Goal: Task Accomplishment & Management: Manage account settings

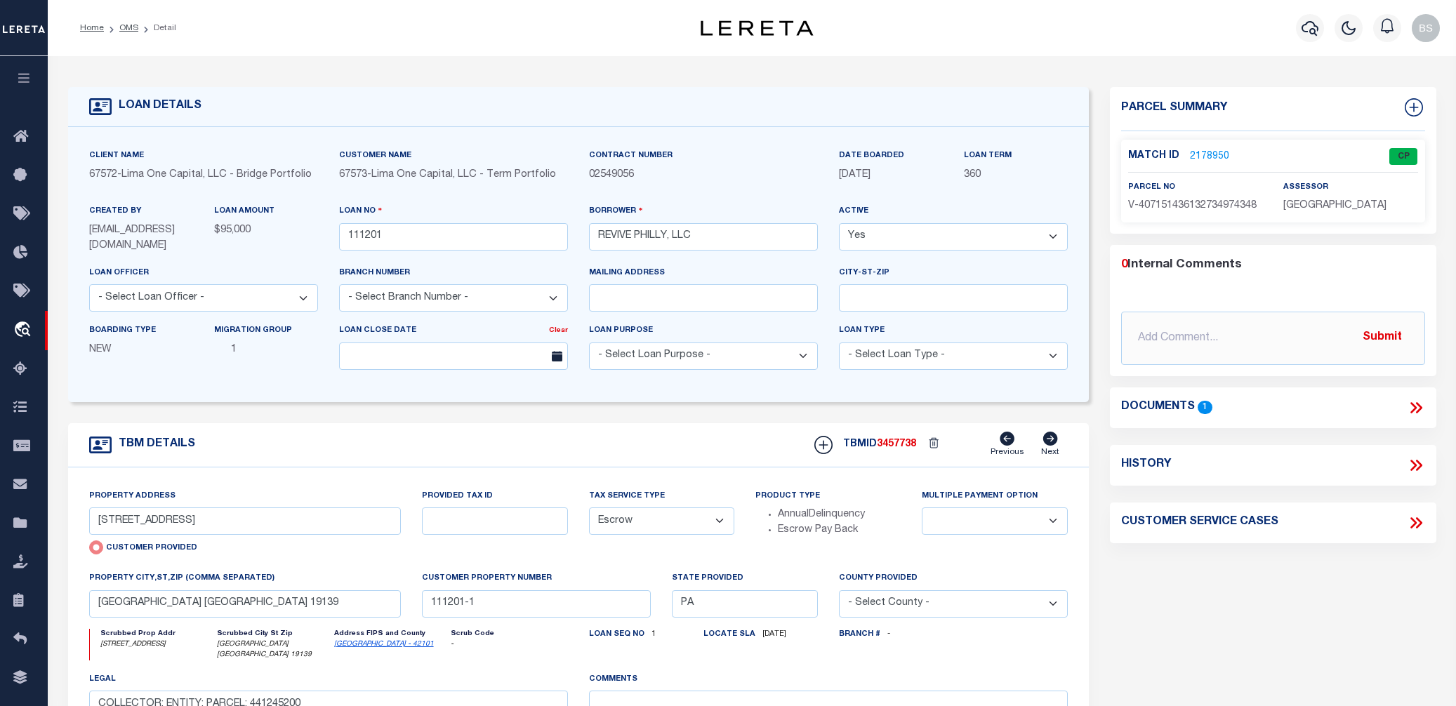
select select "Escrow"
click at [97, 338] on span "Order Management System" at bounding box center [127, 330] width 171 height 39
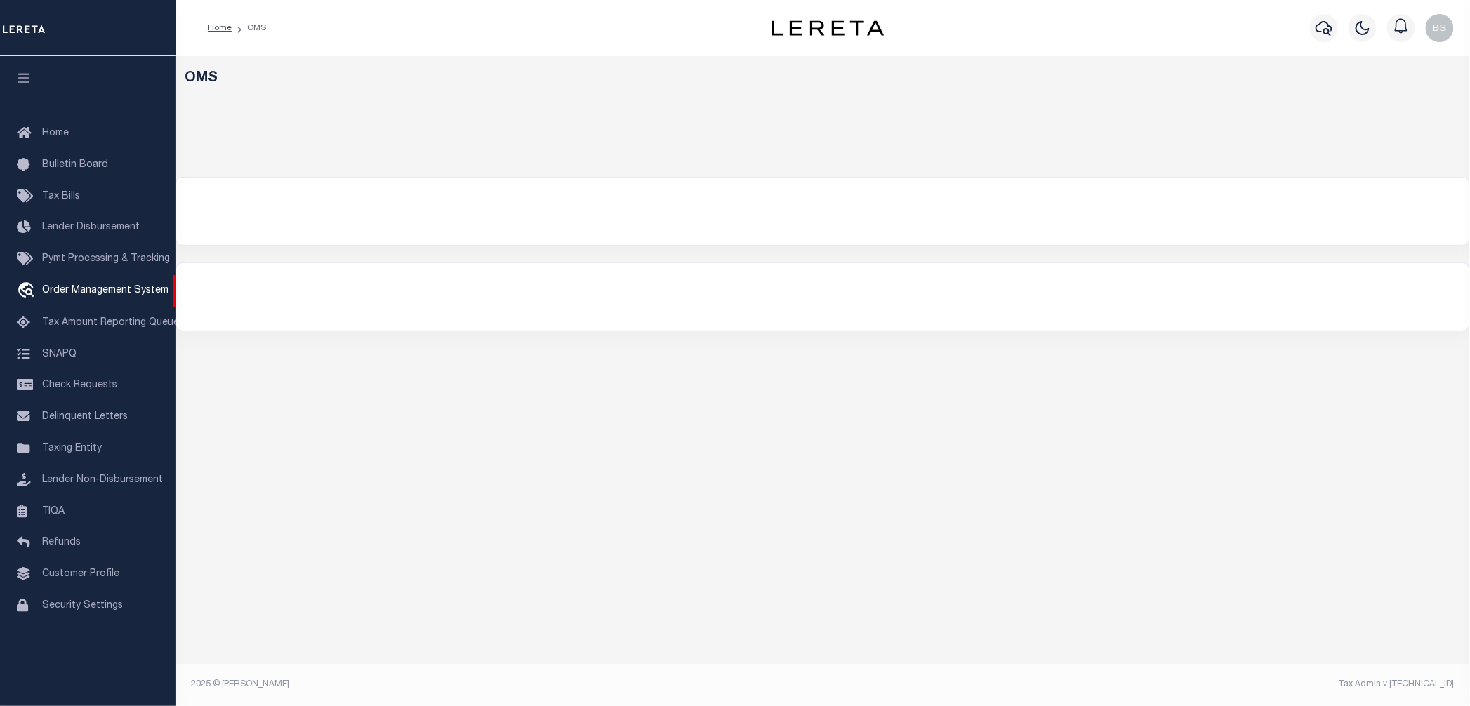
select select "200"
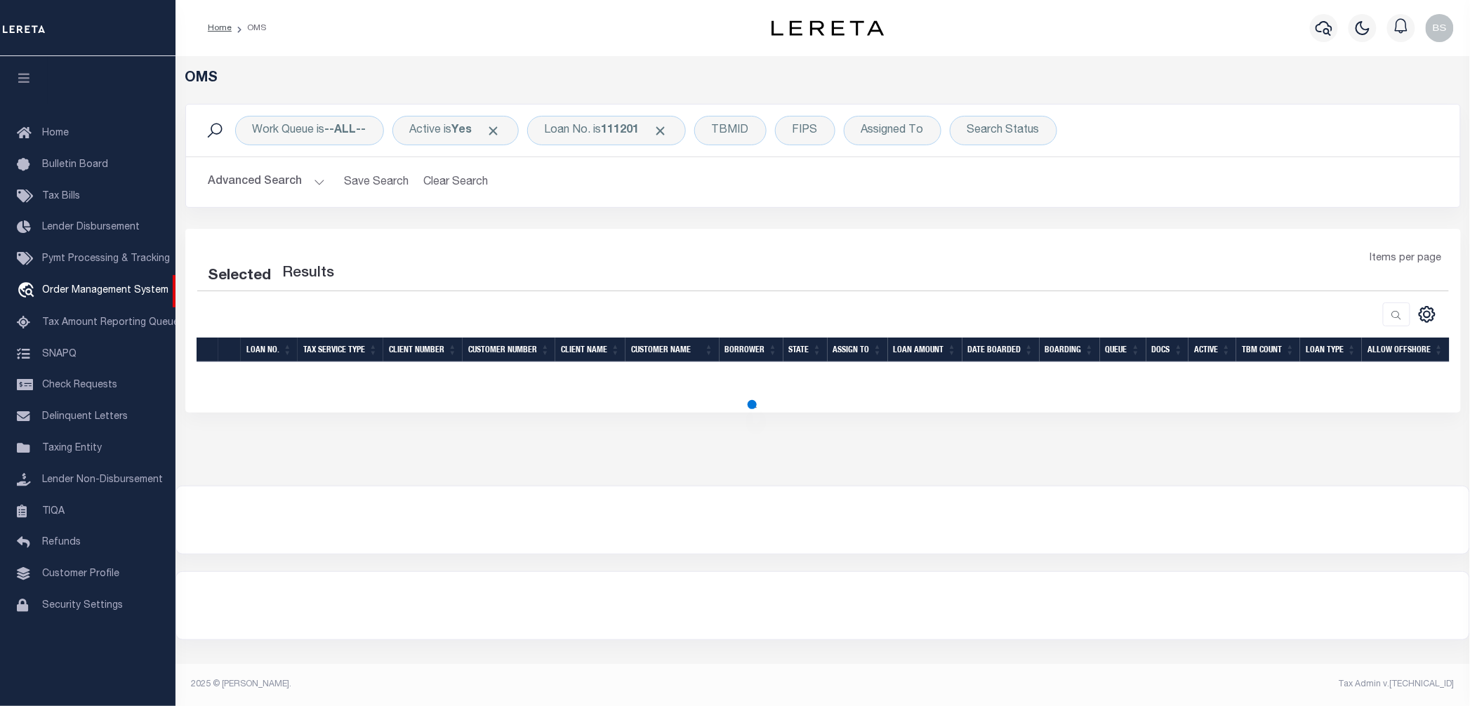
select select "200"
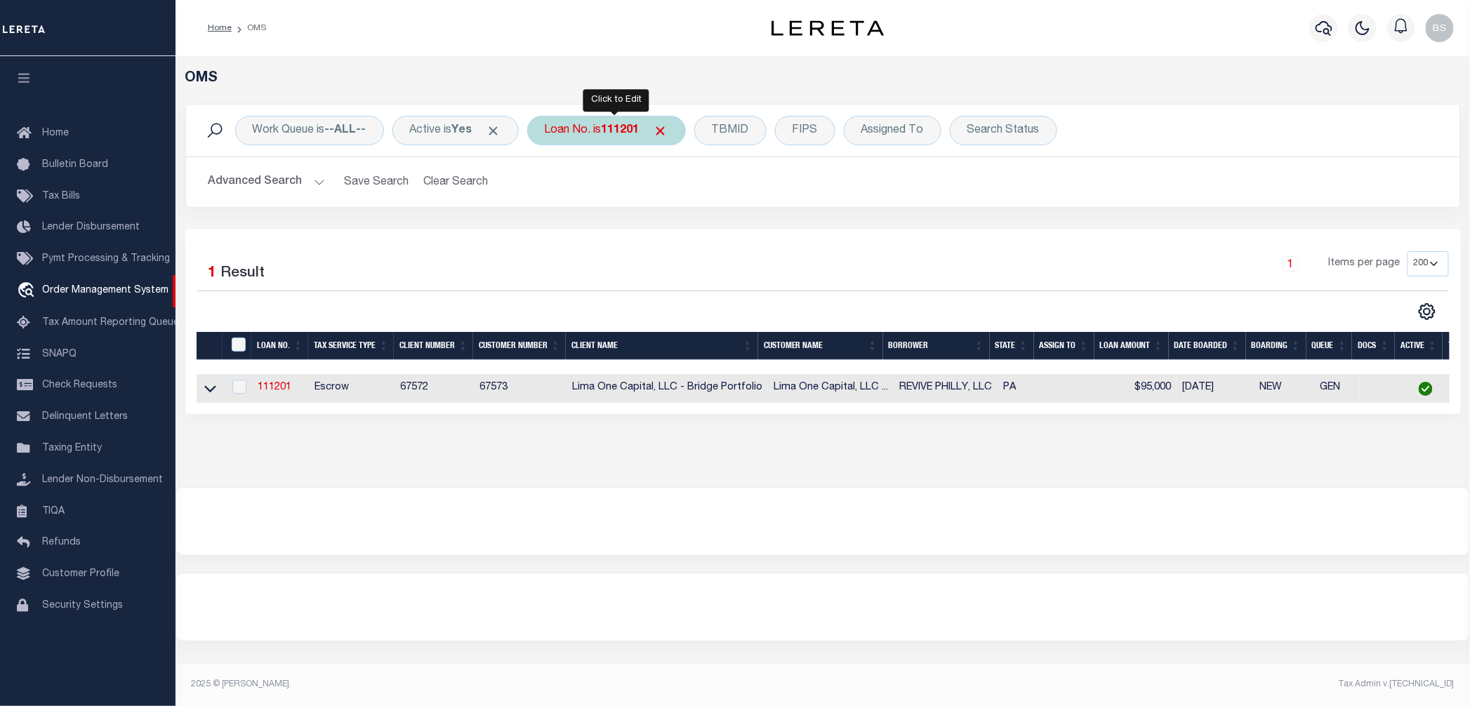
click at [616, 127] on b "111201" at bounding box center [621, 130] width 38 height 11
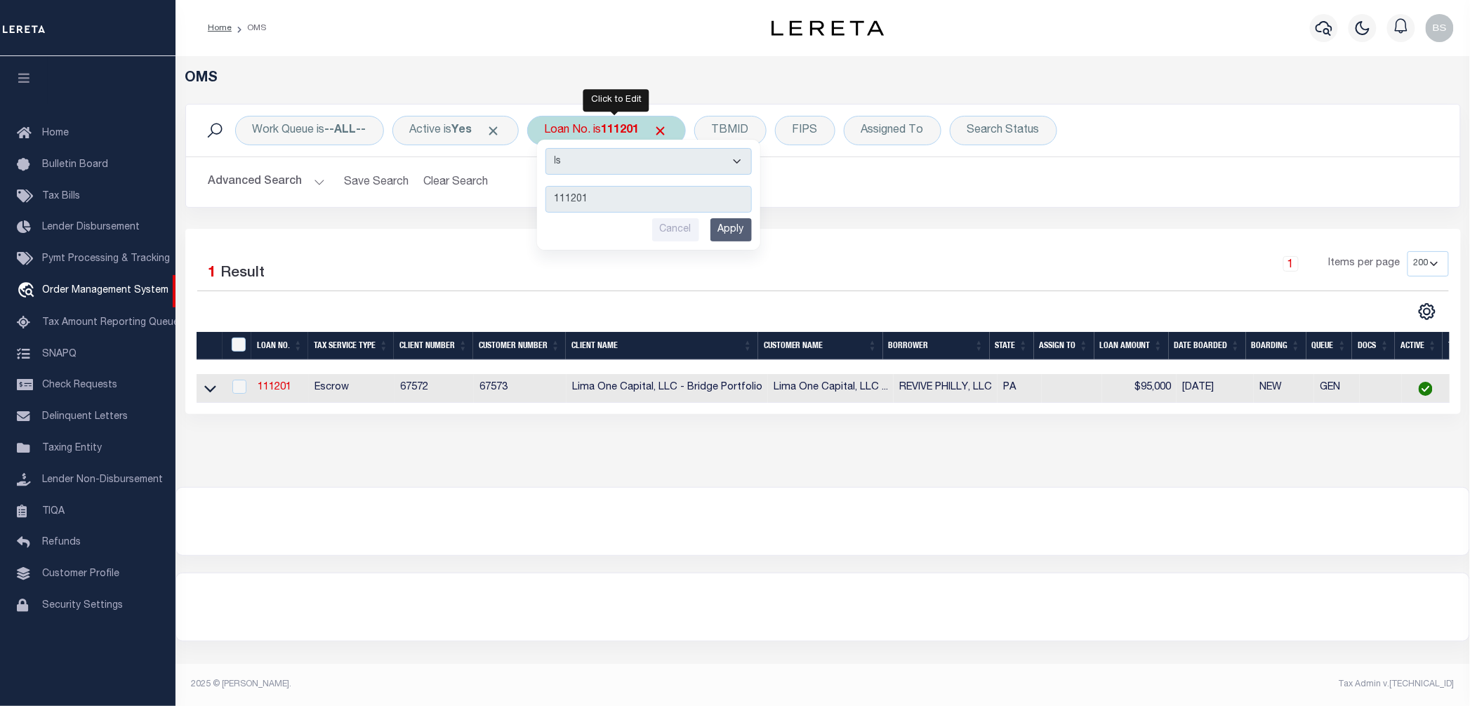
type input "11443703"
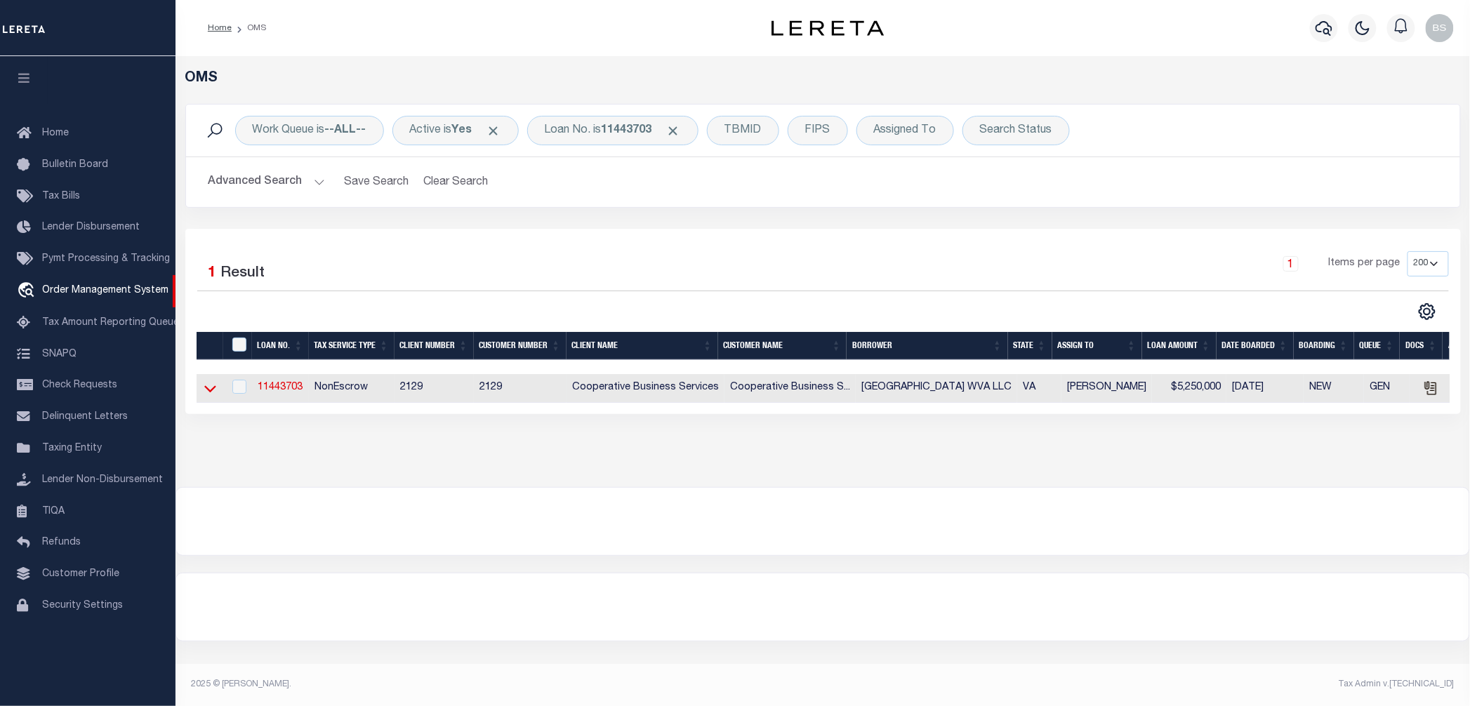
click at [209, 393] on icon at bounding box center [210, 389] width 12 height 7
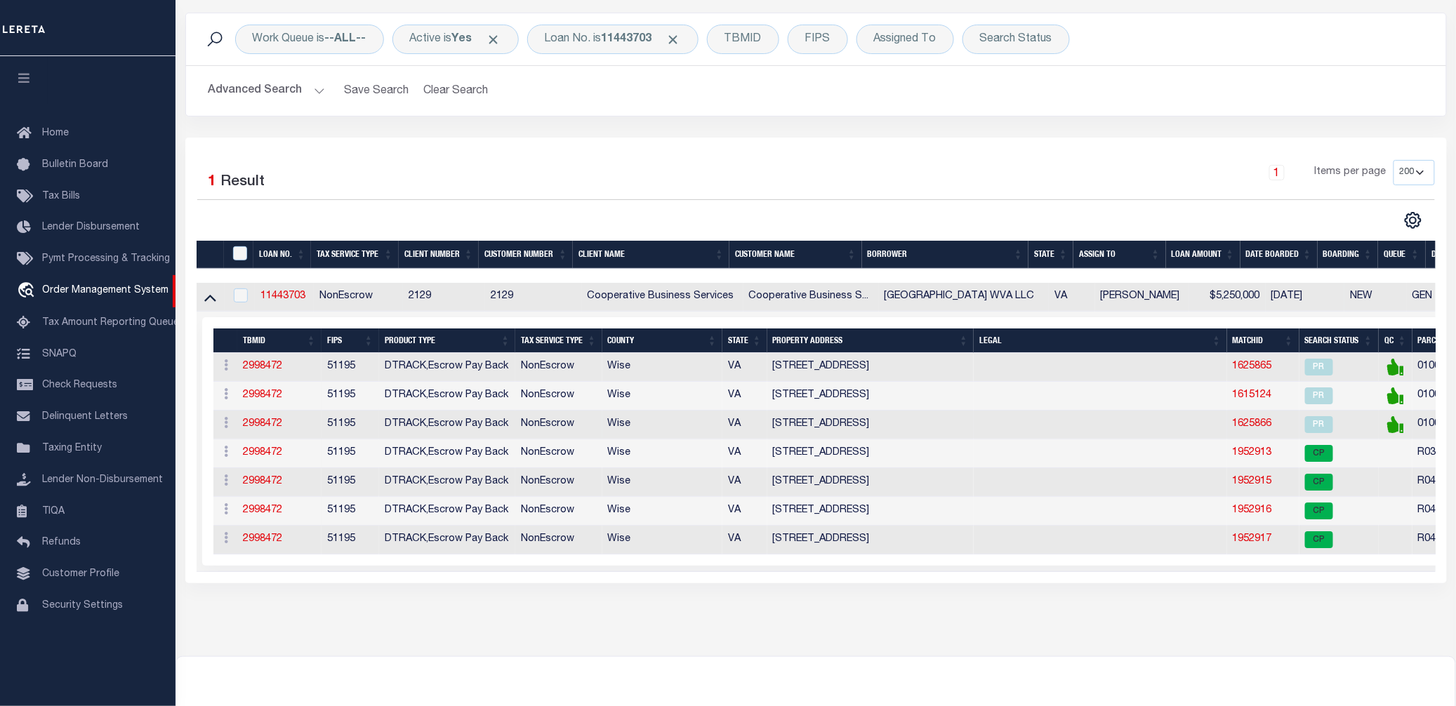
scroll to position [93, 0]
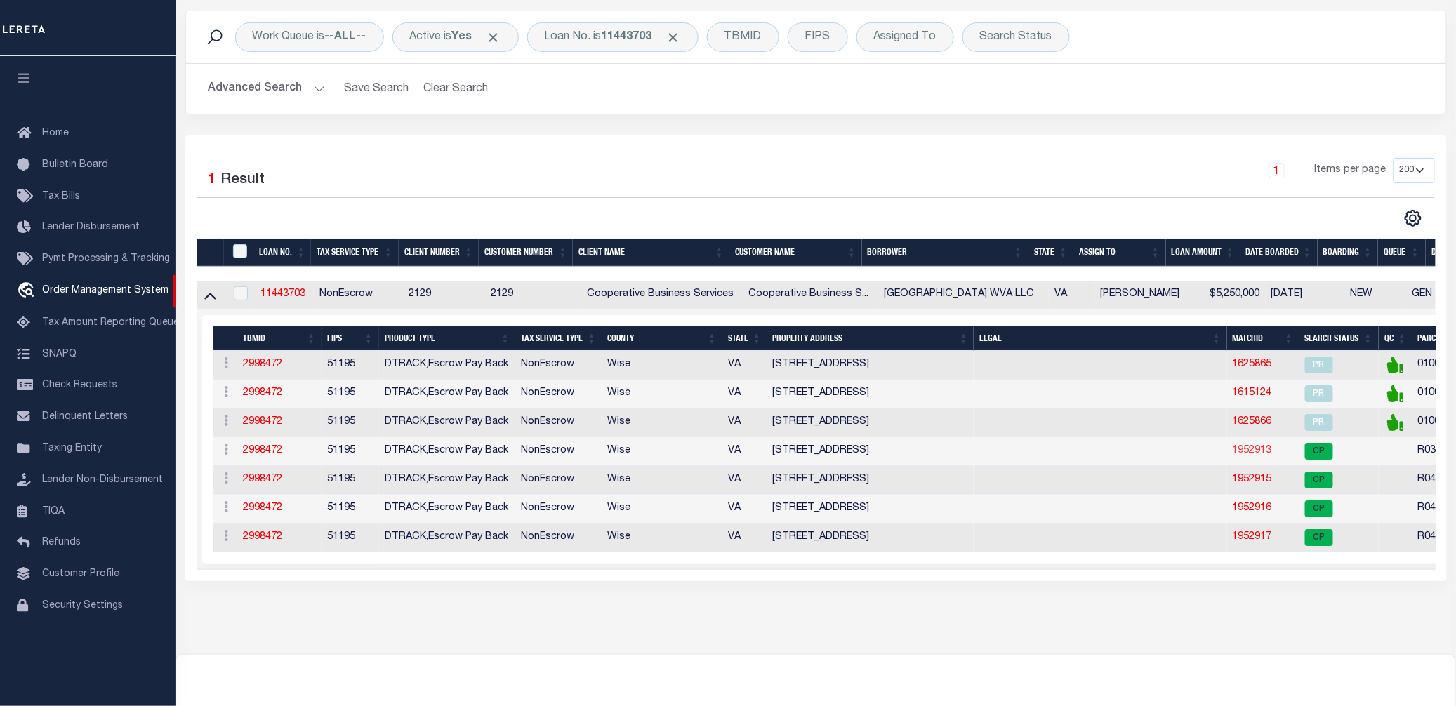
click at [1261, 456] on link "1952913" at bounding box center [1252, 451] width 39 height 10
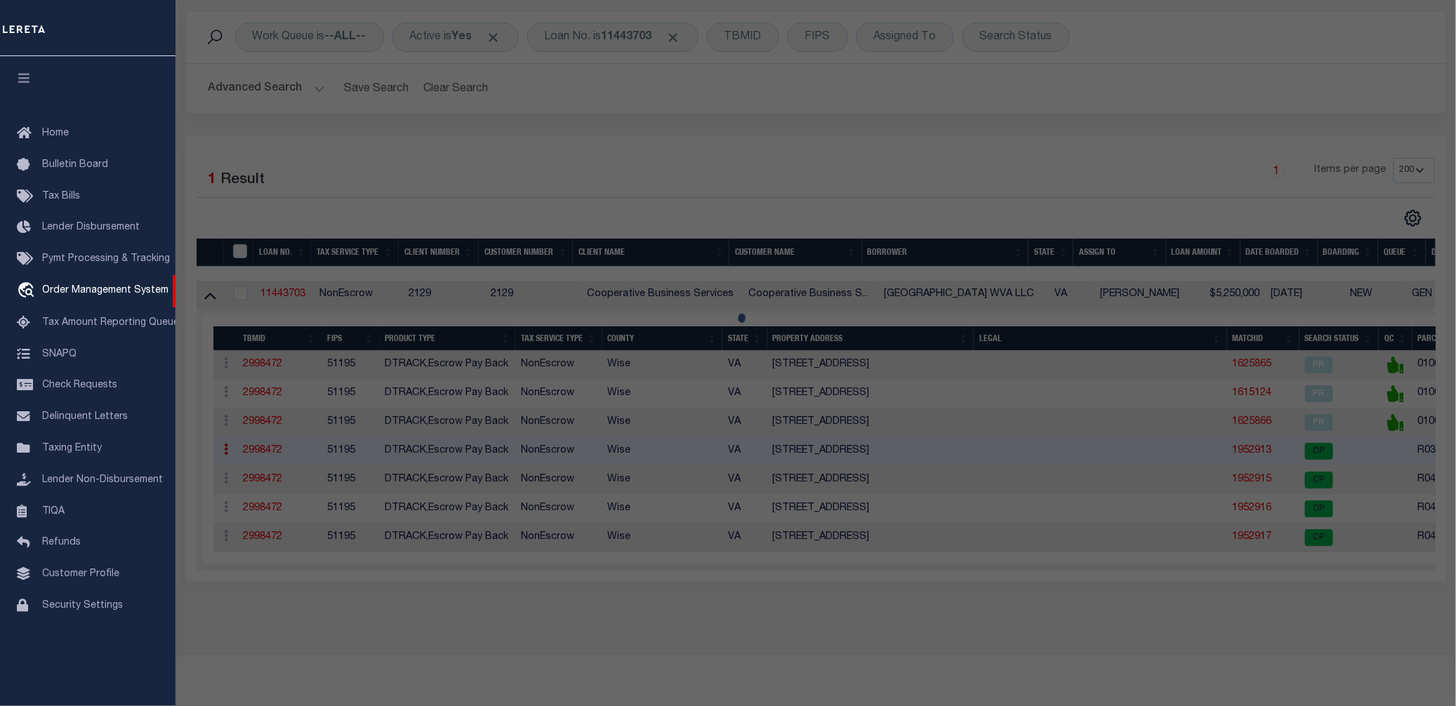
checkbox input "false"
select select "CP"
type input "WISE COUNTY PLAZA WVA LLC"
select select
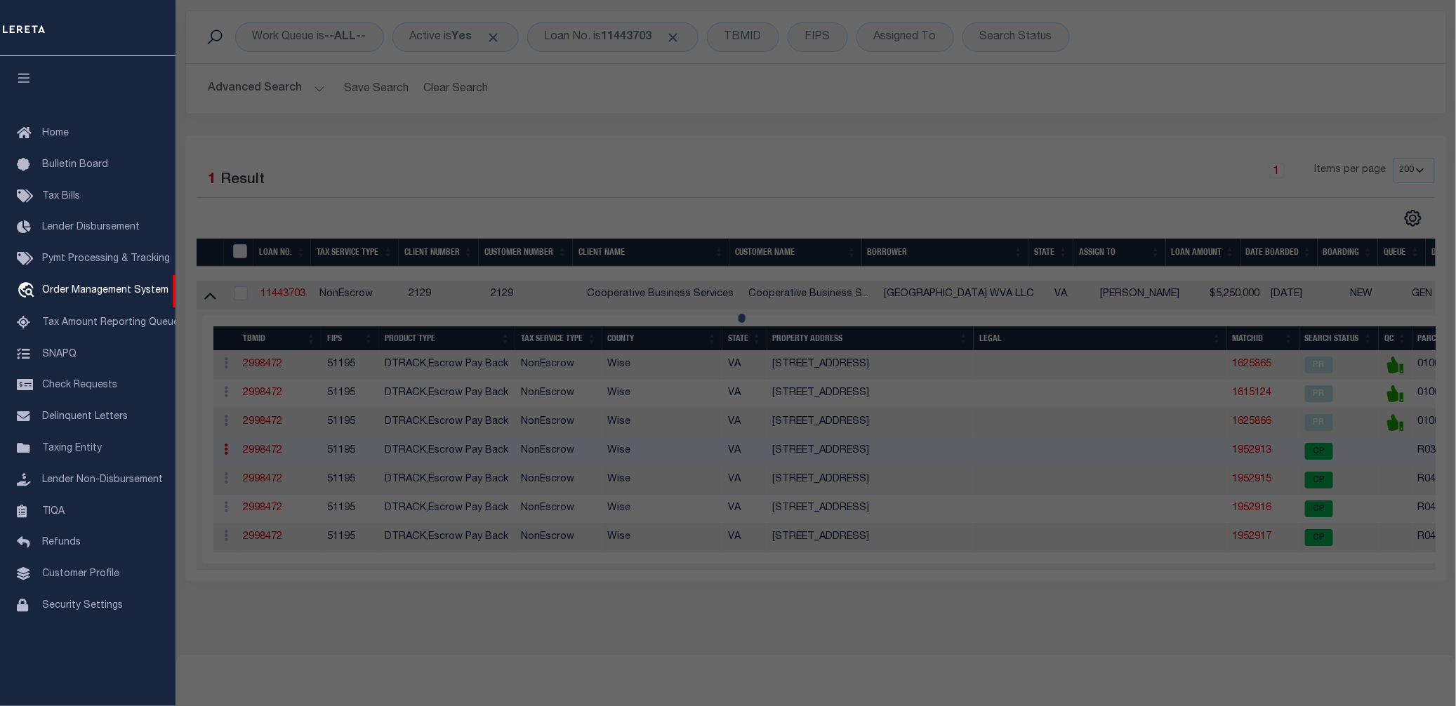
type input "165 PLAZA RD SW"
checkbox input "false"
type textarea "PCL 1 0.698 AC & PCL 3 0.748 AC SURVEY WISE PLAZA SHOPPING CENTER"
type textarea "Tax ID Special Project"
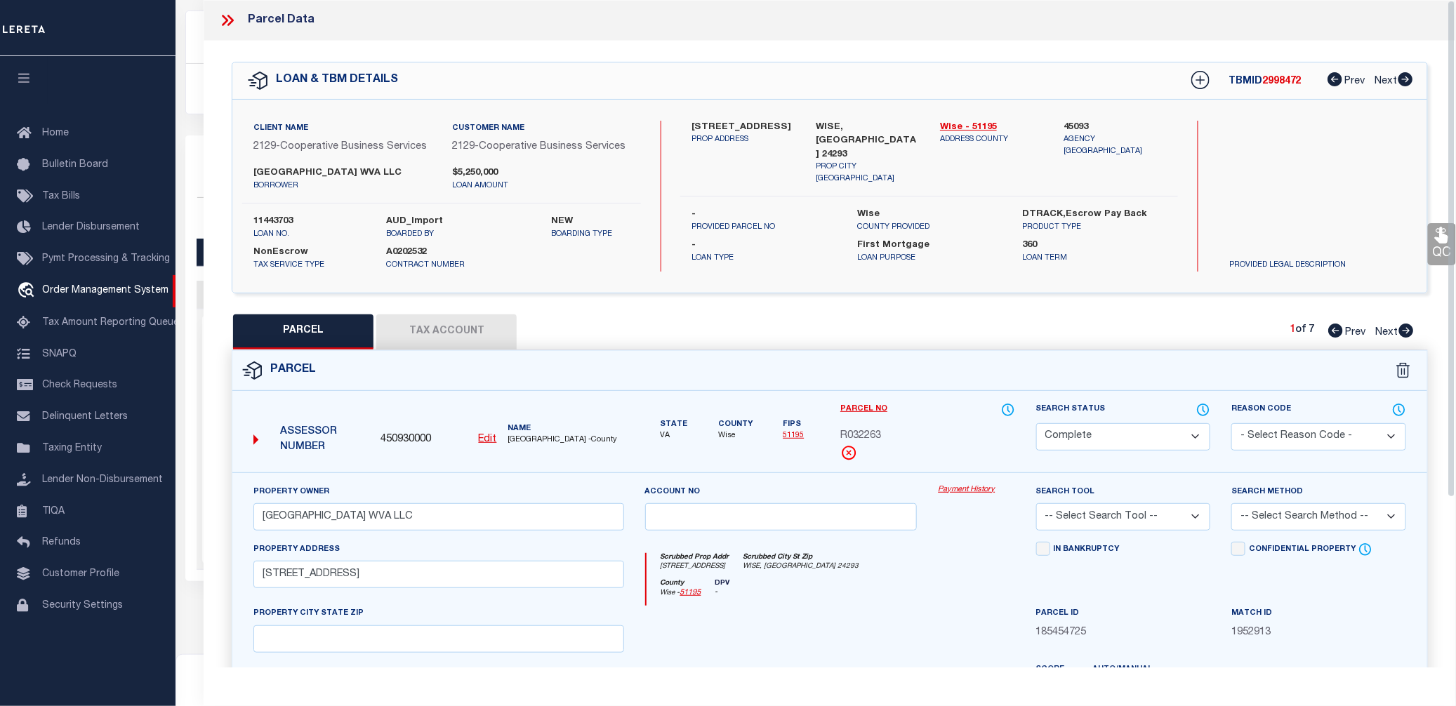
click at [972, 489] on link "Payment History" at bounding box center [976, 490] width 77 height 12
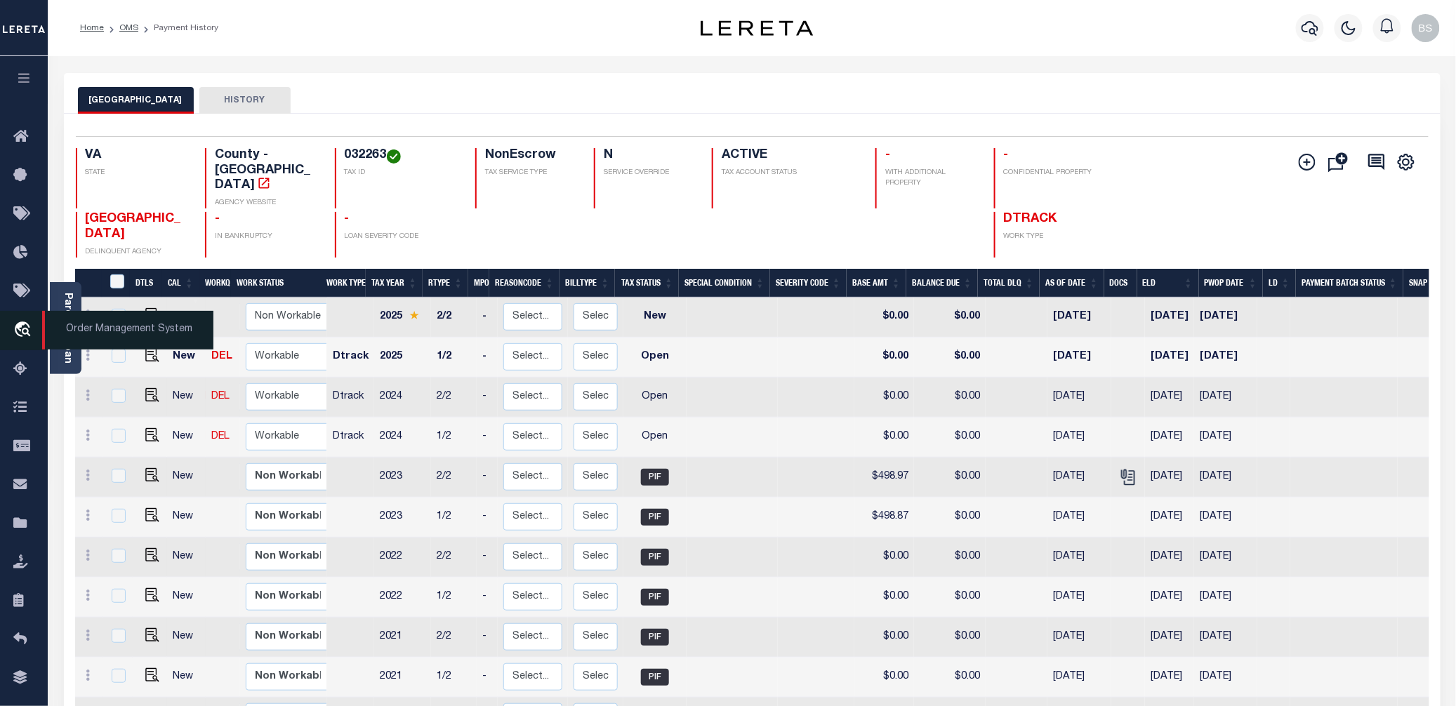
click at [135, 333] on span "Order Management System" at bounding box center [127, 330] width 171 height 39
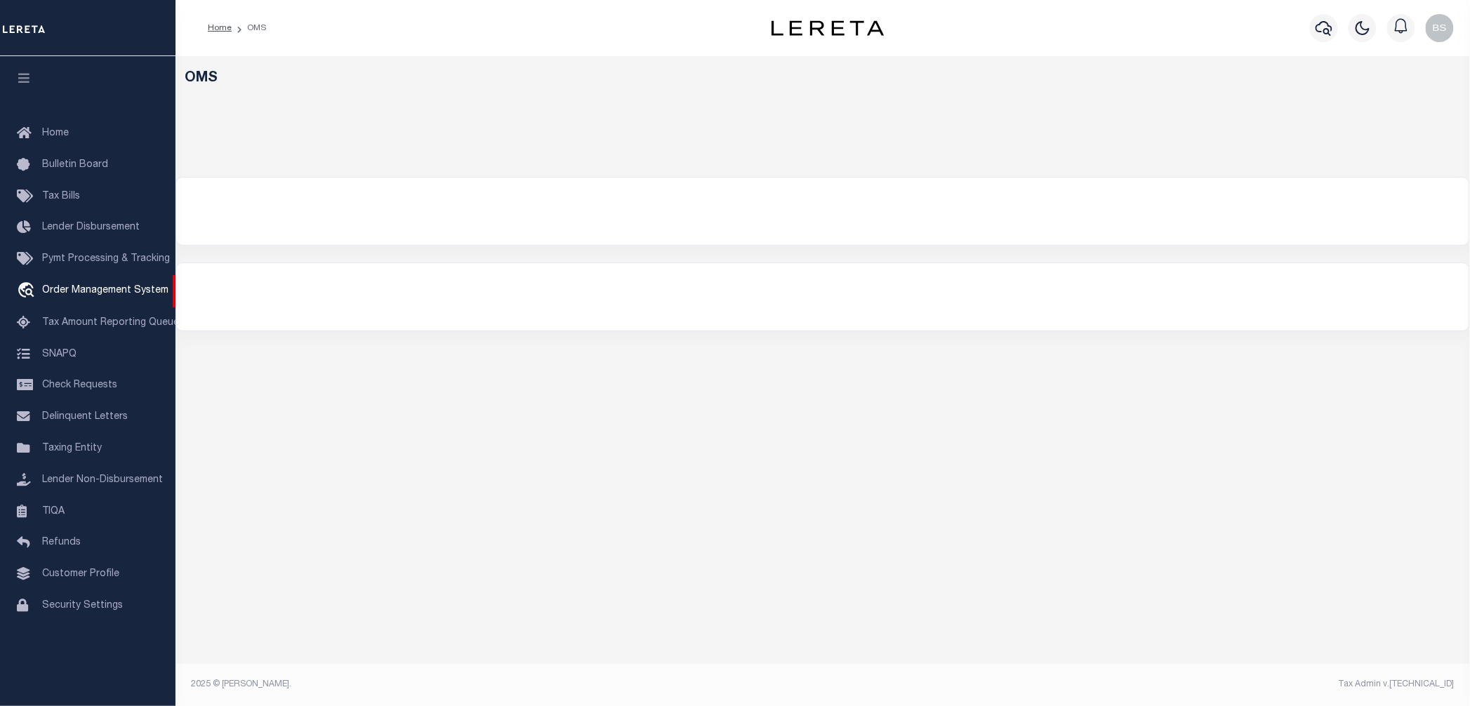
select select "200"
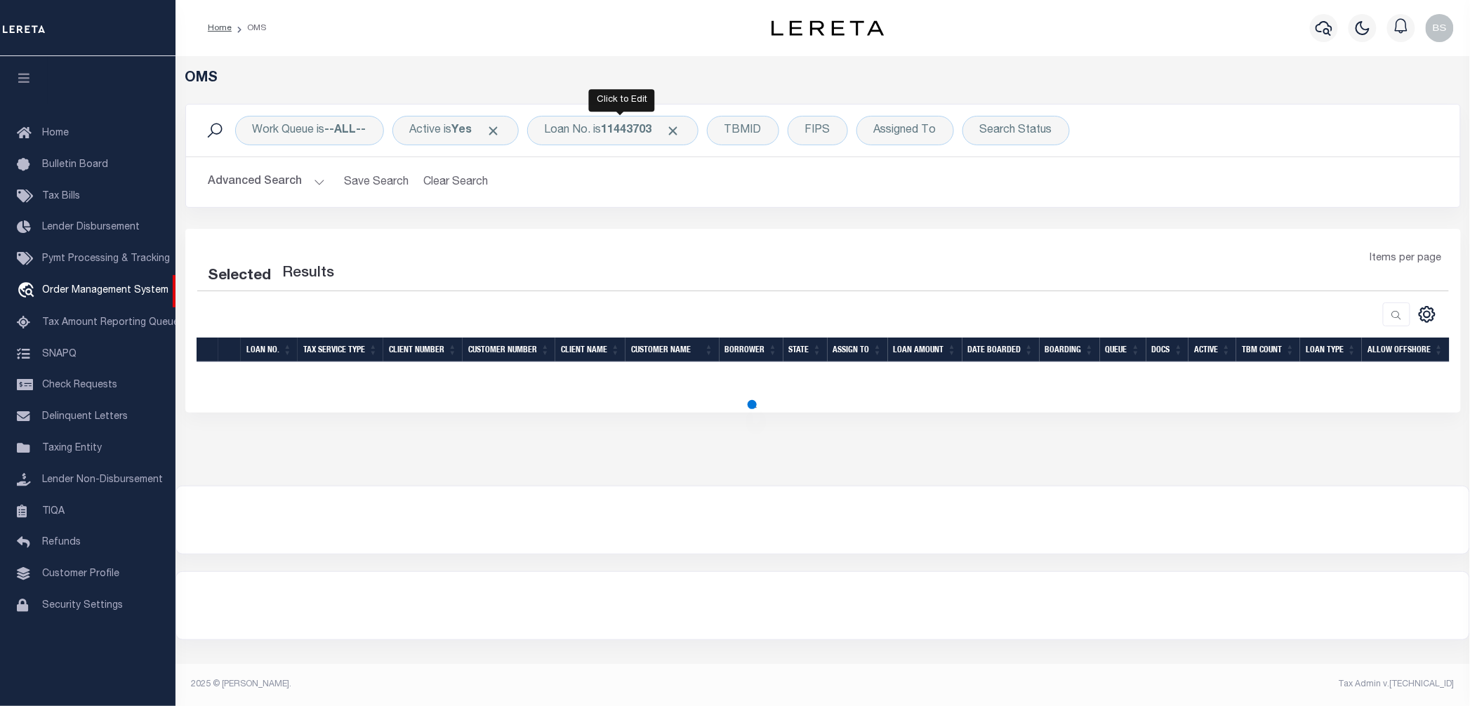
select select "200"
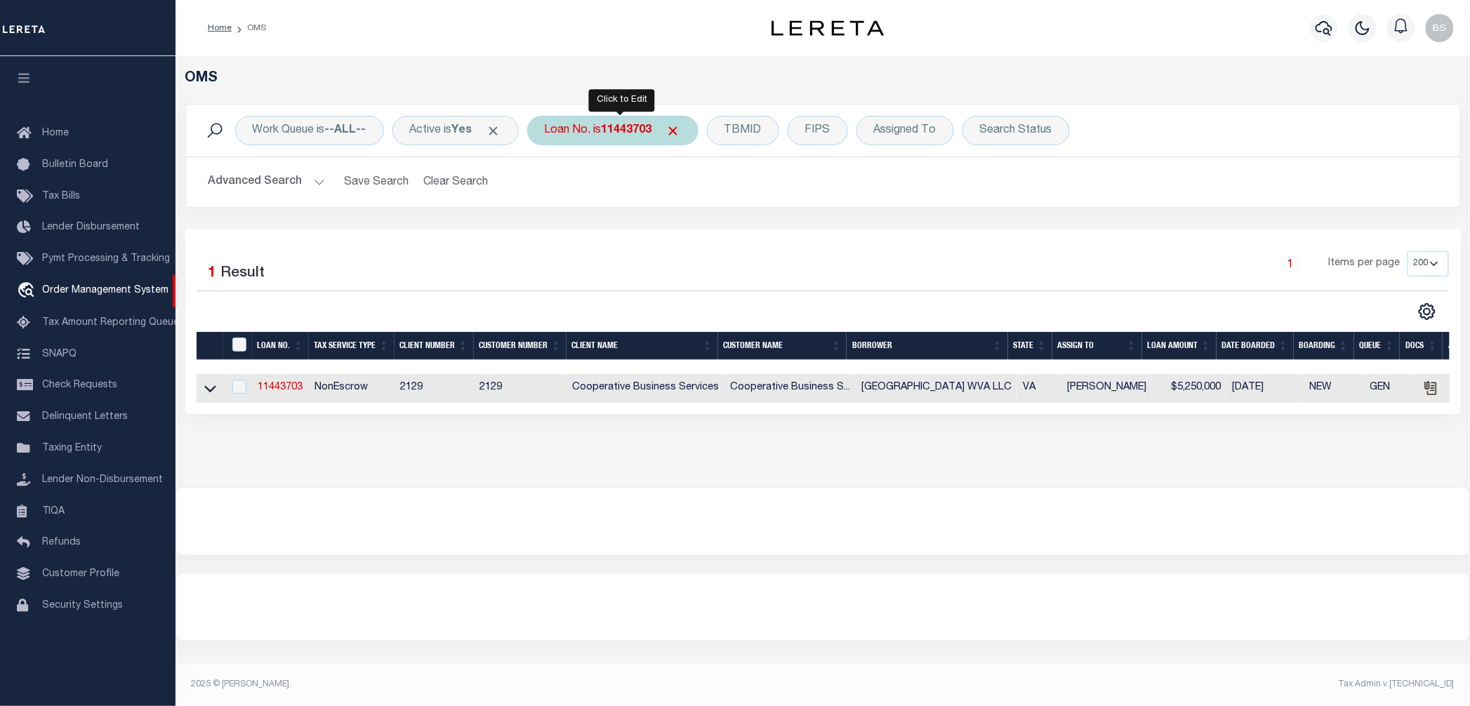
click at [585, 127] on div "Loan No. is 11443703" at bounding box center [612, 130] width 171 height 29
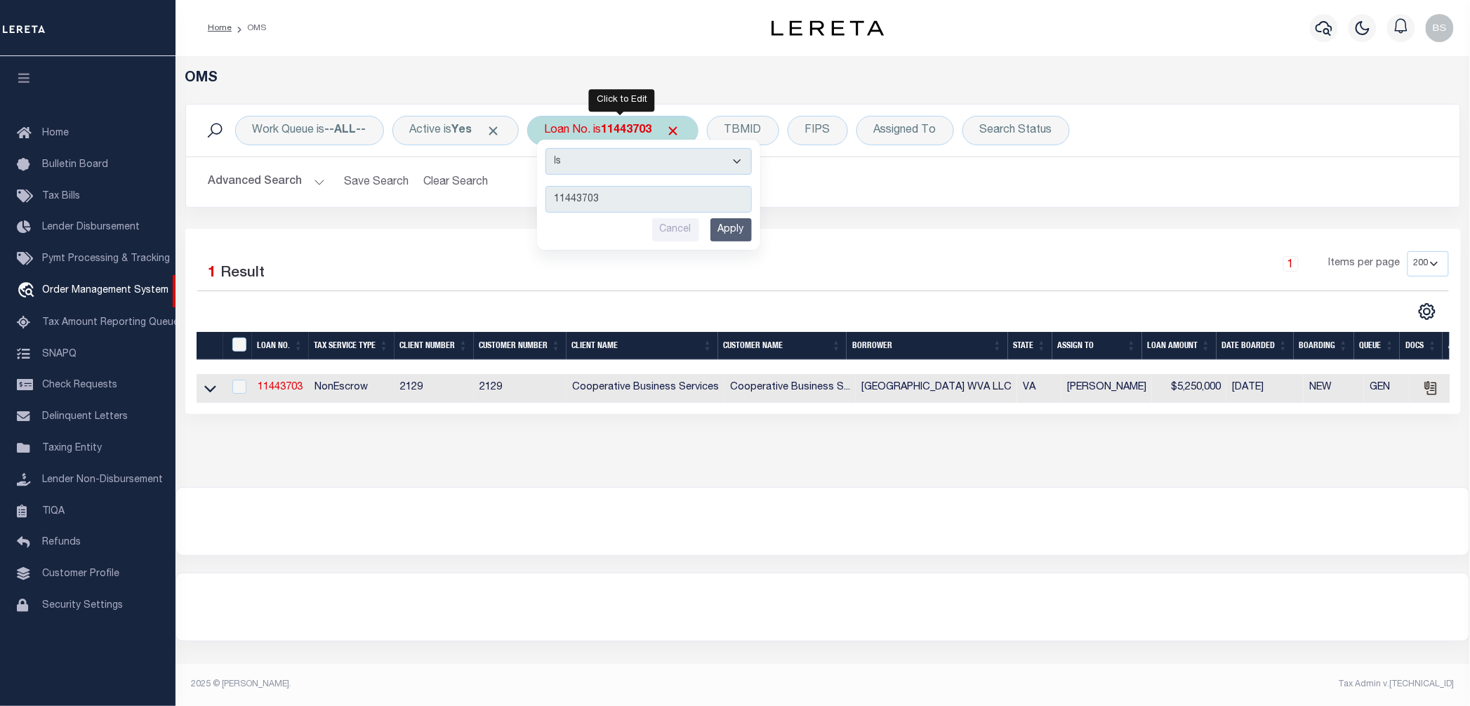
type input "993244235"
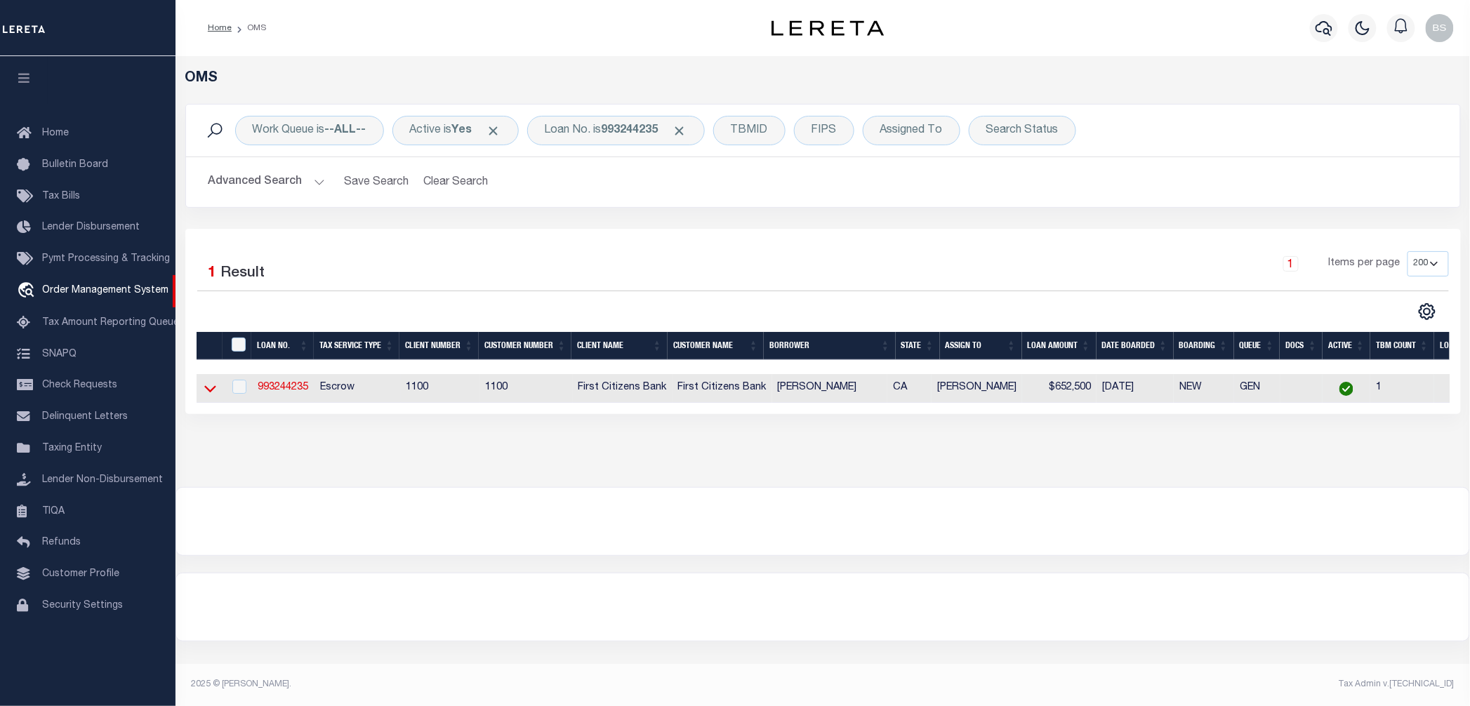
click at [209, 392] on icon at bounding box center [210, 388] width 12 height 15
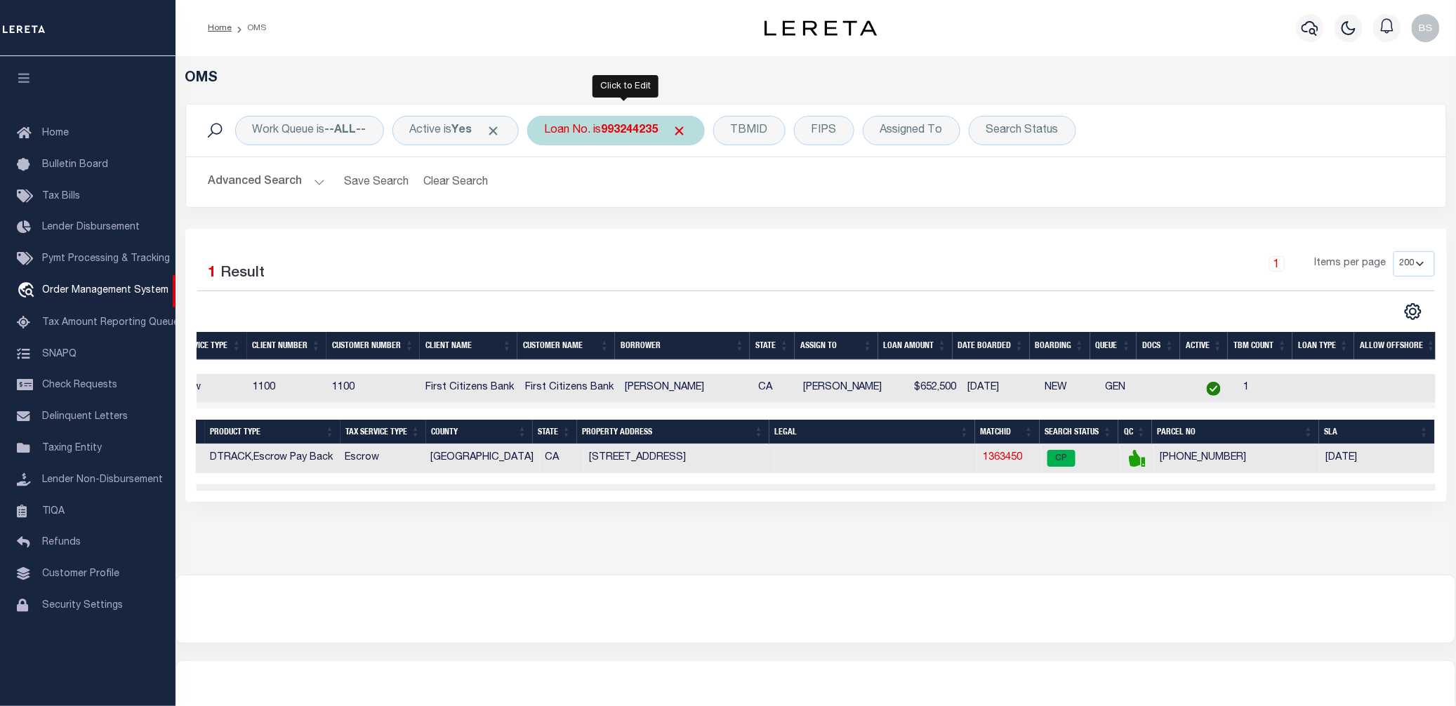
click at [646, 135] on b "993244235" at bounding box center [630, 130] width 57 height 11
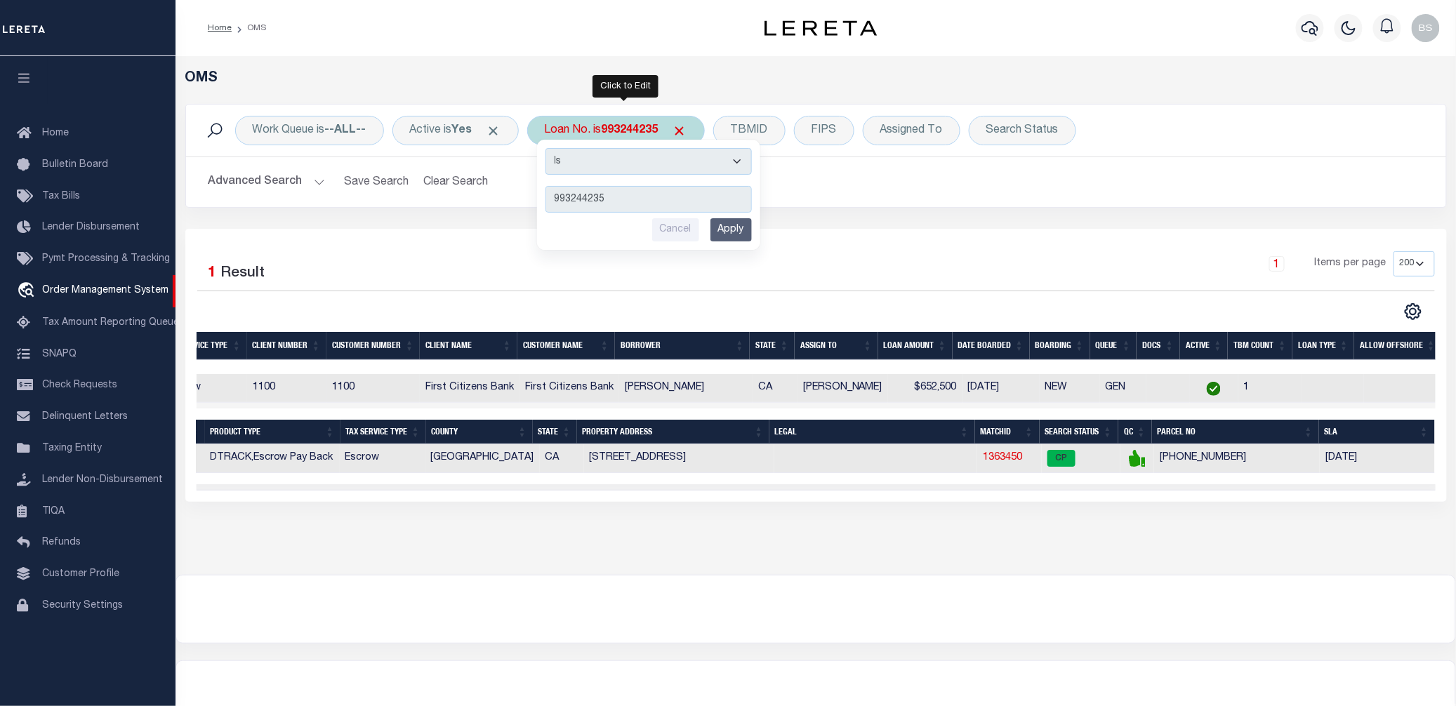
type input "48850"
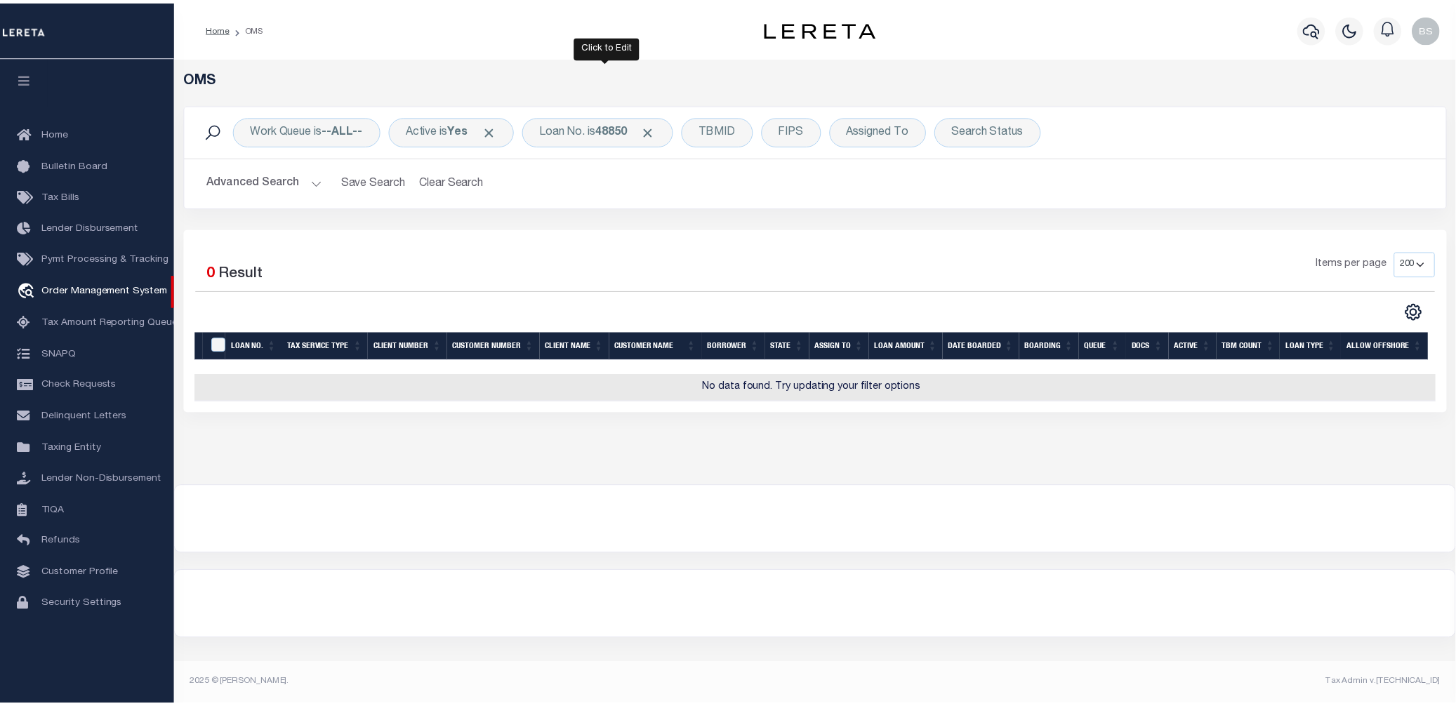
scroll to position [0, 6]
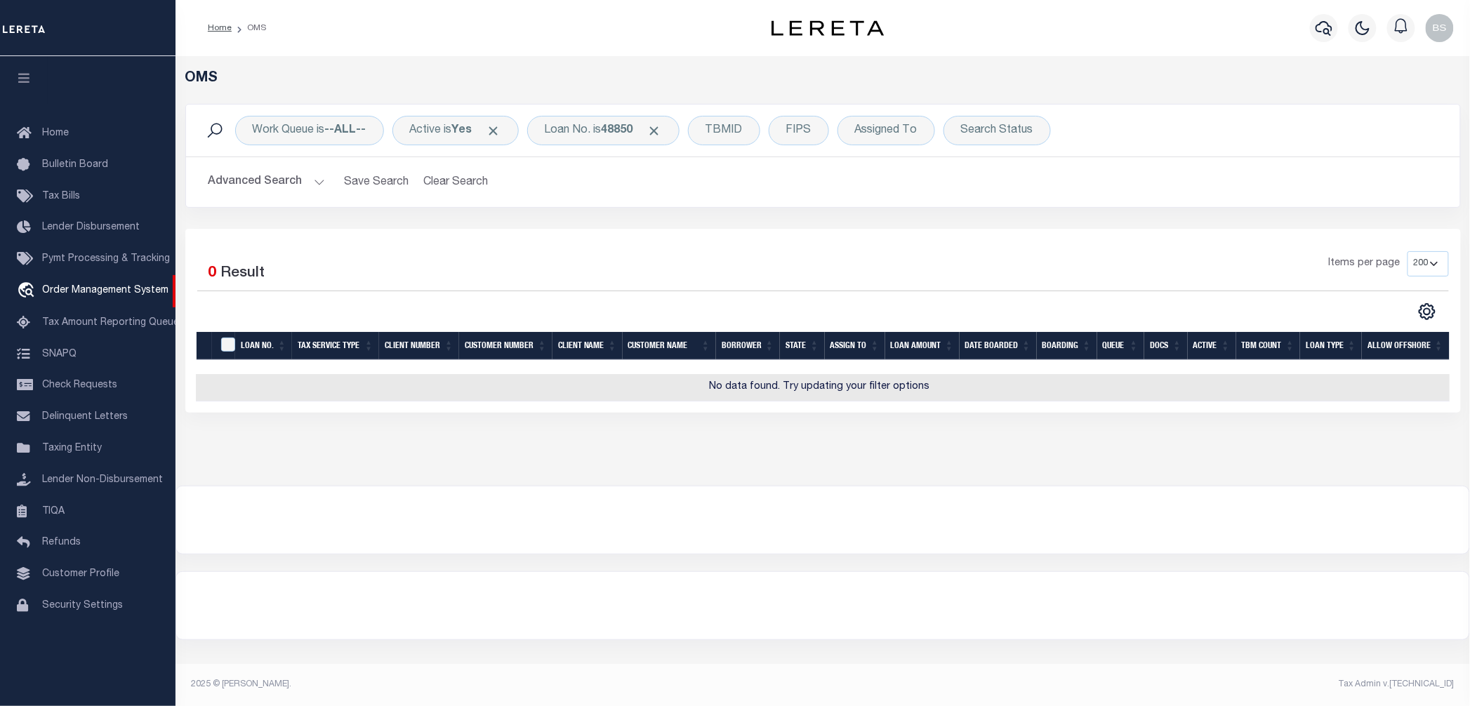
click at [591, 146] on div "Work Queue is --ALL-- Active is Yes Loan No. is 48850 TBMID FIPS Assigned To Se…" at bounding box center [823, 131] width 1274 height 52
click at [592, 145] on div "Loan No. is 48850" at bounding box center [603, 130] width 152 height 29
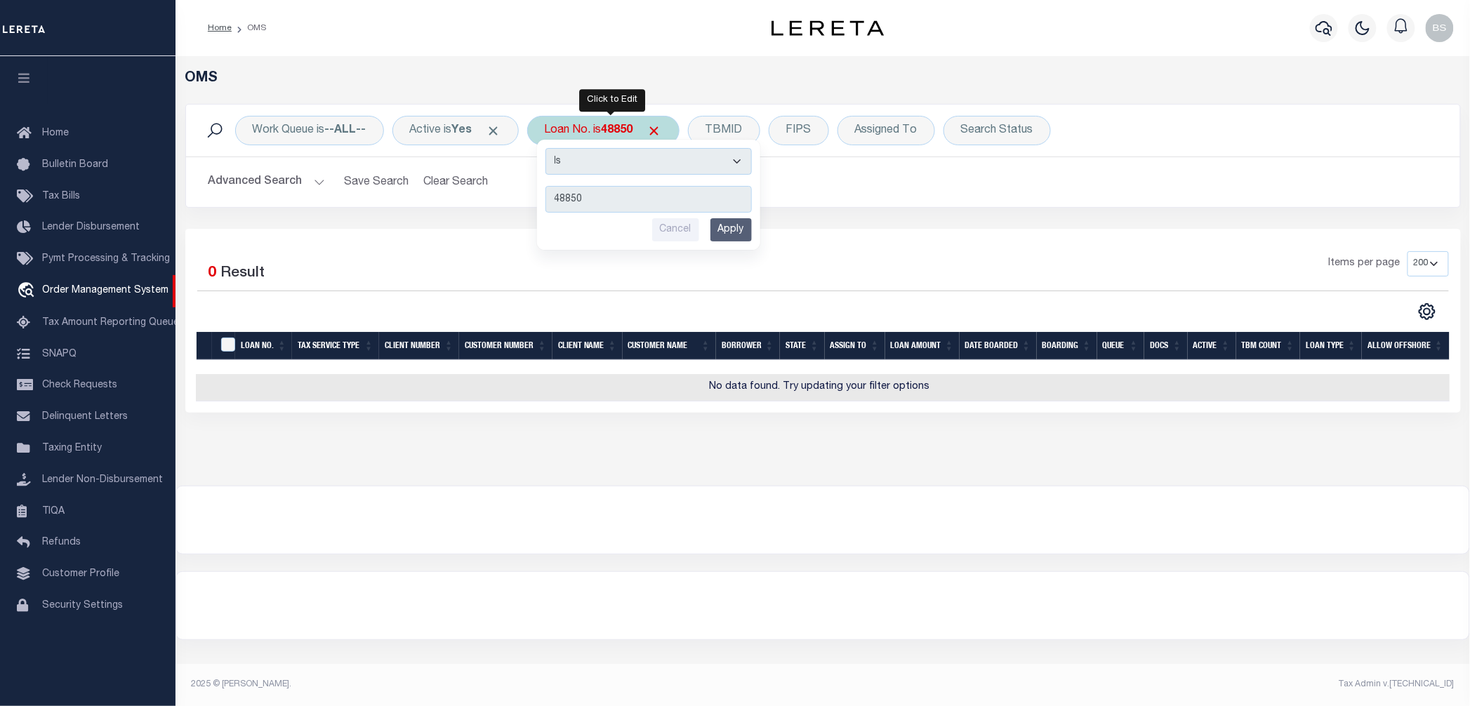
type input "104720"
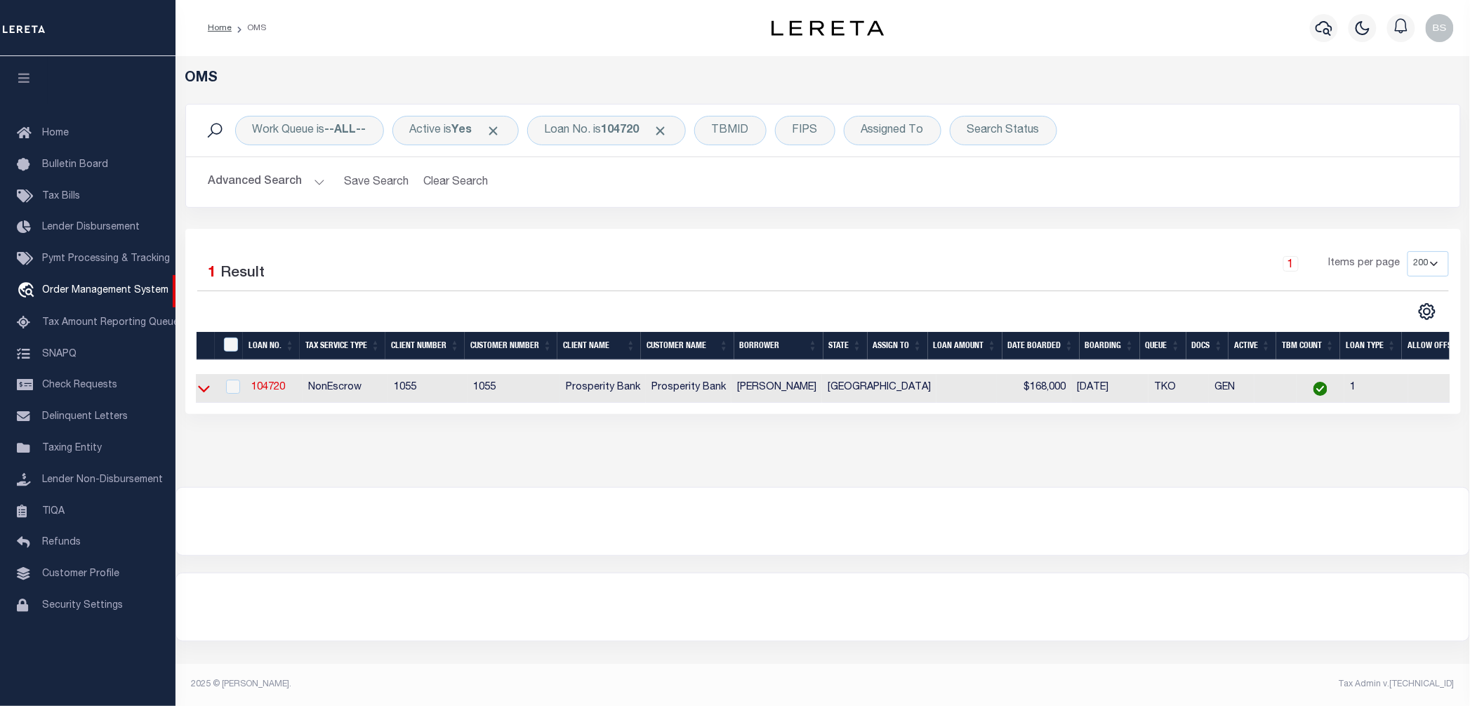
click at [202, 393] on icon at bounding box center [204, 388] width 12 height 15
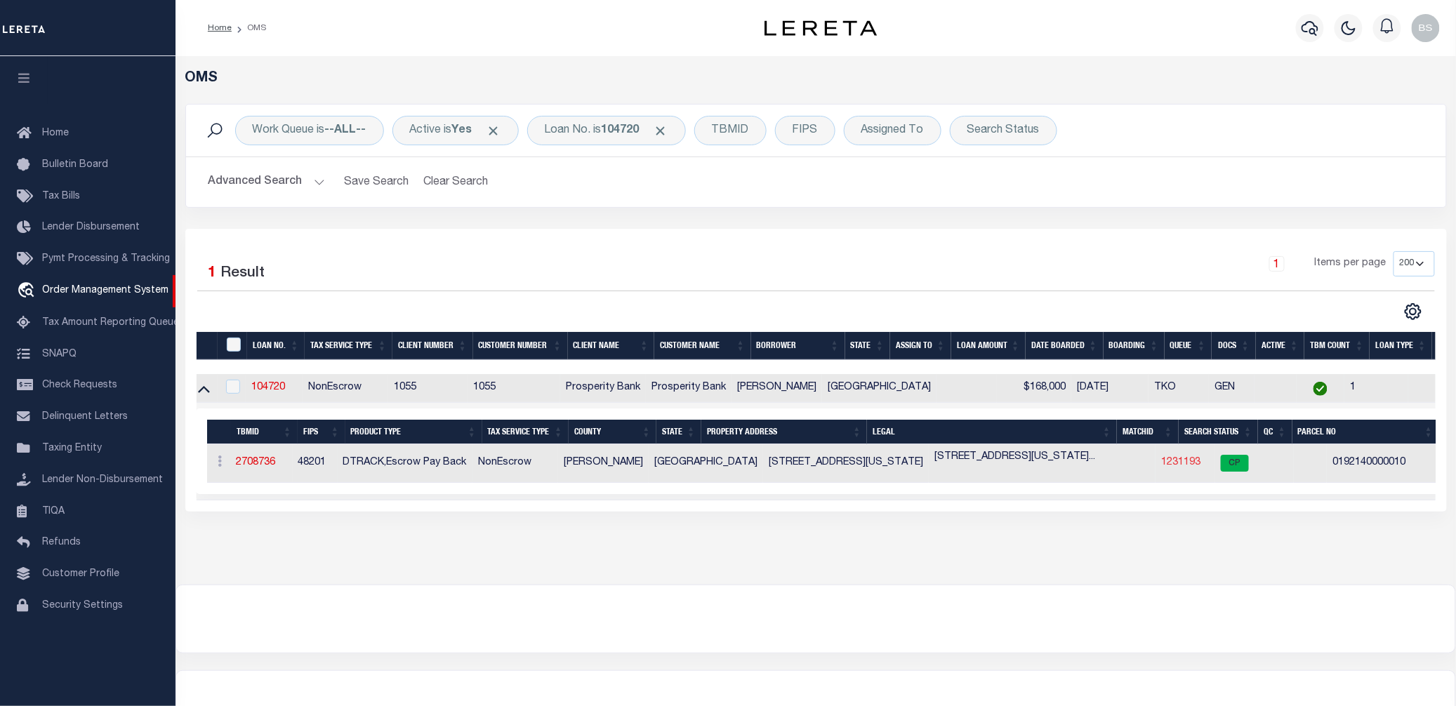
click at [1161, 466] on link "1231193" at bounding box center [1180, 463] width 39 height 10
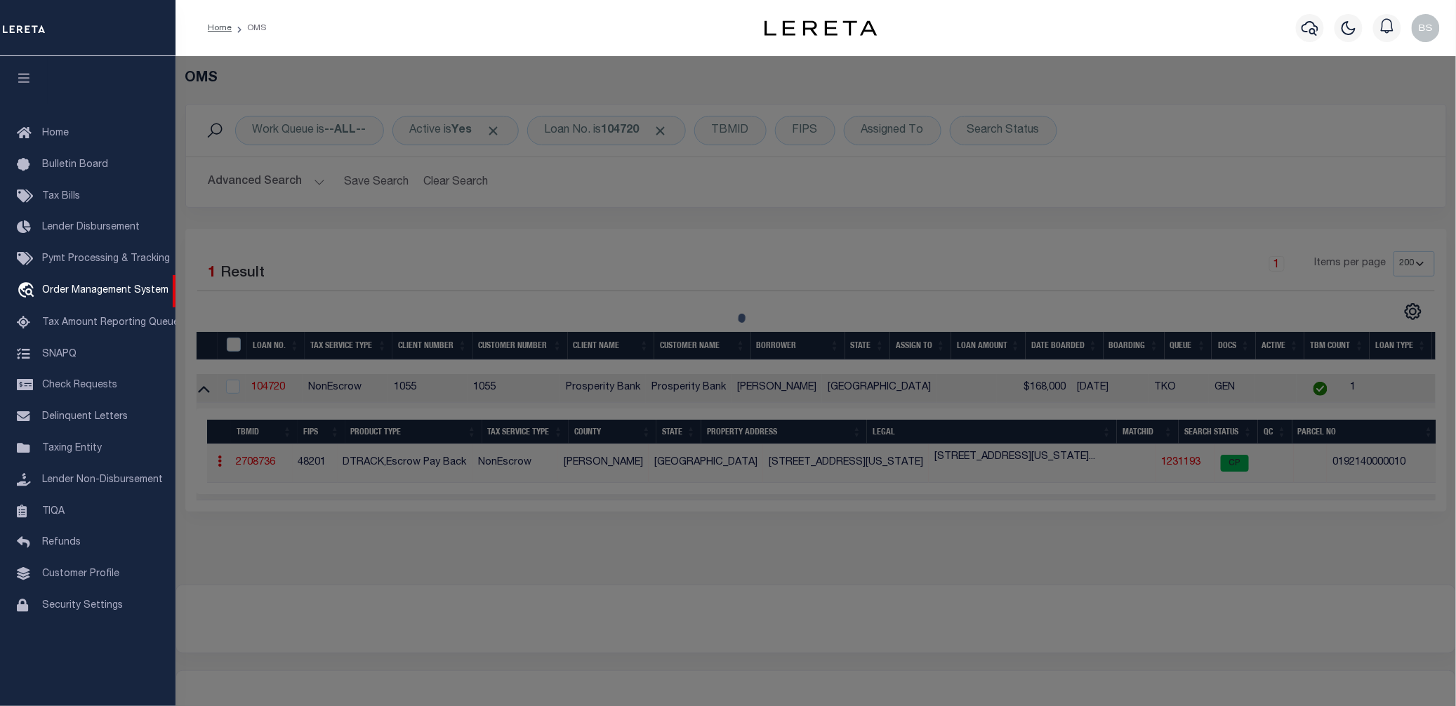
checkbox input "false"
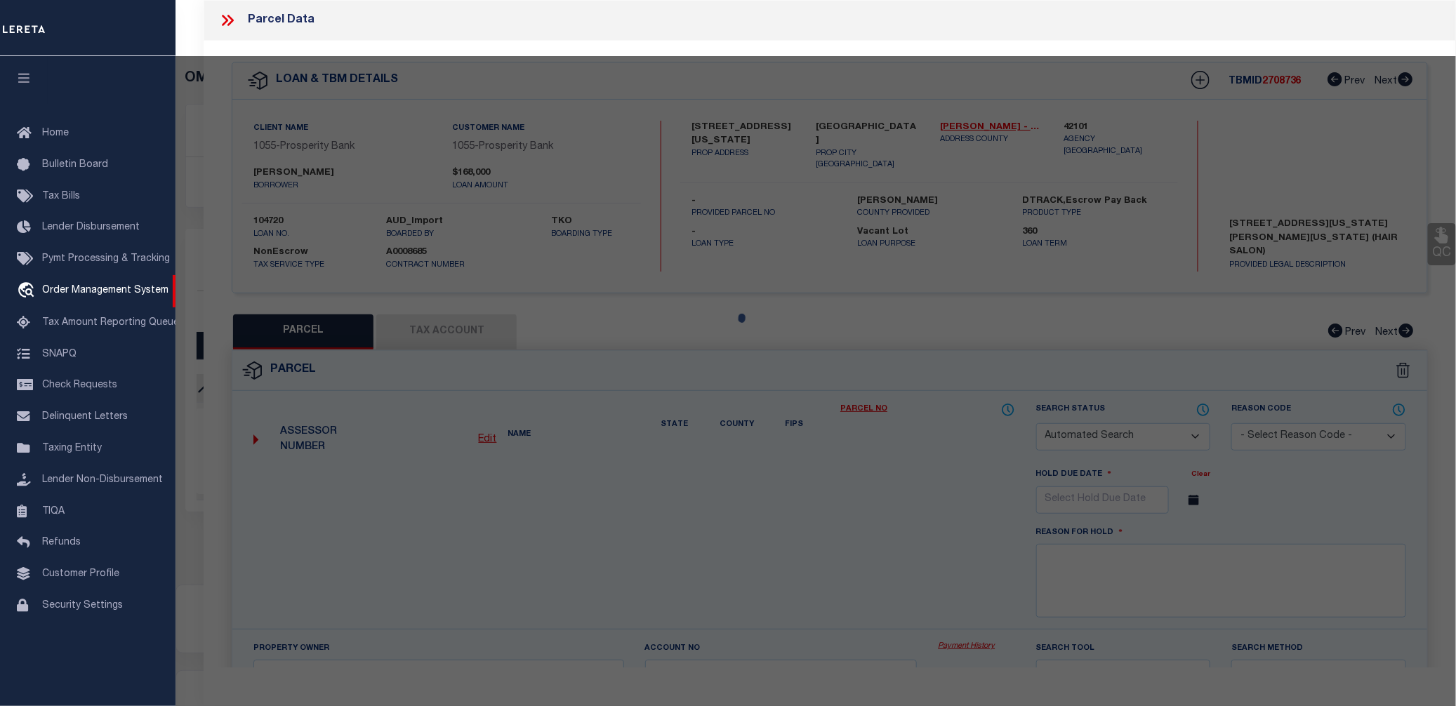
select select "CP"
type input "JONES RAMONA"
type input "2305 ALABAMA ST"
checkbox input "false"
type input "HOUSTON TX 77004"
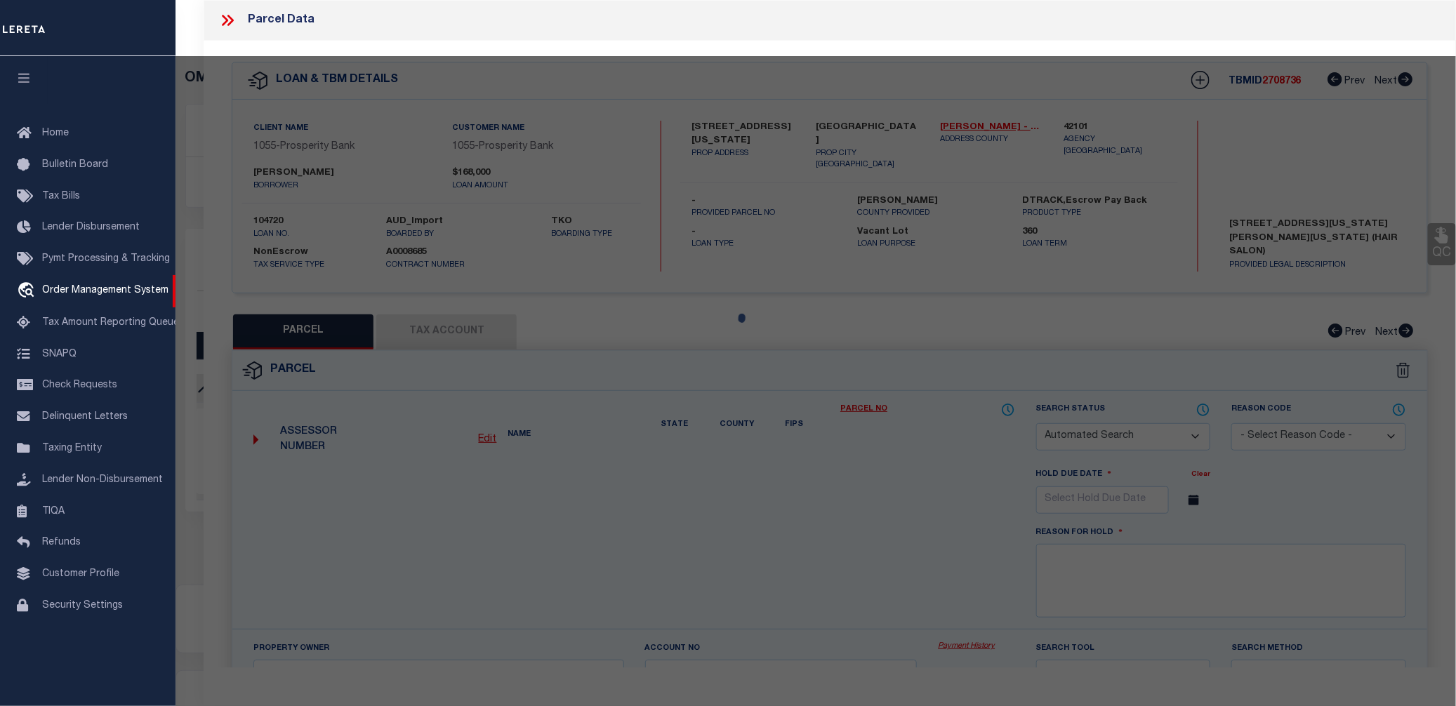
type textarea "TR 10 BLK 4 HOLMAN OUTLOT 46"
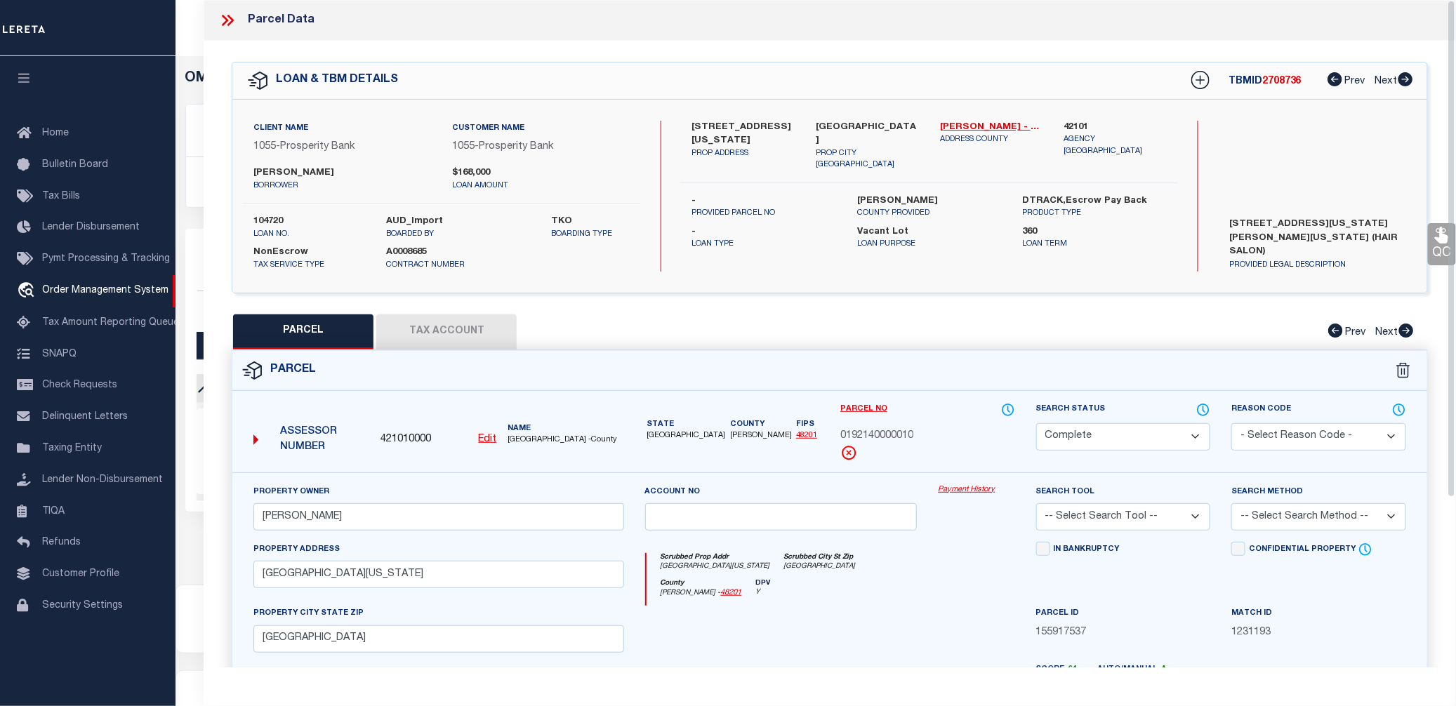
click at [969, 489] on link "Payment History" at bounding box center [976, 490] width 77 height 12
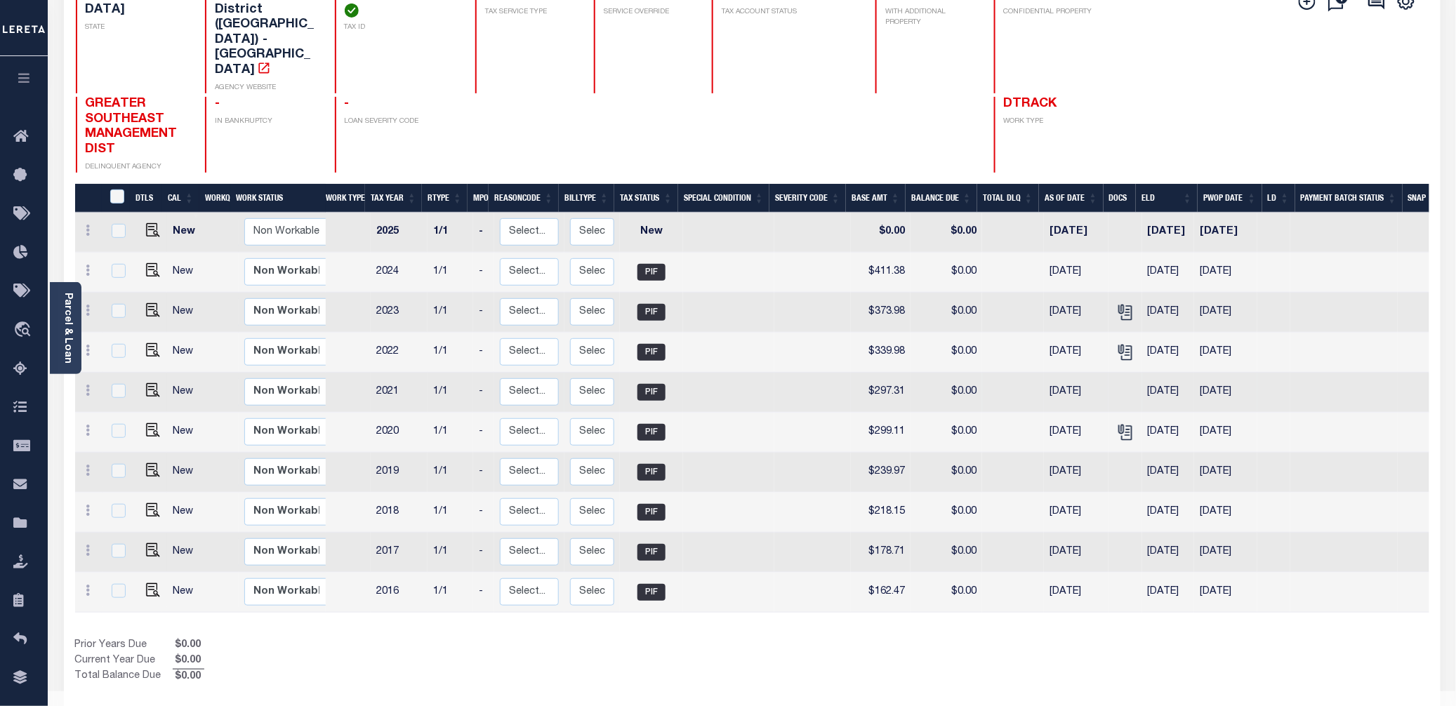
scroll to position [164, 0]
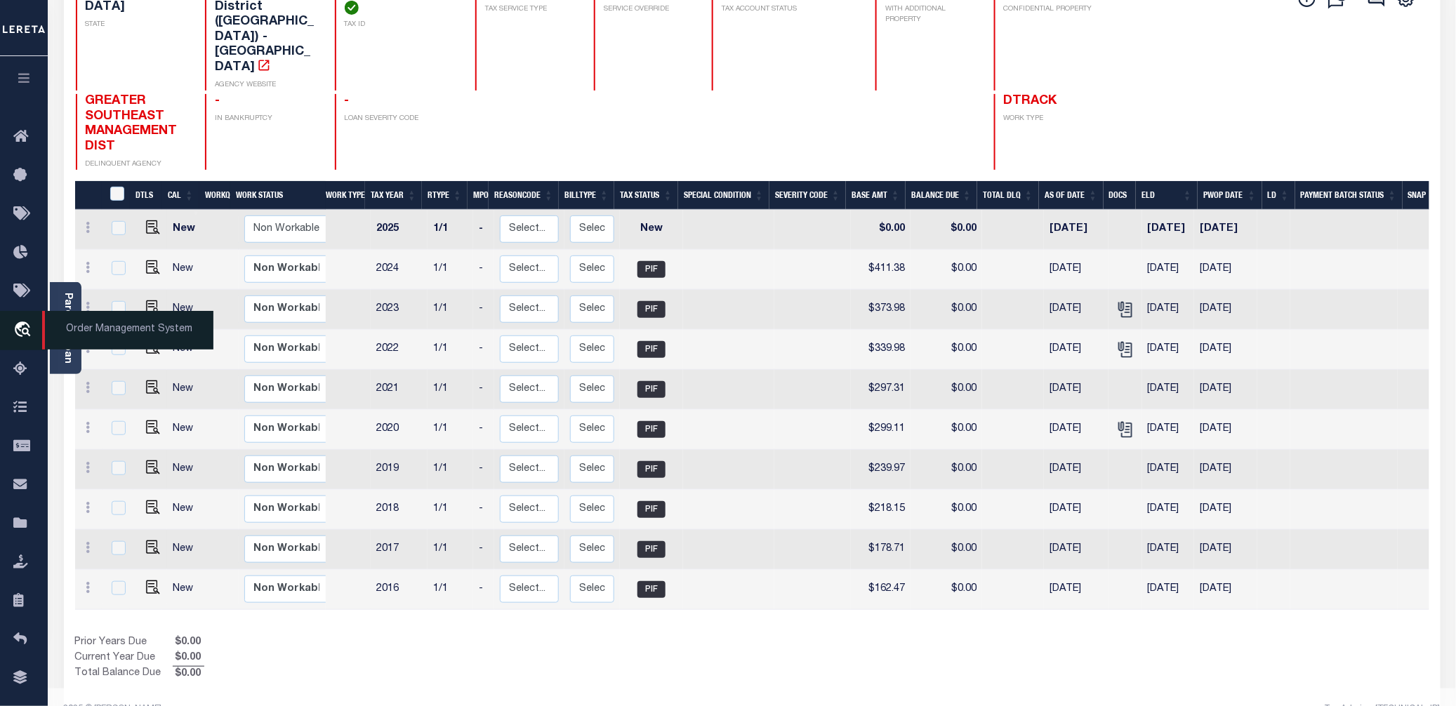
click at [107, 331] on span "Order Management System" at bounding box center [127, 330] width 171 height 39
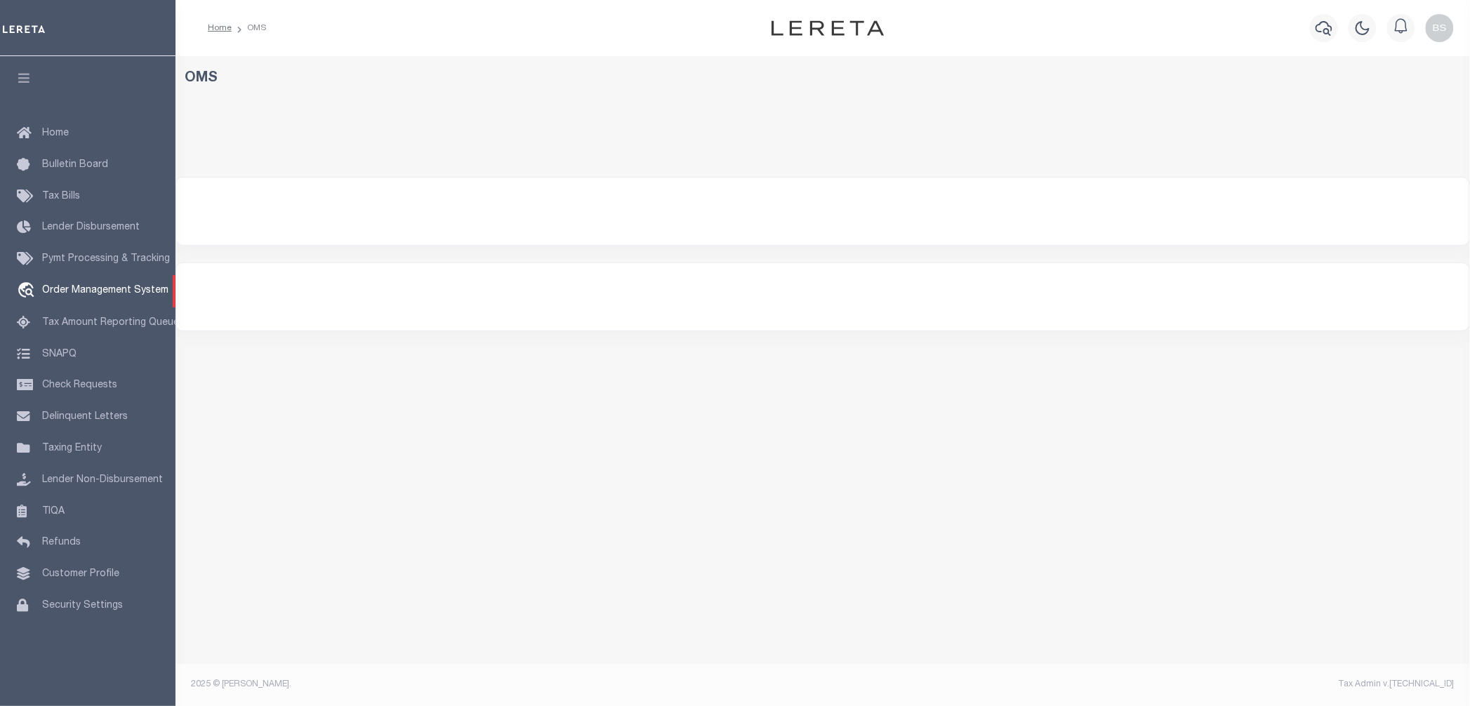
select select "200"
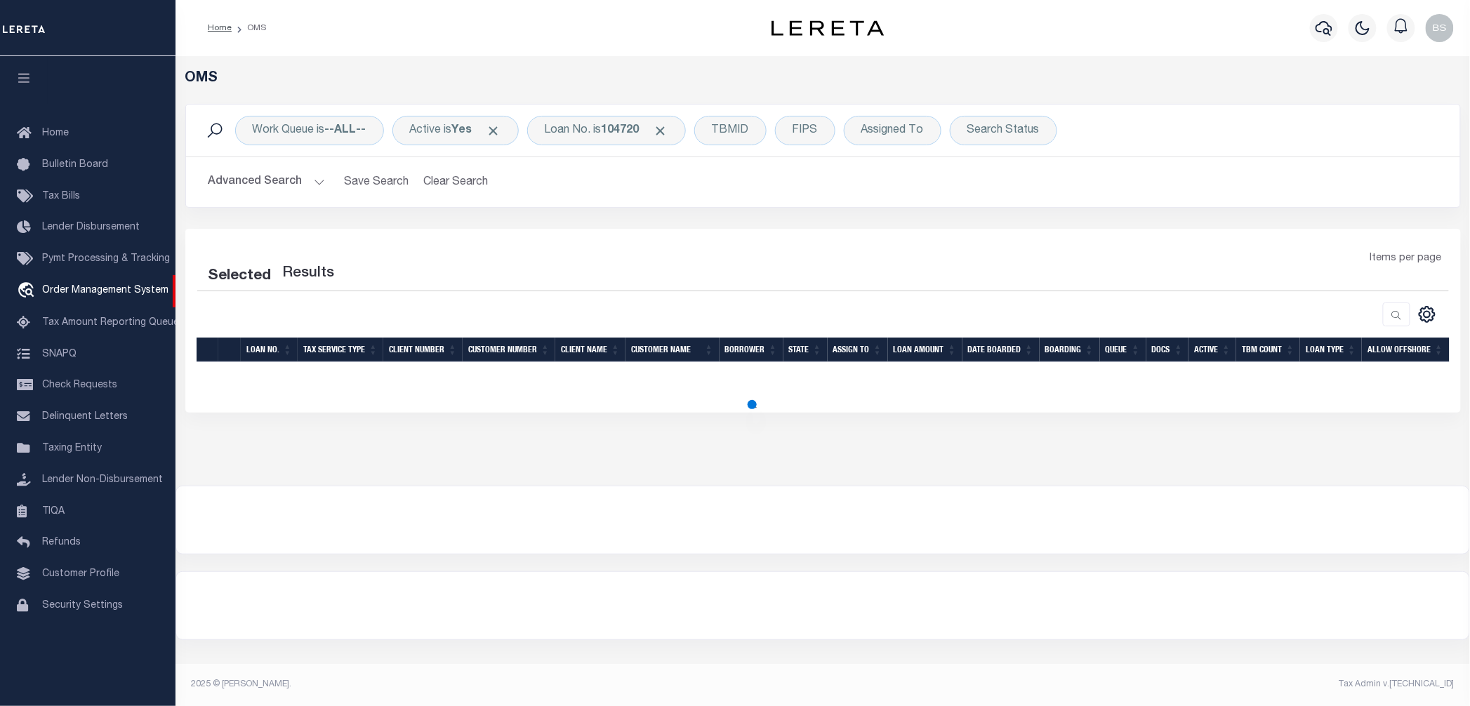
select select "200"
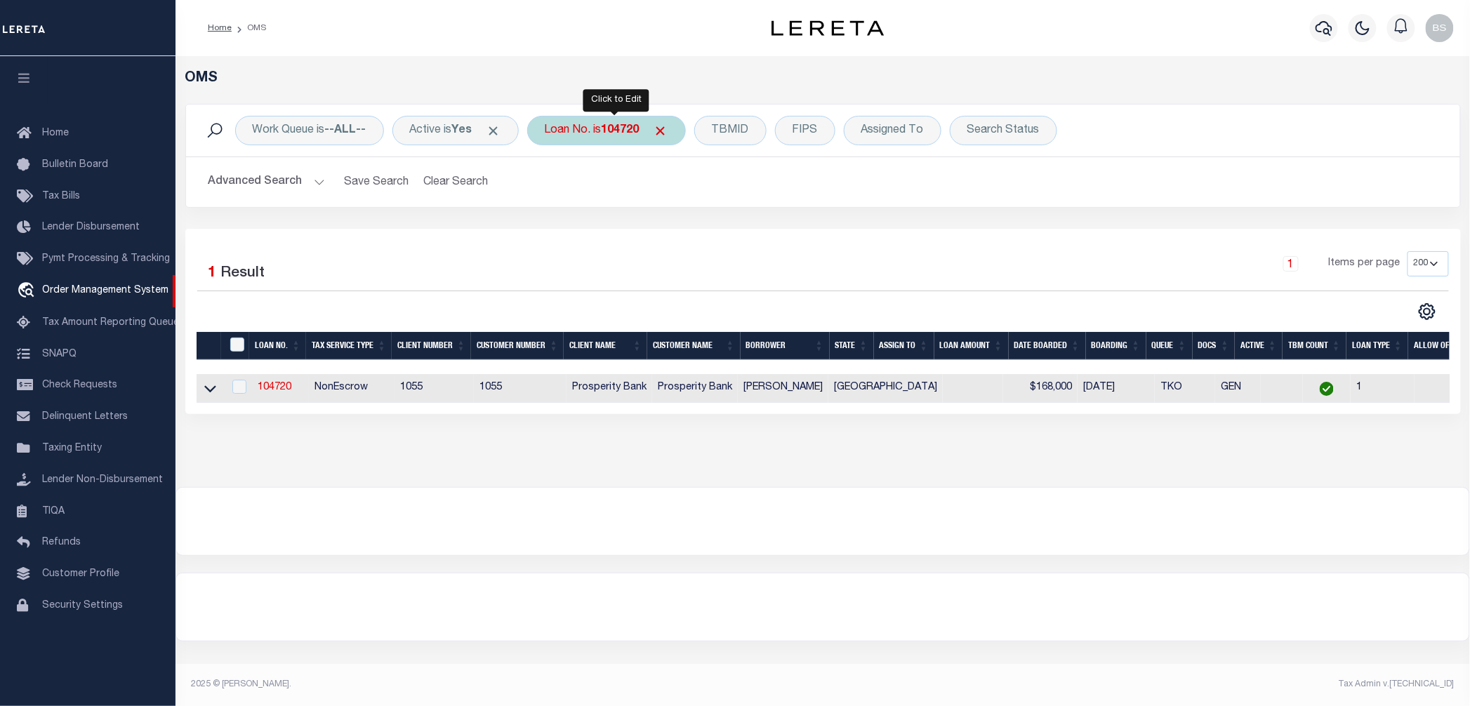
click at [616, 130] on b "104720" at bounding box center [621, 130] width 38 height 11
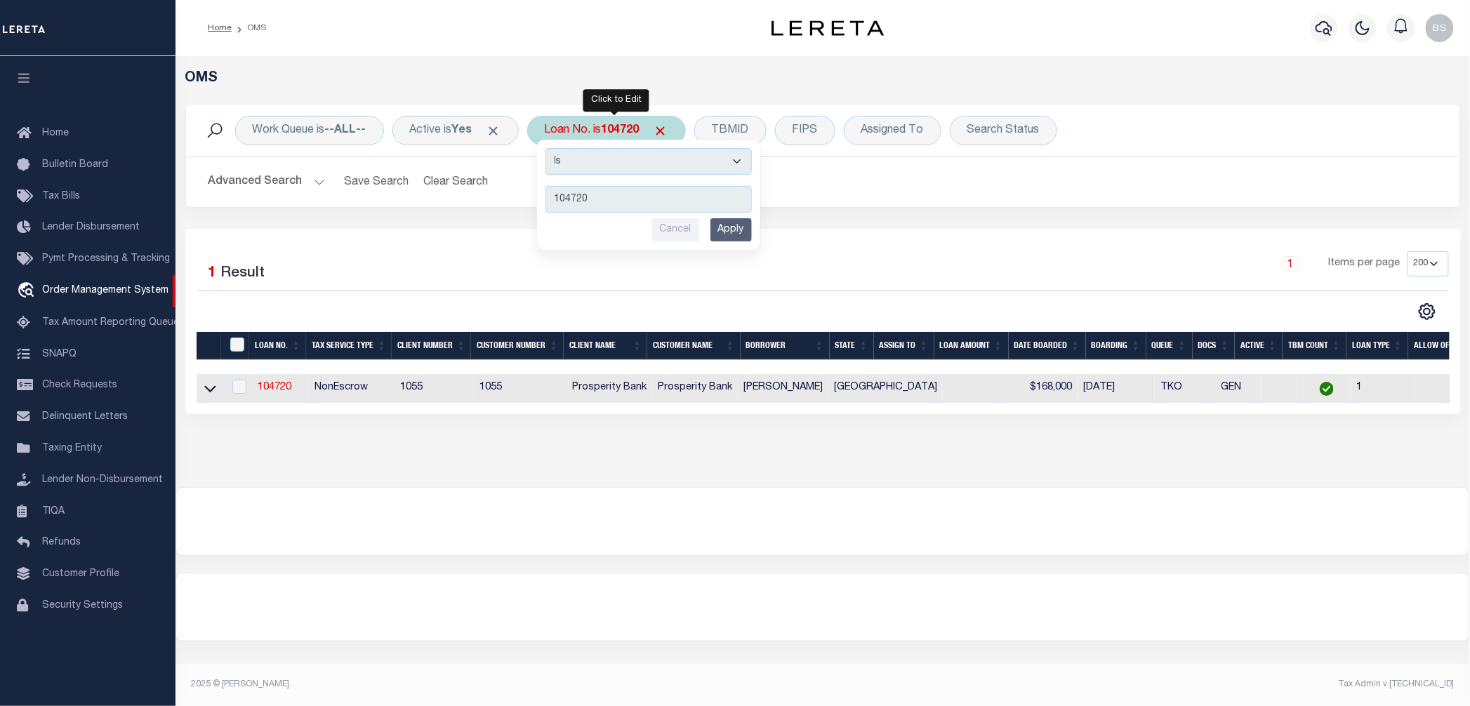
type input "10022973"
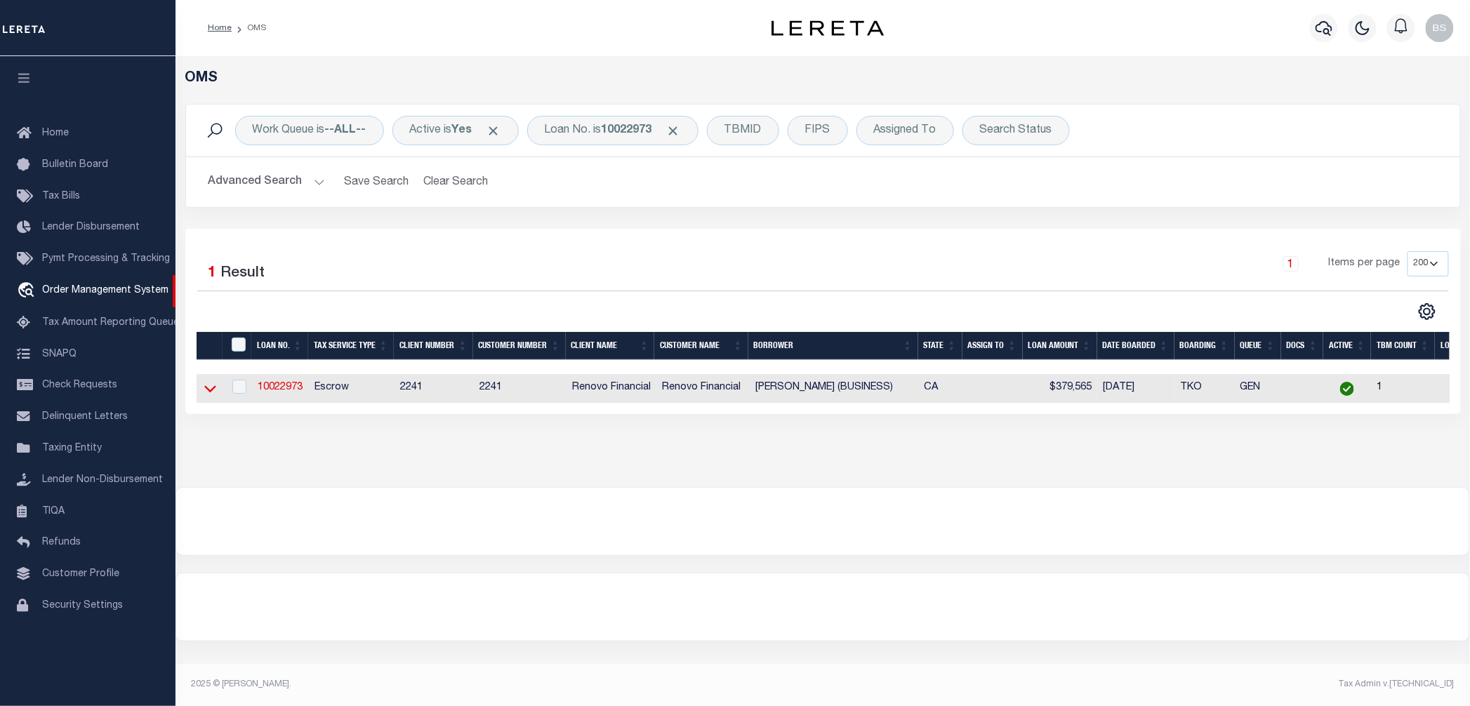
click at [206, 391] on icon at bounding box center [210, 389] width 12 height 7
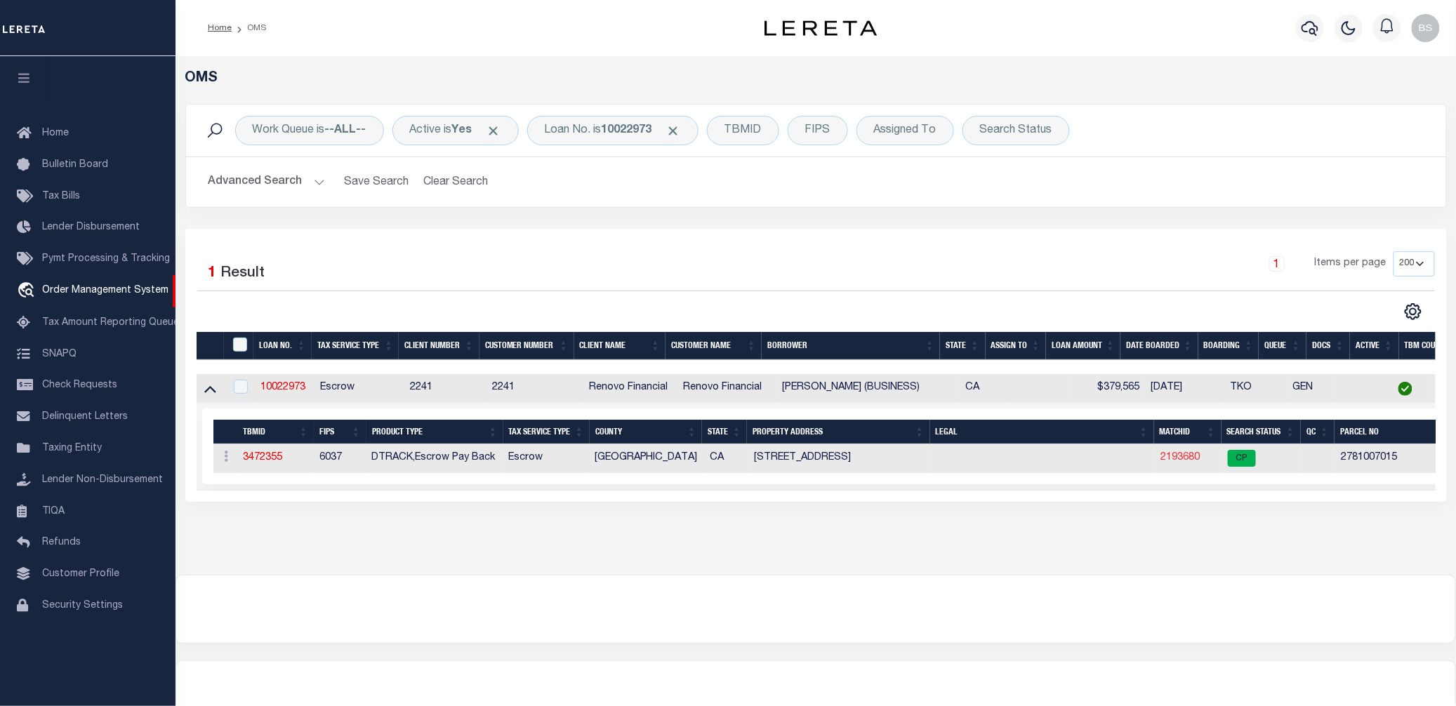
click at [1174, 458] on link "2193680" at bounding box center [1179, 458] width 39 height 10
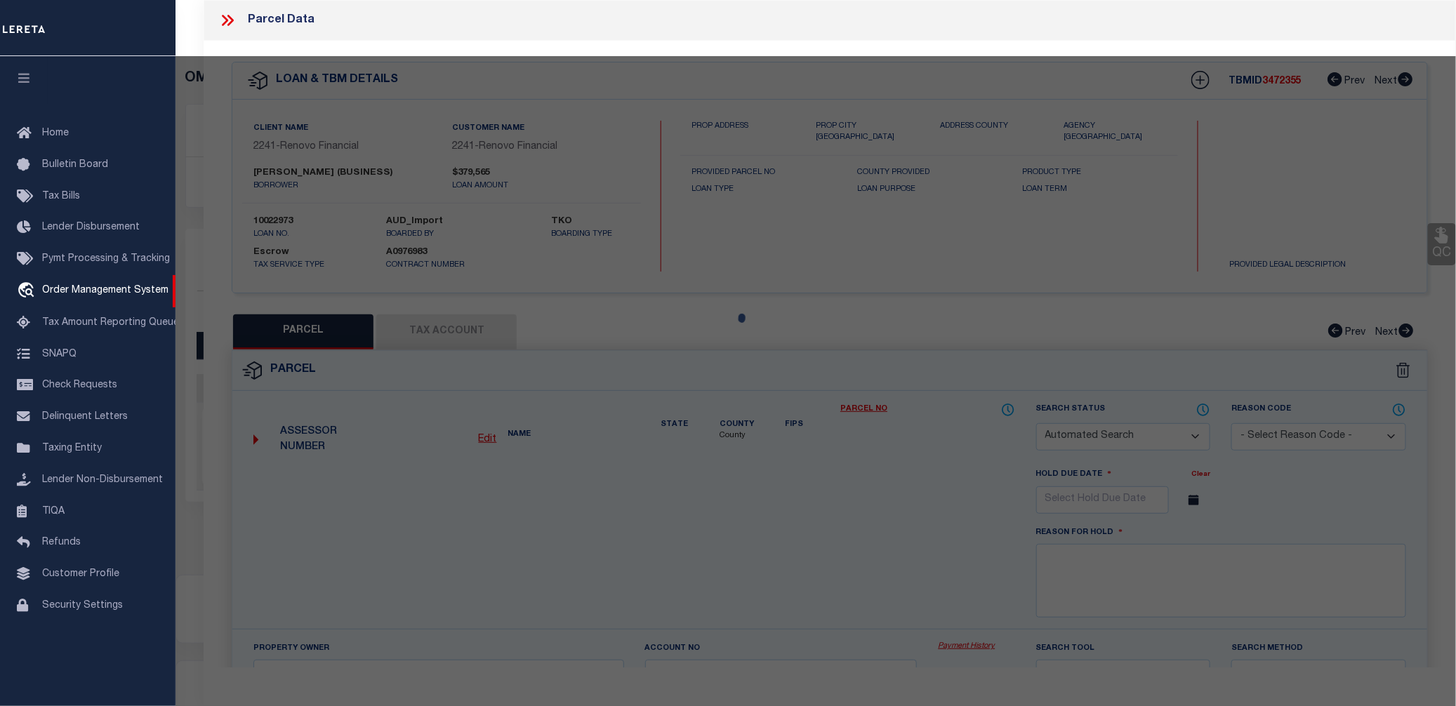
checkbox input "false"
select select "CP"
type input "NORMA SNODGRASS"
select select "ATL"
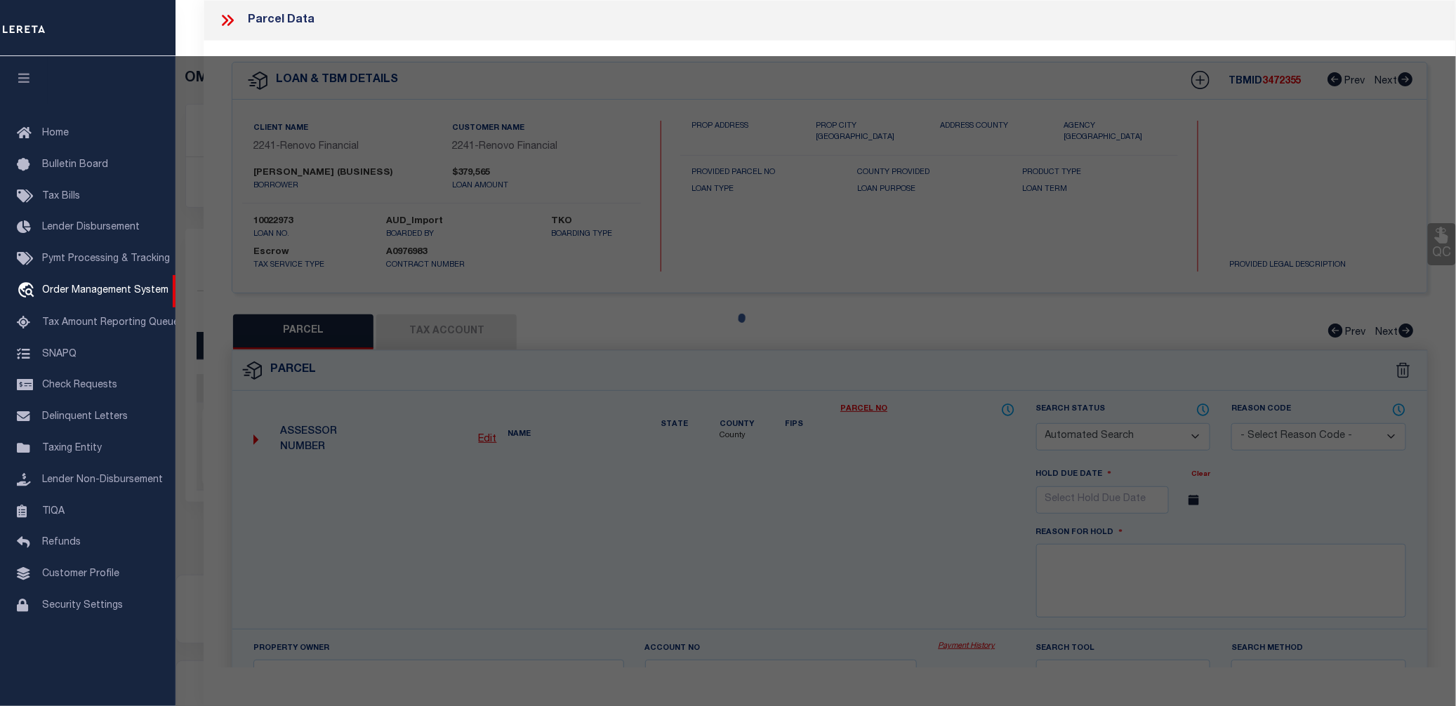
select select "ADD"
type input "8626 DELCO AVE"
checkbox input "false"
type input "WINNETKA, CA 91306"
type textarea "TRACT # 22882 LOT 5"
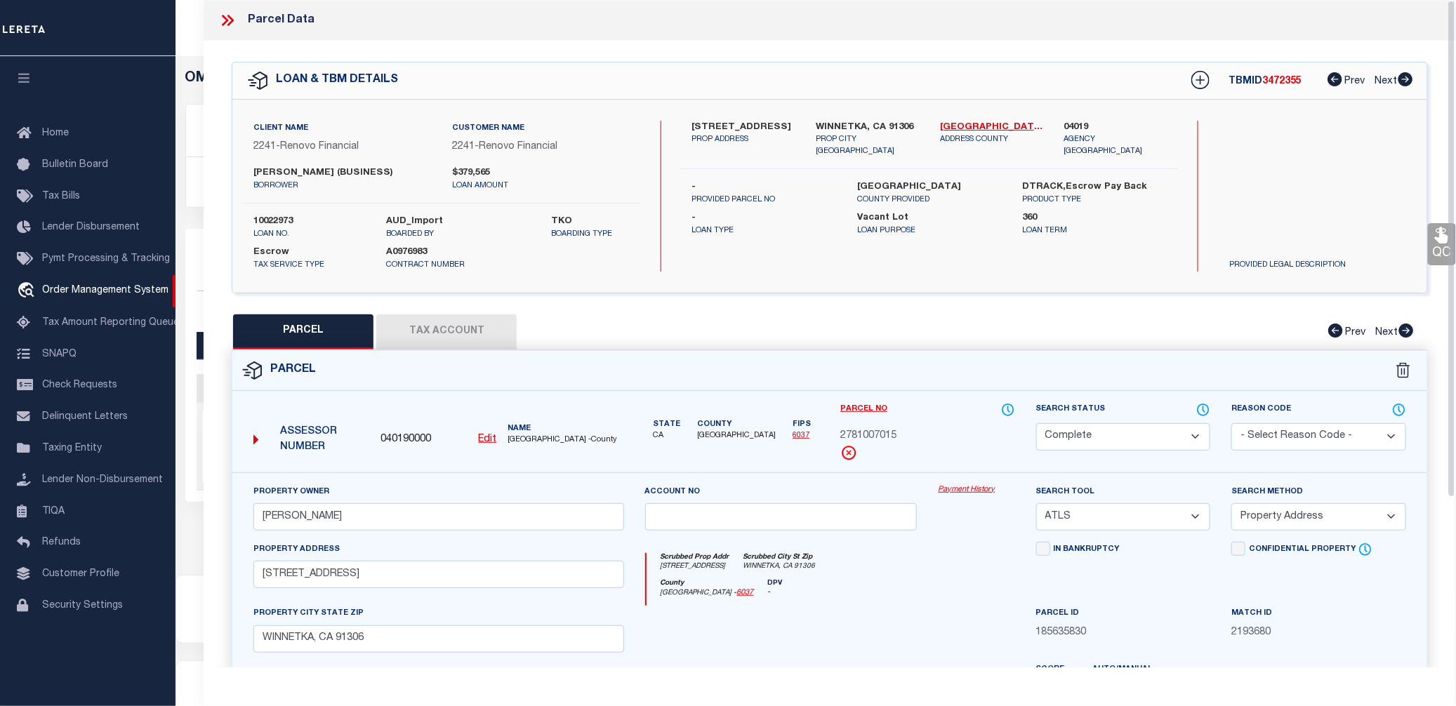
click at [964, 494] on link "Payment History" at bounding box center [976, 490] width 77 height 12
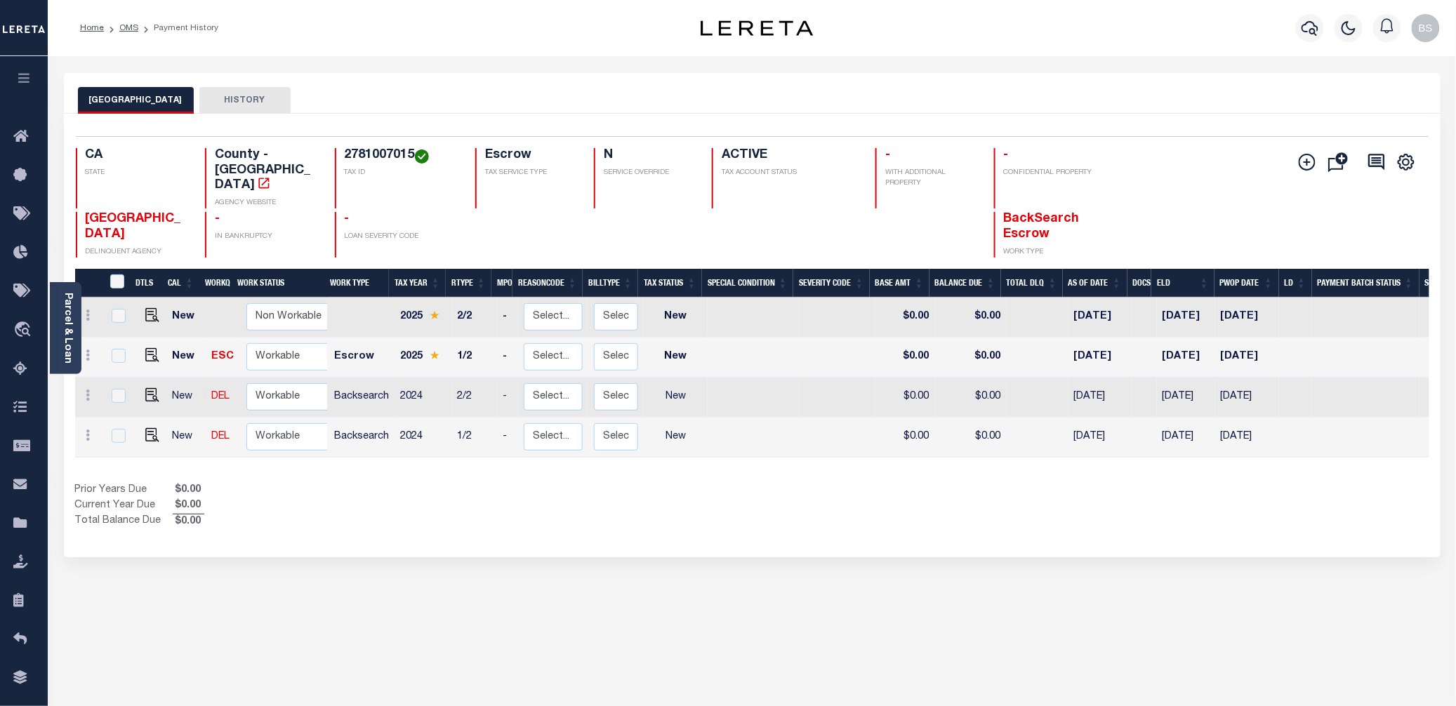
click at [366, 156] on h4 "2781007015" at bounding box center [402, 155] width 114 height 15
copy h4 "2781007015"
click at [122, 323] on span "Order Management System" at bounding box center [127, 330] width 171 height 39
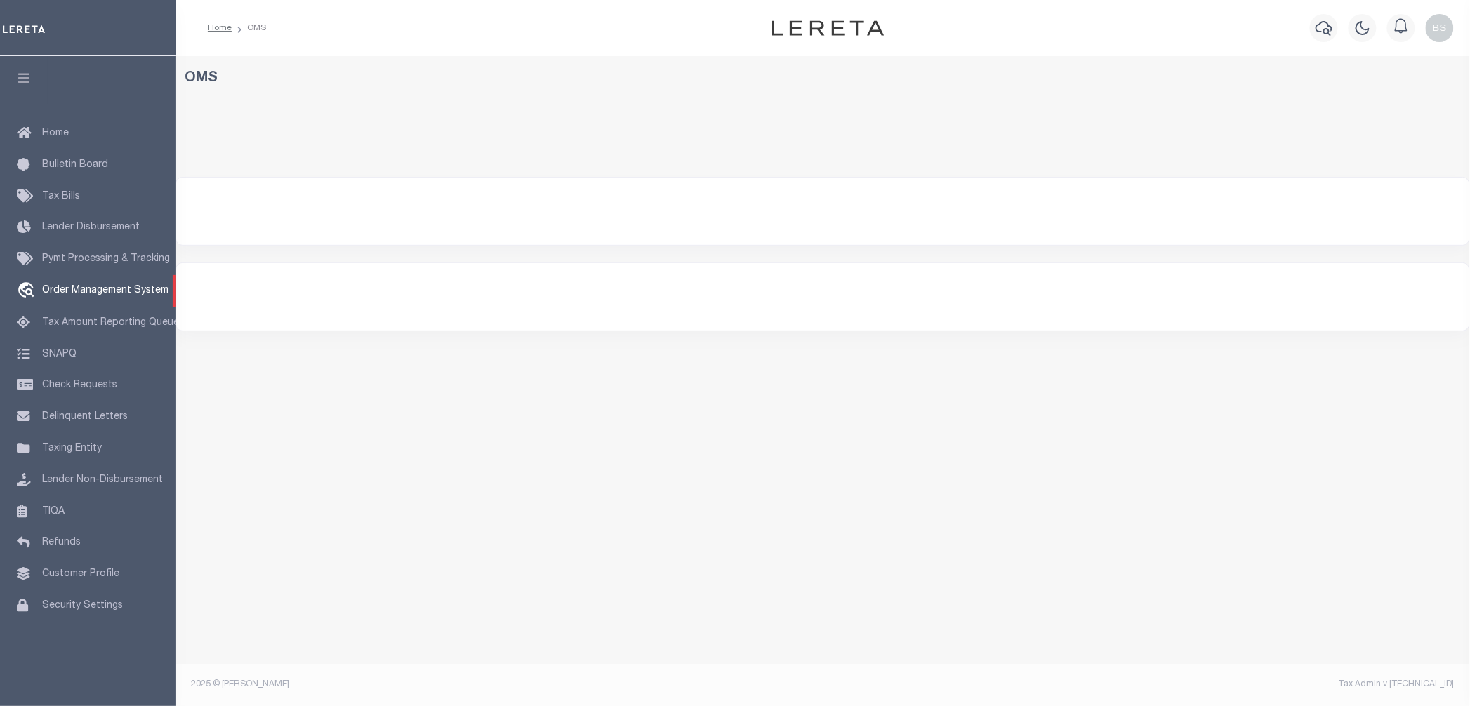
select select "200"
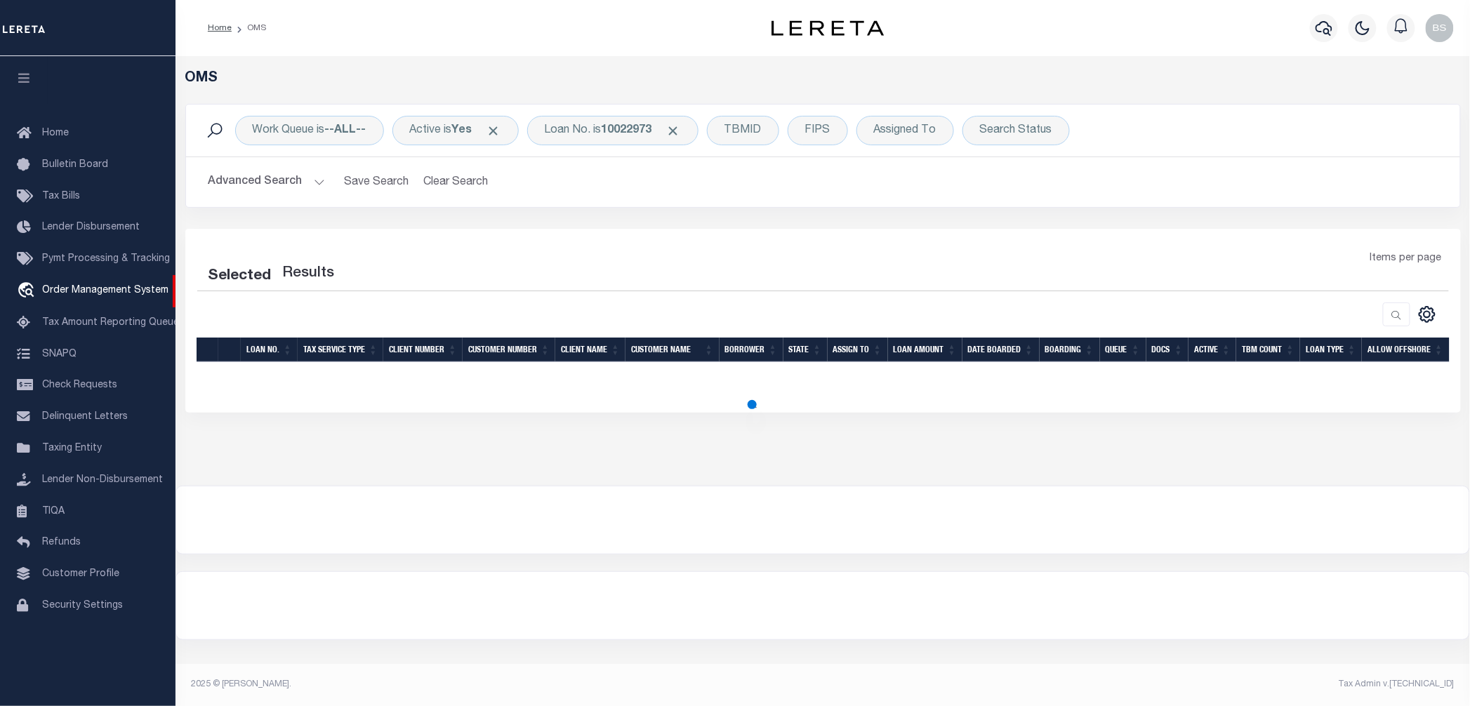
select select "200"
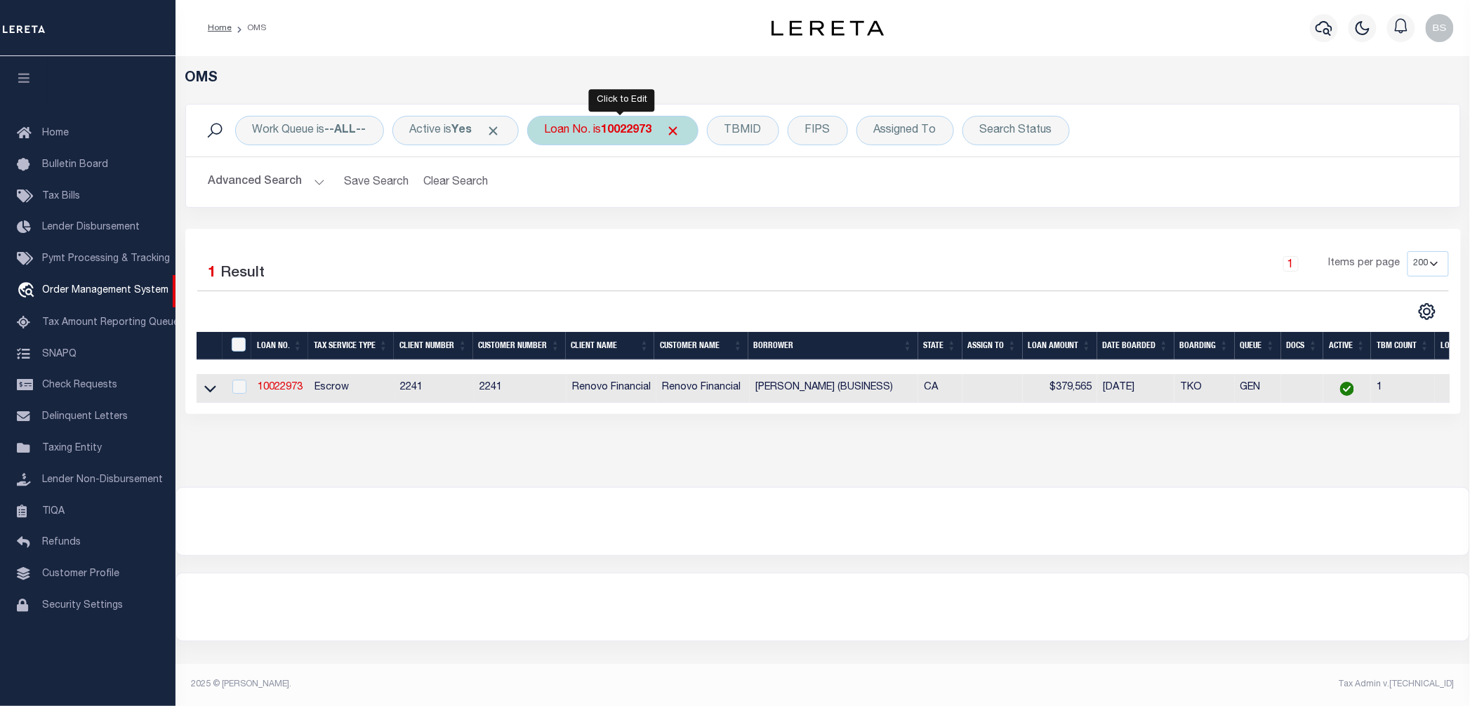
click at [619, 129] on b "10022973" at bounding box center [627, 130] width 51 height 11
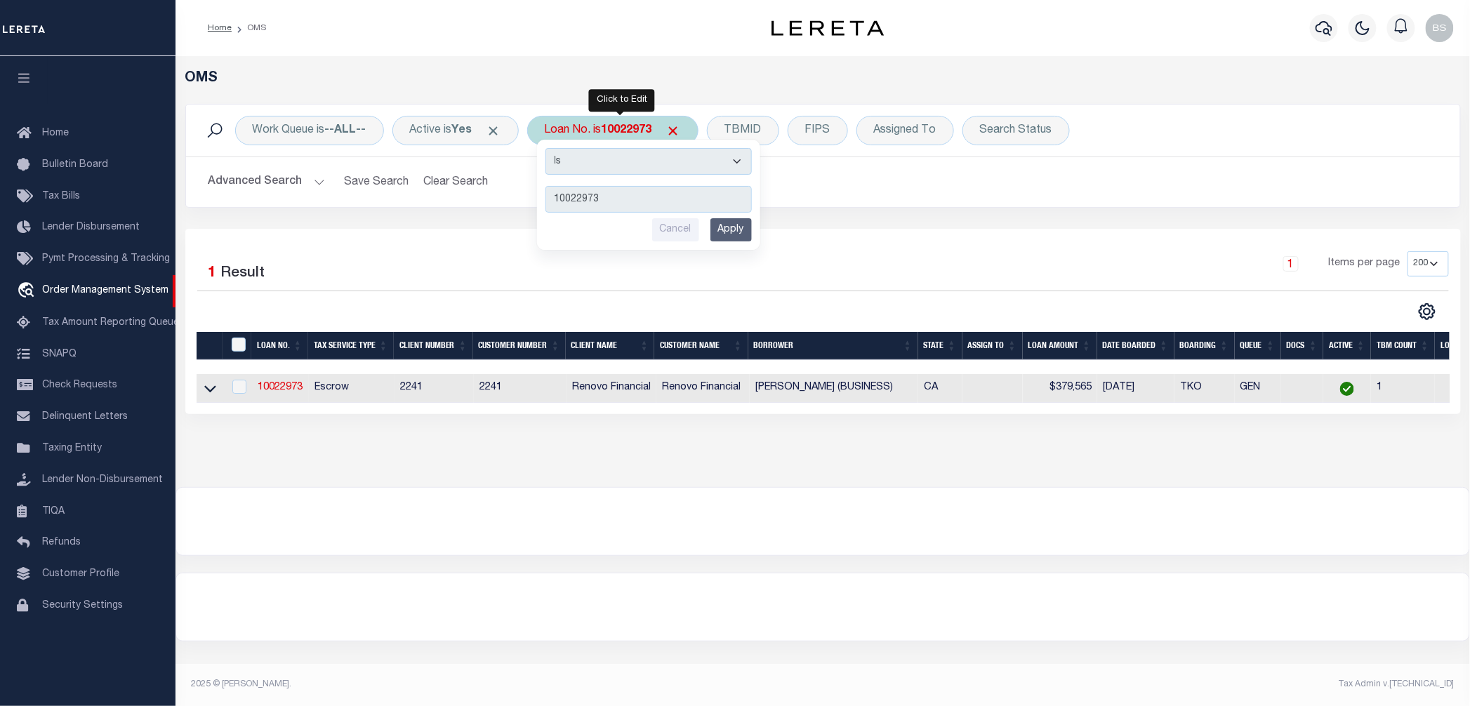
type input "1300017882"
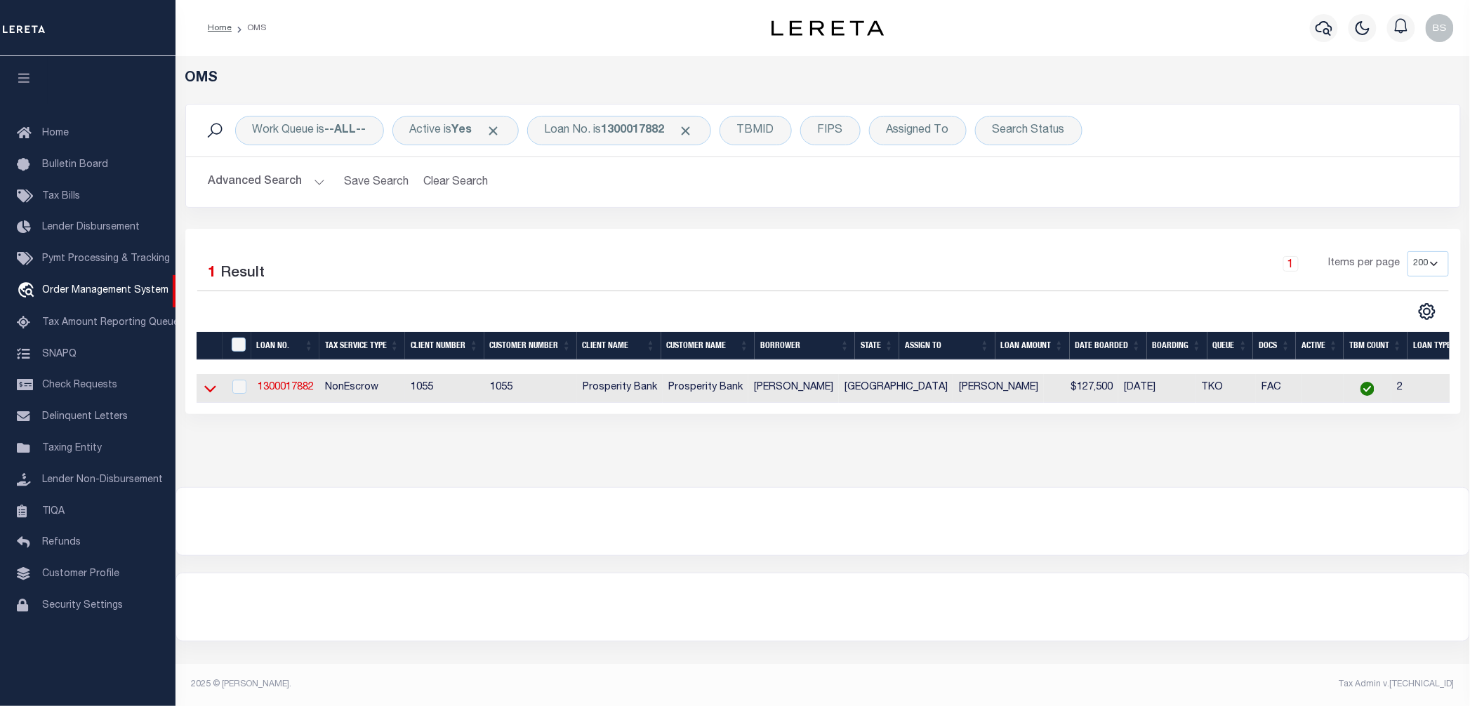
click at [208, 389] on icon at bounding box center [210, 388] width 12 height 15
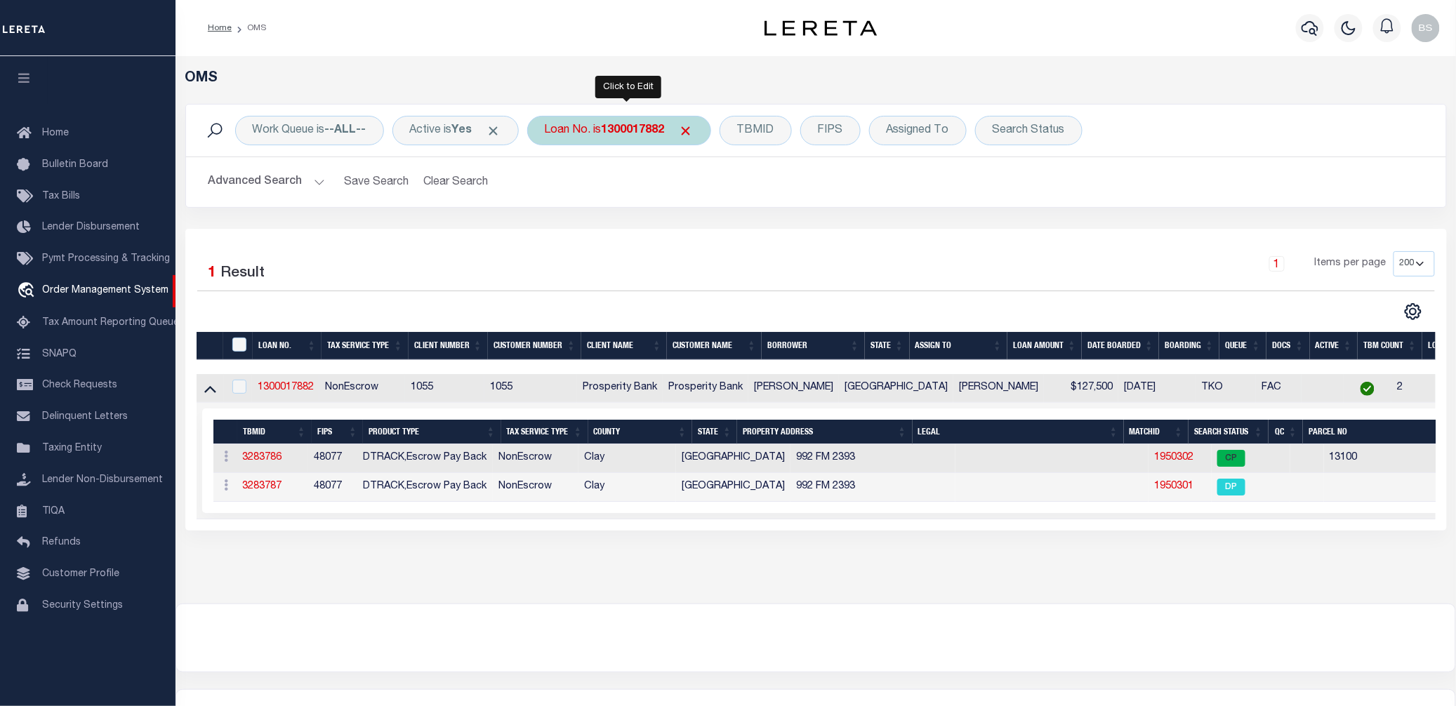
click at [606, 133] on div "Loan No. is 1300017882" at bounding box center [619, 130] width 184 height 29
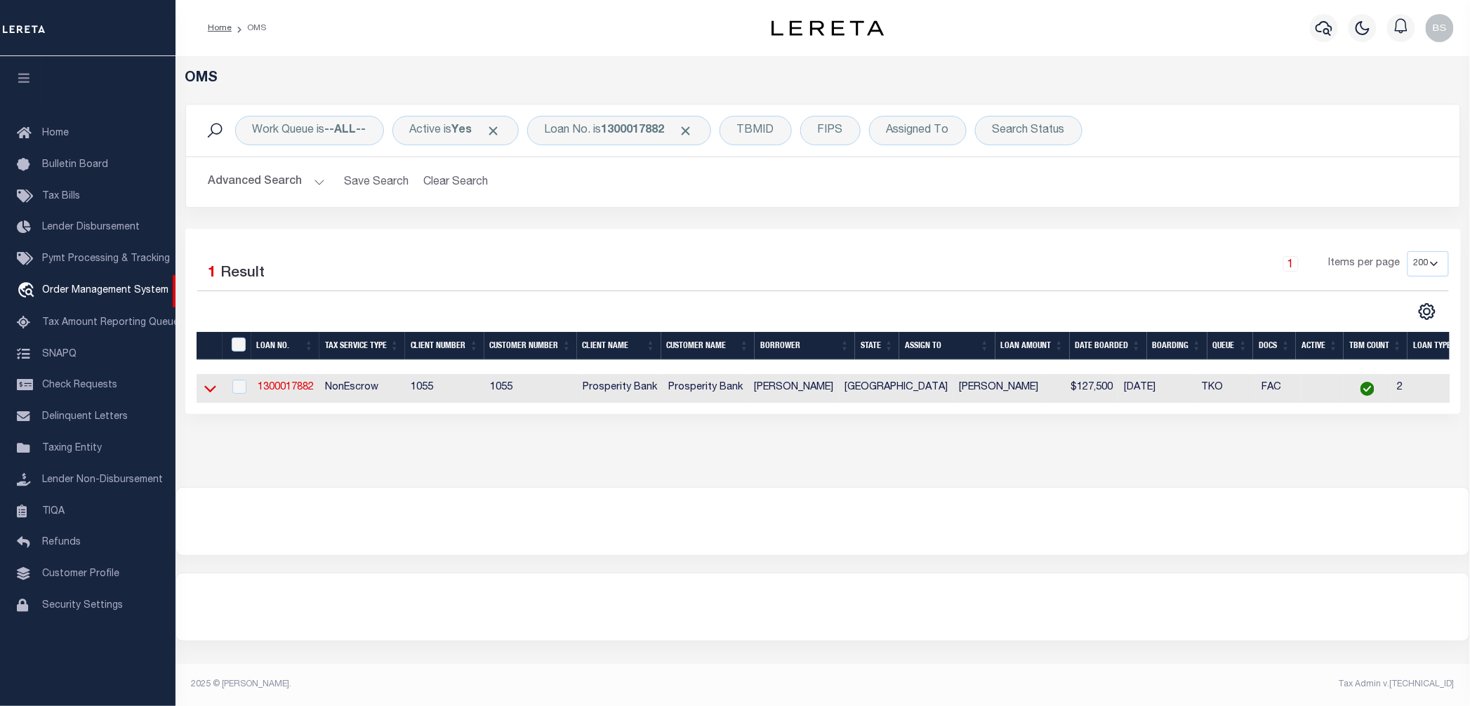
click at [211, 393] on icon at bounding box center [210, 389] width 12 height 7
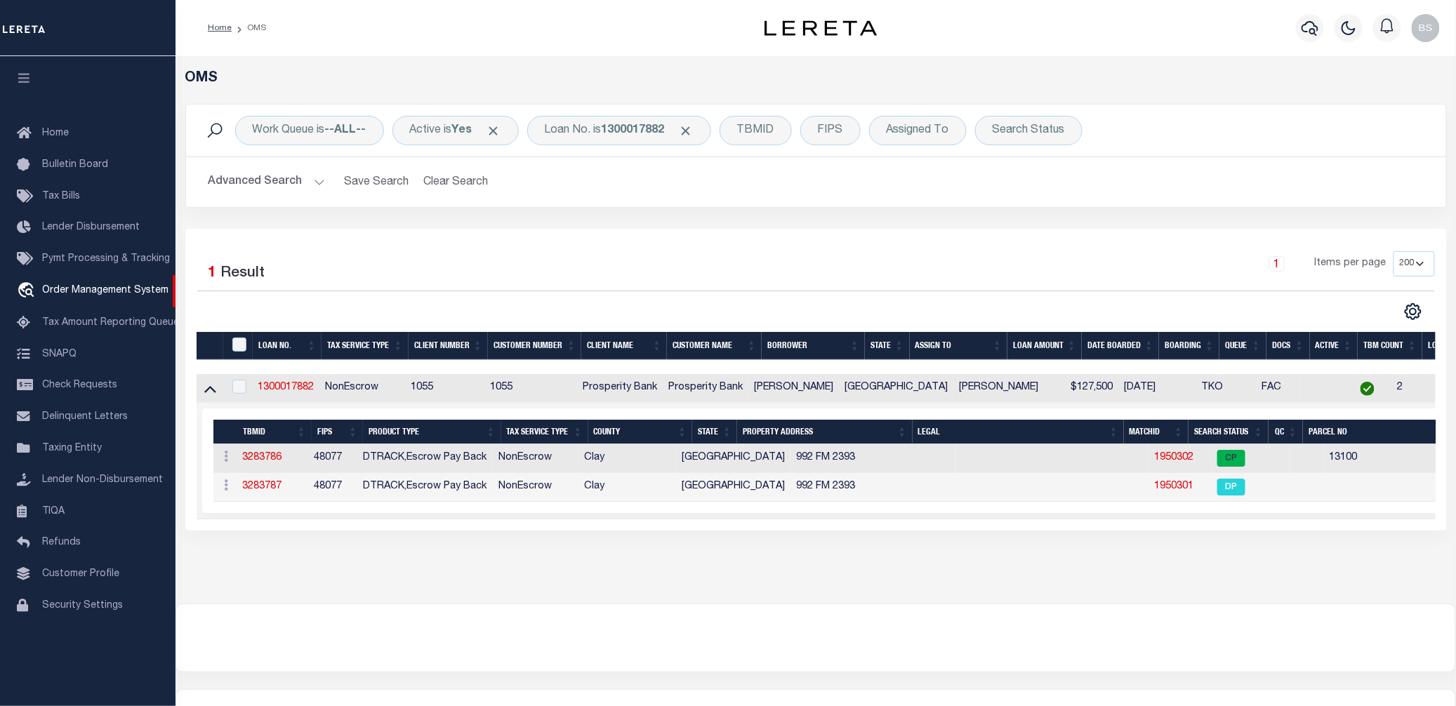
click at [277, 383] on td "1300017882" at bounding box center [285, 388] width 67 height 29
checkbox input "true"
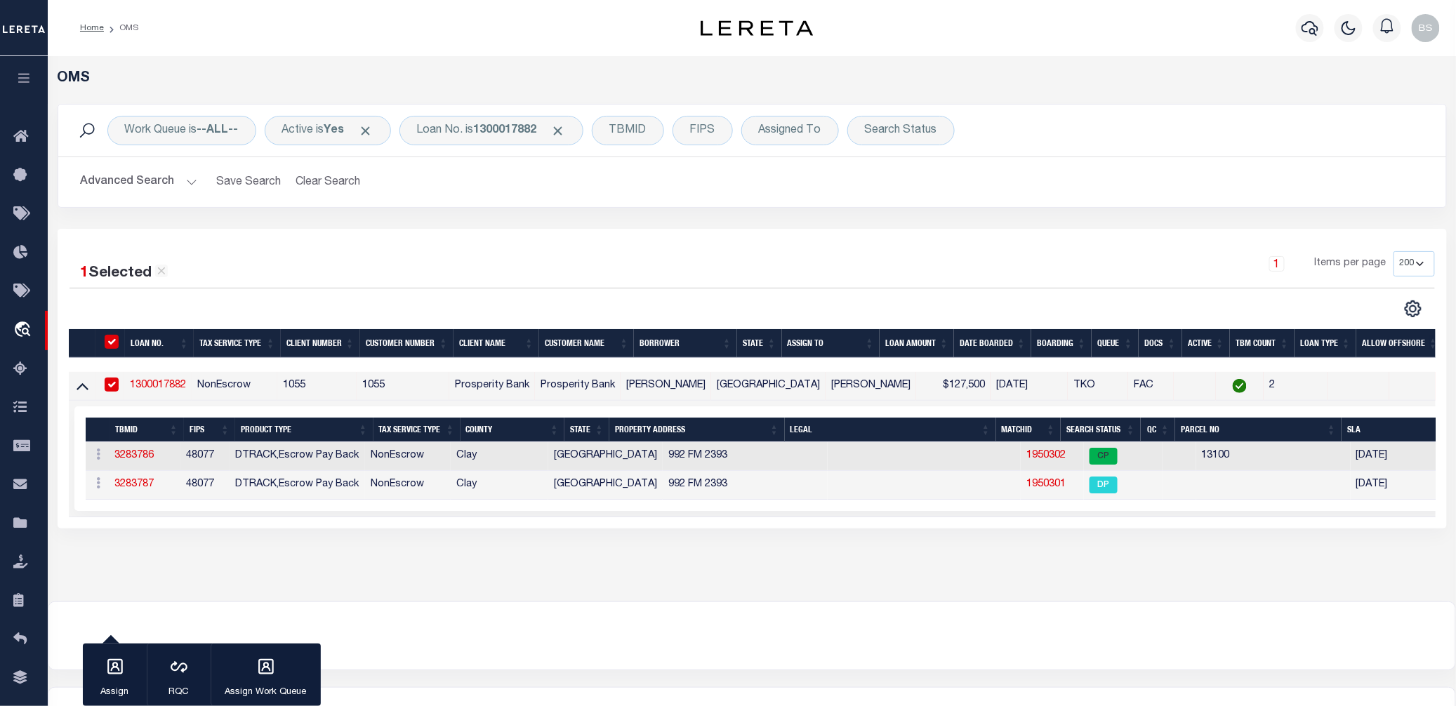
click at [163, 386] on link "1300017882" at bounding box center [158, 385] width 56 height 10
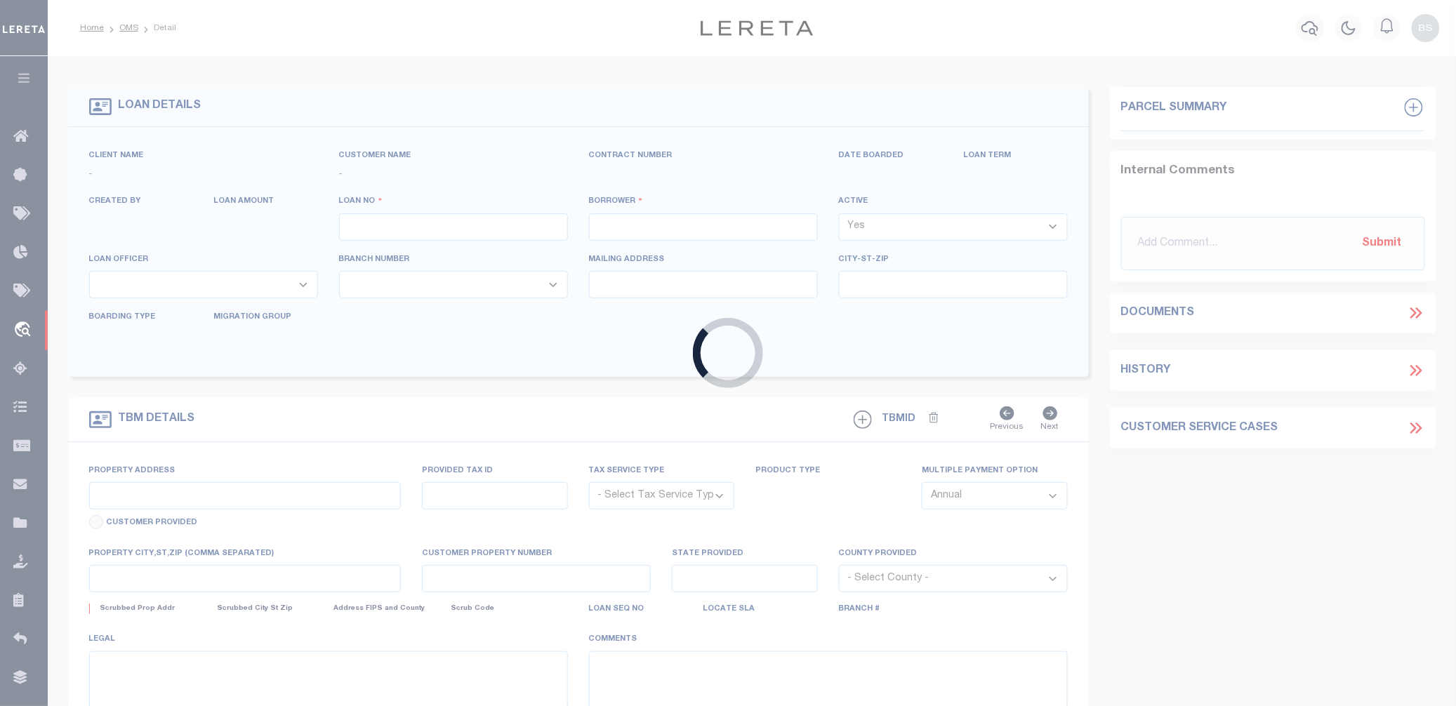
type input "1300017882"
type input "KELLY WINEINGER"
select select
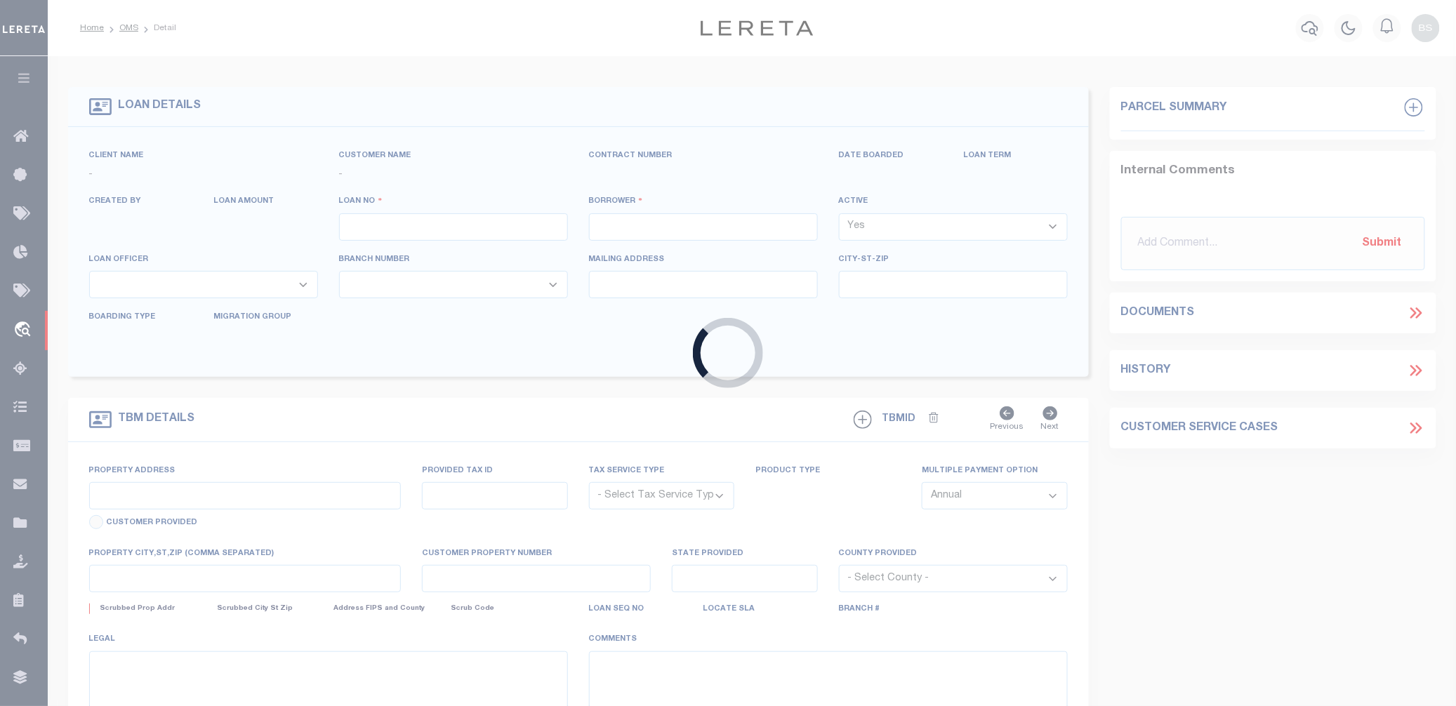
select select "NonEscrow"
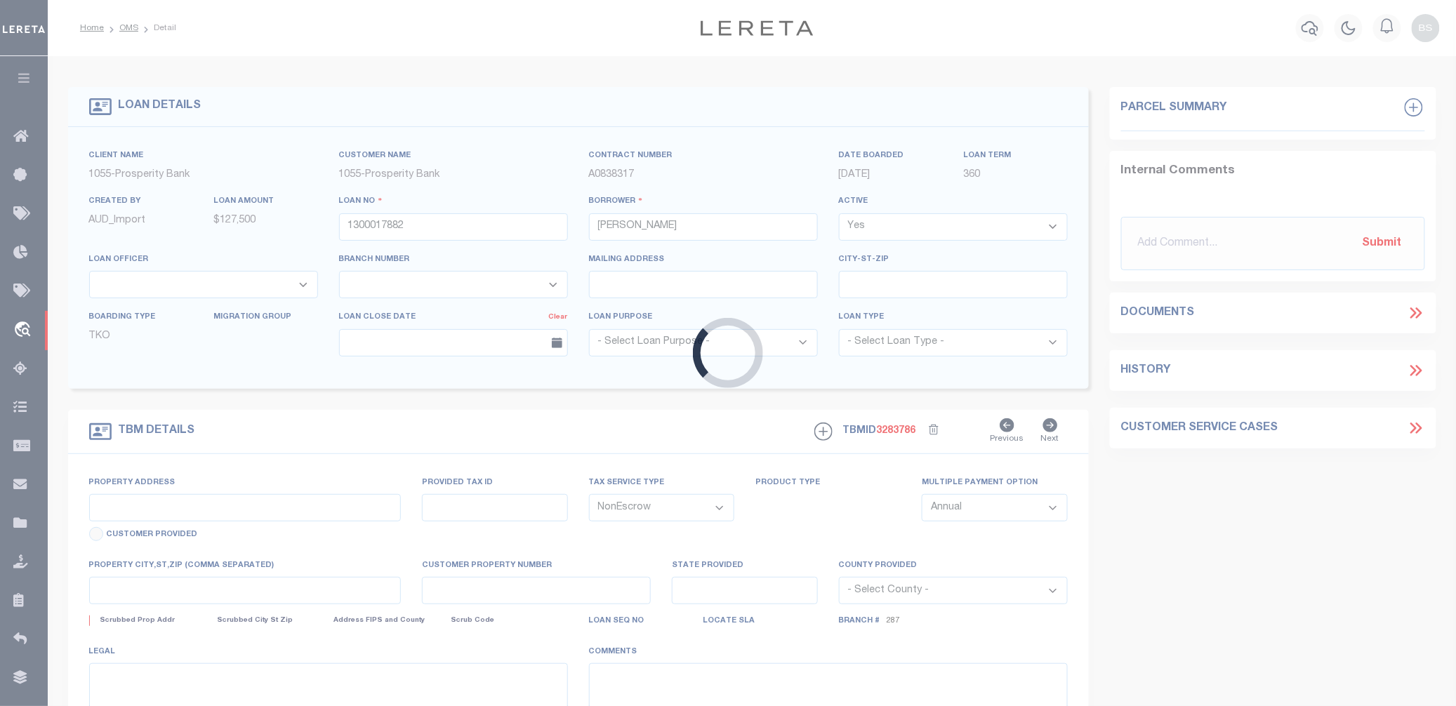
type input "992 FM 2393"
type input "028900005203204000000"
select select
type input "WICHITA FALLS TX 763052232"
type input "TX"
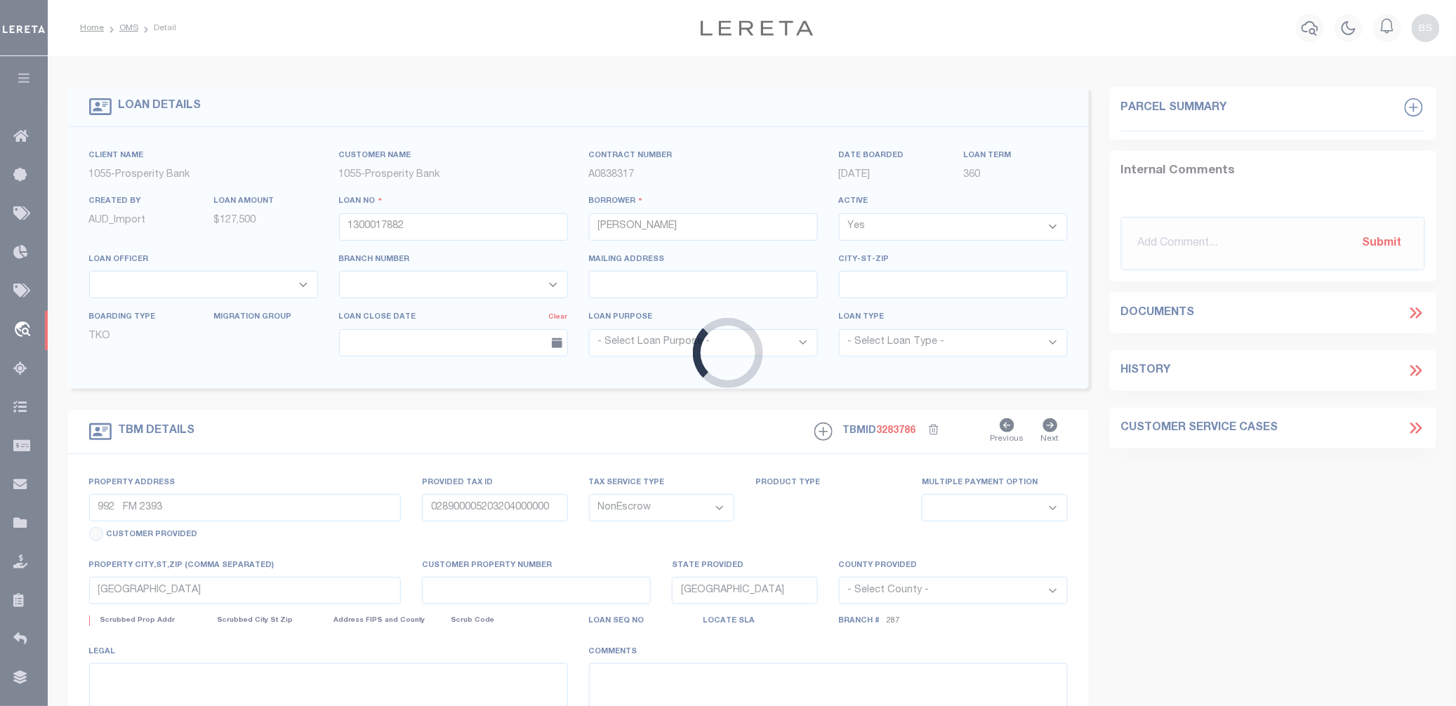
select select
select select "14724"
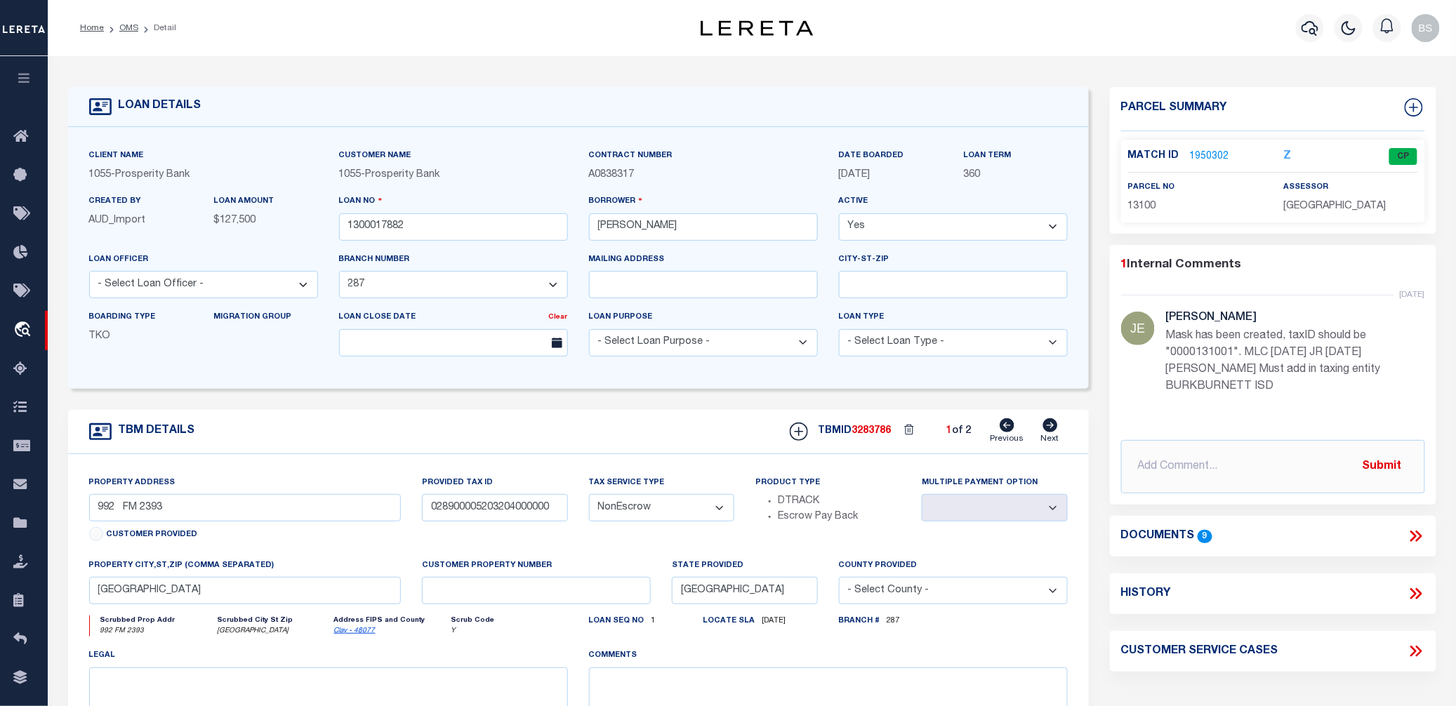
click at [1417, 534] on icon at bounding box center [1416, 536] width 18 height 18
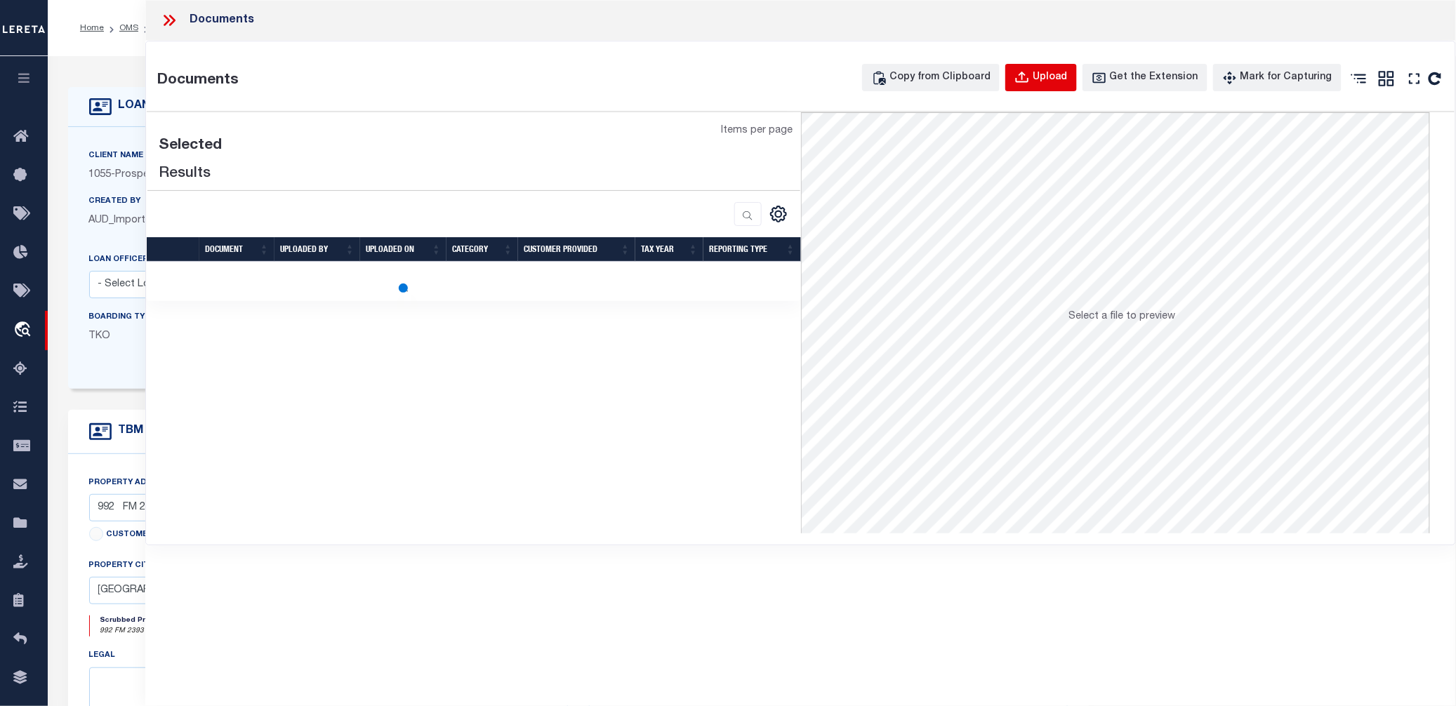
click at [1063, 77] on div "Upload" at bounding box center [1050, 77] width 35 height 15
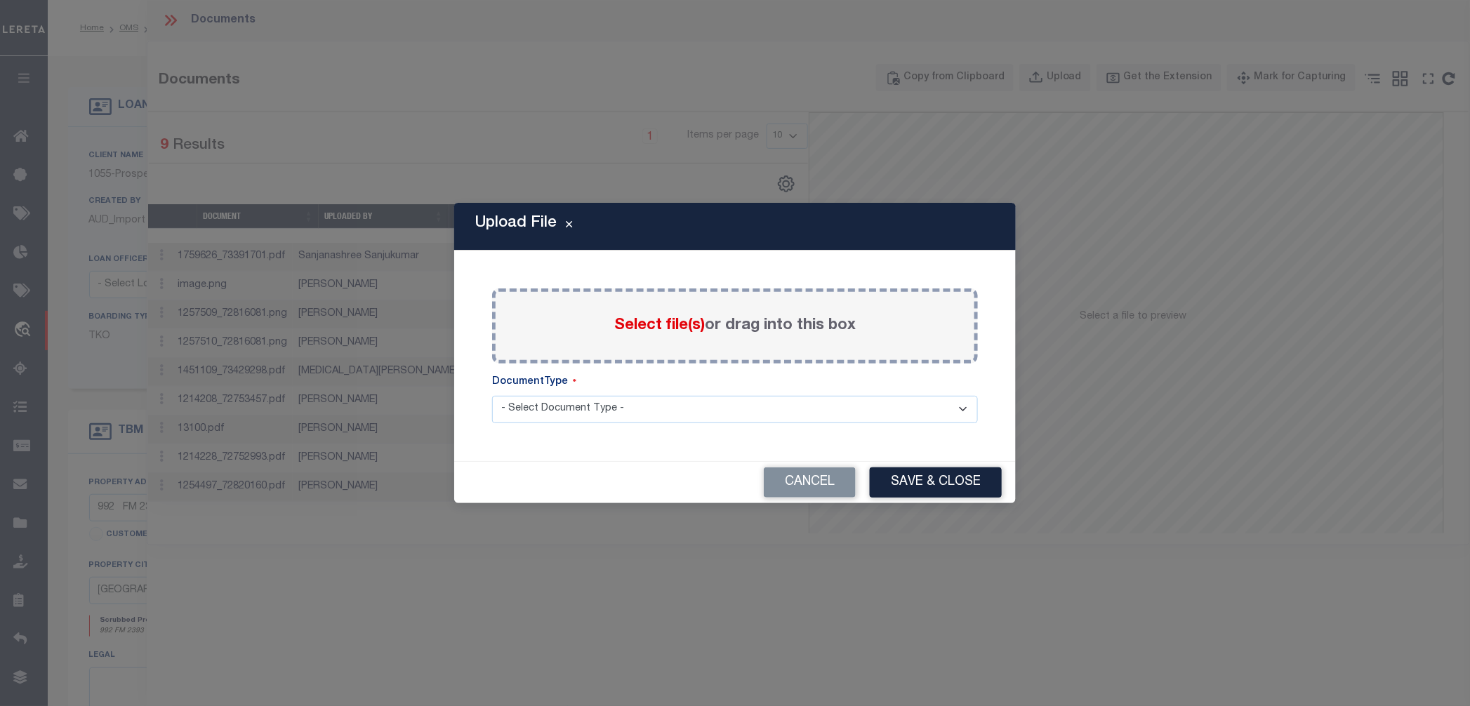
click at [663, 324] on span "Select file(s)" at bounding box center [659, 325] width 91 height 15
click at [0, 0] on input "Select file(s) or drag into this box" at bounding box center [0, 0] width 0 height 0
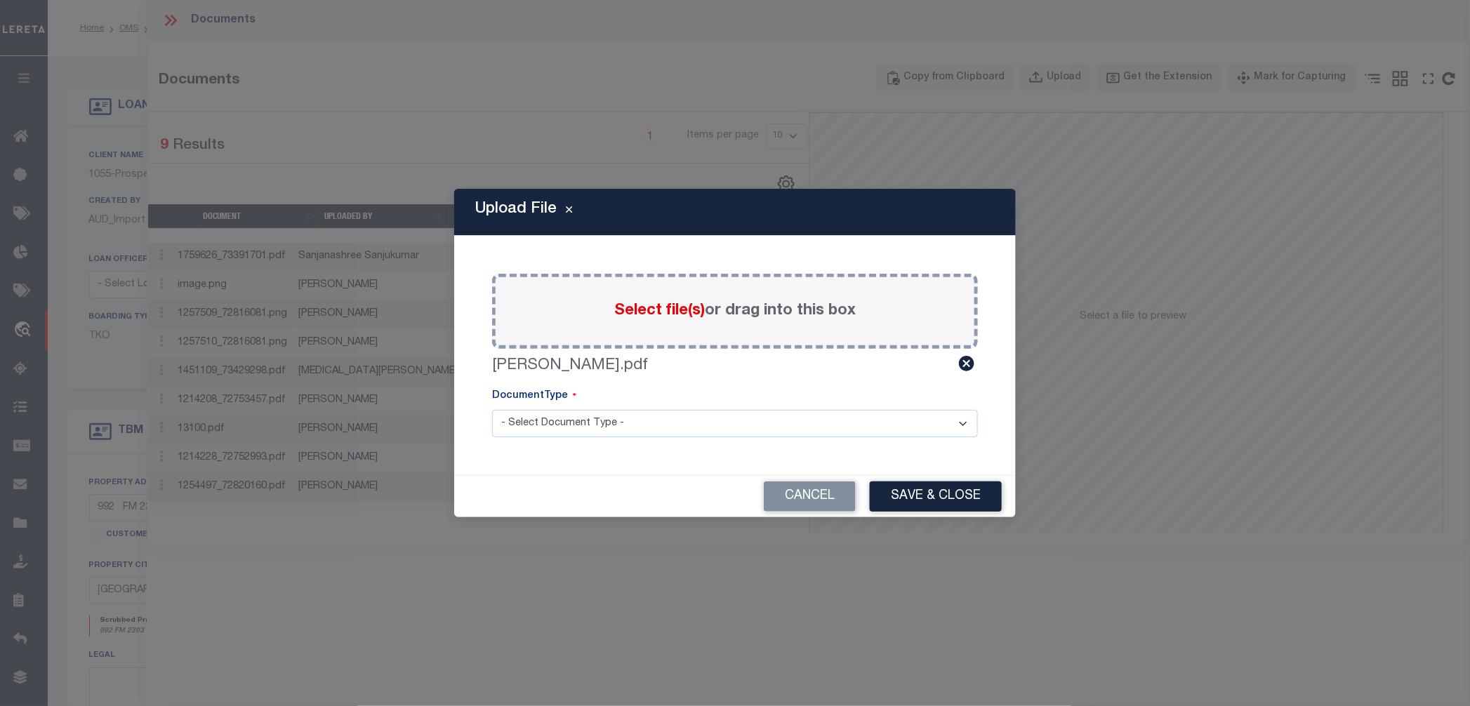
click at [918, 431] on select "- Select Document Type - Tax Service Documents" at bounding box center [735, 423] width 486 height 27
click at [687, 486] on div "Cancel Save & Close" at bounding box center [735, 496] width 562 height 41
click at [696, 425] on select "- Select Document Type - Tax Service Documents" at bounding box center [735, 423] width 486 height 27
select select "TAX"
click at [492, 410] on select "- Select Document Type - Tax Service Documents" at bounding box center [735, 423] width 486 height 27
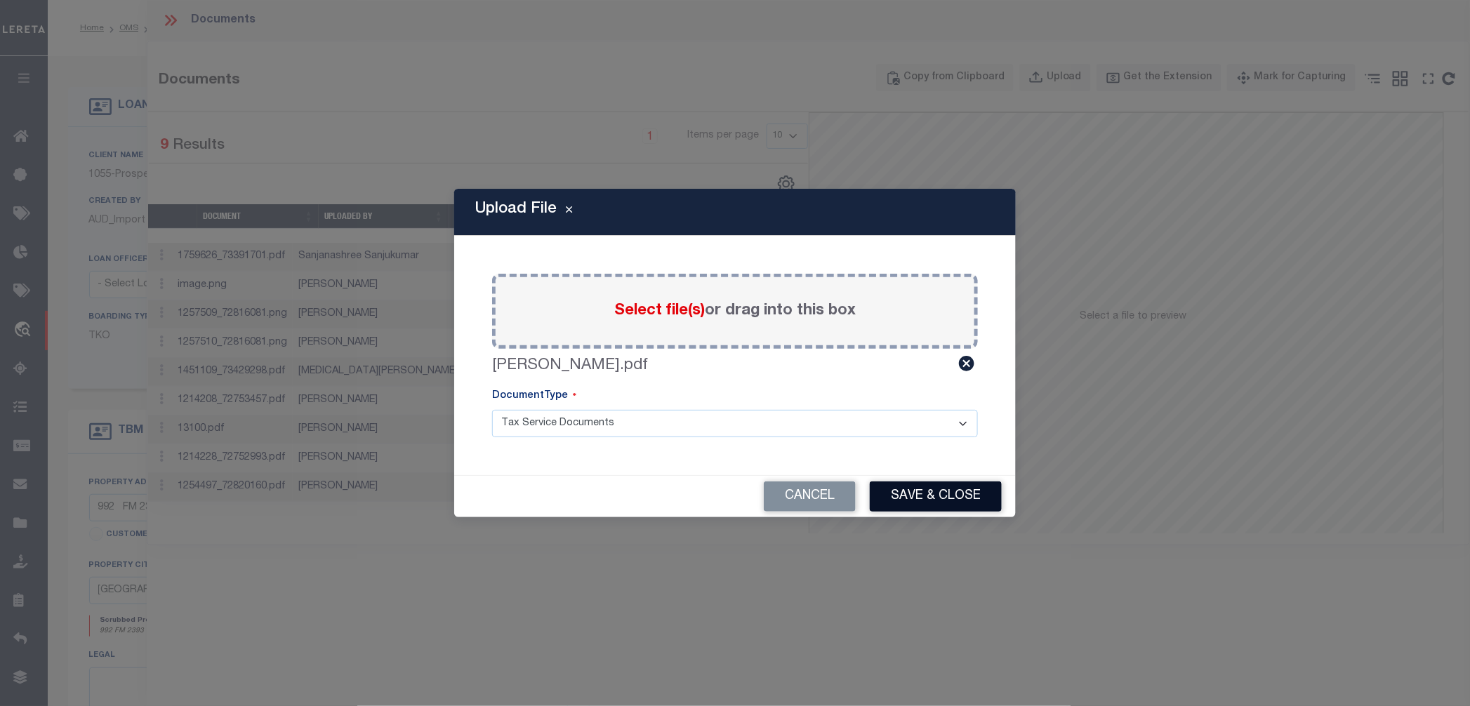
click at [952, 494] on button "Save & Close" at bounding box center [936, 497] width 132 height 30
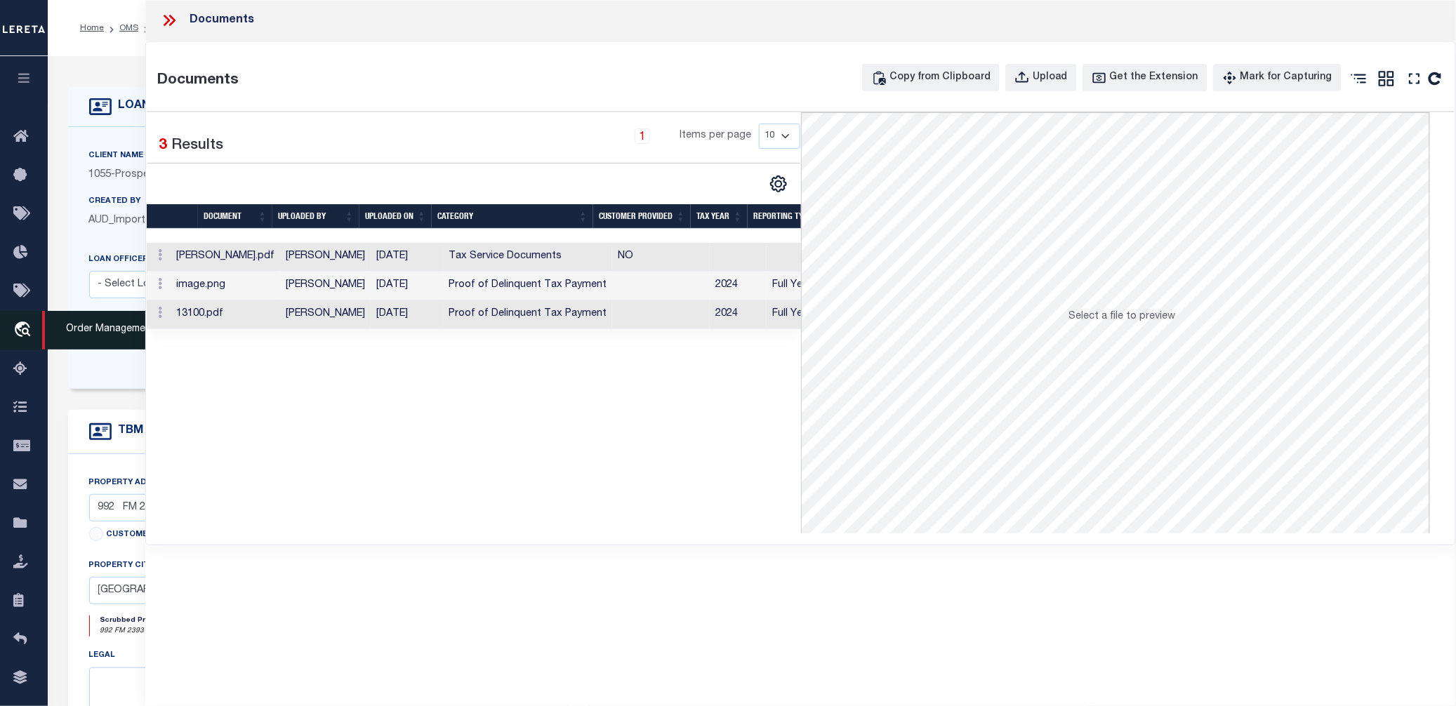
click at [18, 330] on icon "travel_explore" at bounding box center [24, 331] width 22 height 18
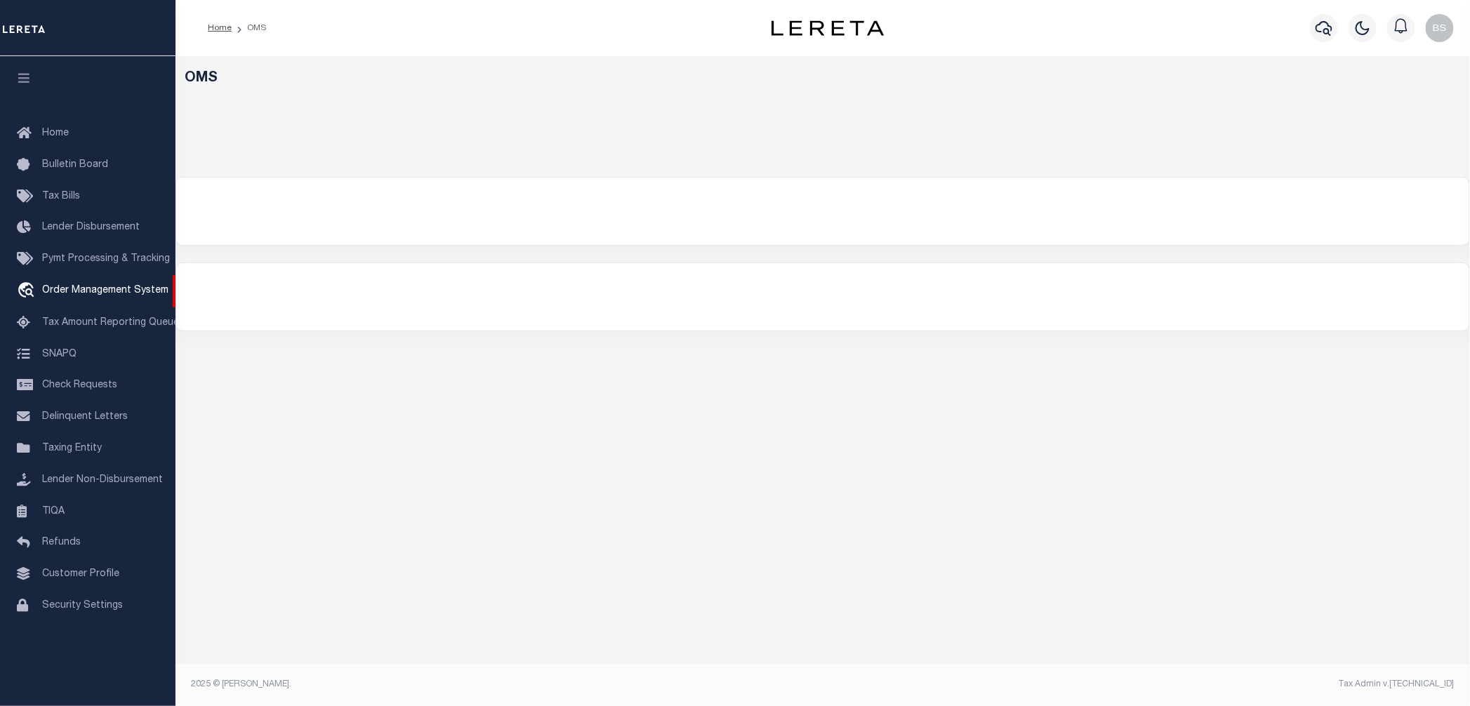
select select "200"
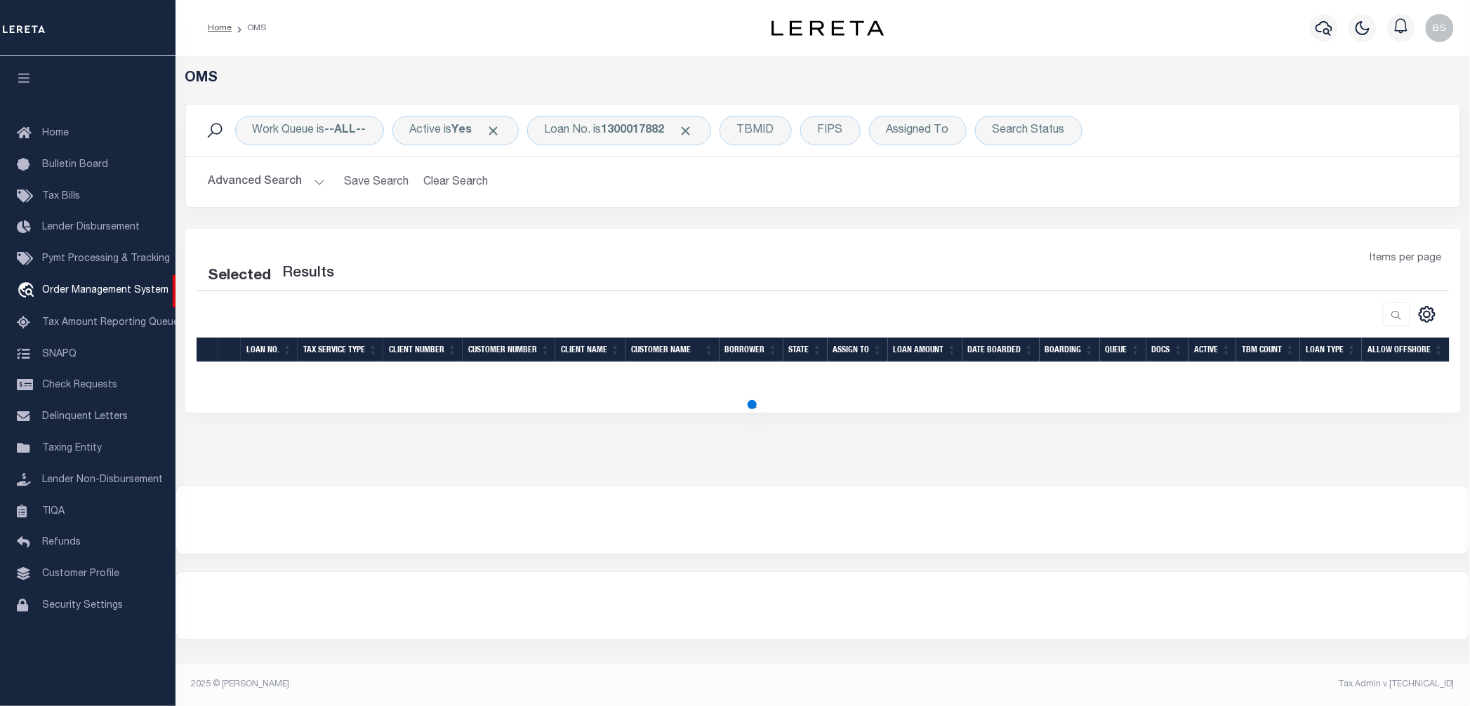
select select "200"
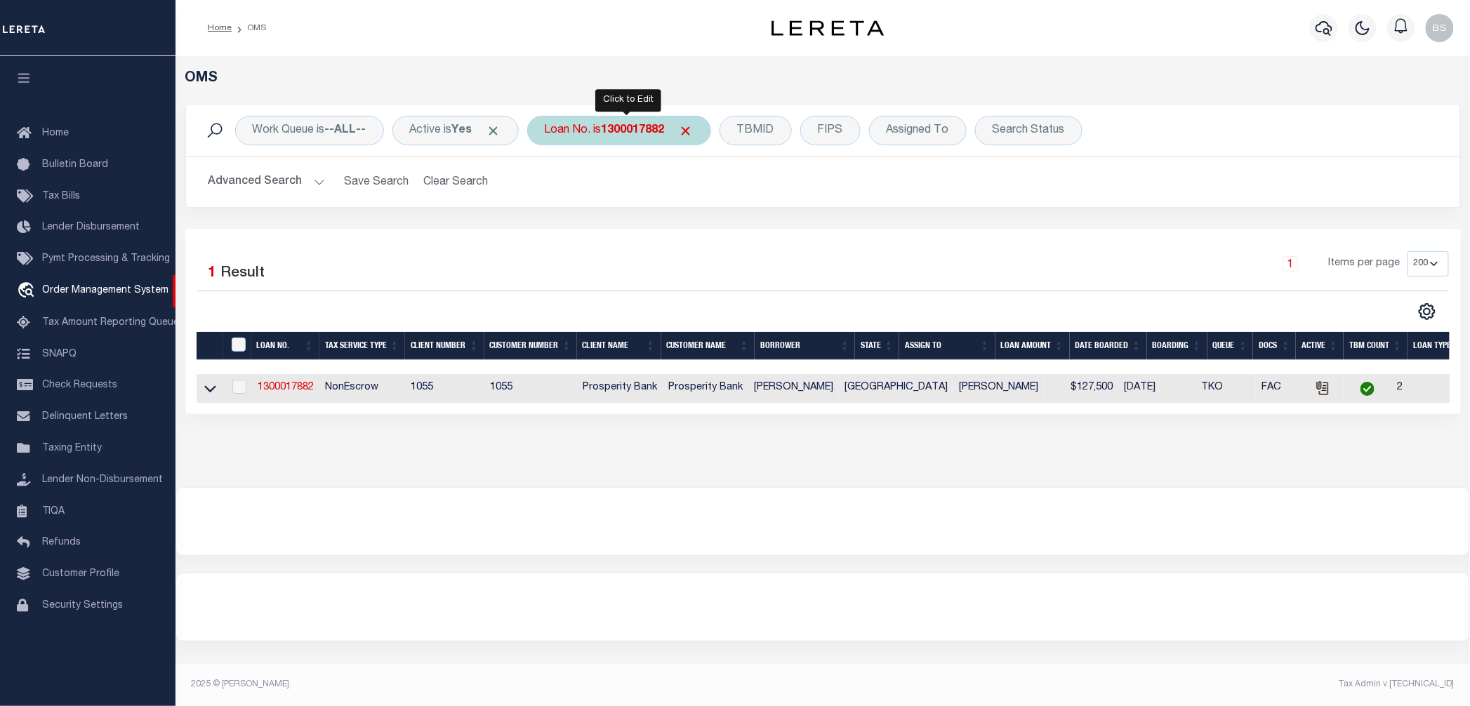
click at [621, 133] on b "1300017882" at bounding box center [633, 130] width 63 height 11
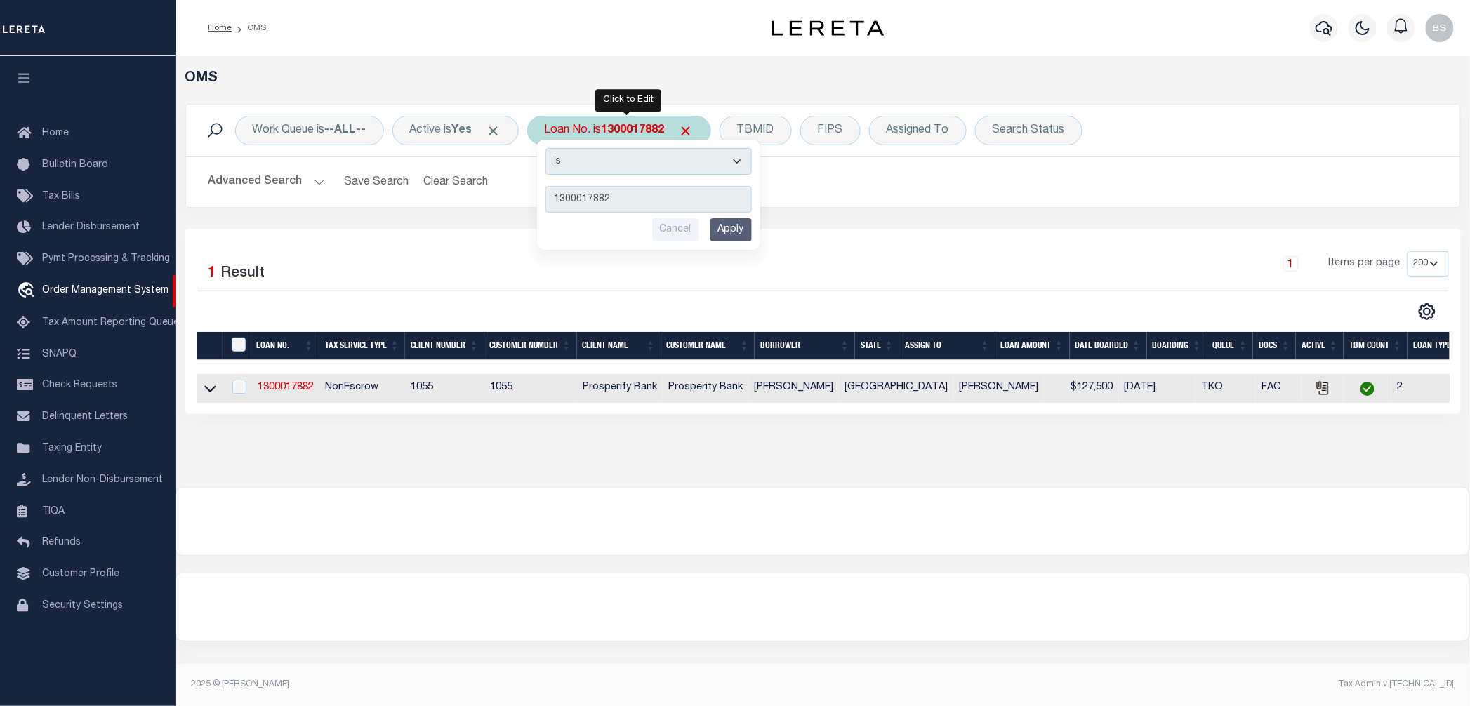
type input "4907220002571"
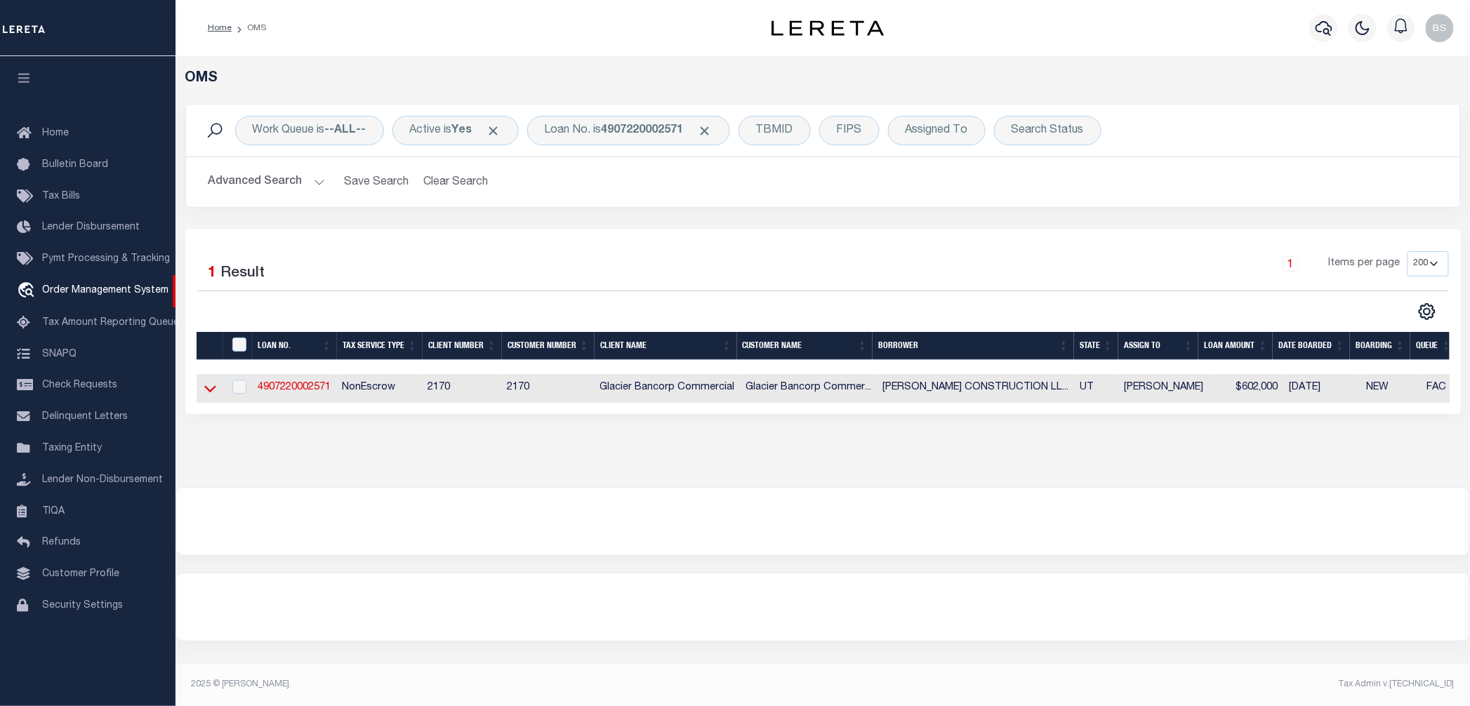
click at [205, 395] on icon at bounding box center [210, 388] width 12 height 15
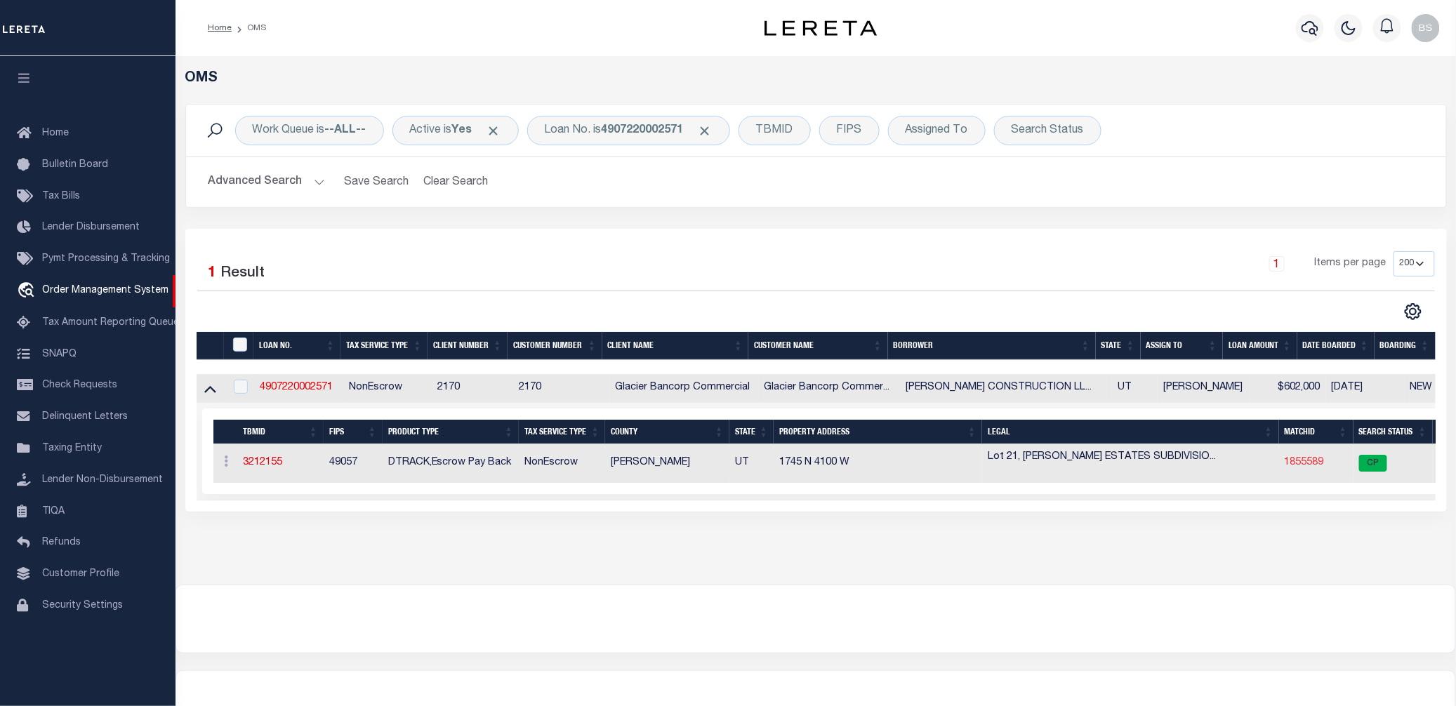
click at [1290, 465] on link "1855589" at bounding box center [1304, 463] width 39 height 10
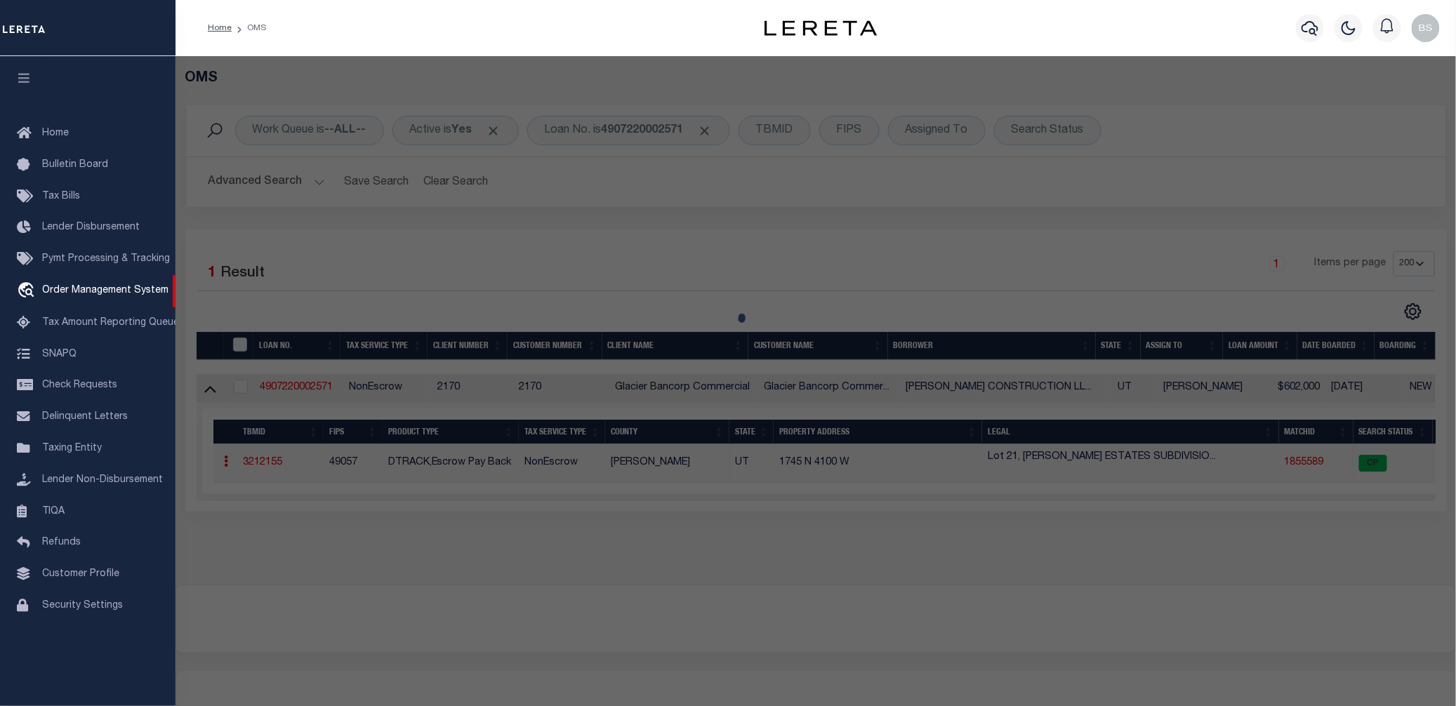
checkbox input "false"
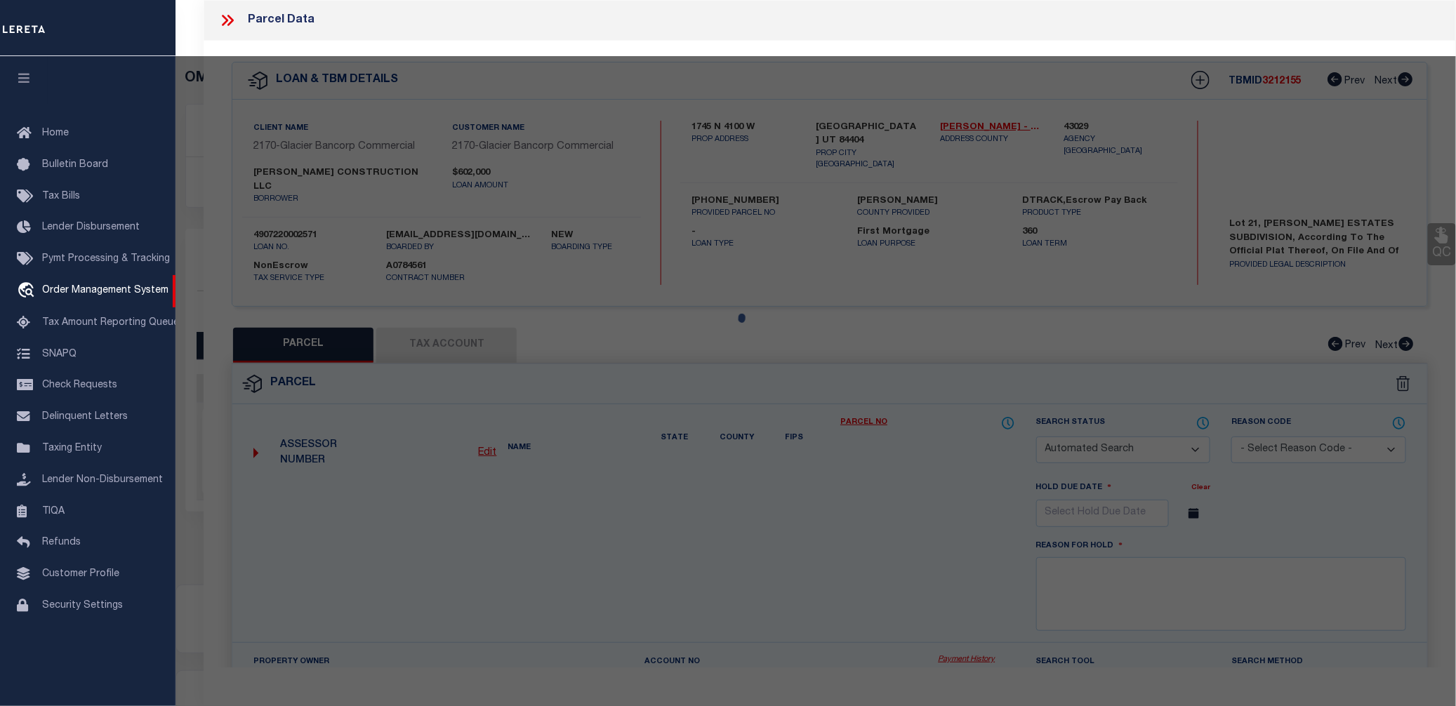
select select "CP"
type input "[PERSON_NAME] CONSTRUCTION LLC"
select select
type input "1745 N 4100 W"
checkbox input "false"
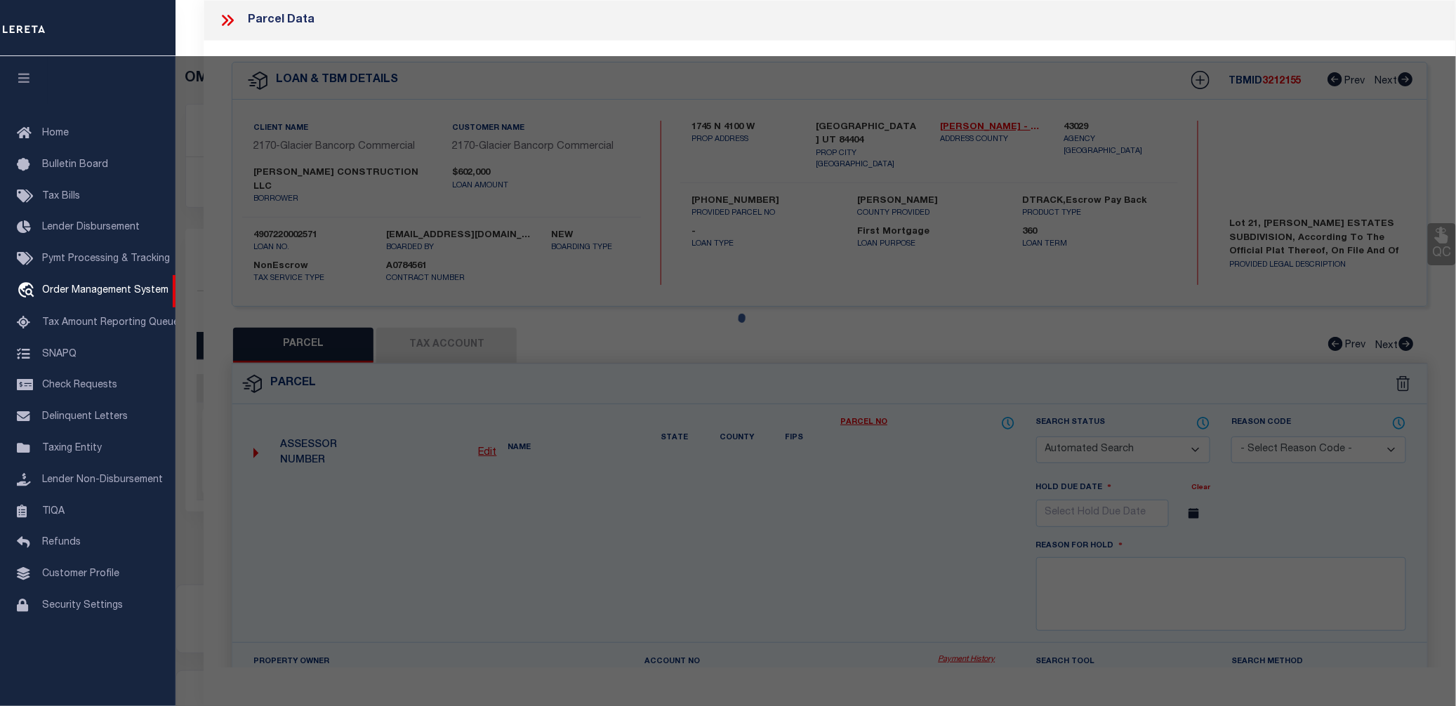
type input "[GEOGRAPHIC_DATA] UT 84404"
type textarea "ALL OF LOT 21, [PERSON_NAME][GEOGRAPHIC_DATA], [GEOGRAPHIC_DATA], [GEOGRAPHIC_D…"
type textarea "Tax ID Special Project"
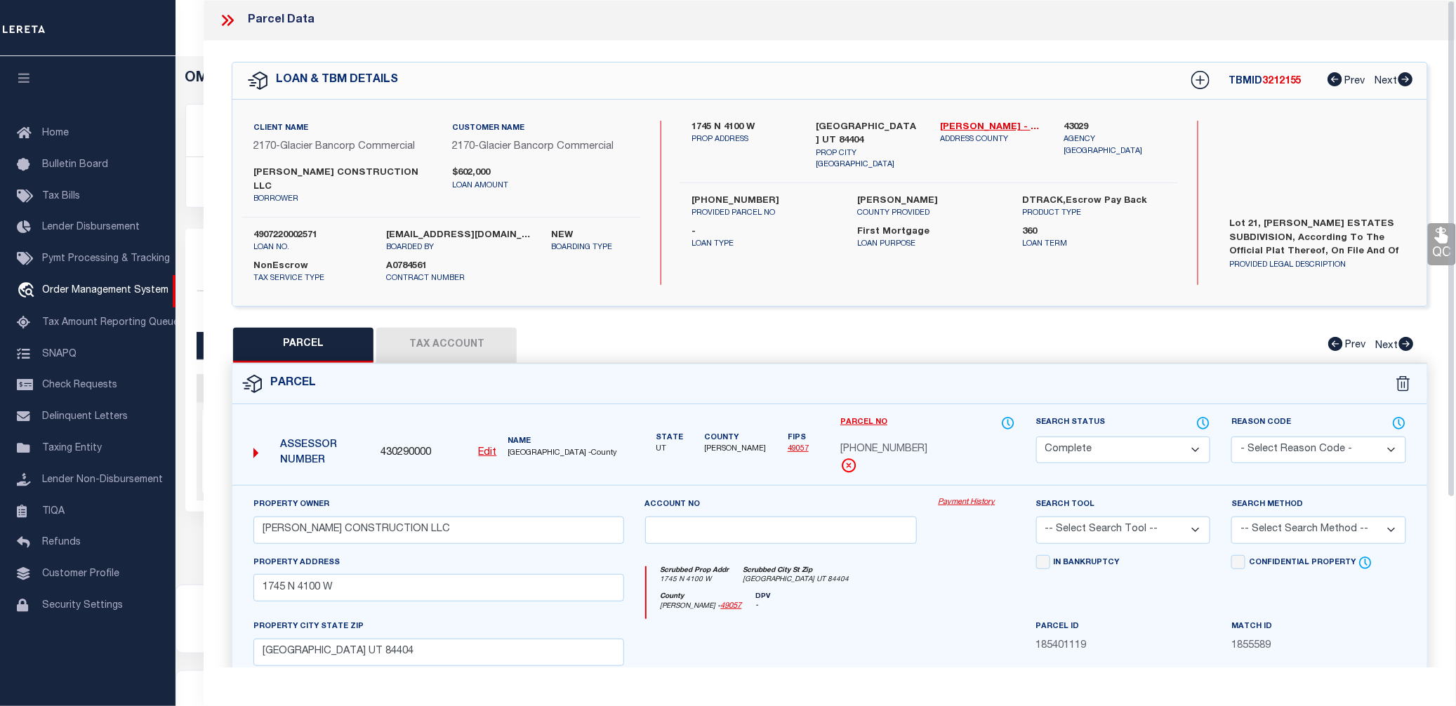
click at [953, 497] on link "Payment History" at bounding box center [976, 503] width 77 height 12
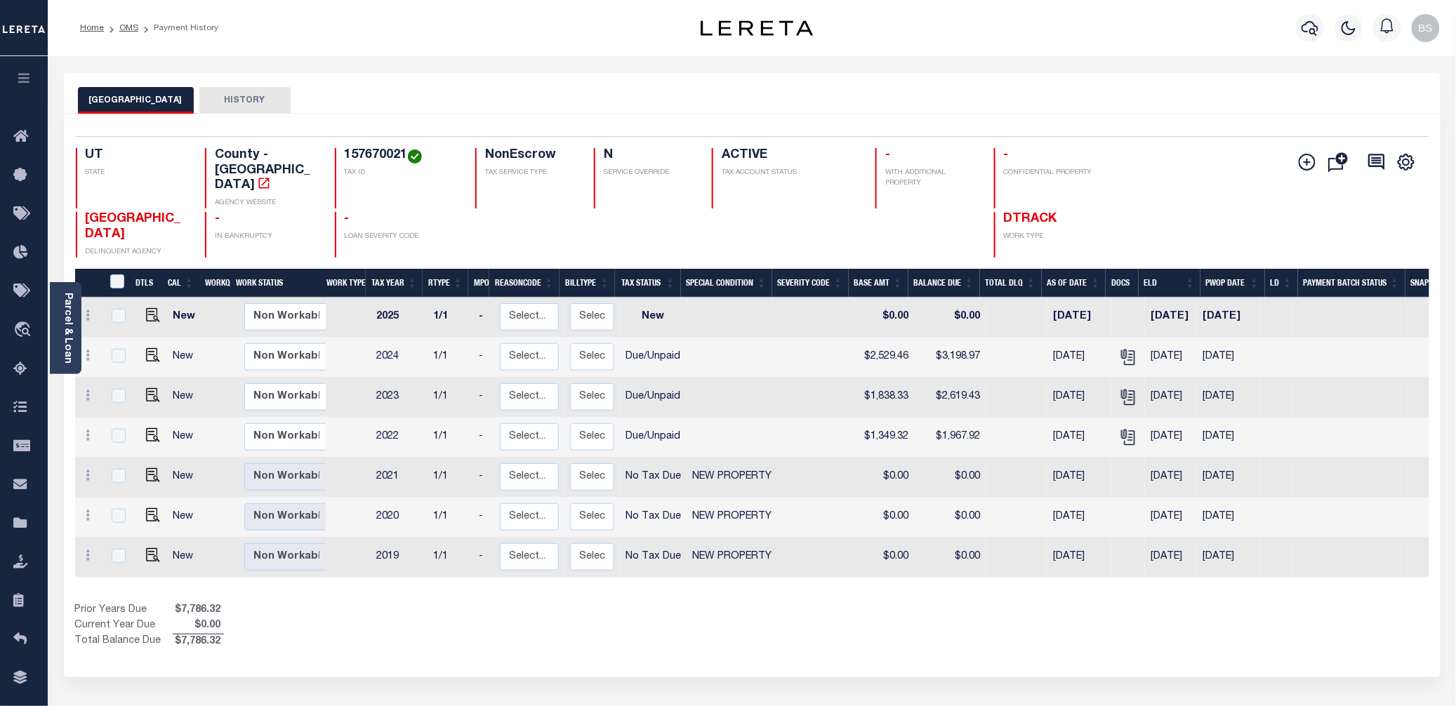
click at [377, 158] on h4 "157670021" at bounding box center [402, 155] width 114 height 15
copy h4 "157670021"
click at [126, 336] on span "Order Management System" at bounding box center [127, 330] width 171 height 39
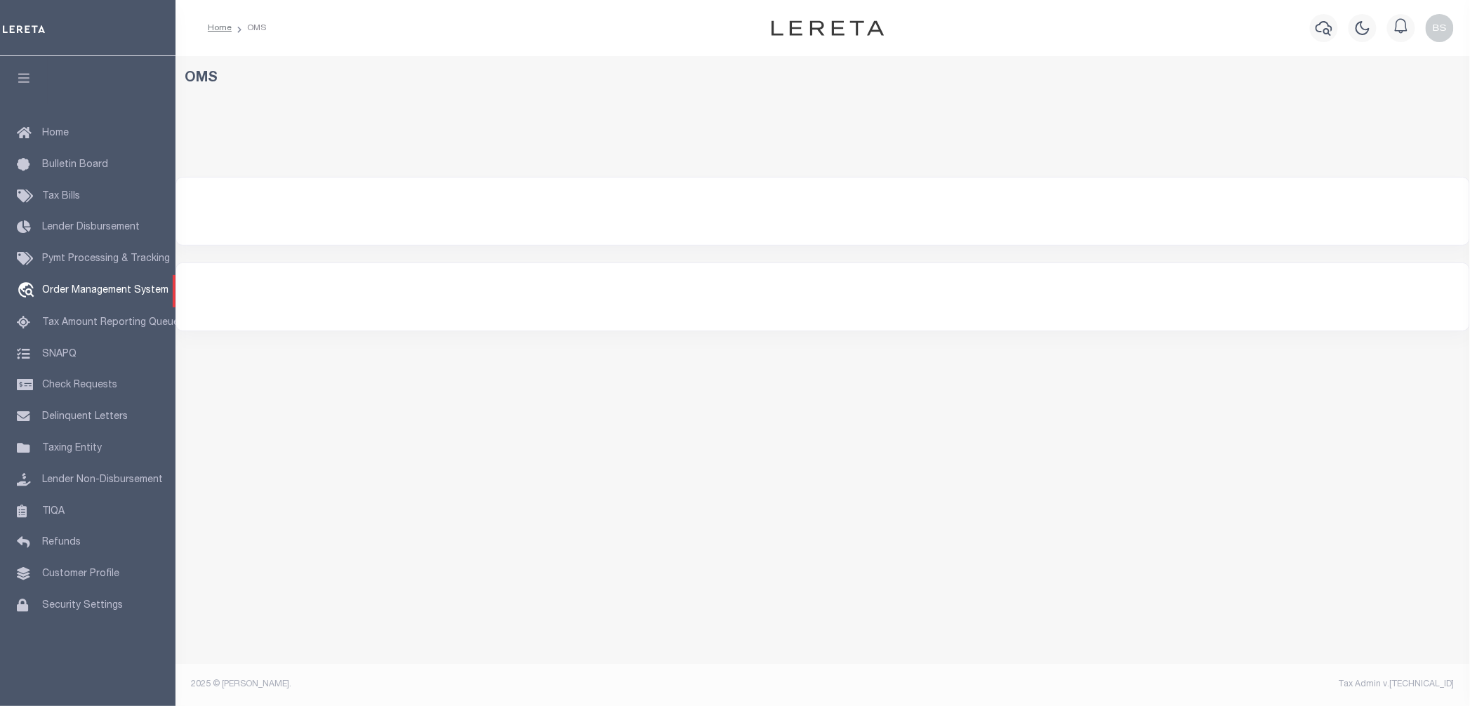
select select "200"
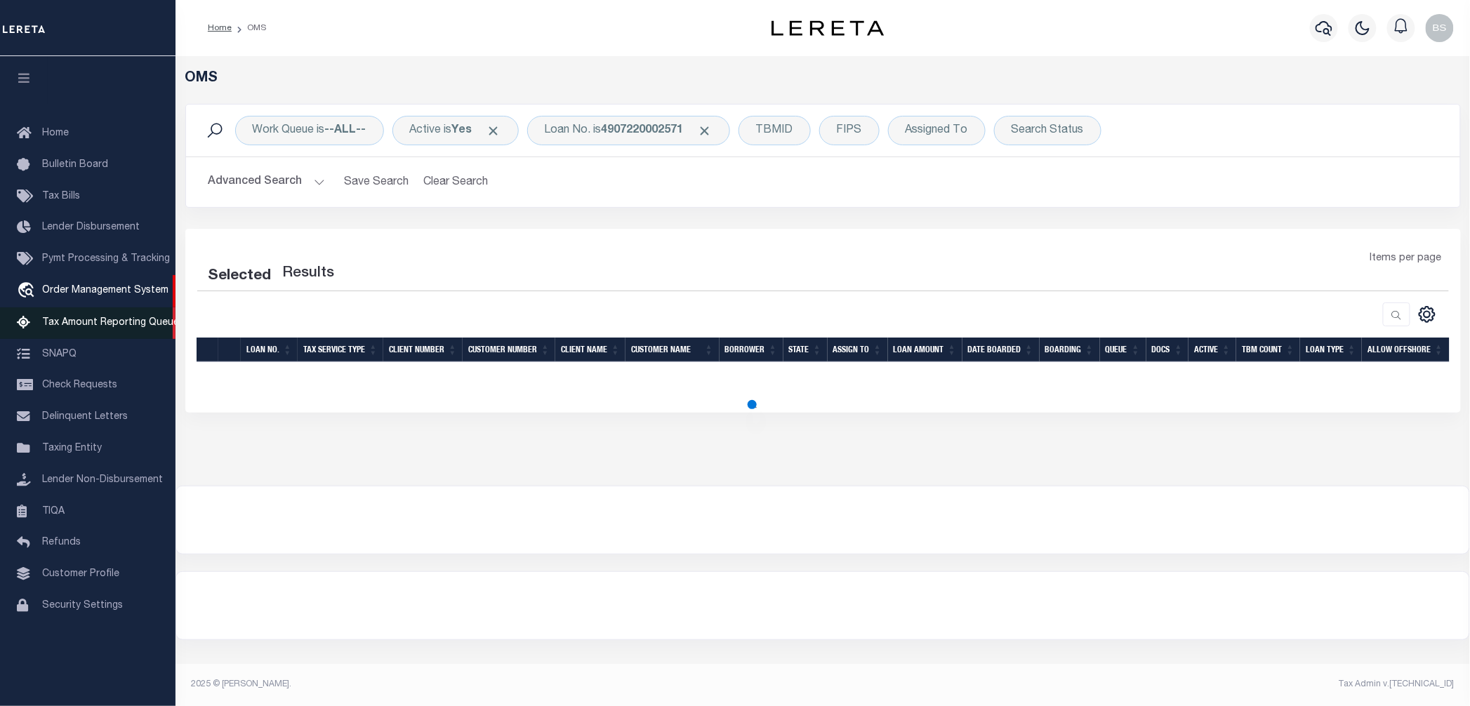
select select "200"
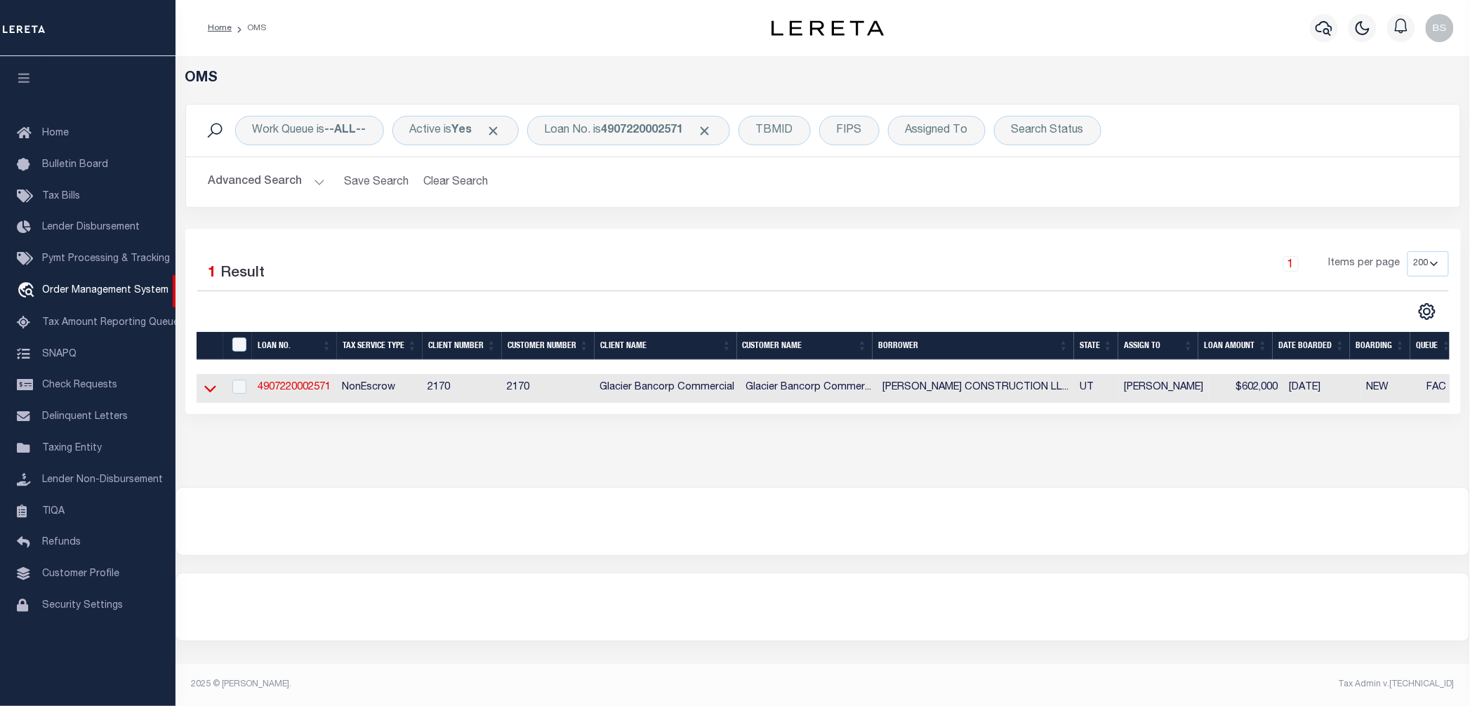
click at [206, 388] on icon at bounding box center [210, 388] width 12 height 15
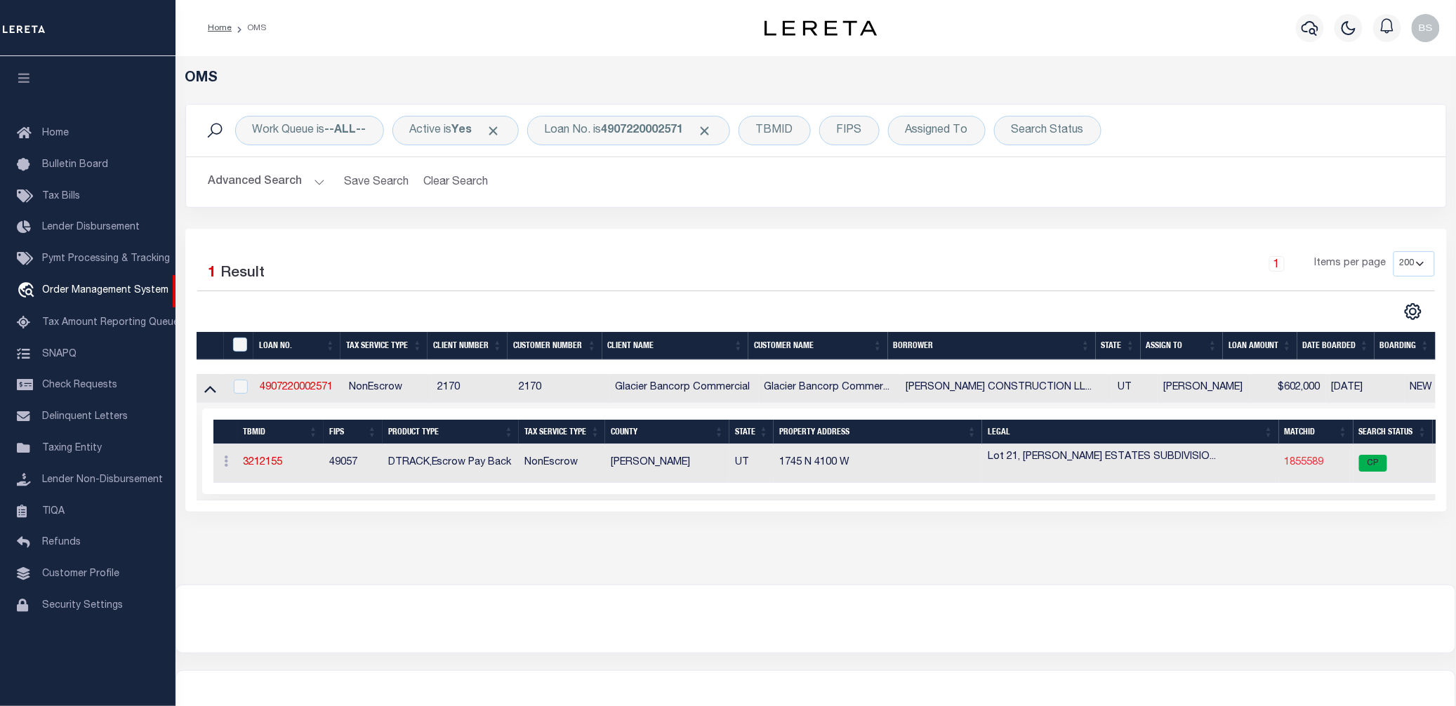
click at [1306, 465] on link "1855589" at bounding box center [1304, 463] width 39 height 10
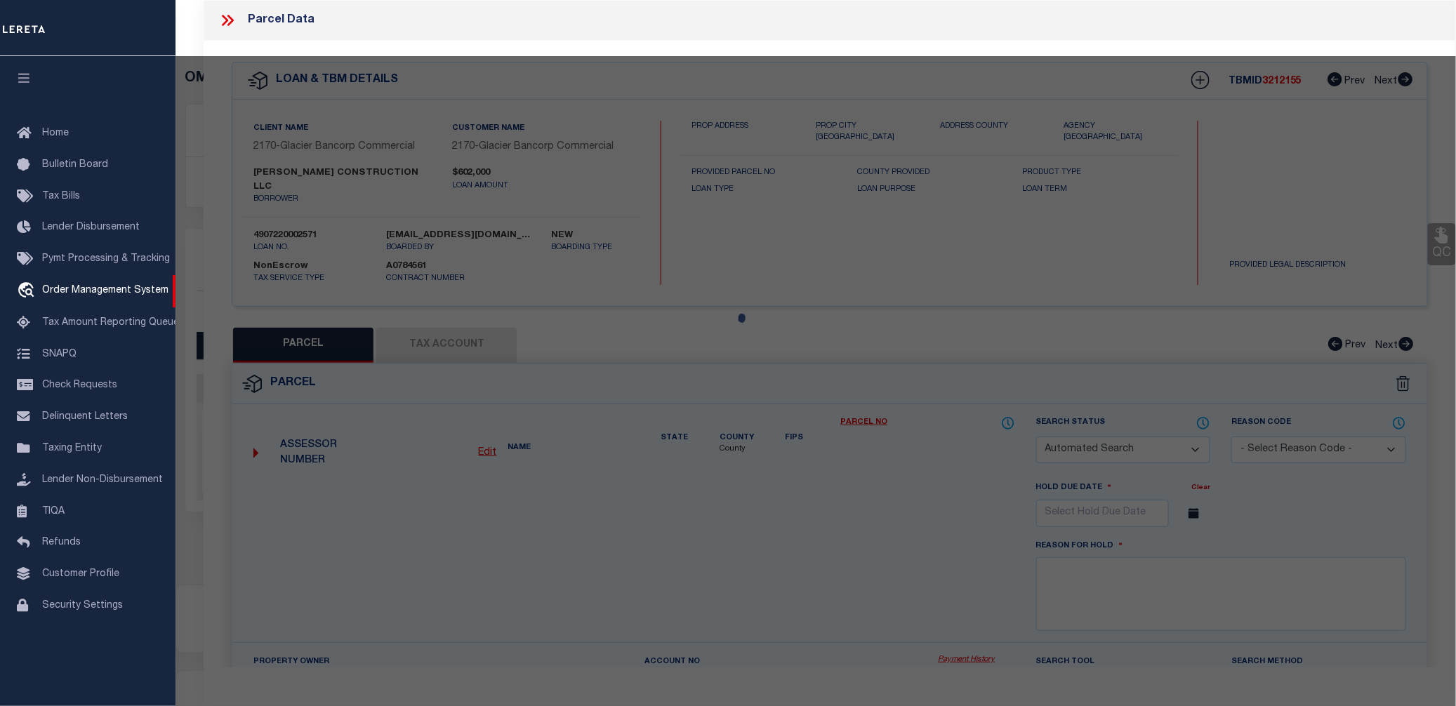
checkbox input "false"
select select "CP"
type input "ERIC STEVENSON CONSTRUCTION LLC"
select select
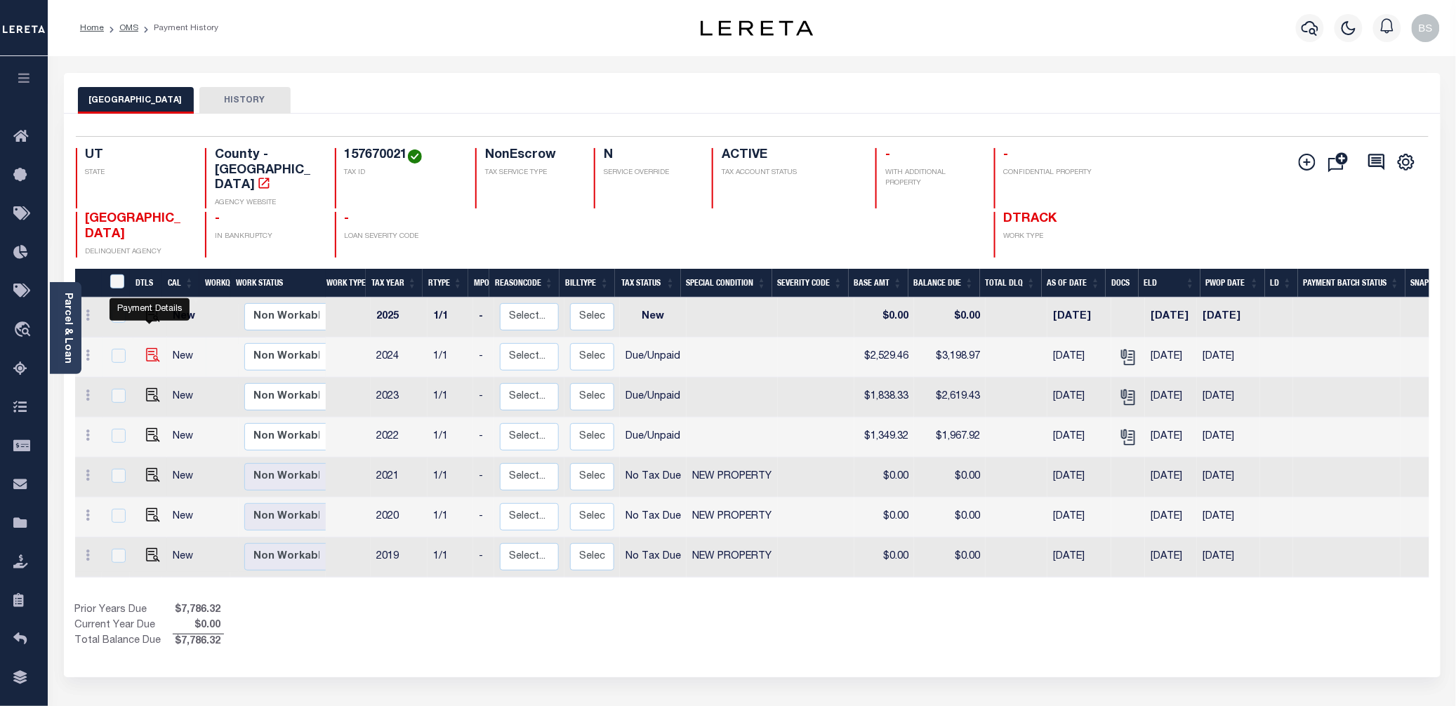
click at [146, 348] on img "" at bounding box center [153, 355] width 14 height 14
checkbox input "true"
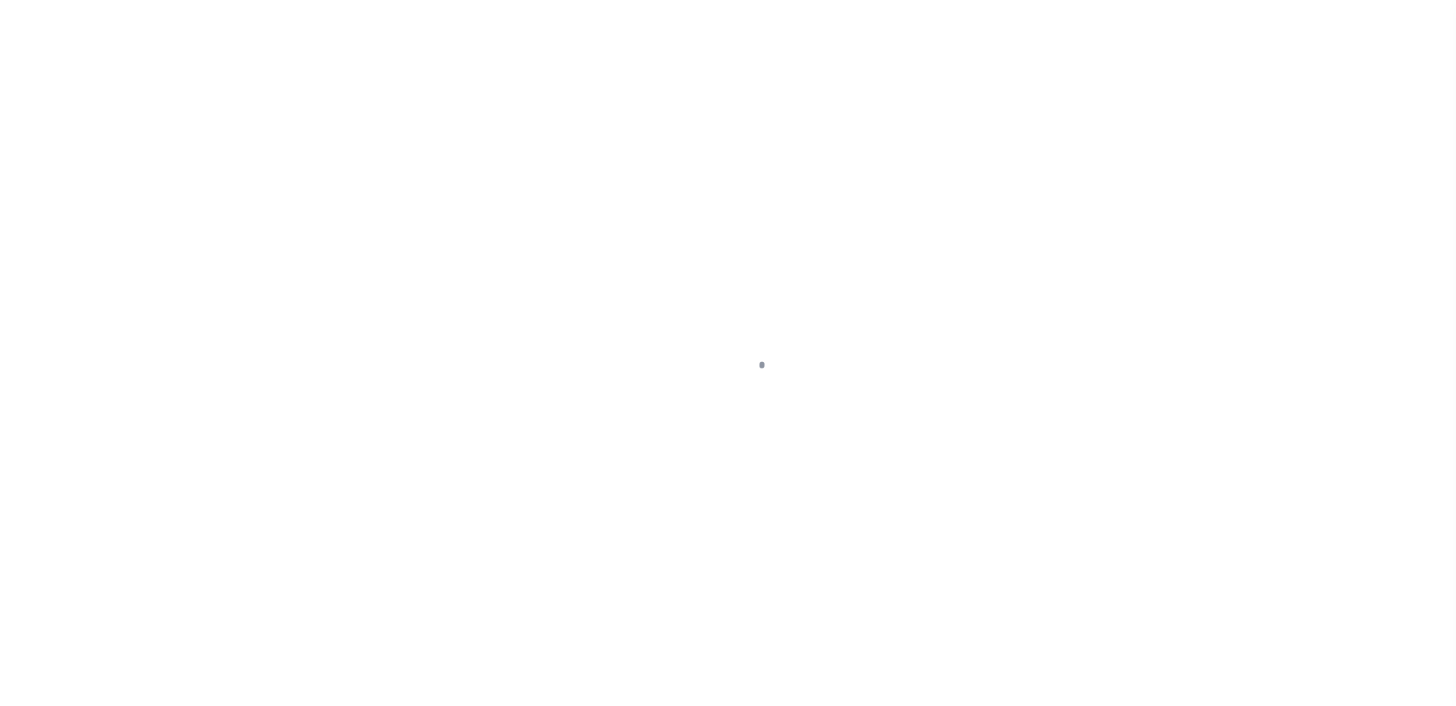
select select "DUE"
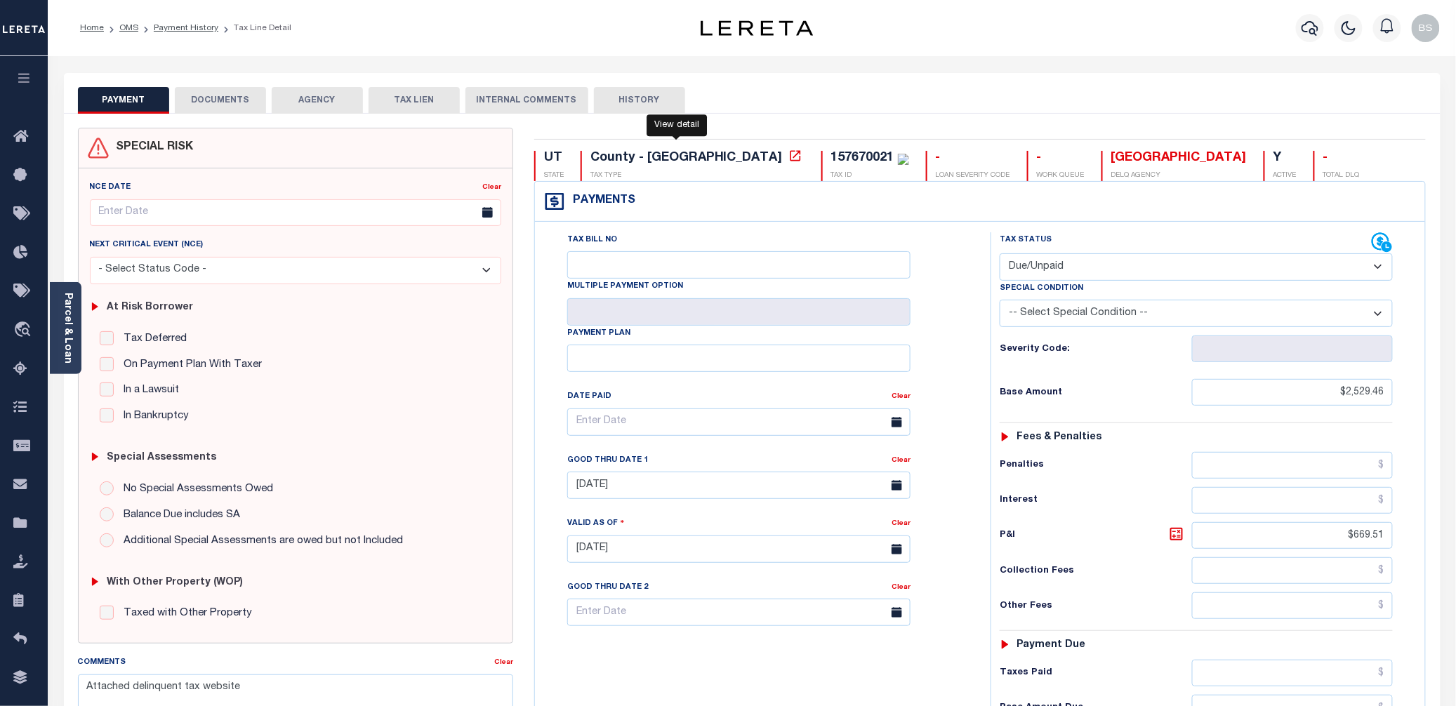
click at [790, 155] on icon at bounding box center [795, 155] width 11 height 11
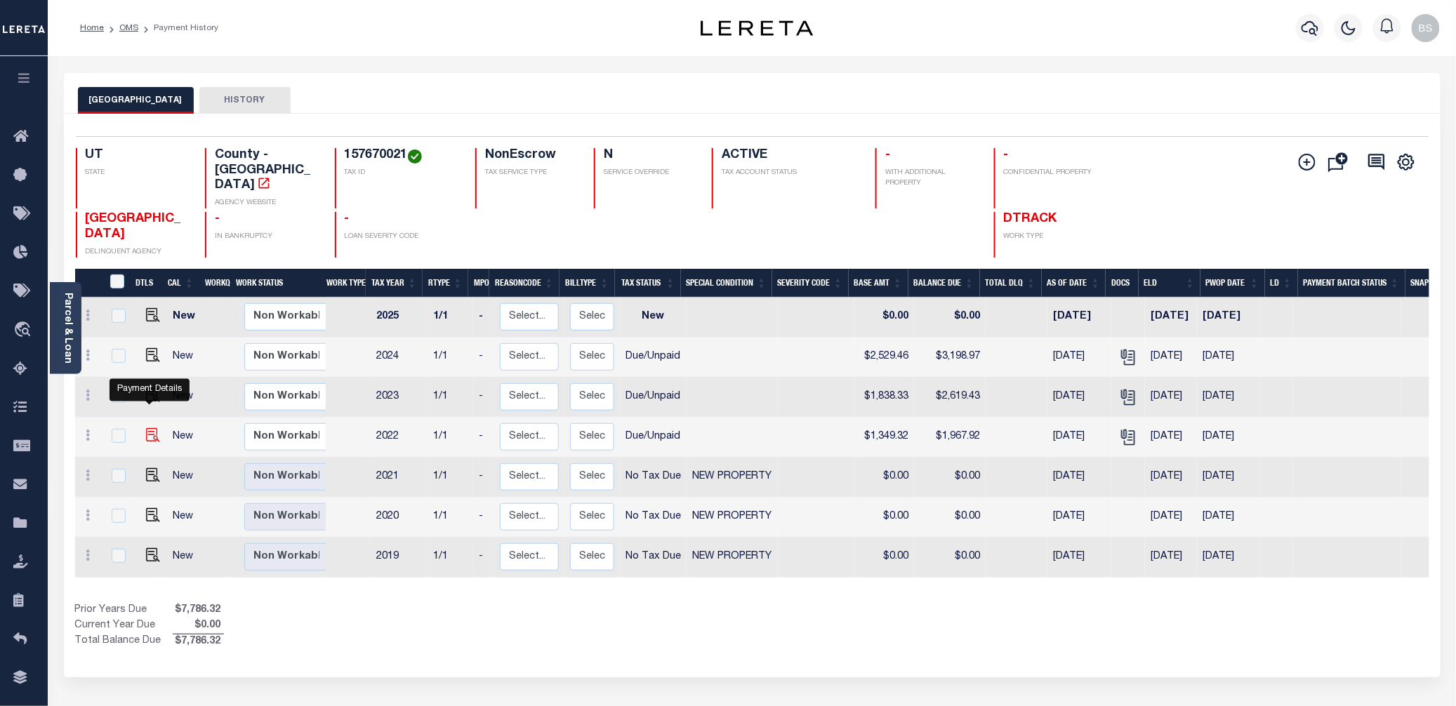
click at [146, 428] on img "" at bounding box center [153, 435] width 14 height 14
checkbox input "true"
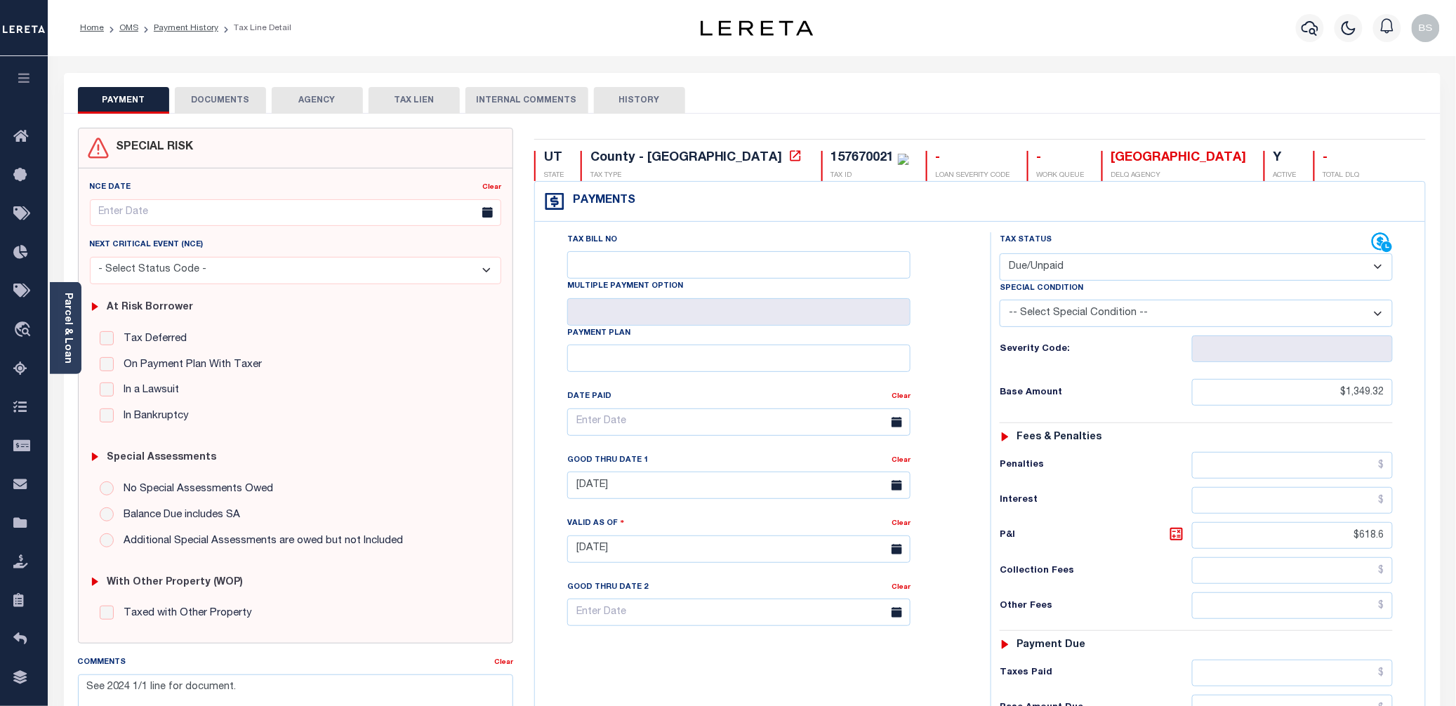
click at [1130, 270] on select "- Select Status Code - Open Due/Unpaid Paid Incomplete No Tax Due Internal Refu…" at bounding box center [1196, 266] width 393 height 27
select select "PYD"
click at [1000, 255] on select "- Select Status Code - Open Due/Unpaid Paid Incomplete No Tax Due Internal Refu…" at bounding box center [1196, 266] width 393 height 27
type input "[DATE]"
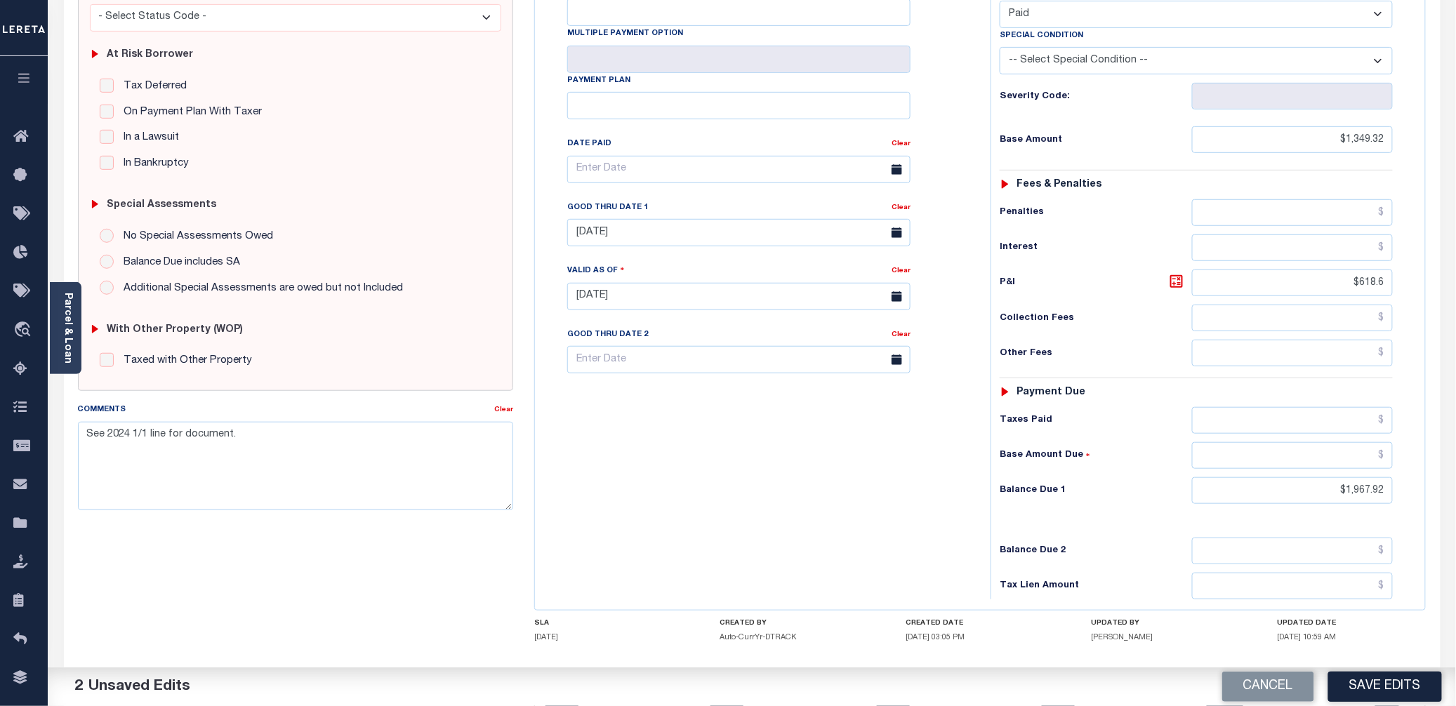
scroll to position [335, 0]
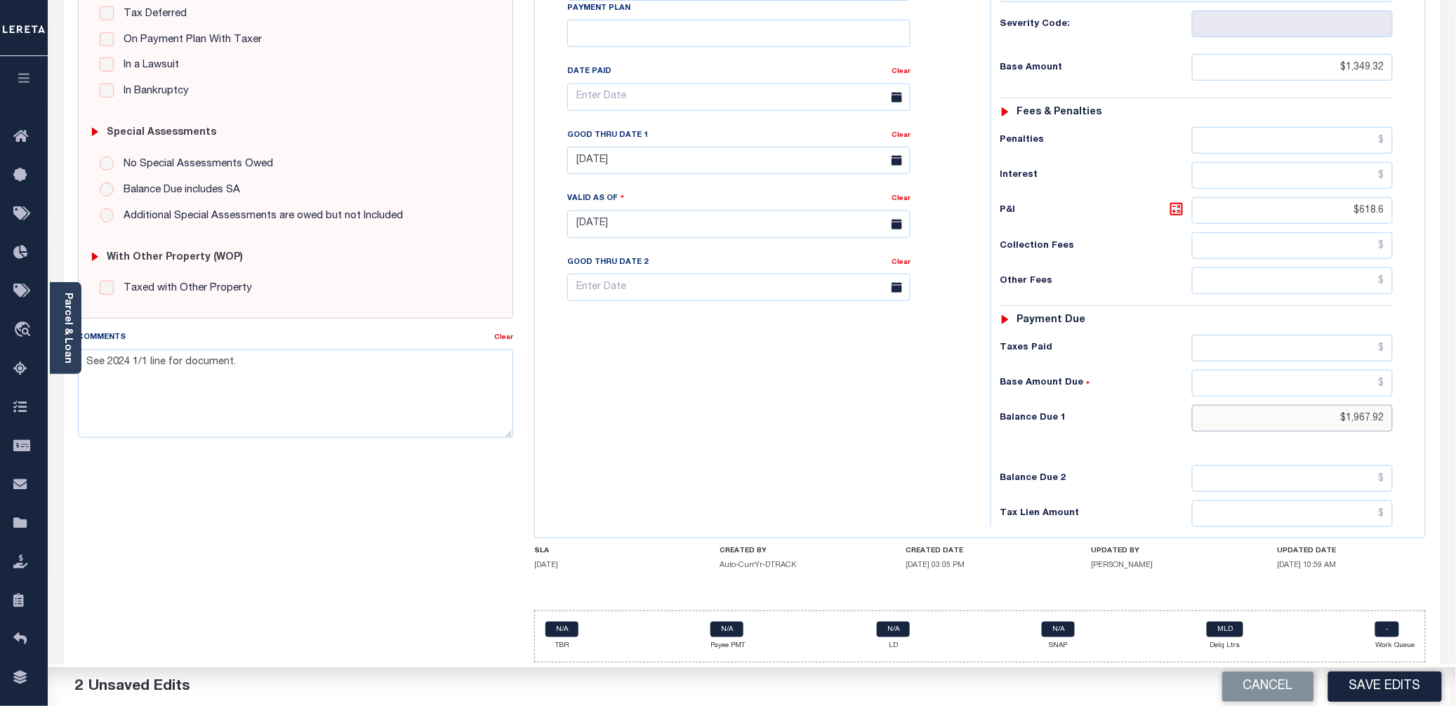
drag, startPoint x: 1388, startPoint y: 411, endPoint x: 1332, endPoint y: 411, distance: 56.9
click at [1332, 411] on input "$1,967.92" at bounding box center [1292, 418] width 201 height 27
type input "$0.00"
click at [1365, 694] on button "Save Edits" at bounding box center [1385, 687] width 114 height 30
checkbox input "false"
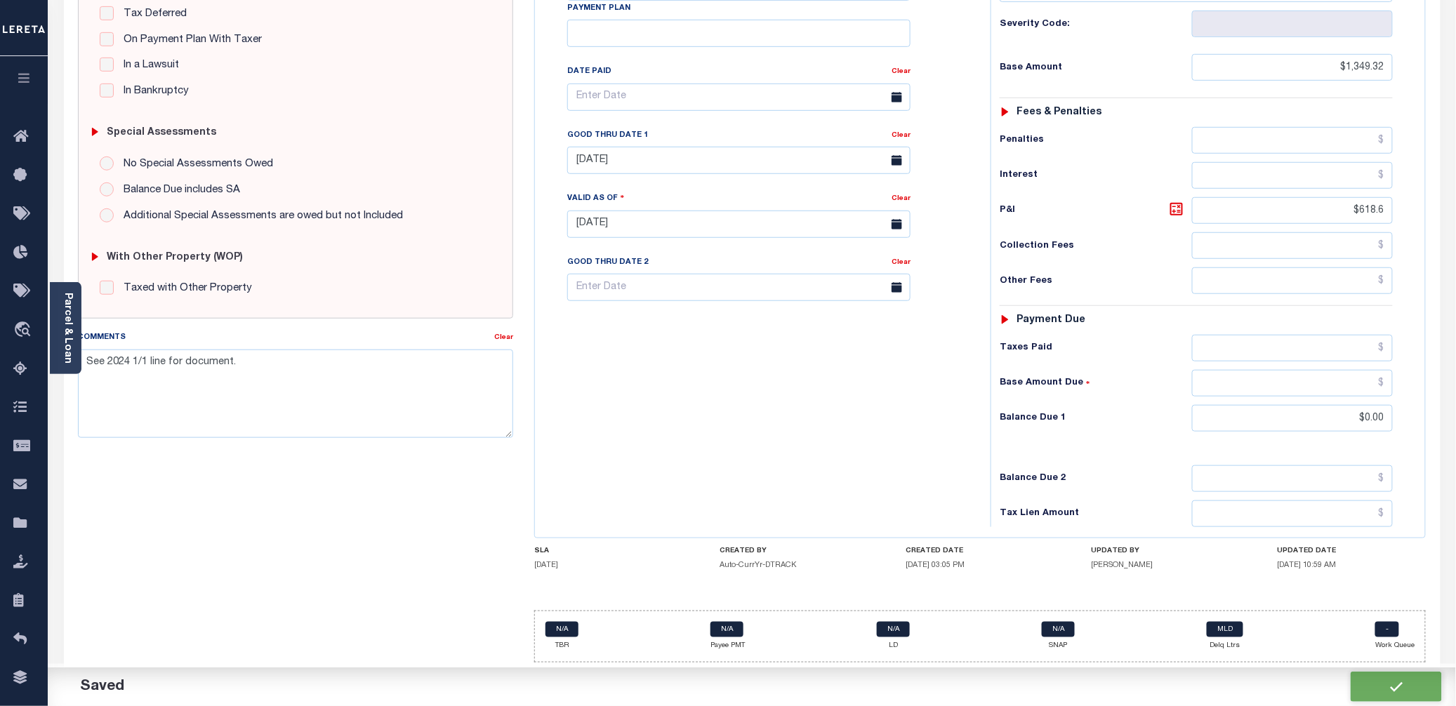
checkbox input "false"
type textarea "See 2024 1/1 line for document."
type input "$1,349.32"
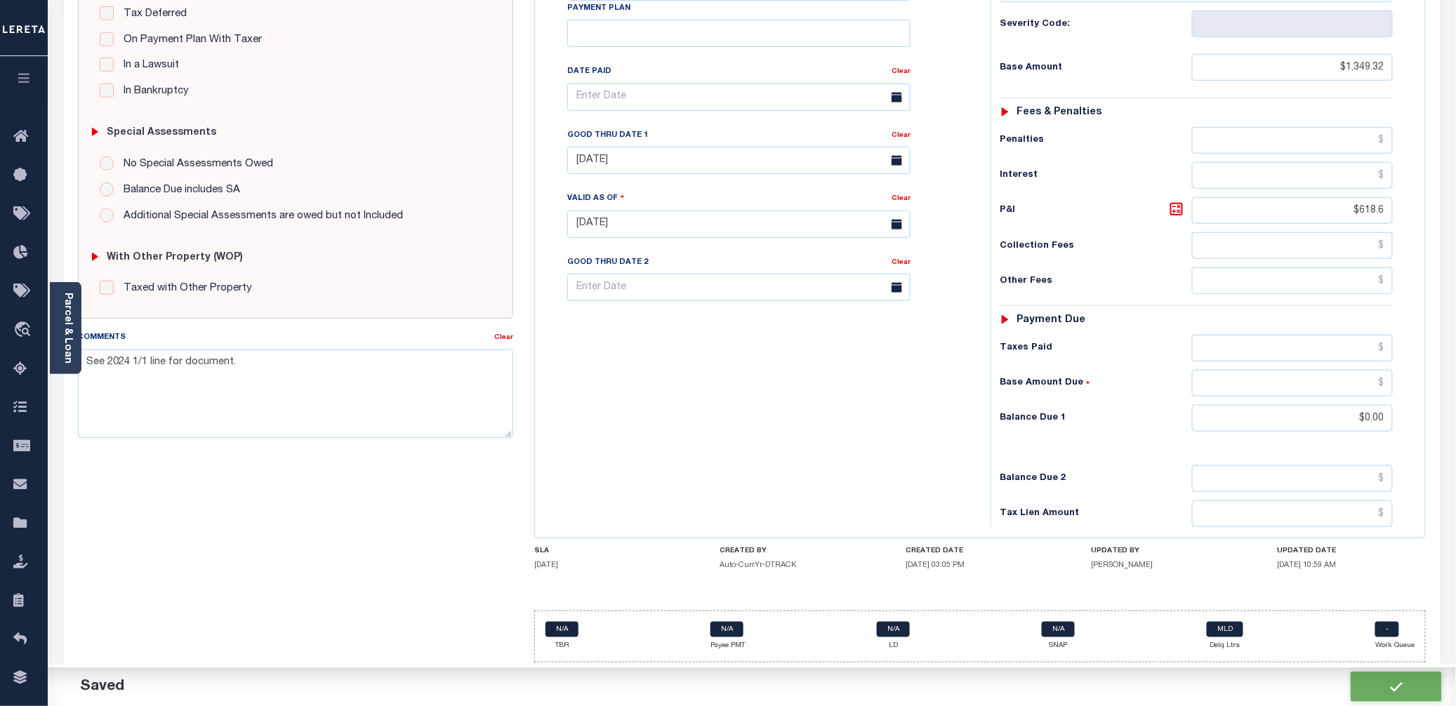
type input "$618.6"
type input "$0"
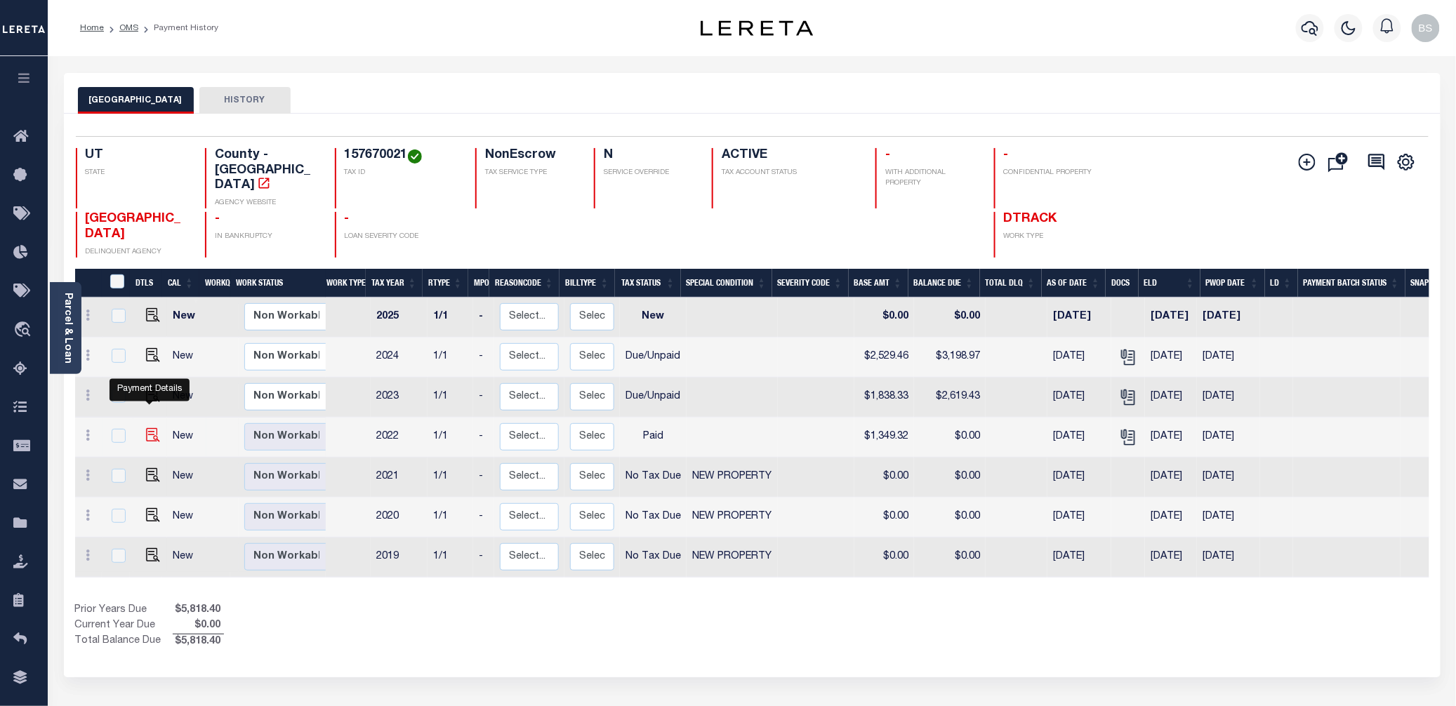
click at [153, 428] on img "" at bounding box center [153, 435] width 14 height 14
checkbox input "true"
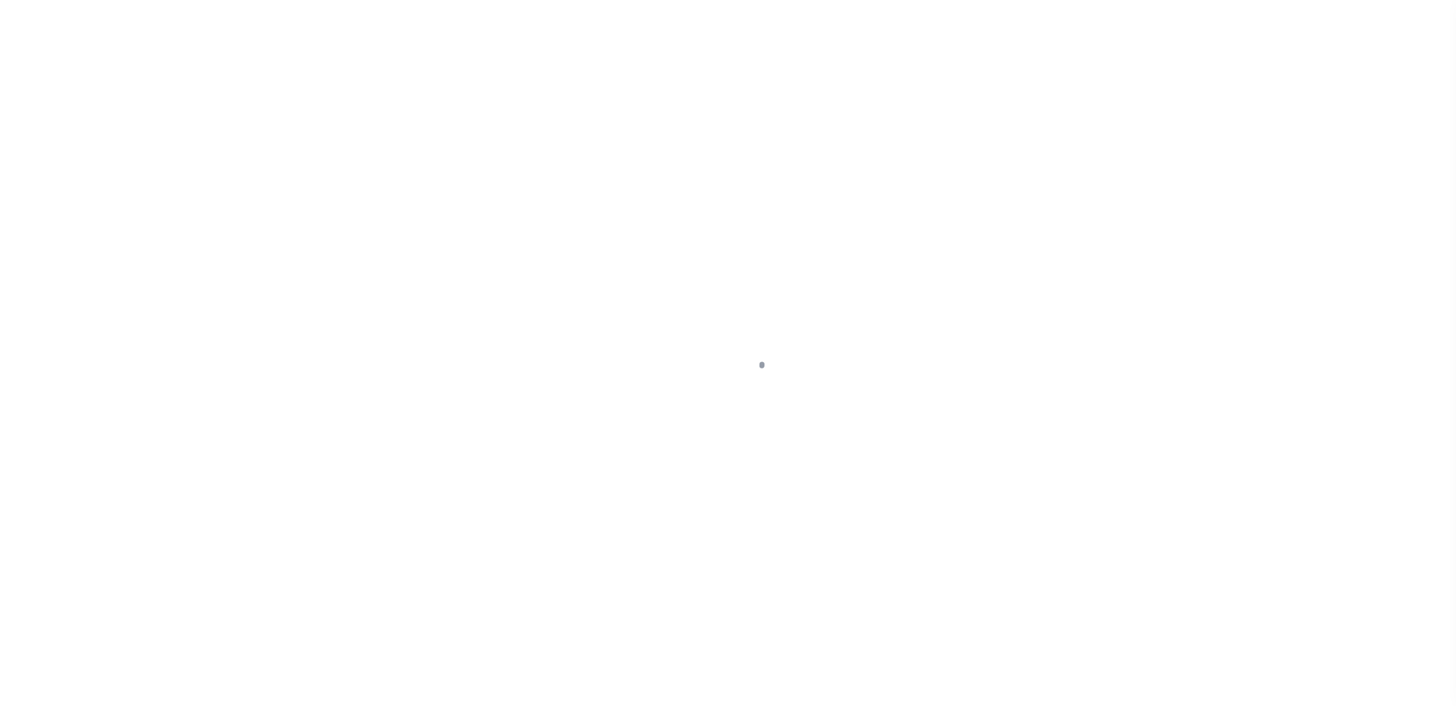
select select "PYD"
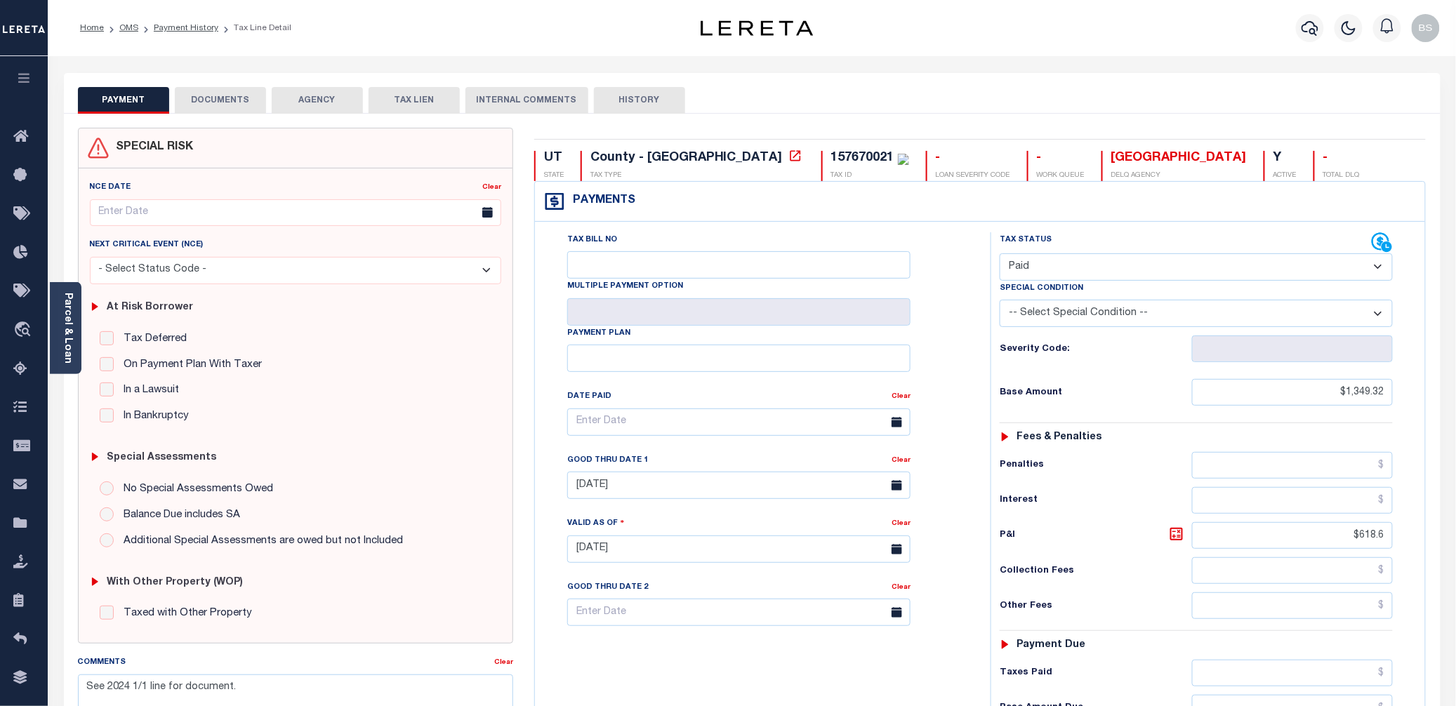
click at [244, 101] on button "DOCUMENTS" at bounding box center [220, 100] width 91 height 27
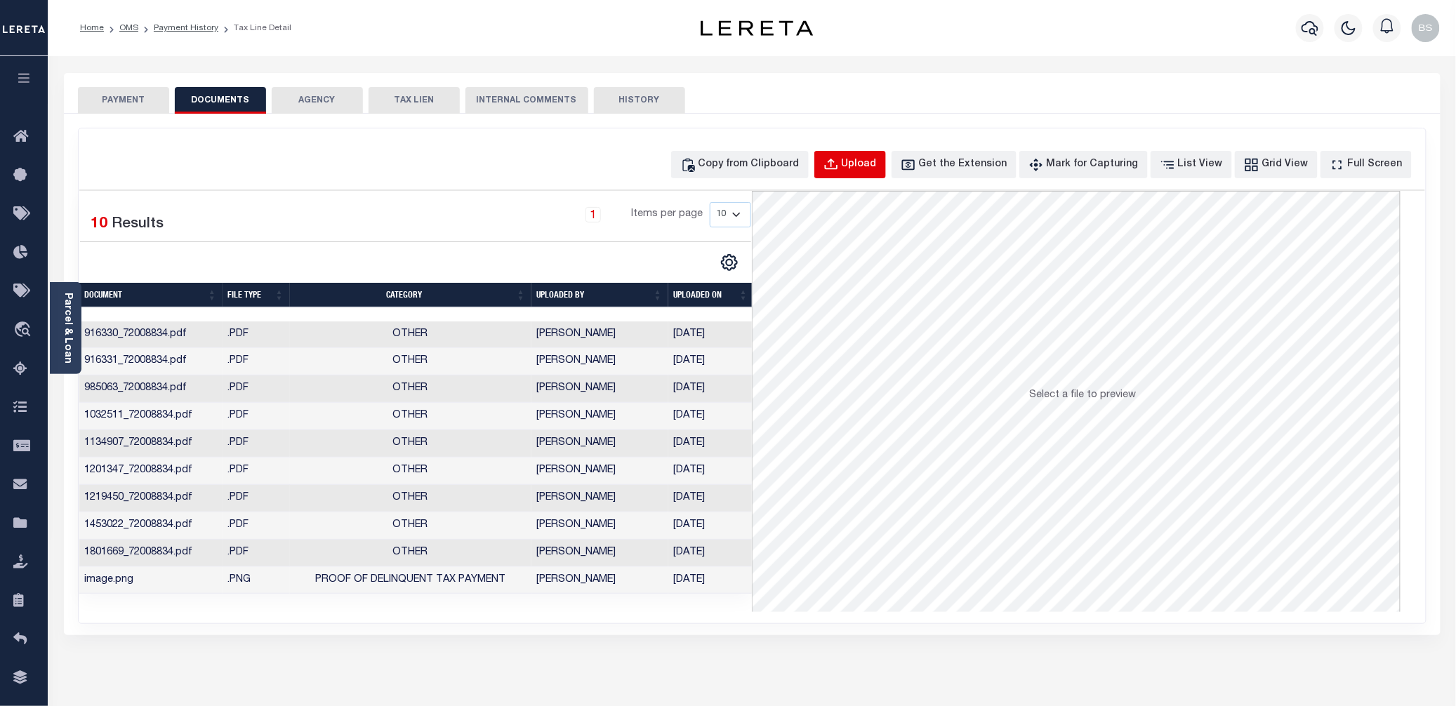
click at [877, 164] on div "Upload" at bounding box center [859, 164] width 35 height 15
select select "POP"
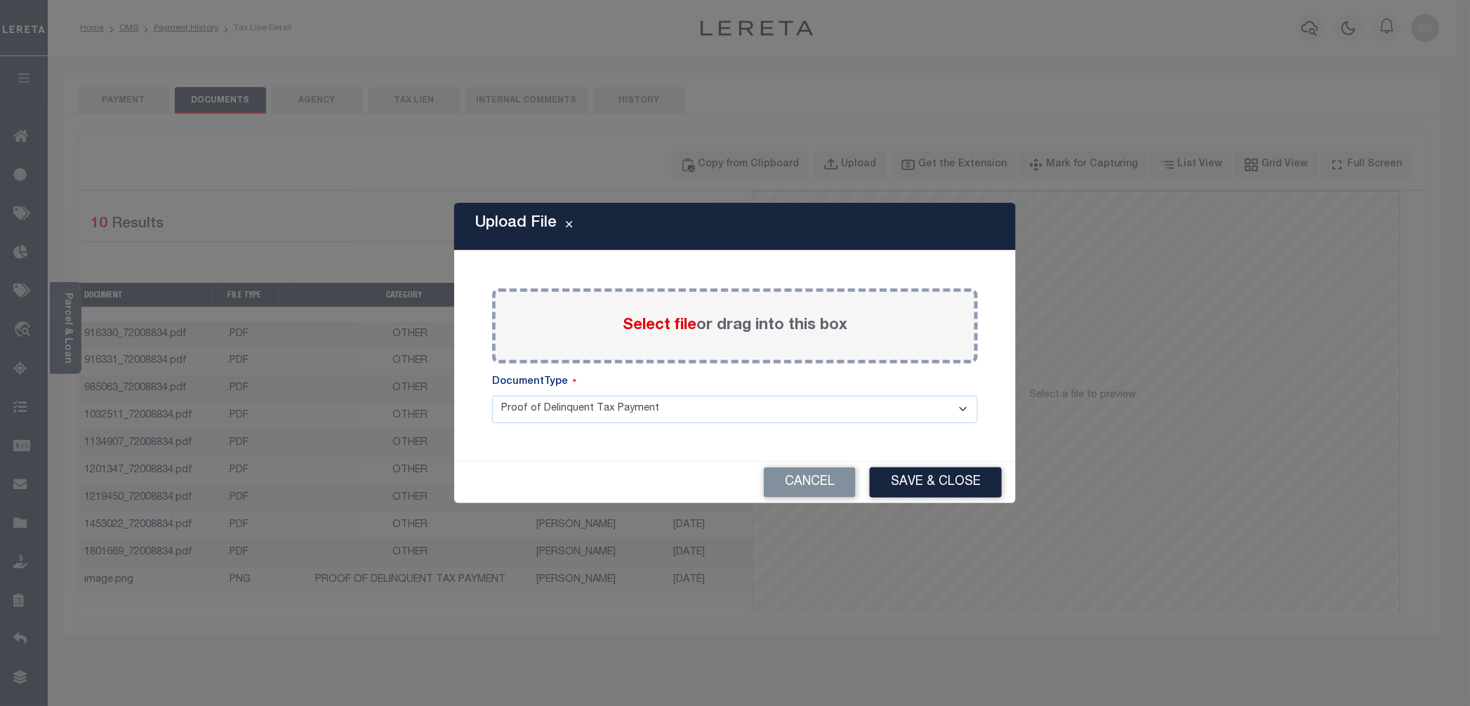
click at [652, 324] on span "Select file" at bounding box center [660, 325] width 74 height 15
click at [0, 0] on input "Select file or drag into this box" at bounding box center [0, 0] width 0 height 0
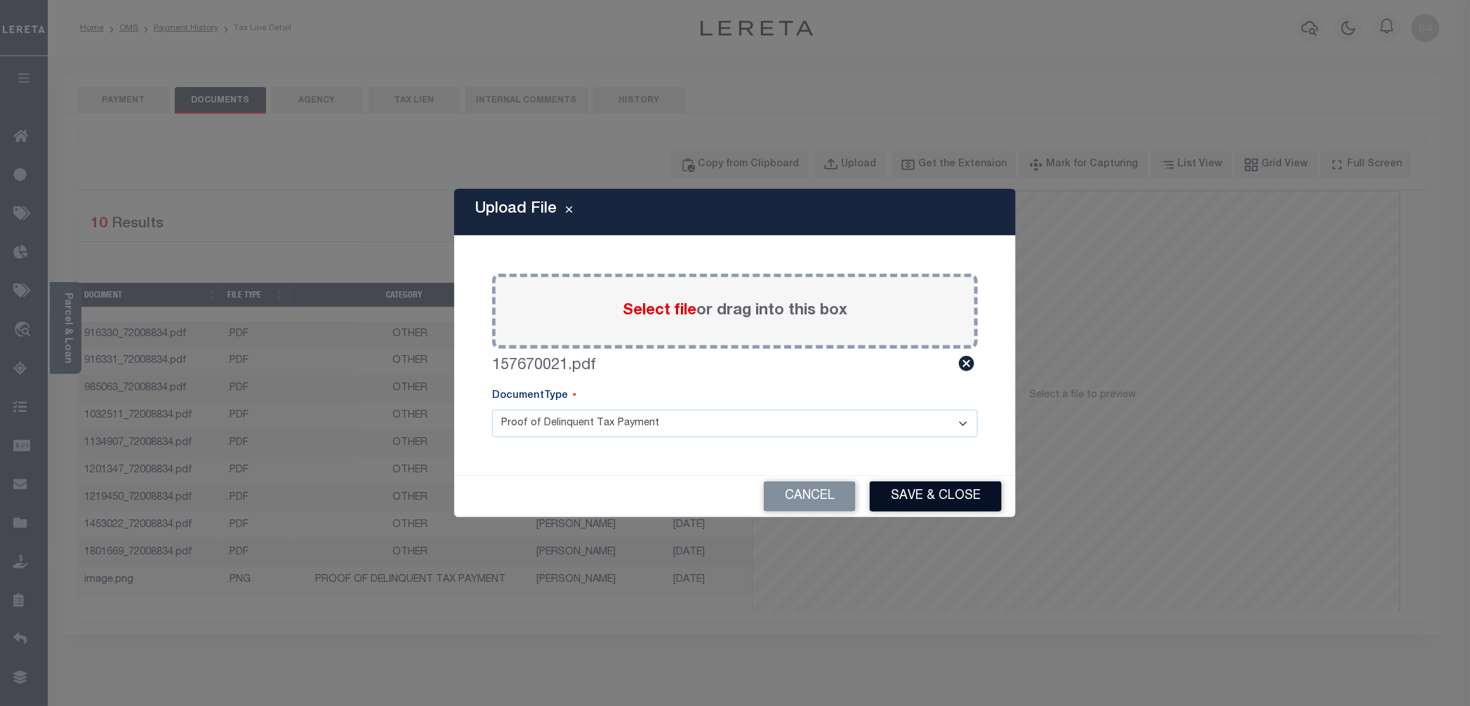
click at [913, 500] on button "Save & Close" at bounding box center [936, 497] width 132 height 30
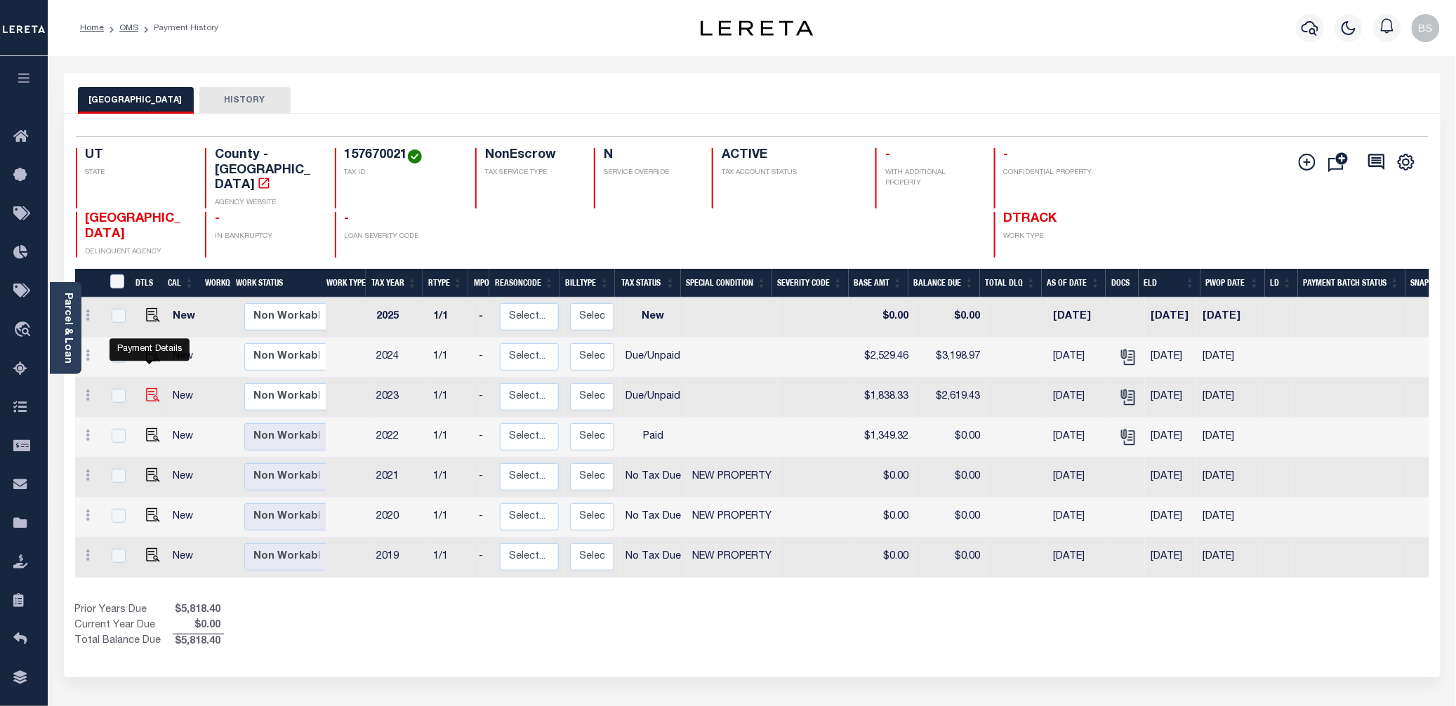
click at [150, 388] on img "" at bounding box center [153, 395] width 14 height 14
checkbox input "true"
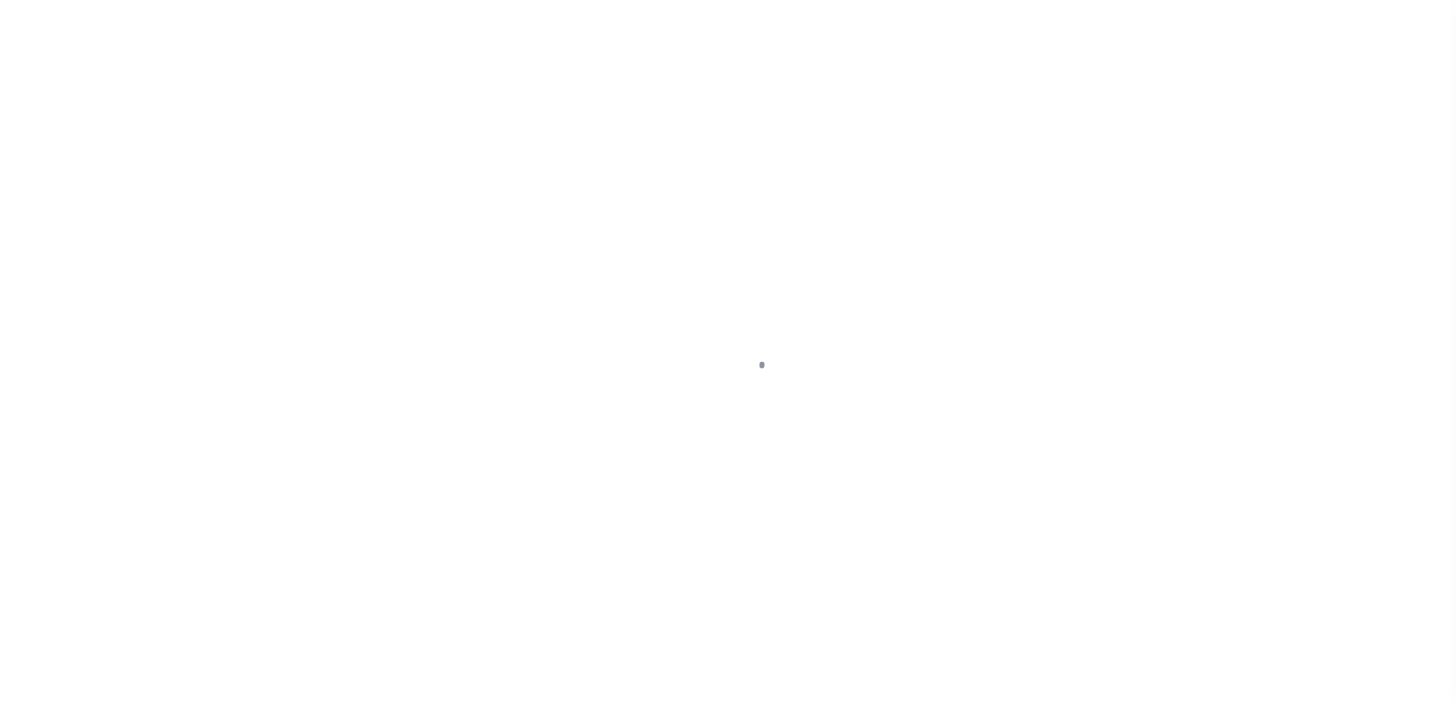
select select "DUE"
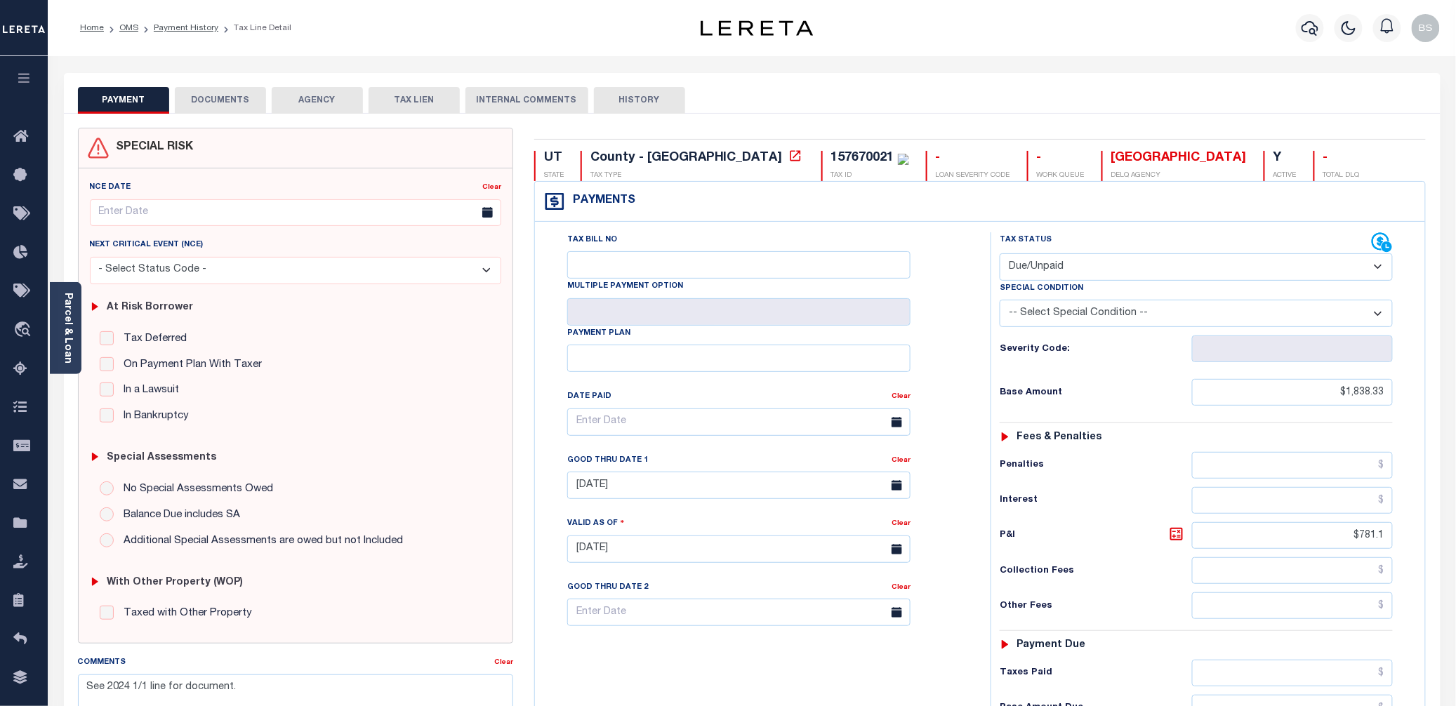
click at [226, 95] on button "DOCUMENTS" at bounding box center [220, 100] width 91 height 27
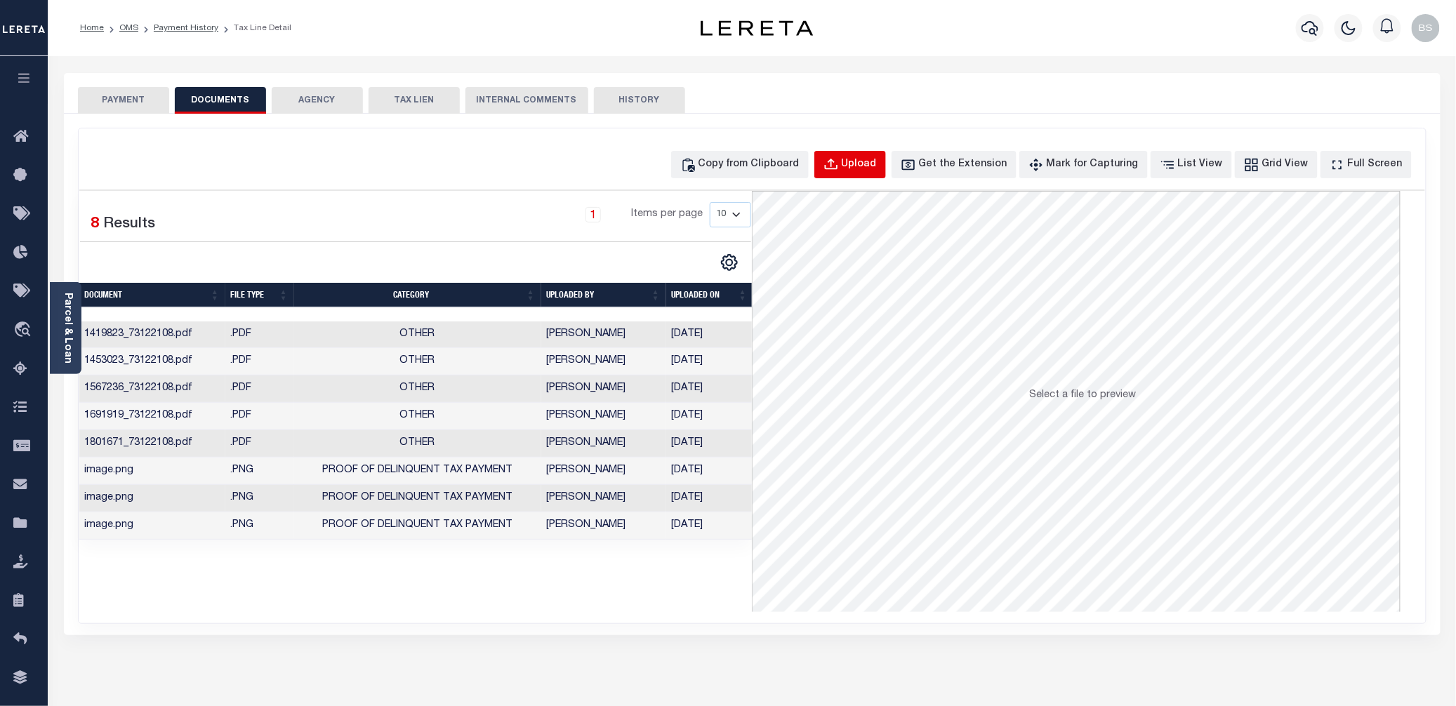
click at [877, 164] on div "Upload" at bounding box center [859, 164] width 35 height 15
select select "POP"
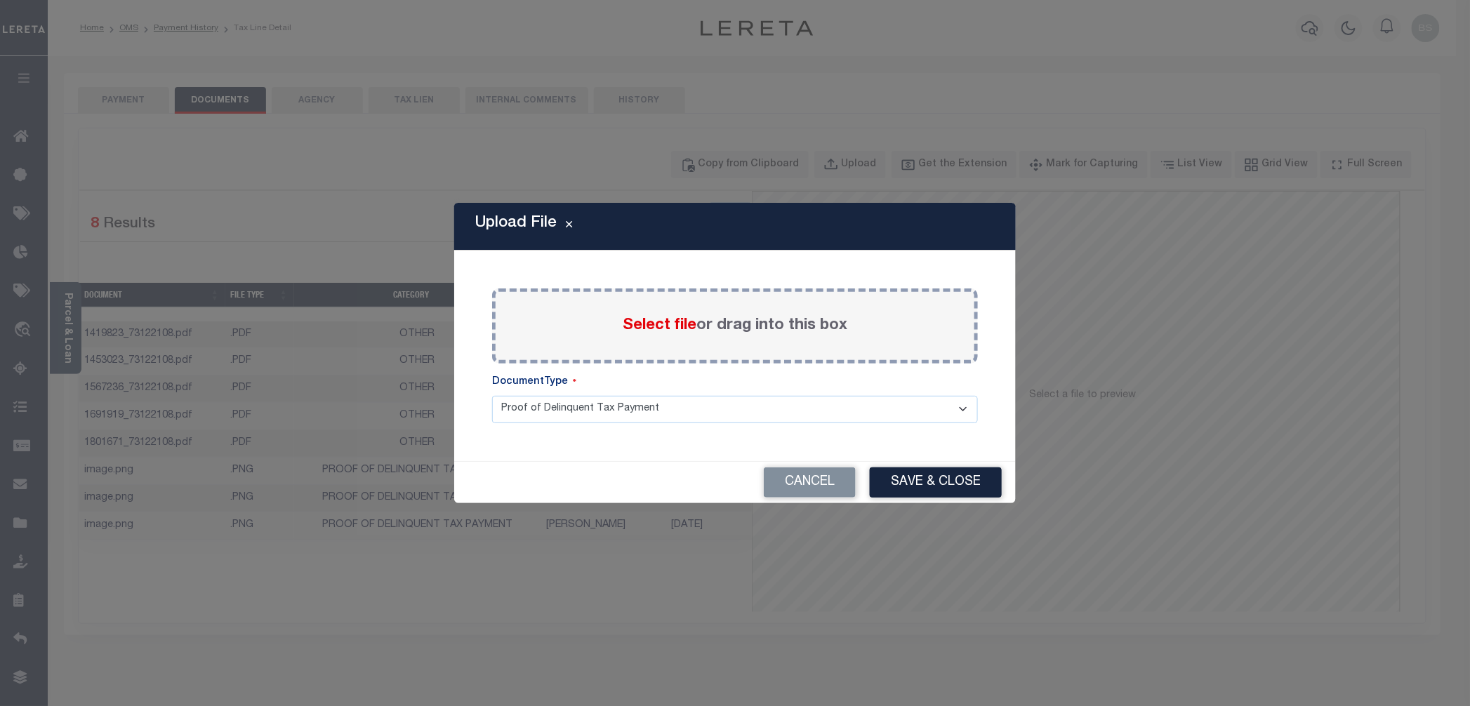
click at [667, 329] on span "Select file" at bounding box center [660, 325] width 74 height 15
click at [0, 0] on input "Select file or drag into this box" at bounding box center [0, 0] width 0 height 0
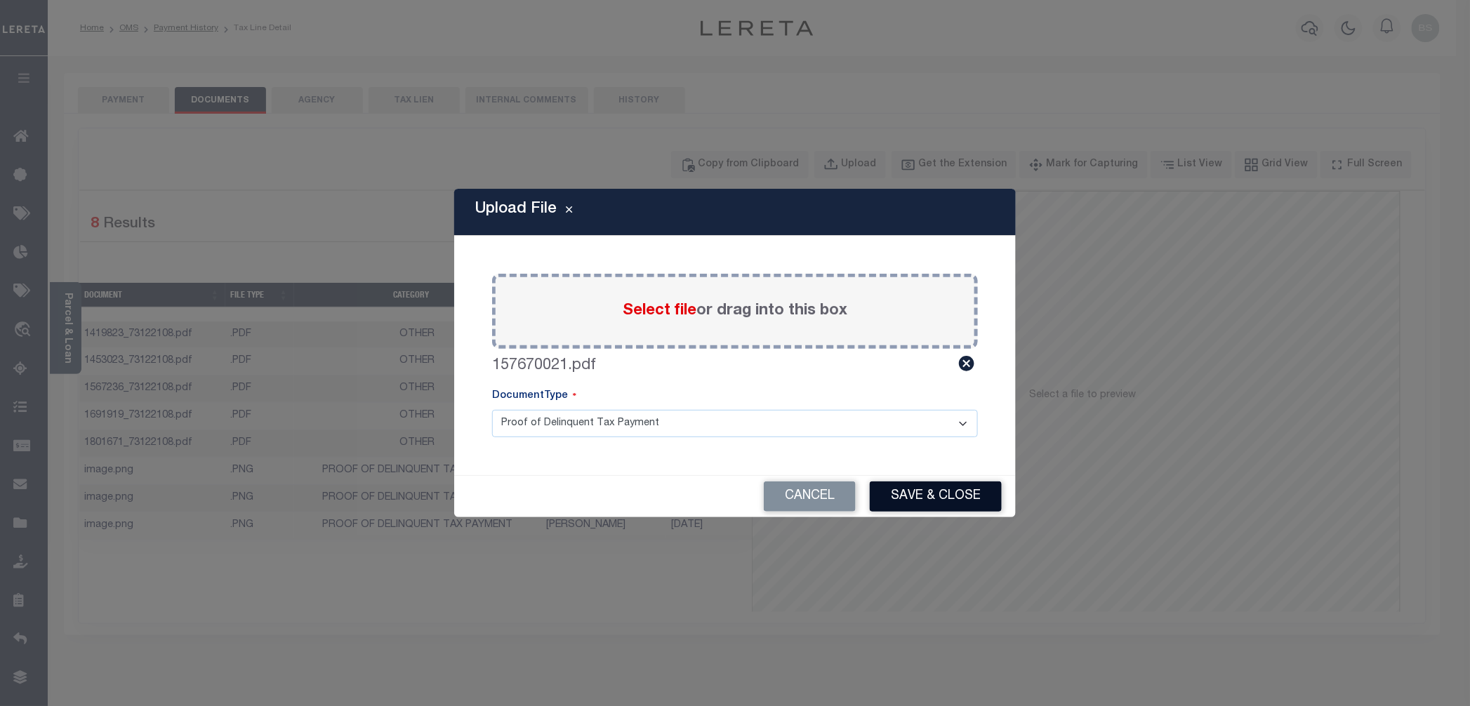
click at [902, 498] on button "Save & Close" at bounding box center [936, 497] width 132 height 30
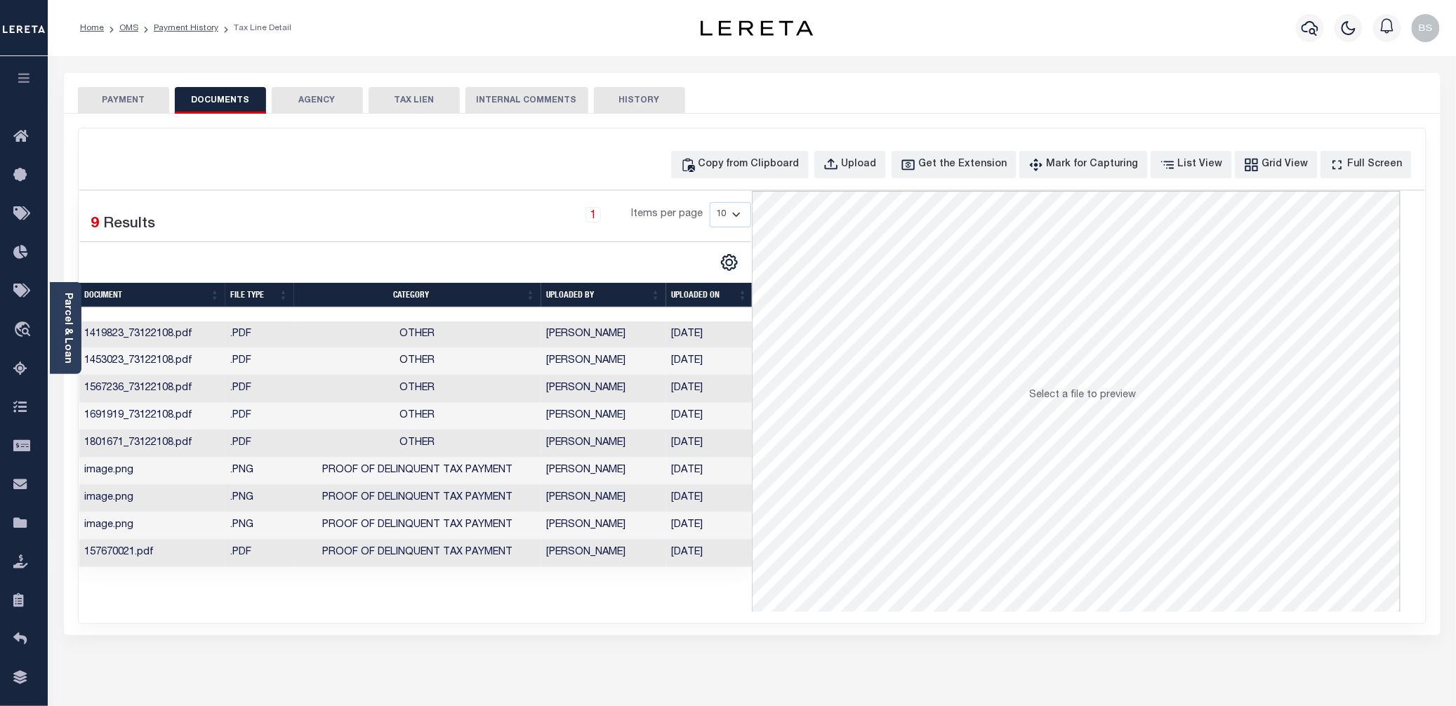
click at [121, 100] on button "PAYMENT" at bounding box center [123, 100] width 91 height 27
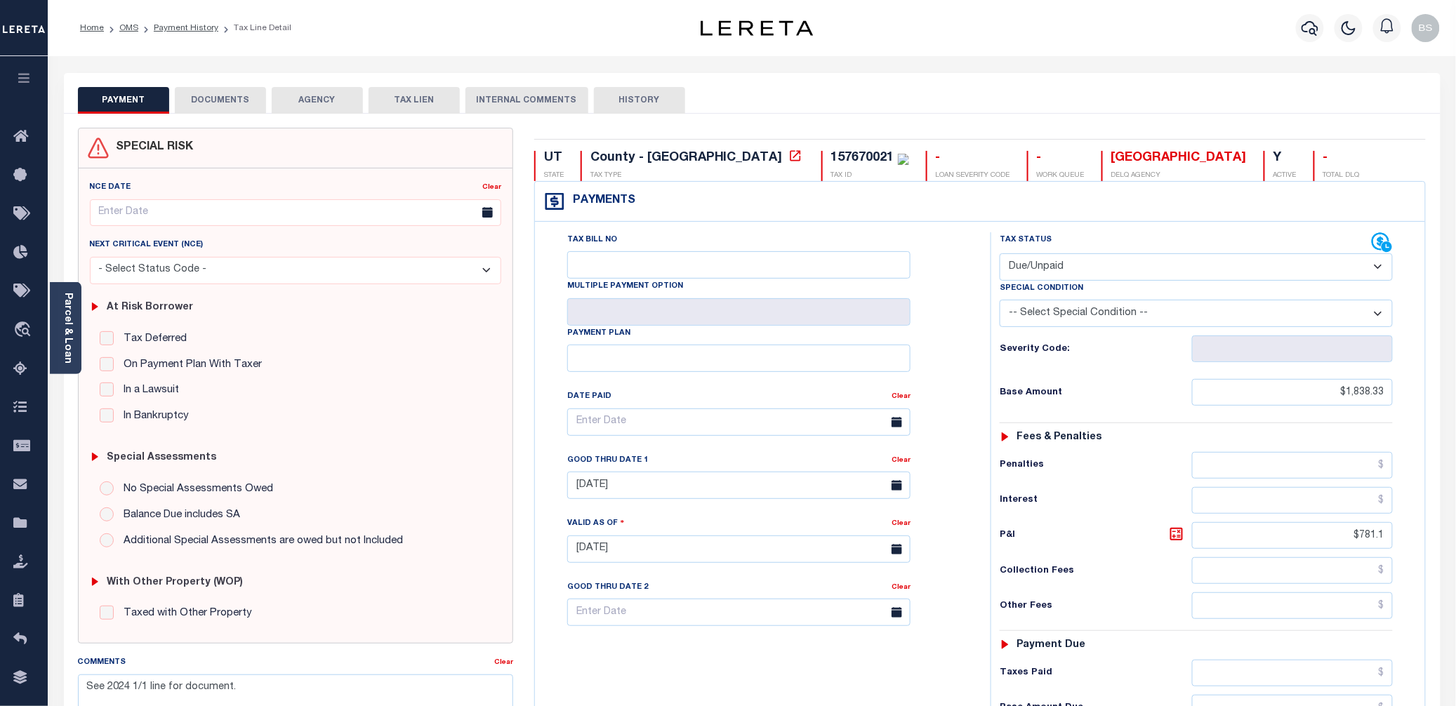
click at [1080, 273] on select "- Select Status Code - Open Due/Unpaid Paid Incomplete No Tax Due Internal Refu…" at bounding box center [1196, 266] width 393 height 27
select select "PYD"
click at [1000, 255] on select "- Select Status Code - Open Due/Unpaid Paid Incomplete No Tax Due Internal Refu…" at bounding box center [1196, 266] width 393 height 27
type input "[DATE]"
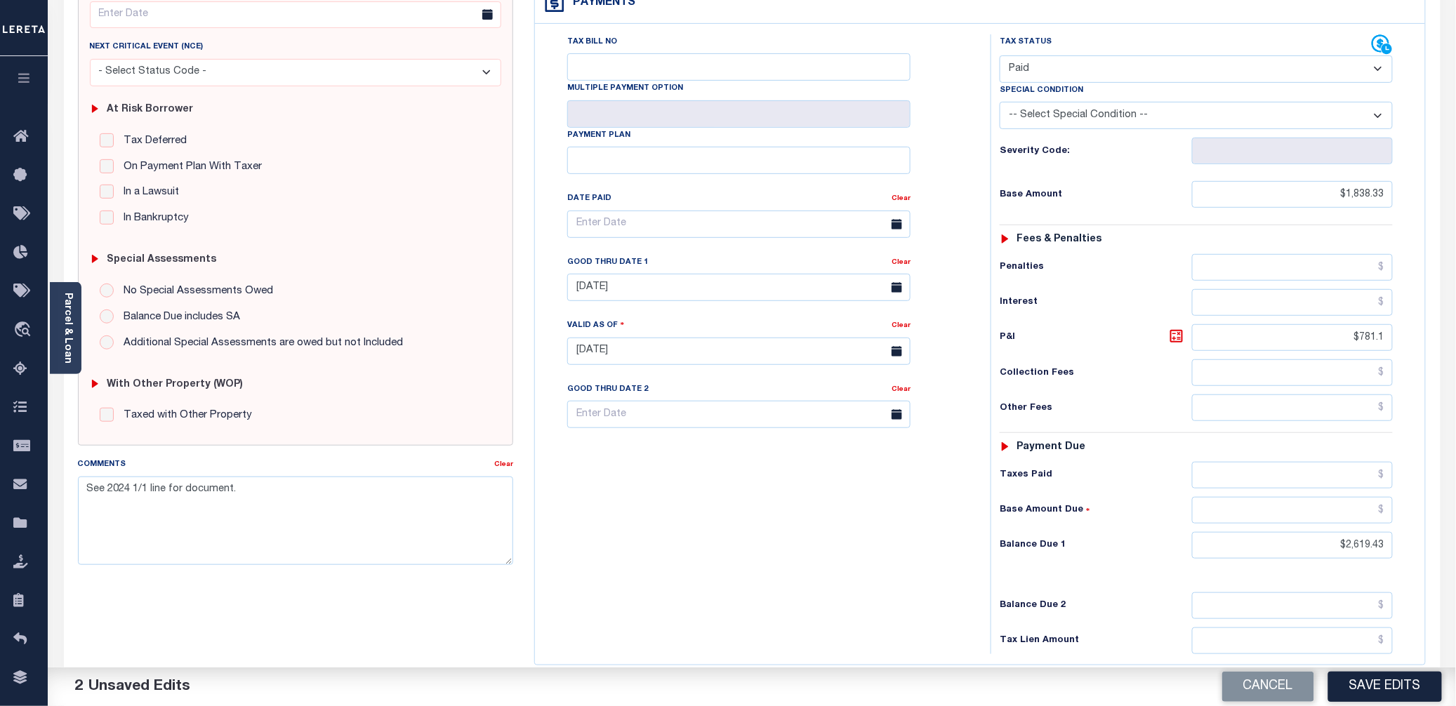
scroll to position [331, 0]
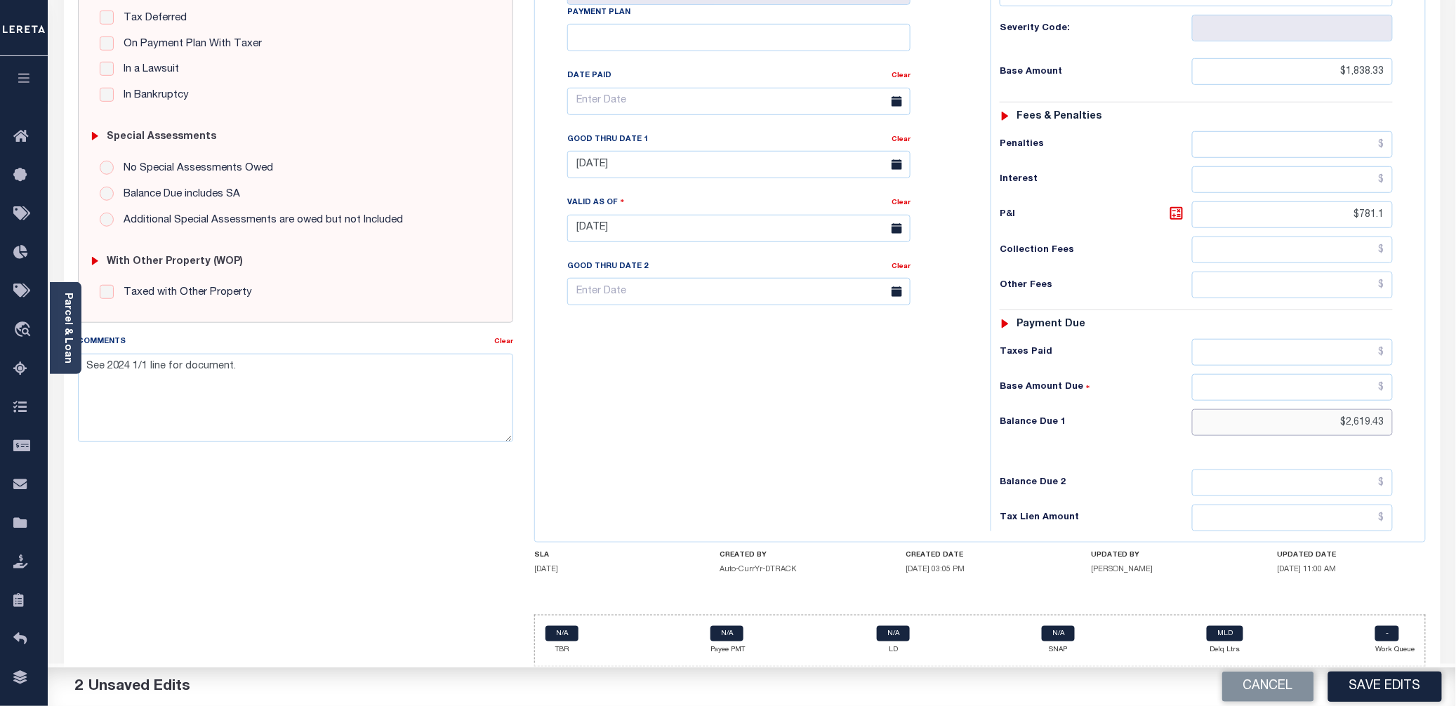
drag, startPoint x: 1391, startPoint y: 423, endPoint x: 1343, endPoint y: 425, distance: 47.8
click at [1343, 425] on input "$2,619.43" at bounding box center [1292, 422] width 201 height 27
type input "$0.00"
click at [1264, 441] on div "Tax Status Status - Select Status Code -" at bounding box center [1200, 222] width 420 height 620
click at [1385, 695] on button "Save Edits" at bounding box center [1385, 687] width 114 height 30
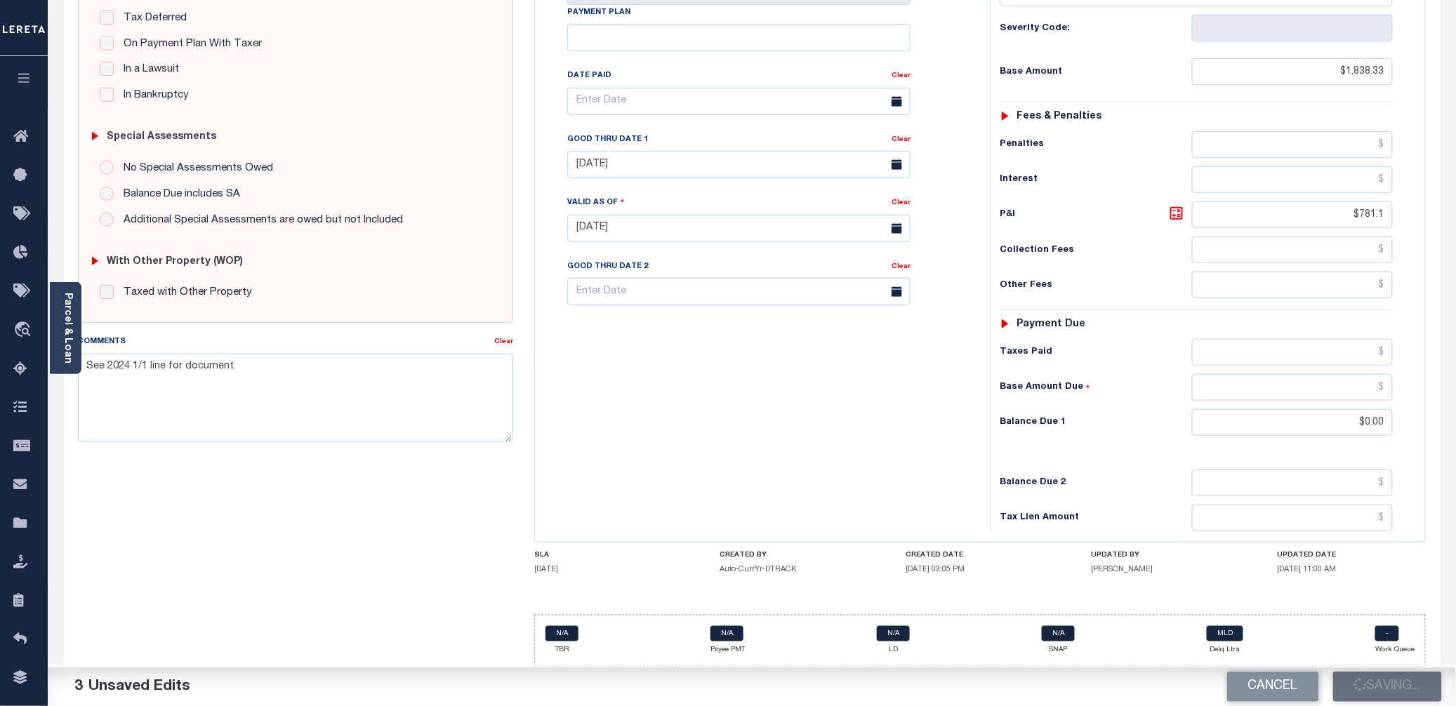
checkbox input "false"
type input "$1,838.33"
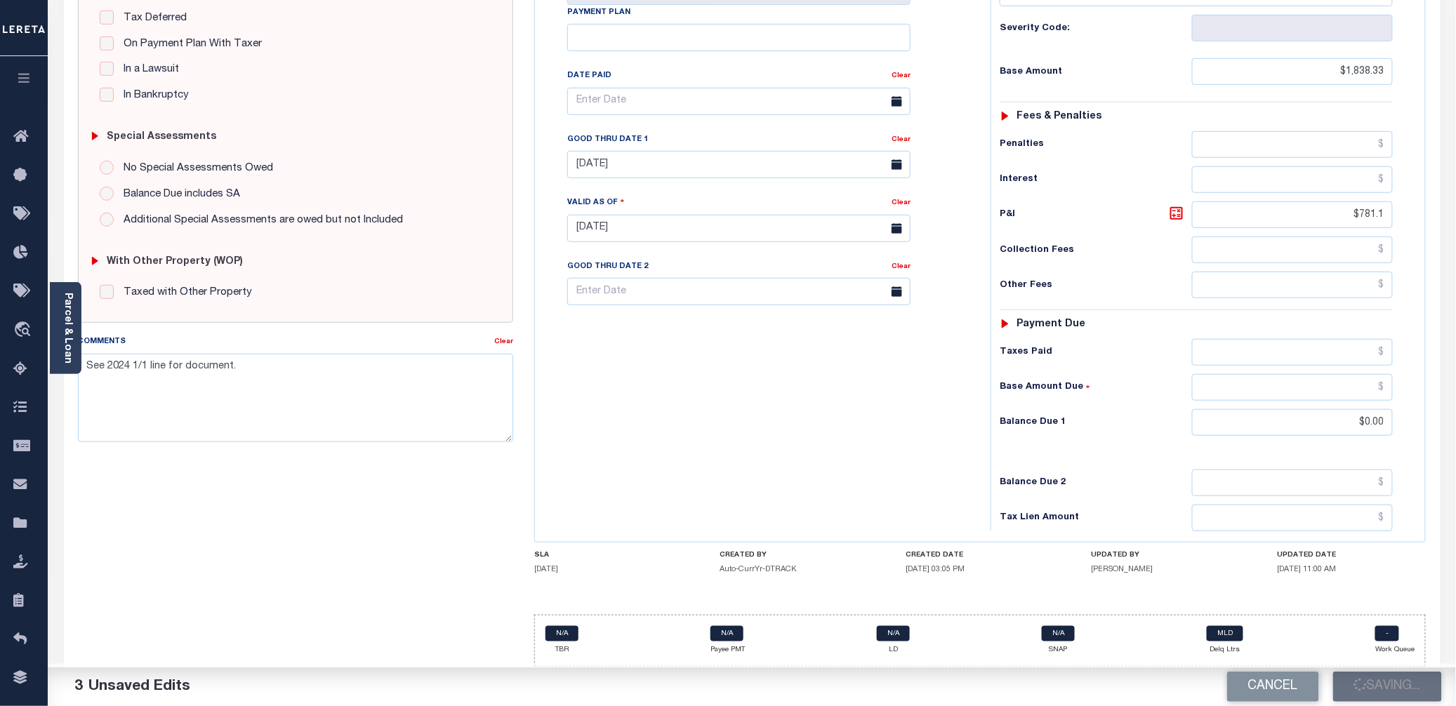
type input "$781.1"
type input "$0"
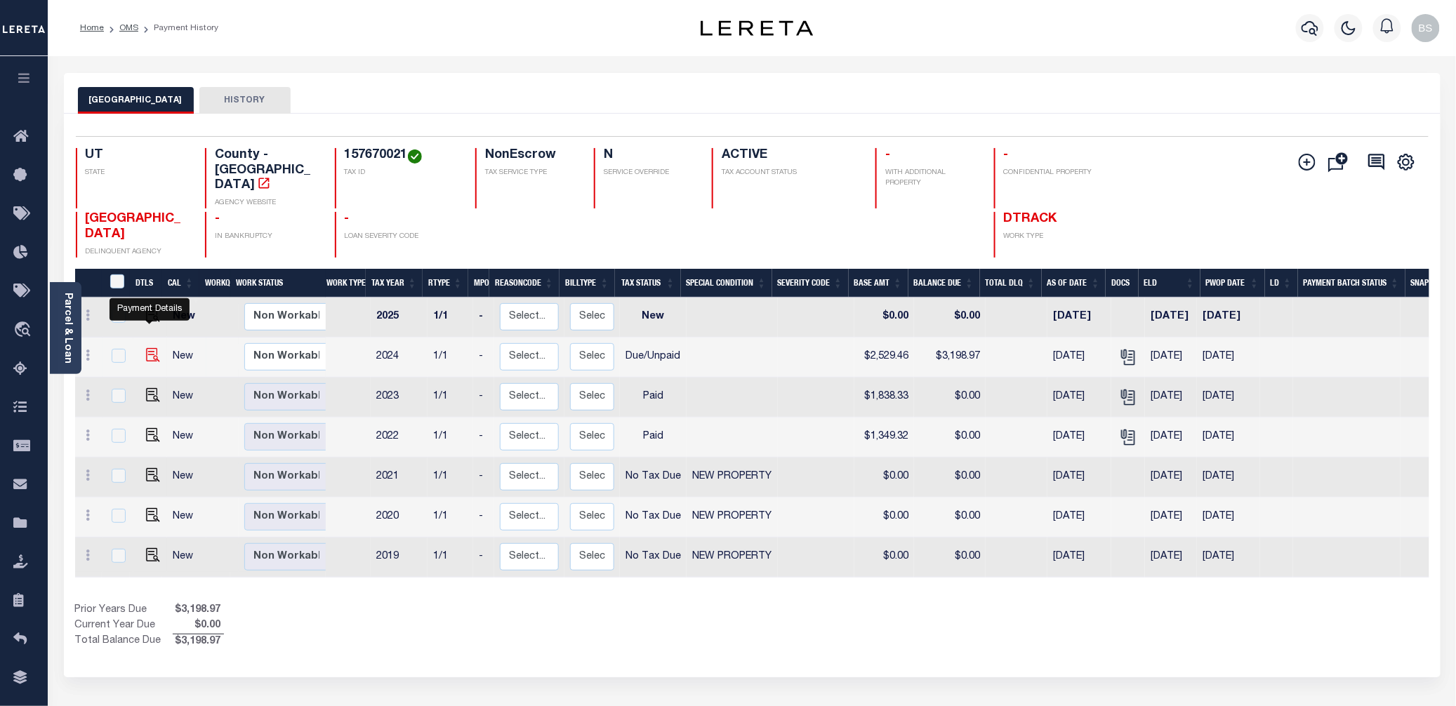
click at [146, 348] on img "" at bounding box center [153, 355] width 14 height 14
checkbox input "true"
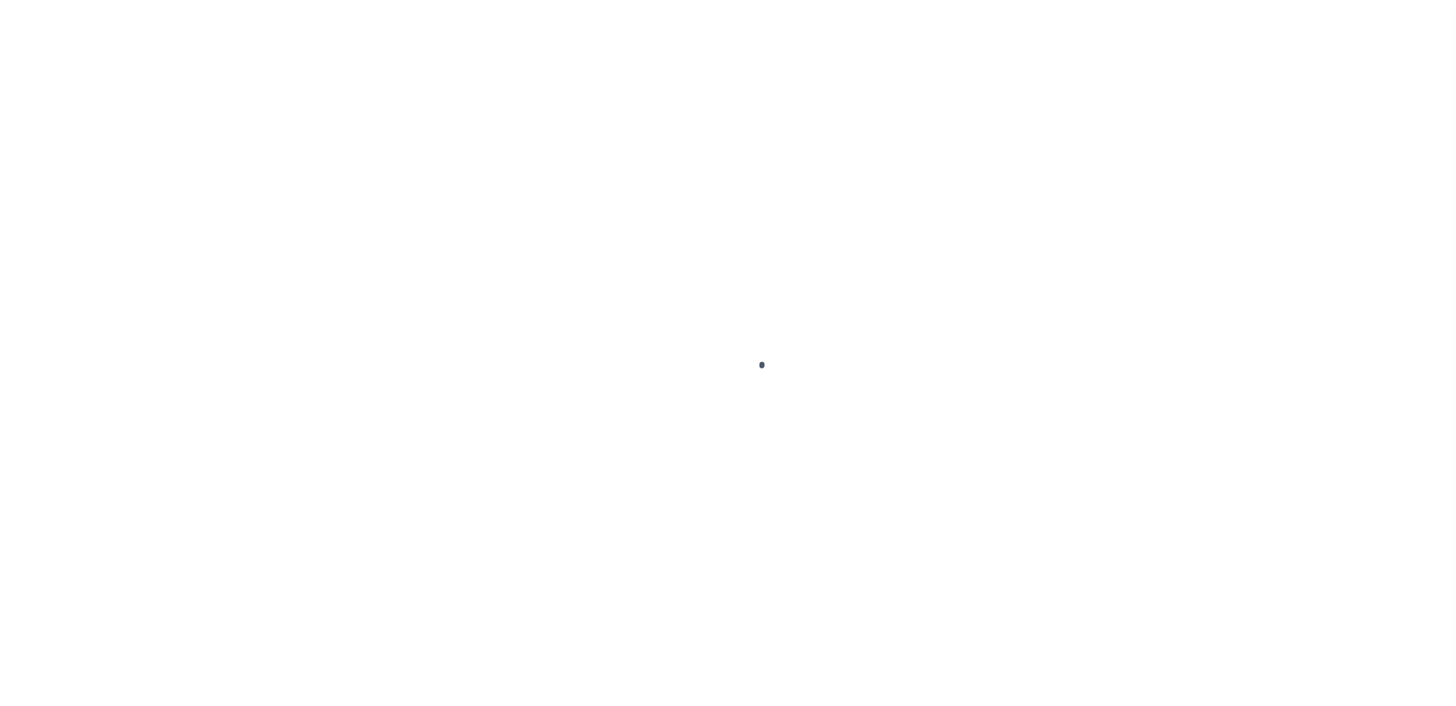
select select "DUE"
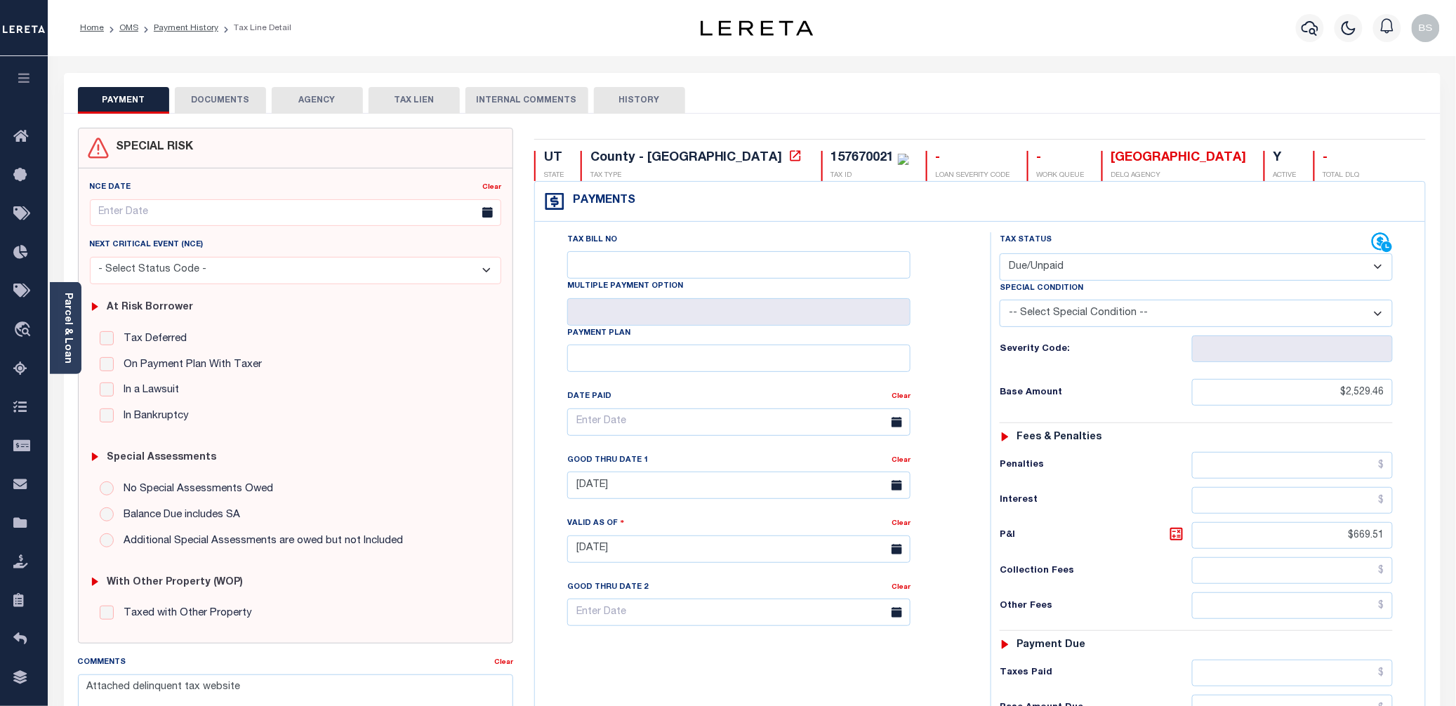
click at [234, 99] on button "DOCUMENTS" at bounding box center [220, 100] width 91 height 27
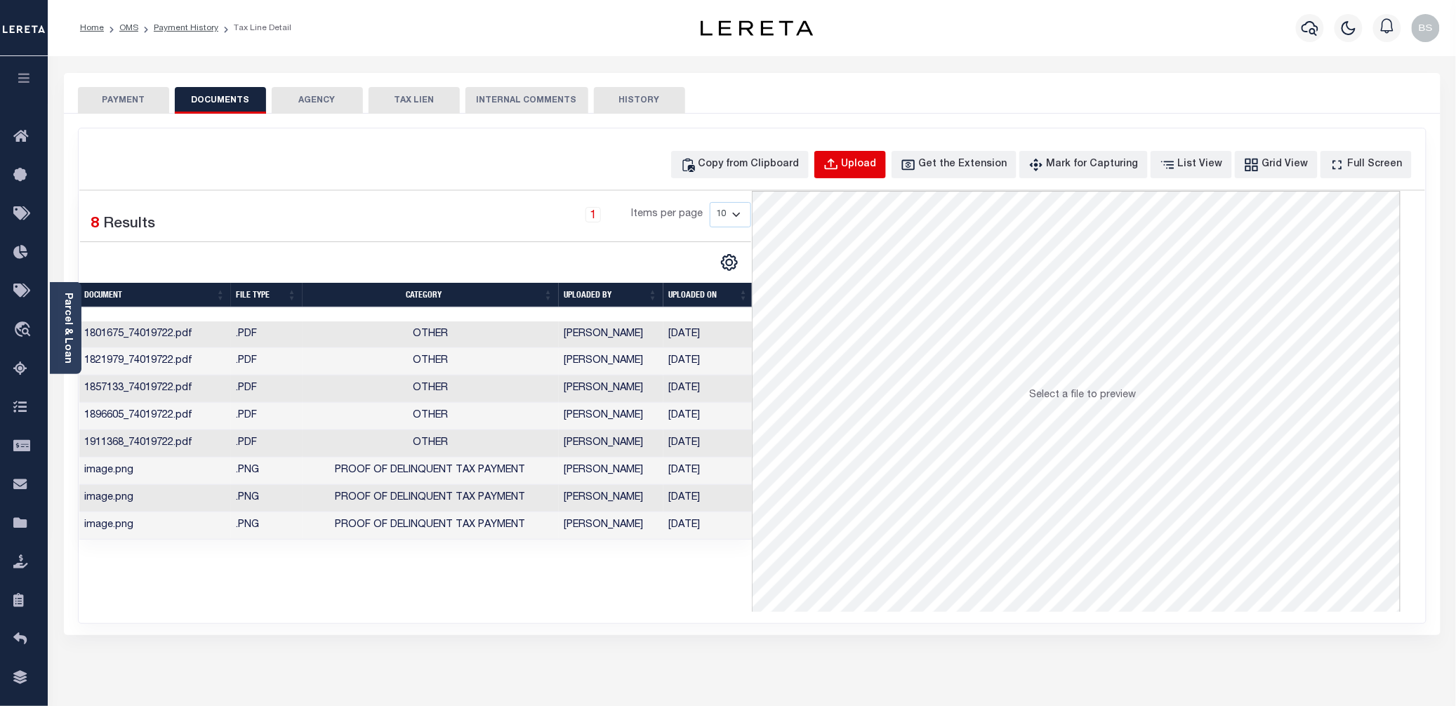
click at [876, 161] on div "Upload" at bounding box center [859, 164] width 35 height 15
select select "POP"
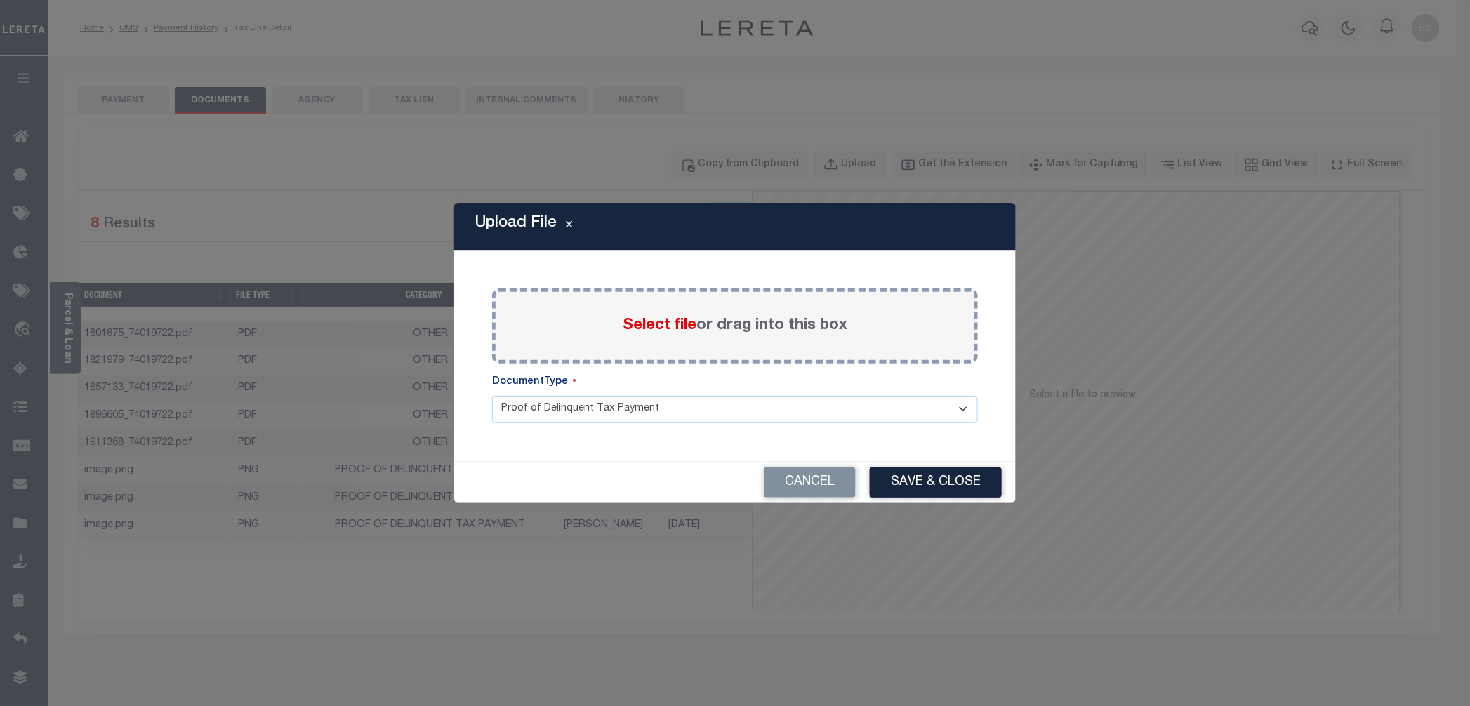
click at [674, 318] on span "Select file" at bounding box center [660, 325] width 74 height 15
click at [0, 0] on input "Select file or drag into this box" at bounding box center [0, 0] width 0 height 0
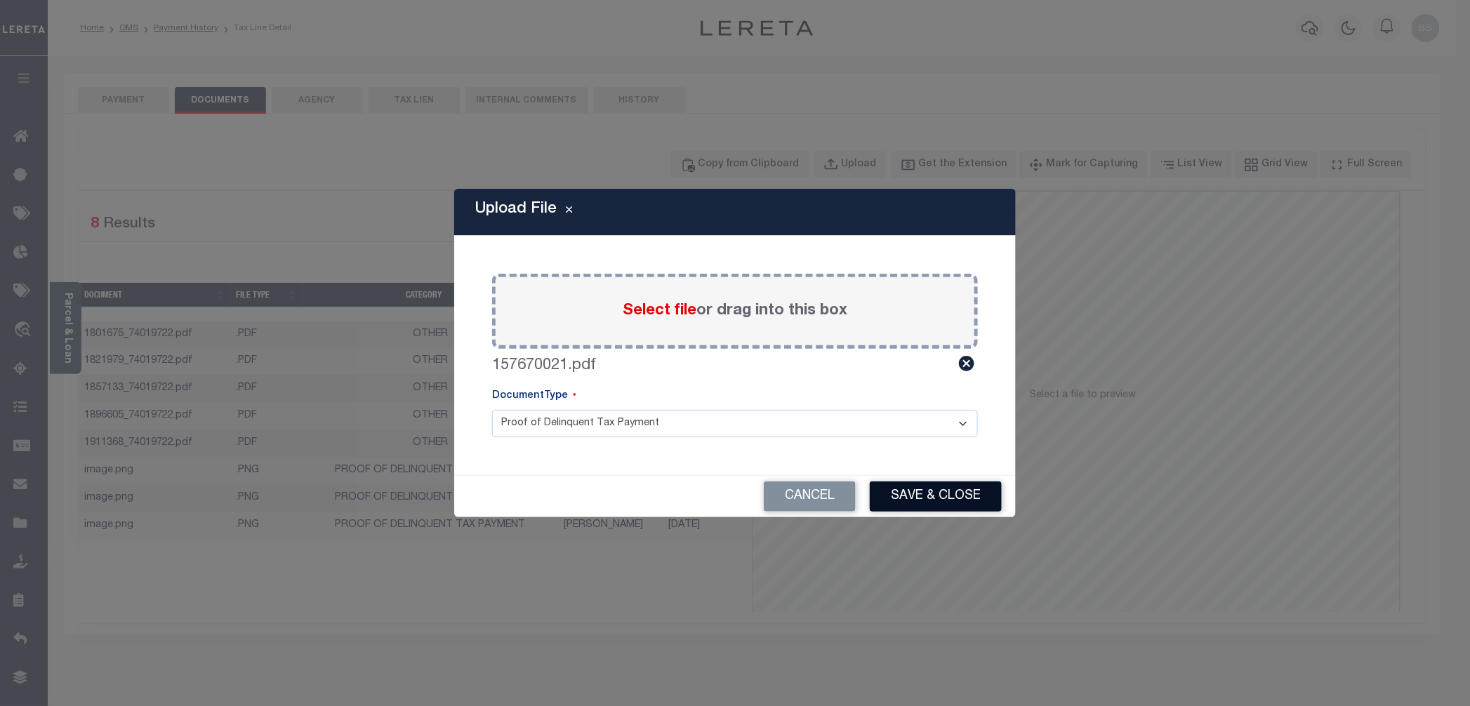
click at [945, 501] on button "Save & Close" at bounding box center [936, 497] width 132 height 30
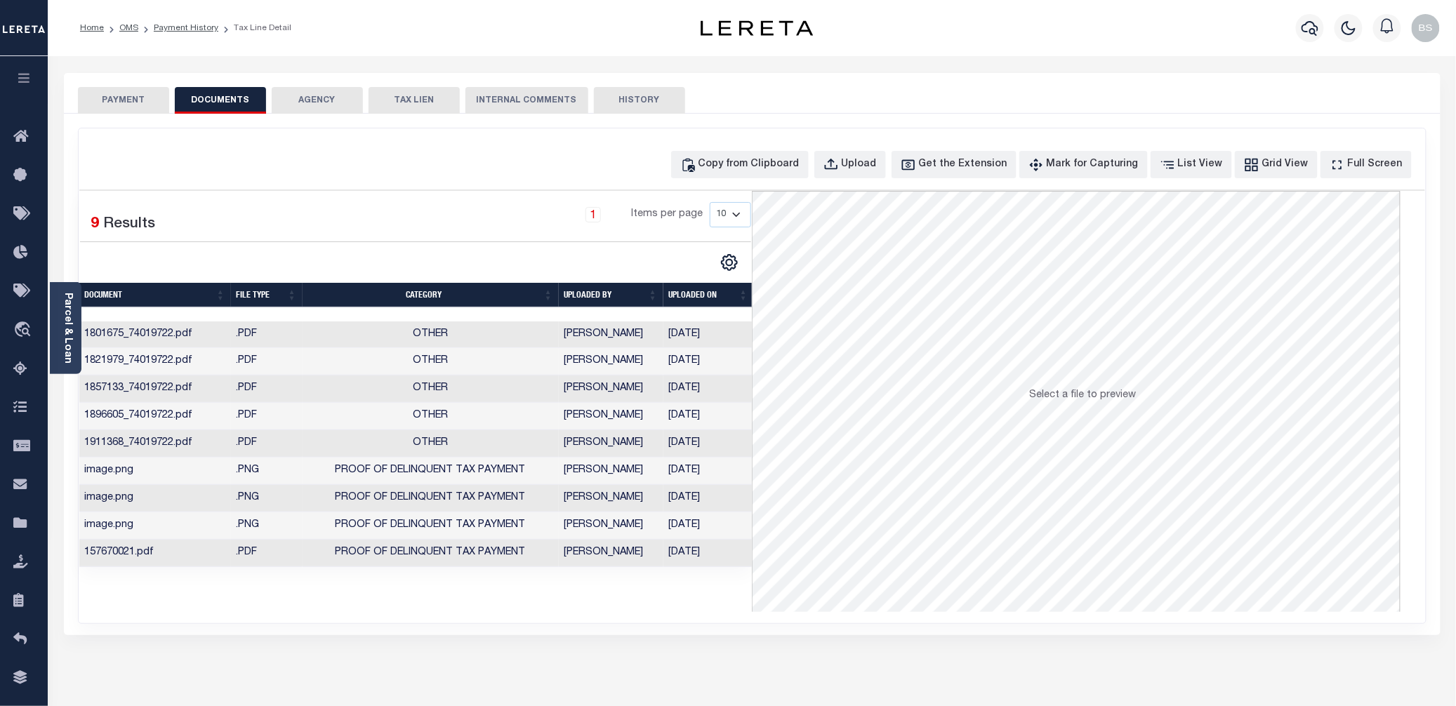
click at [119, 100] on button "PAYMENT" at bounding box center [123, 100] width 91 height 27
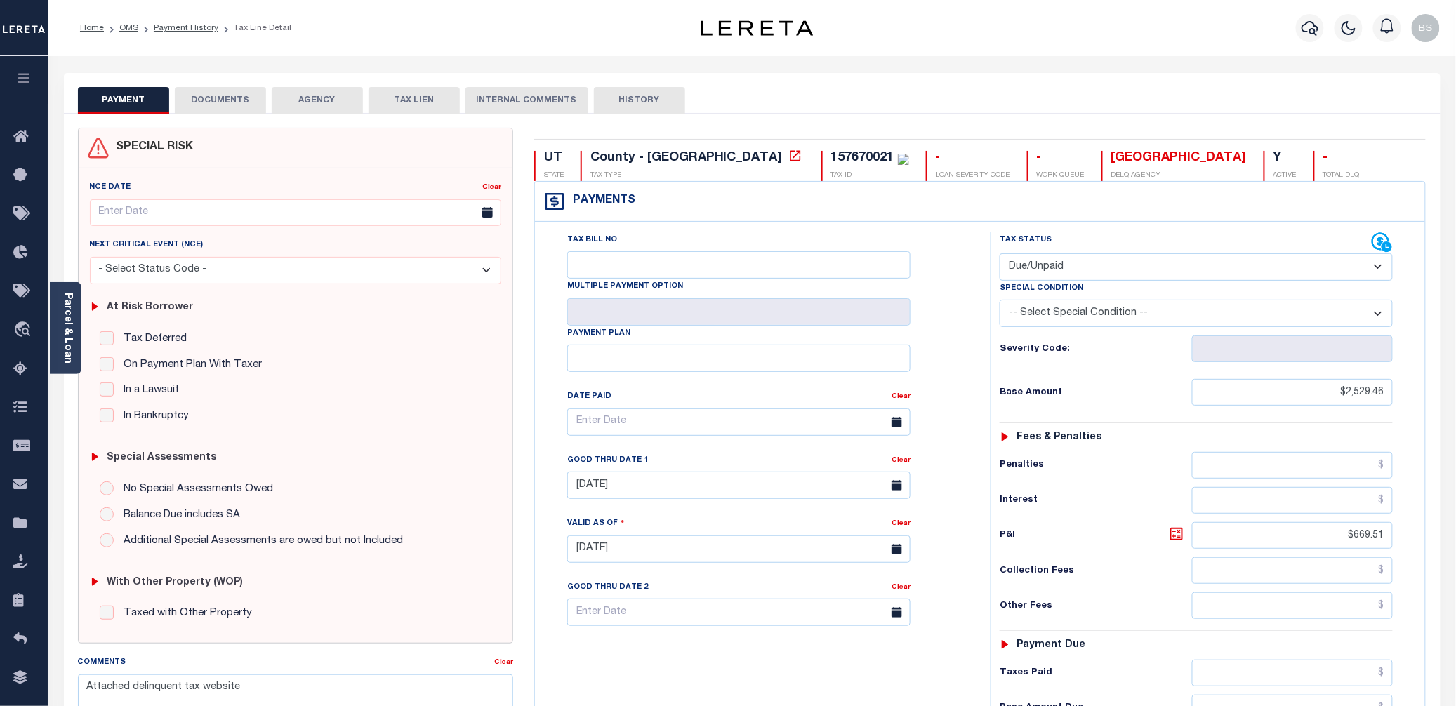
click at [1050, 262] on select "- Select Status Code - Open Due/Unpaid Paid Incomplete No Tax Due Internal Refu…" at bounding box center [1196, 266] width 393 height 27
select select "PYD"
click at [1000, 255] on select "- Select Status Code - Open Due/Unpaid Paid Incomplete No Tax Due Internal Refu…" at bounding box center [1196, 266] width 393 height 27
type input "10/06/2025"
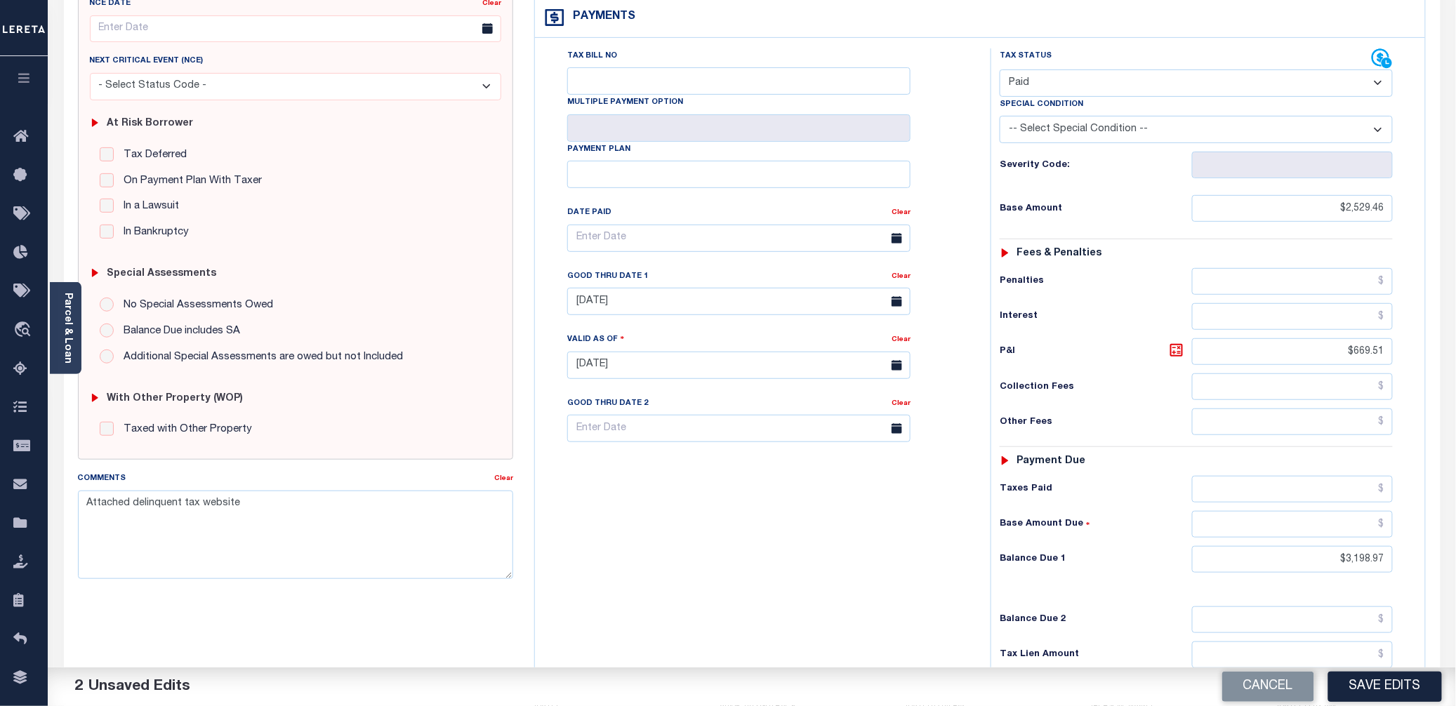
scroll to position [187, 0]
drag, startPoint x: 1387, startPoint y: 565, endPoint x: 1341, endPoint y: 564, distance: 46.3
click at [1341, 564] on input "$3,198.97" at bounding box center [1292, 556] width 201 height 27
type input "$0.00"
click at [1094, 562] on h6 "Balance Due 1" at bounding box center [1096, 556] width 192 height 11
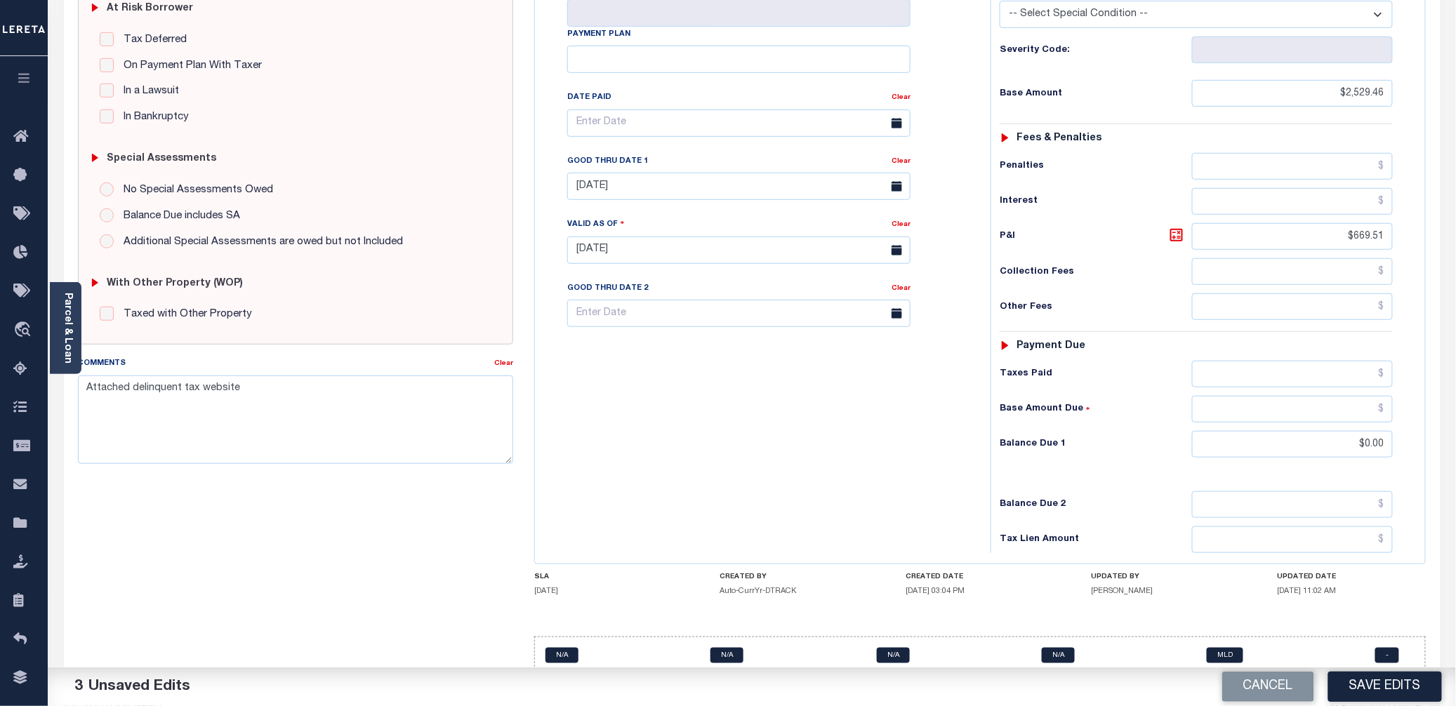
scroll to position [331, 0]
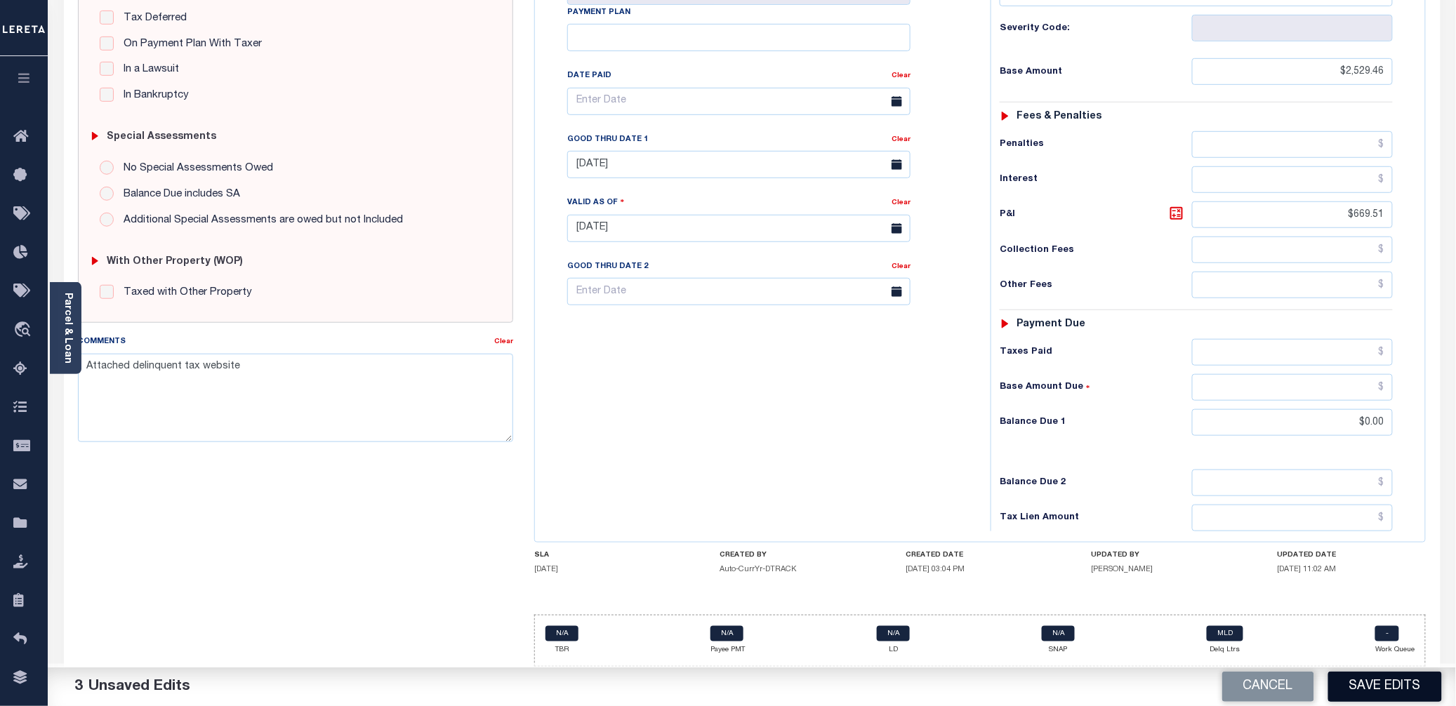
click at [1356, 689] on button "Save Edits" at bounding box center [1385, 687] width 114 height 30
checkbox input "false"
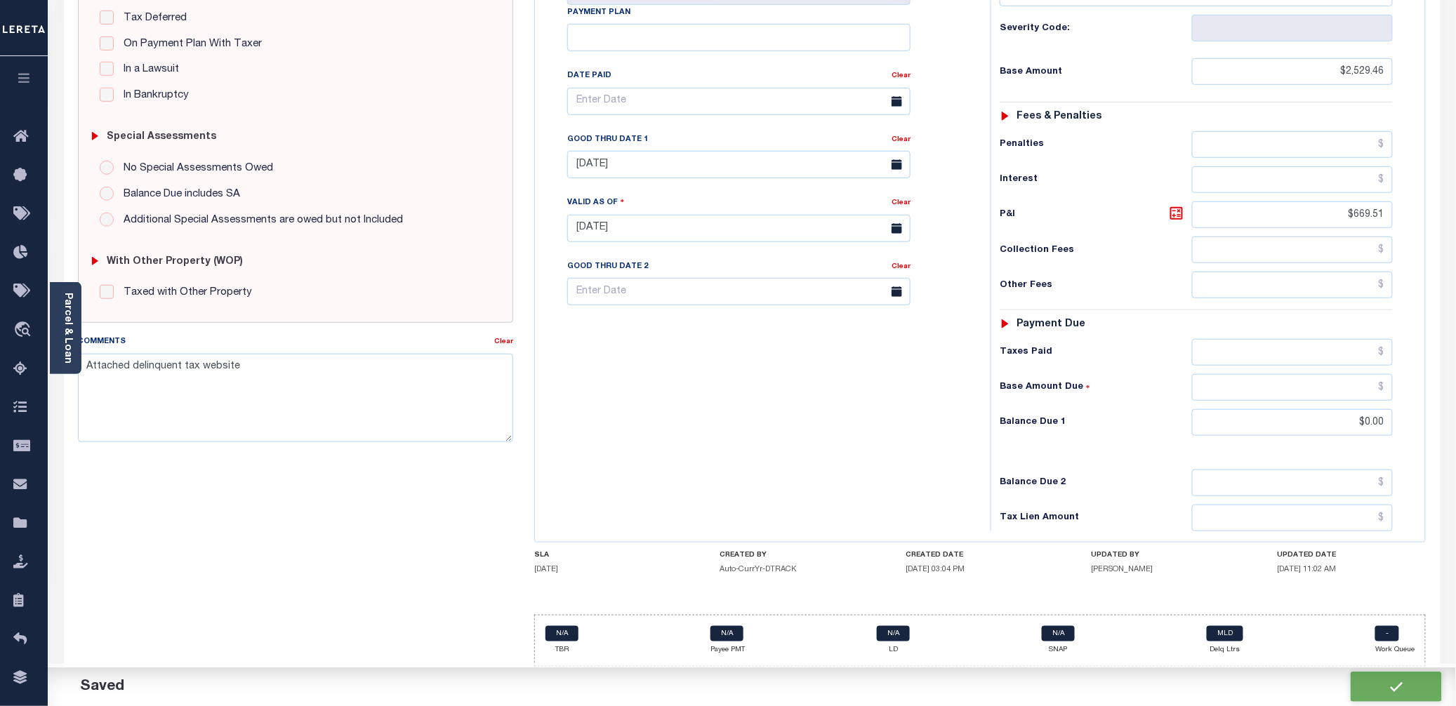
type input "$2,529.46"
type input "$669.51"
type input "$0"
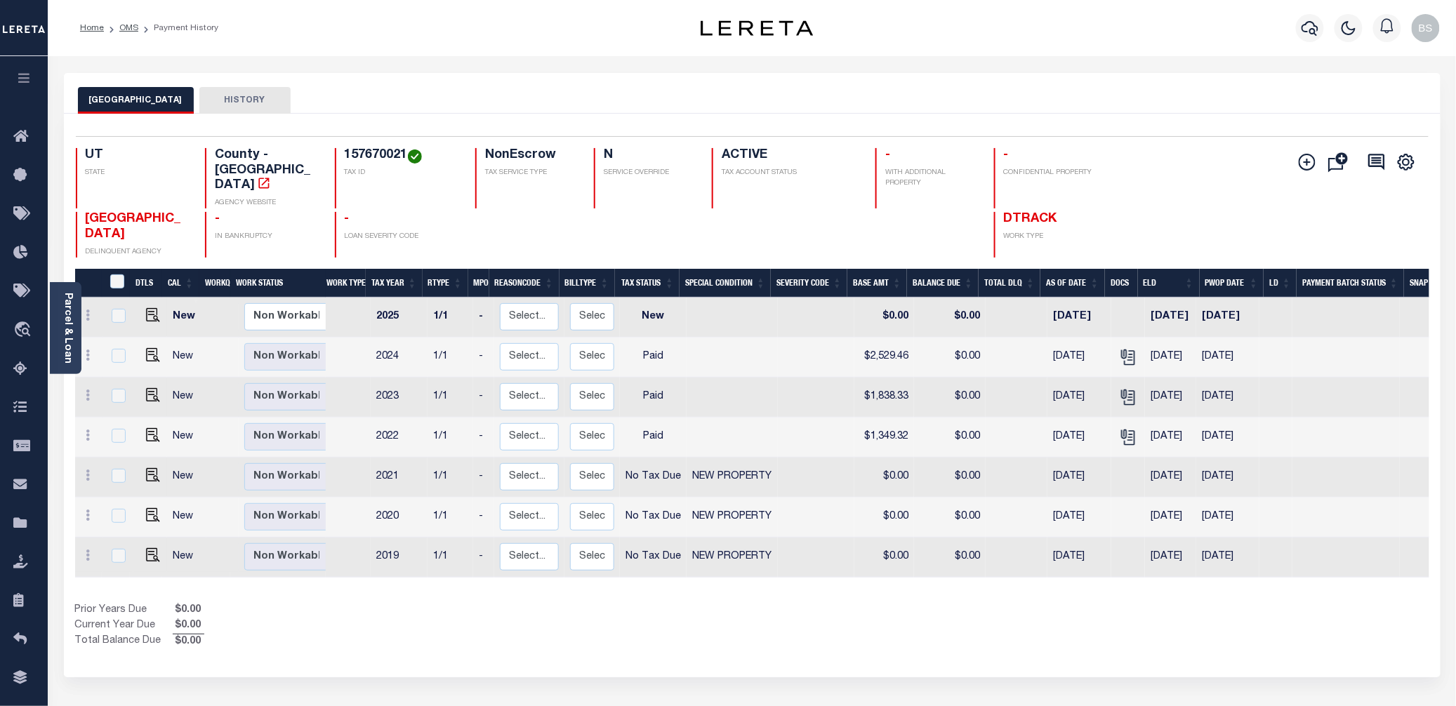
click at [872, 616] on div "Show Tax Lines before Bill Release Date Prior Years Due $0.00 Current Year Due …" at bounding box center [752, 626] width 1354 height 47
drag, startPoint x: 83, startPoint y: 324, endPoint x: 91, endPoint y: 324, distance: 8.4
click at [83, 324] on span "Order Management System" at bounding box center [127, 330] width 171 height 39
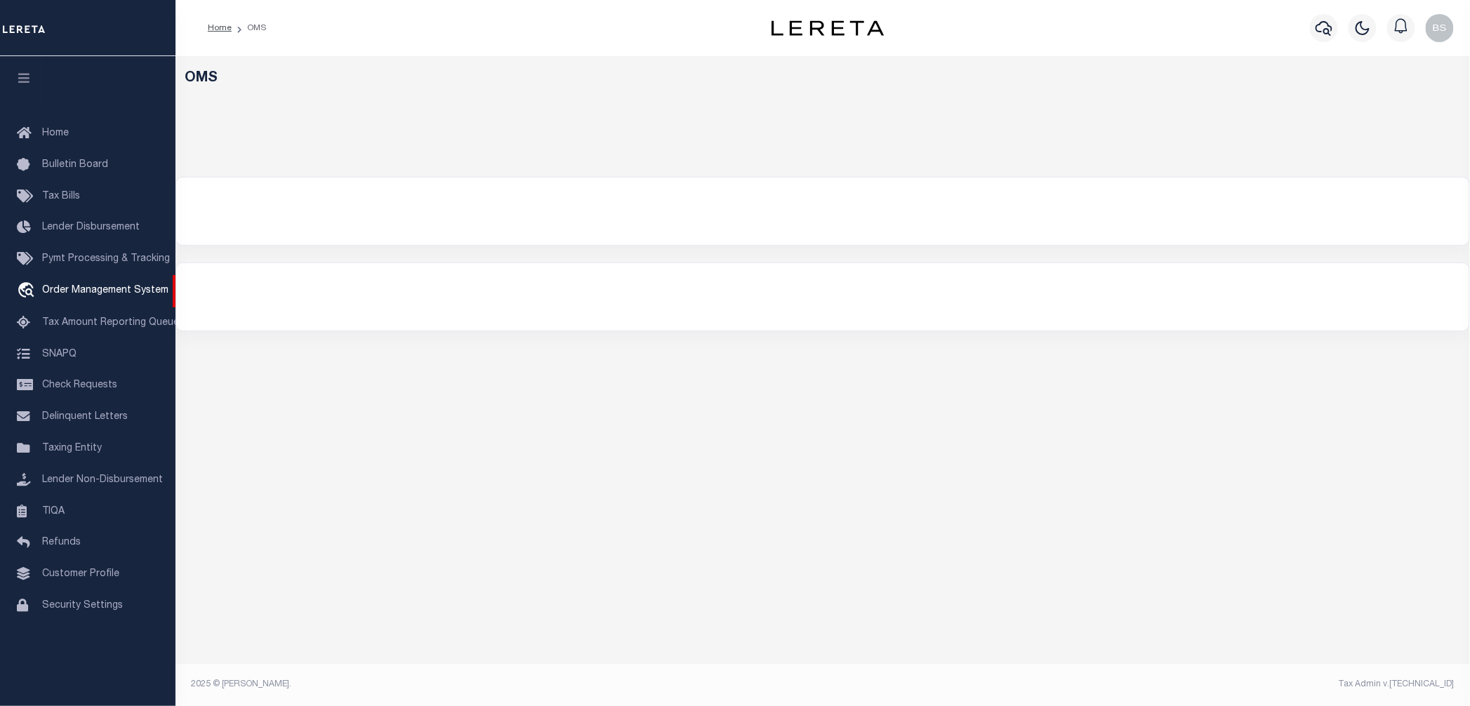
select select "200"
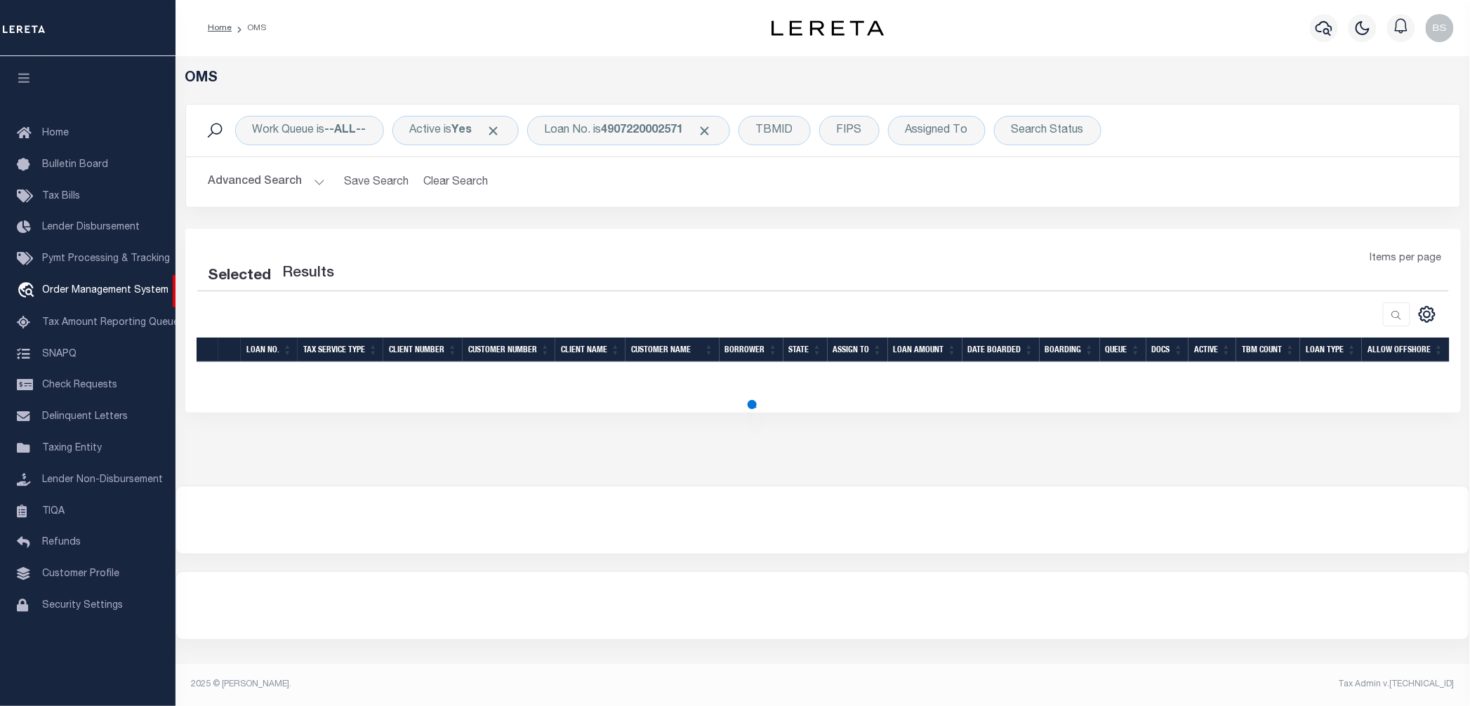
select select "200"
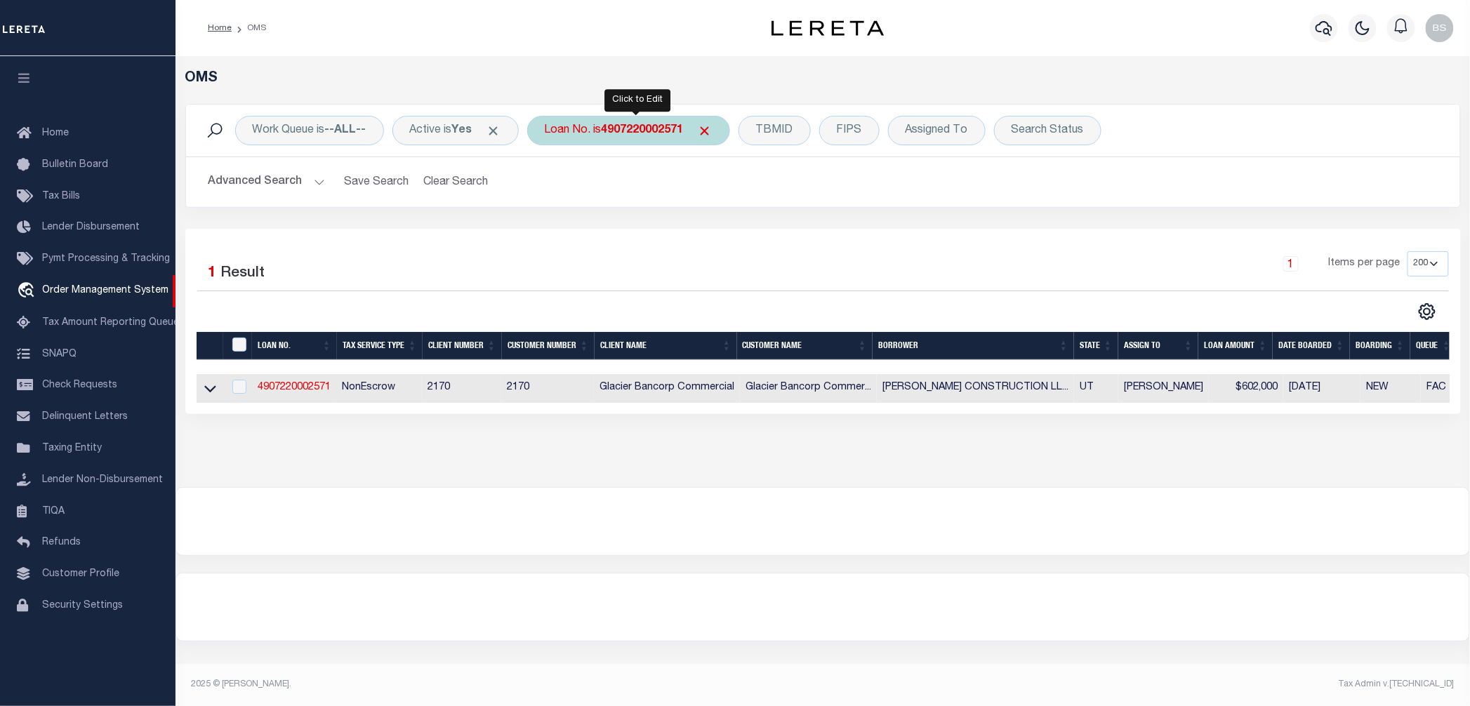
click at [626, 135] on b "4907220002571" at bounding box center [643, 130] width 82 height 11
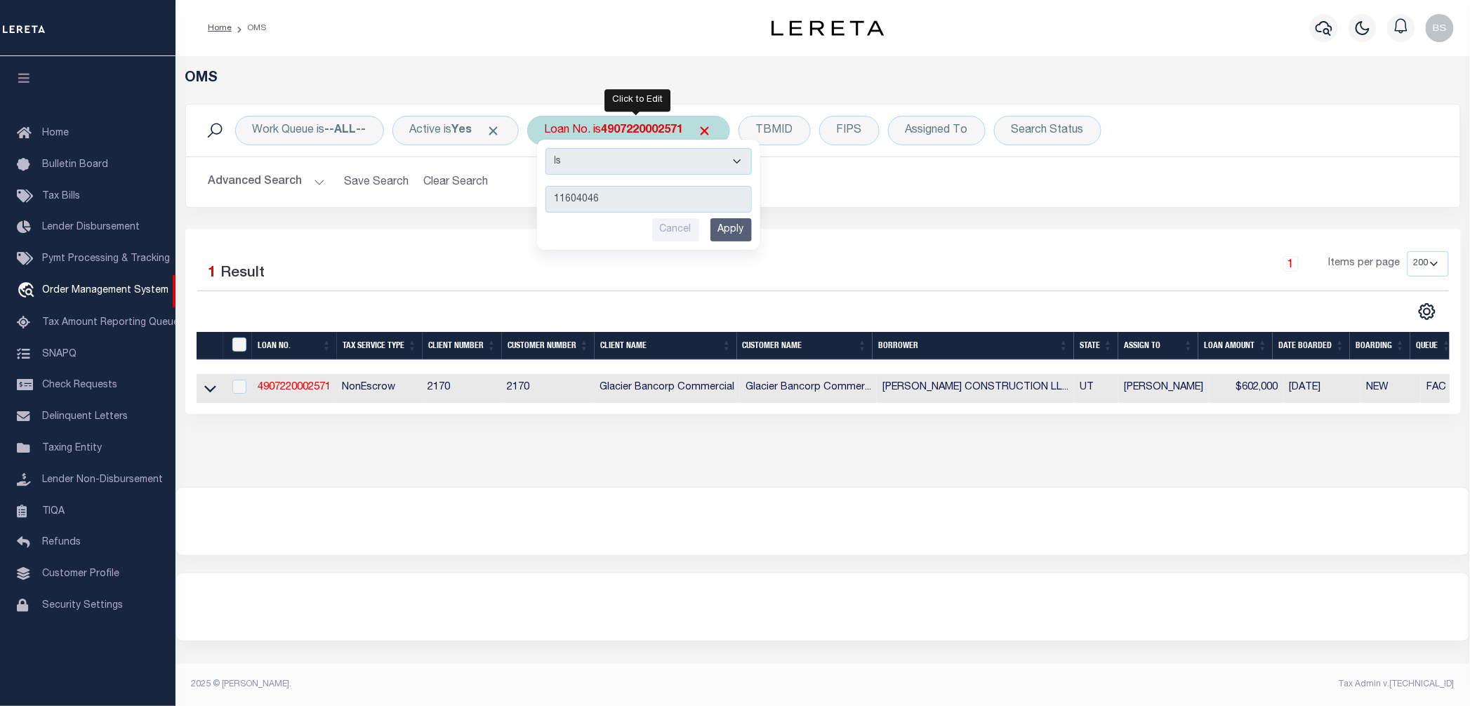
type input "11604046"
click at [743, 227] on input "Apply" at bounding box center [730, 229] width 41 height 23
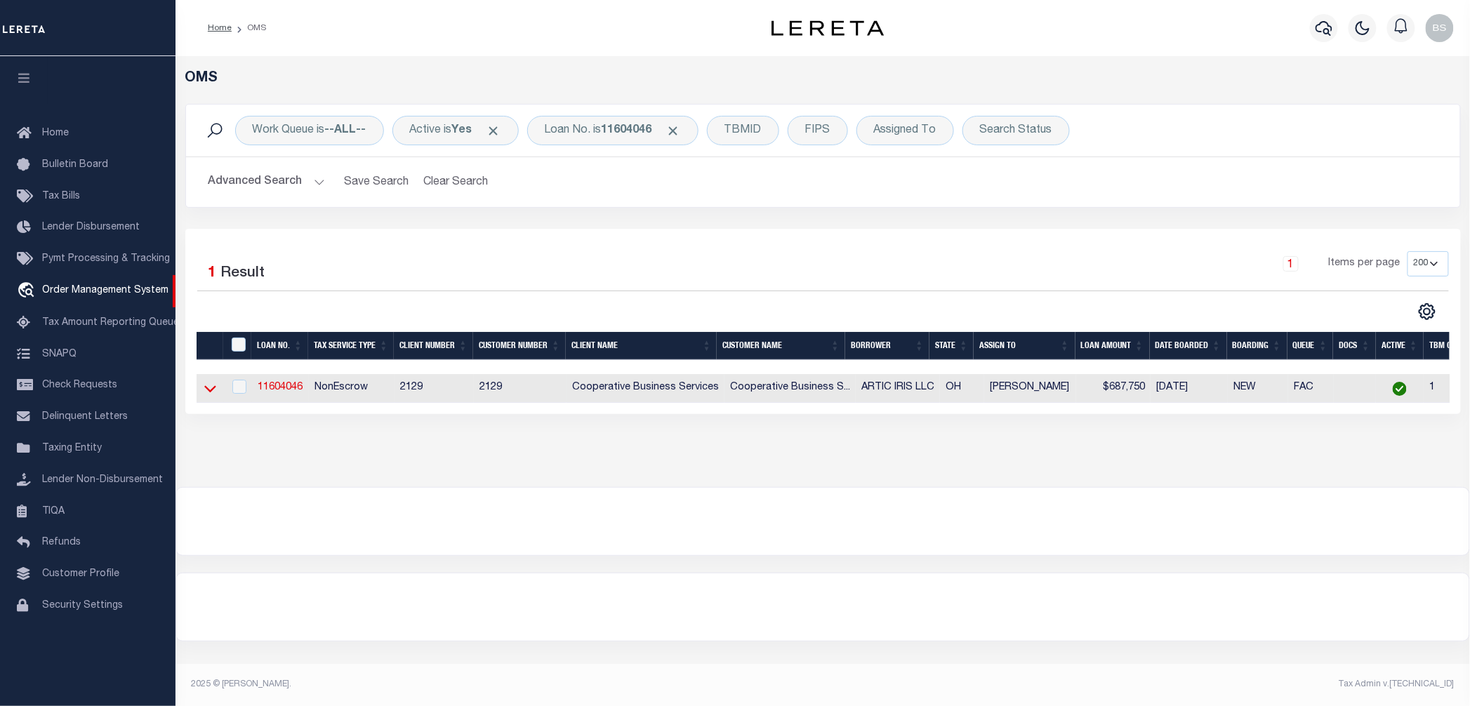
click at [208, 388] on icon at bounding box center [210, 388] width 12 height 15
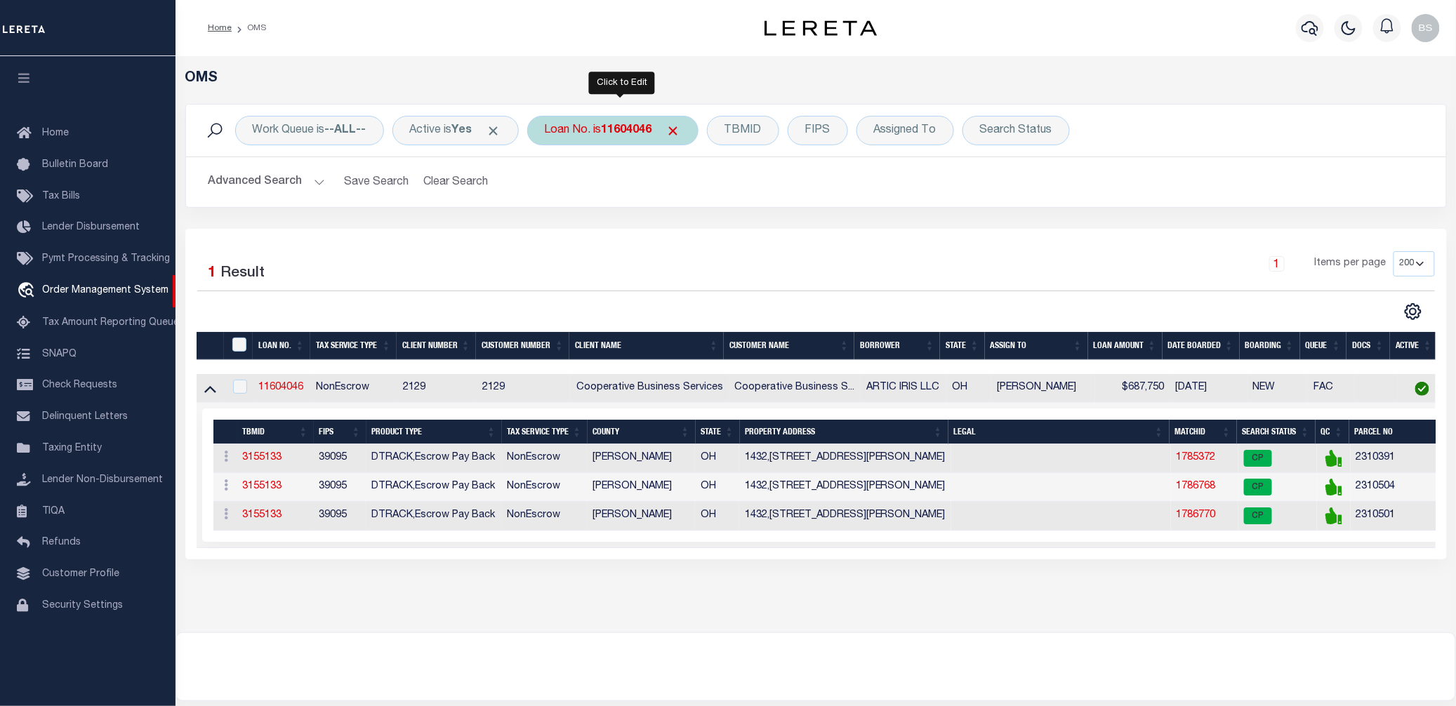
click at [630, 139] on div "Loan No. is 11604046" at bounding box center [612, 130] width 171 height 29
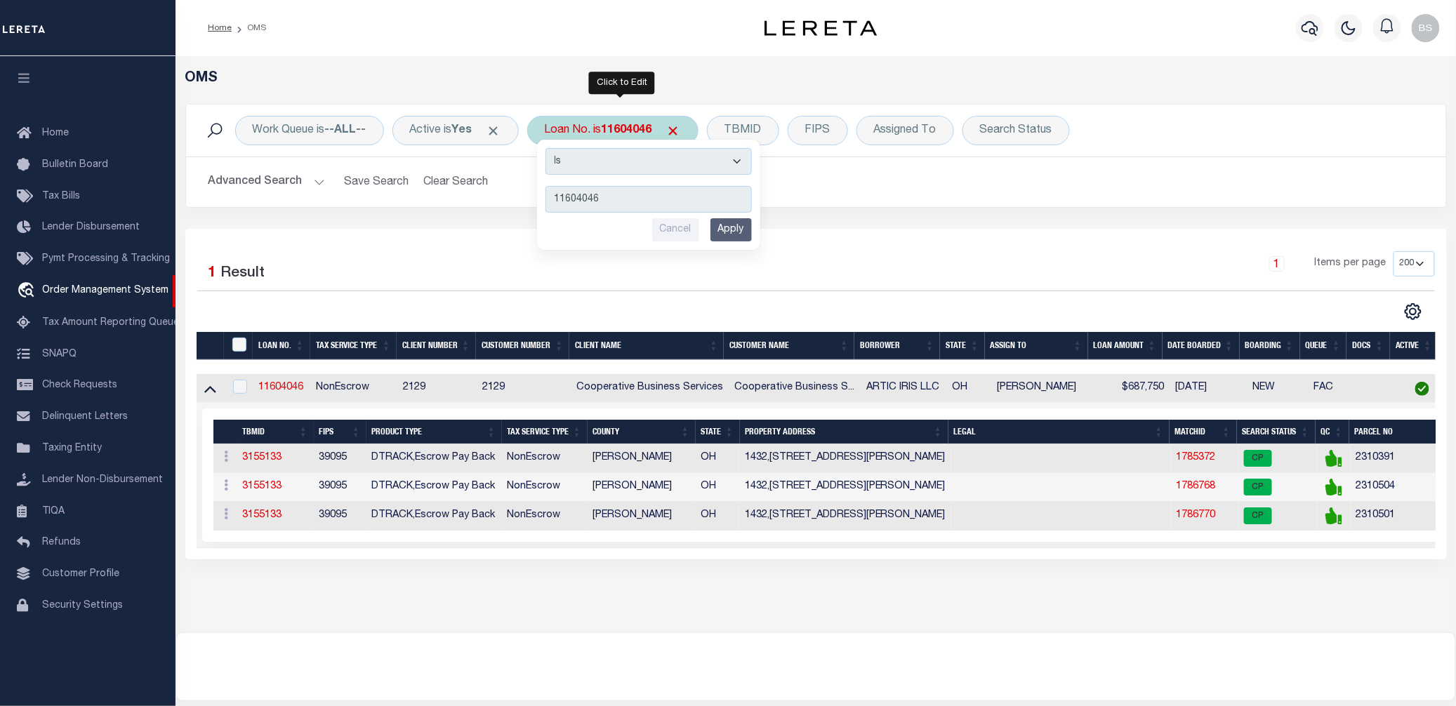
click at [741, 225] on input "Apply" at bounding box center [730, 229] width 41 height 23
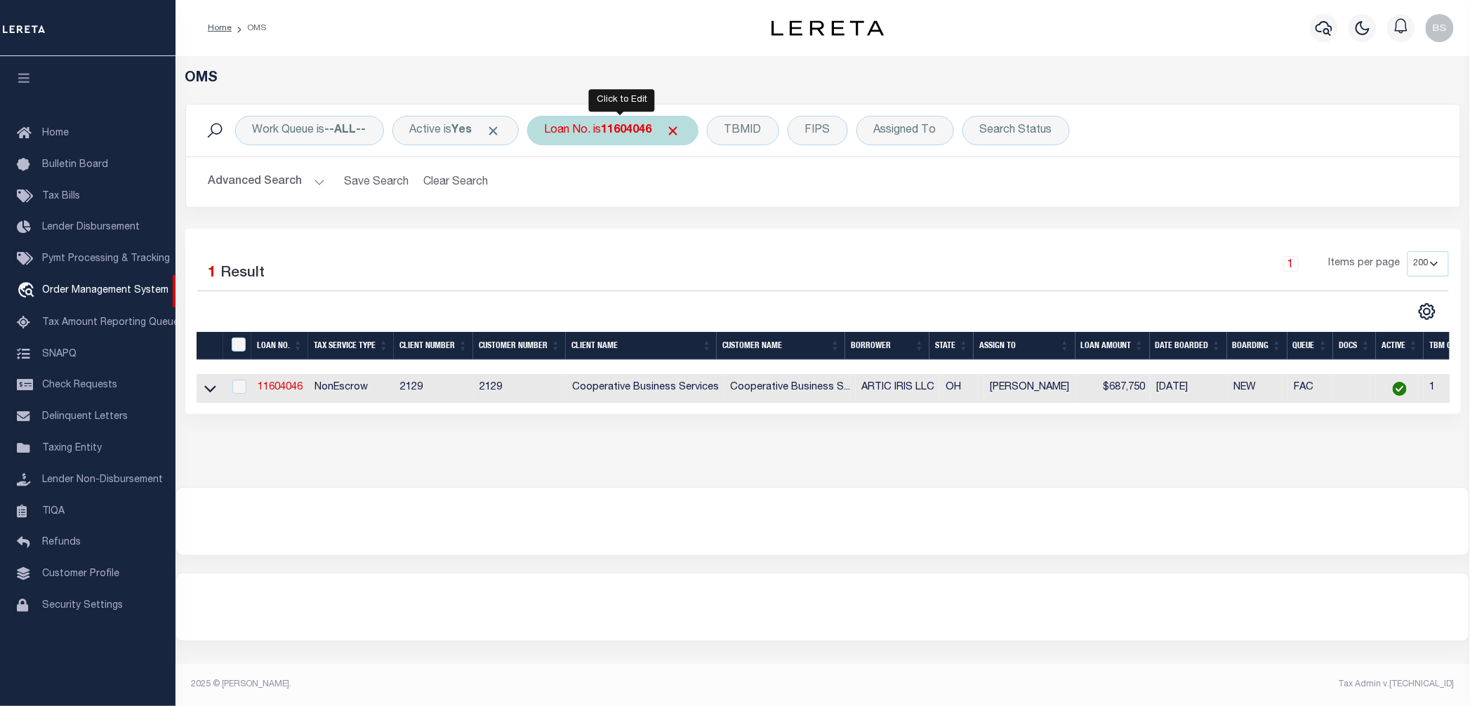
click at [628, 142] on div "Loan No. is 11604046" at bounding box center [612, 130] width 171 height 29
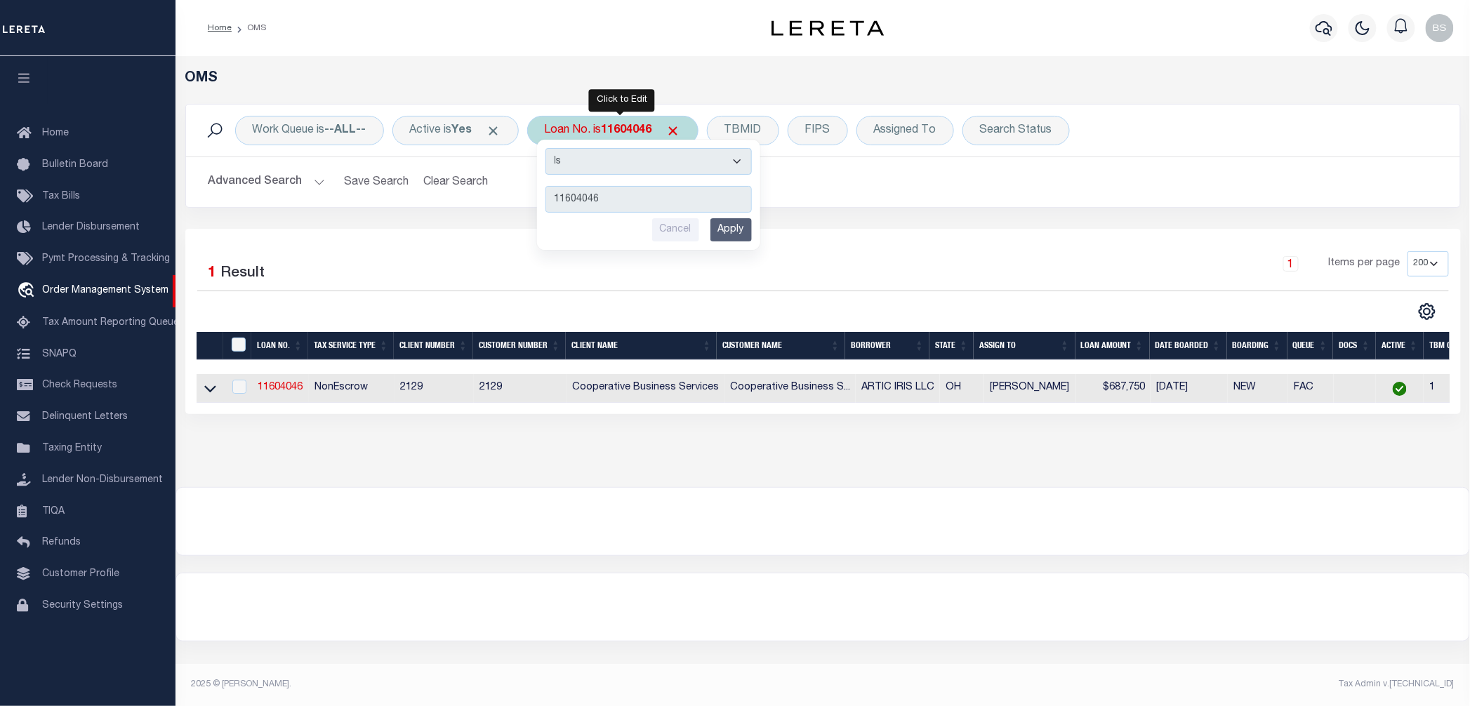
click at [730, 234] on input "Apply" at bounding box center [730, 229] width 41 height 23
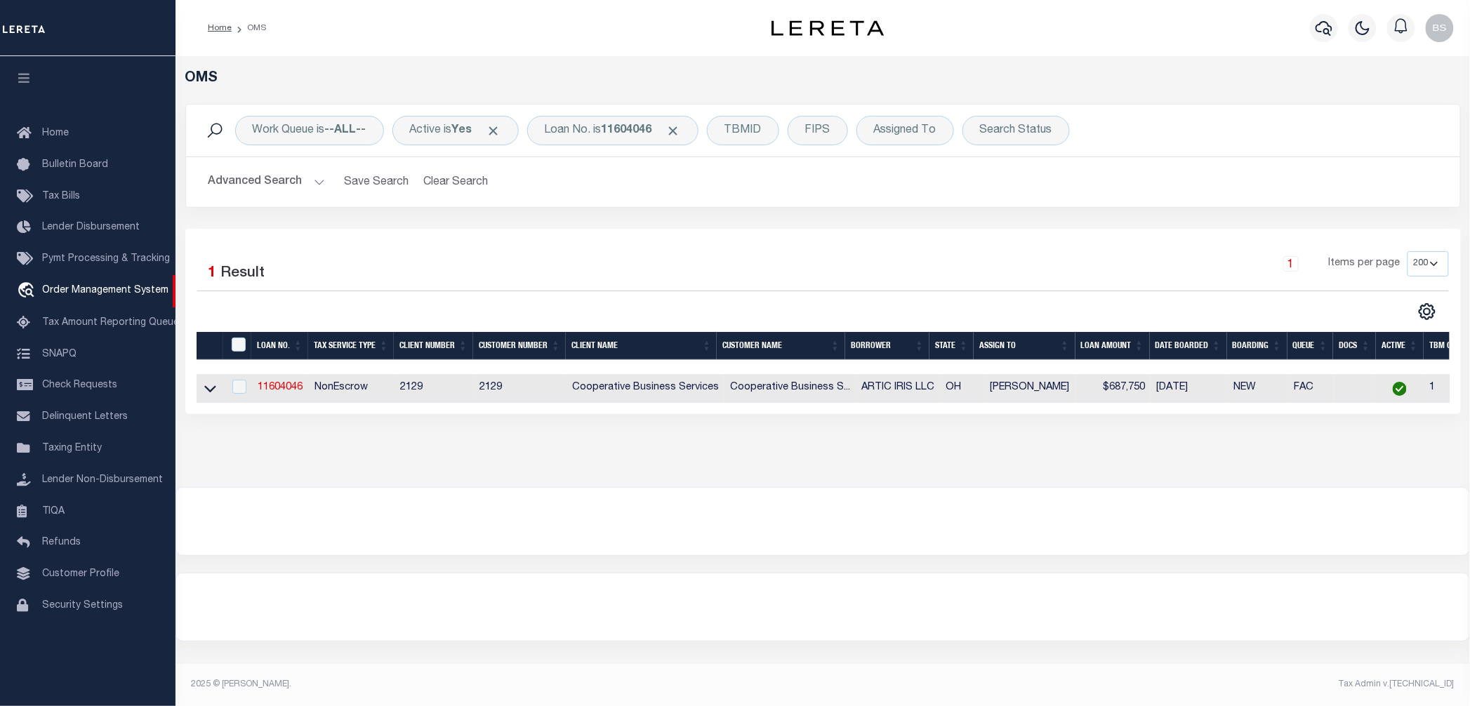
drag, startPoint x: 209, startPoint y: 393, endPoint x: 219, endPoint y: 394, distance: 9.9
click at [209, 393] on icon at bounding box center [210, 388] width 12 height 15
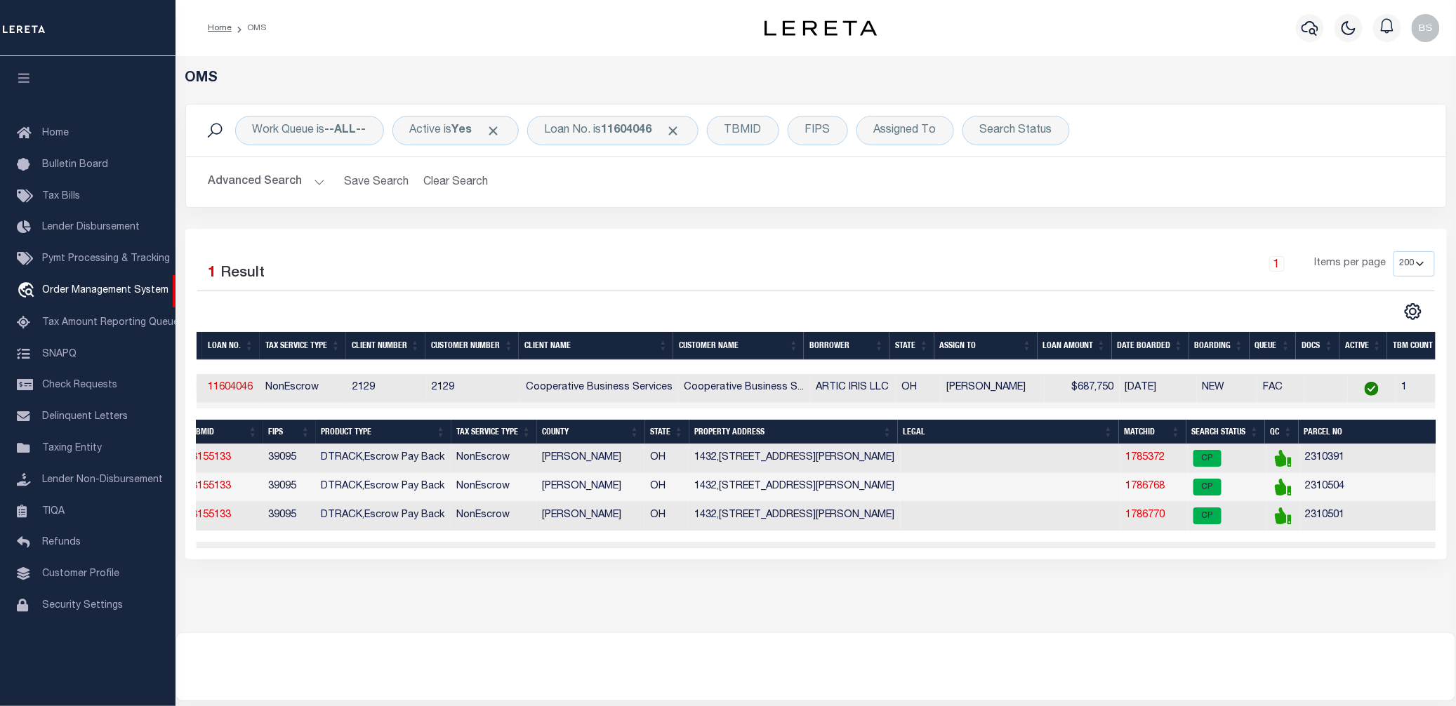
scroll to position [0, 60]
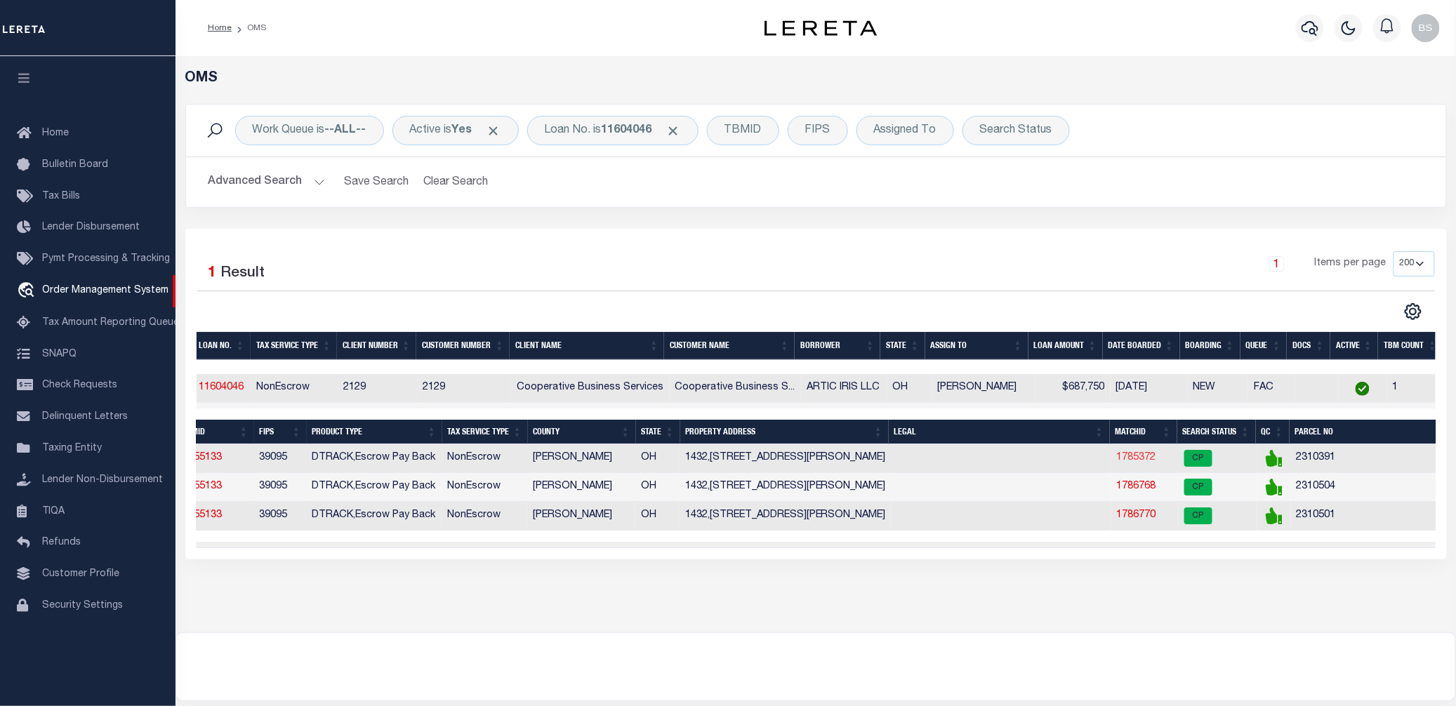
click at [1134, 460] on link "1785372" at bounding box center [1136, 458] width 39 height 10
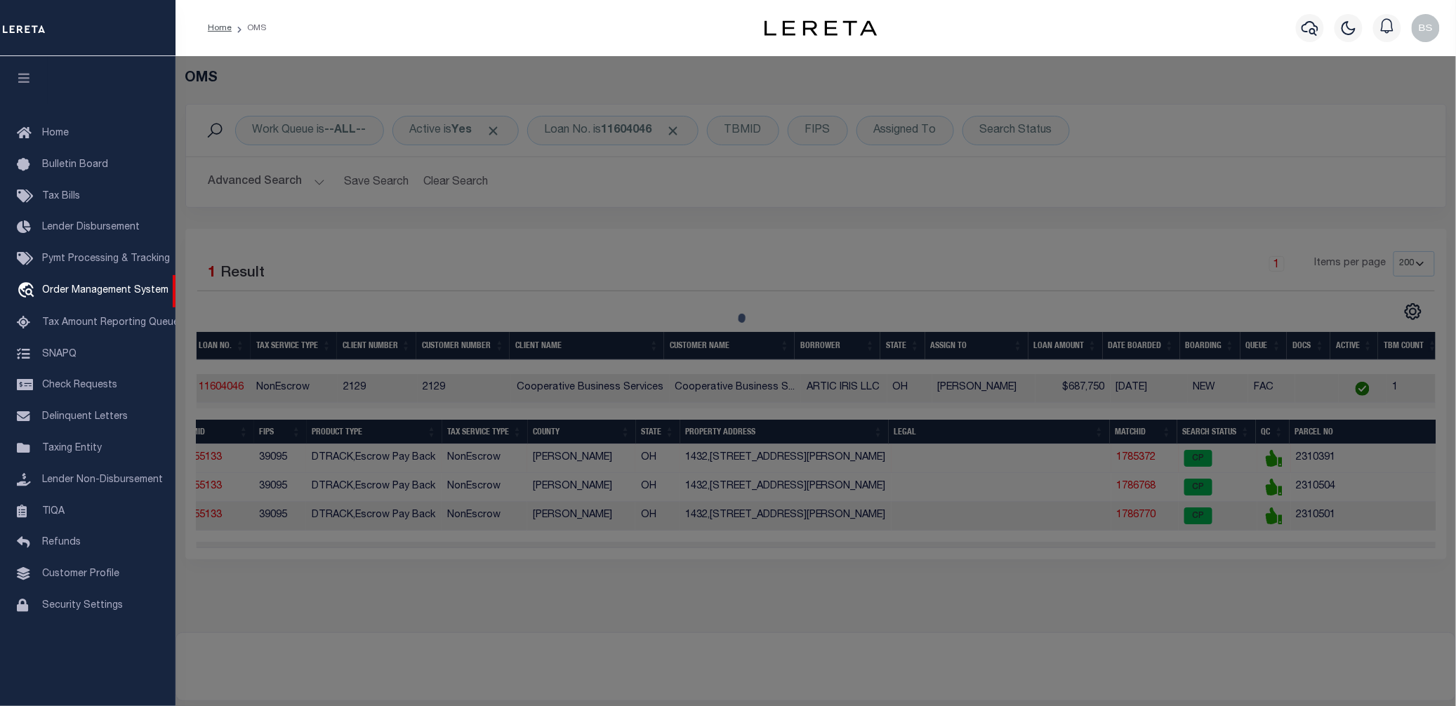
checkbox input "false"
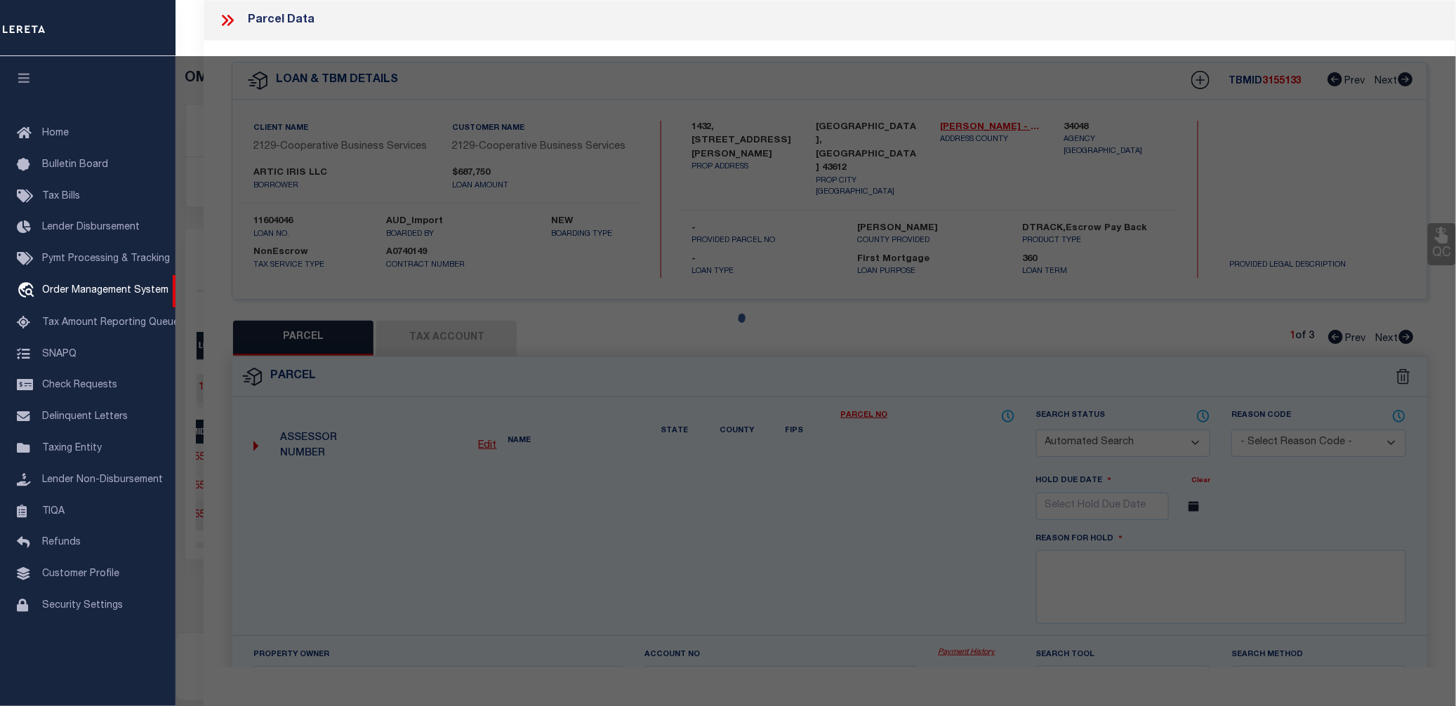
select select "CP"
type input "ARCTIC IRIS LLC"
select select
type input "1539 BROOKE PARK DR"
checkbox input "false"
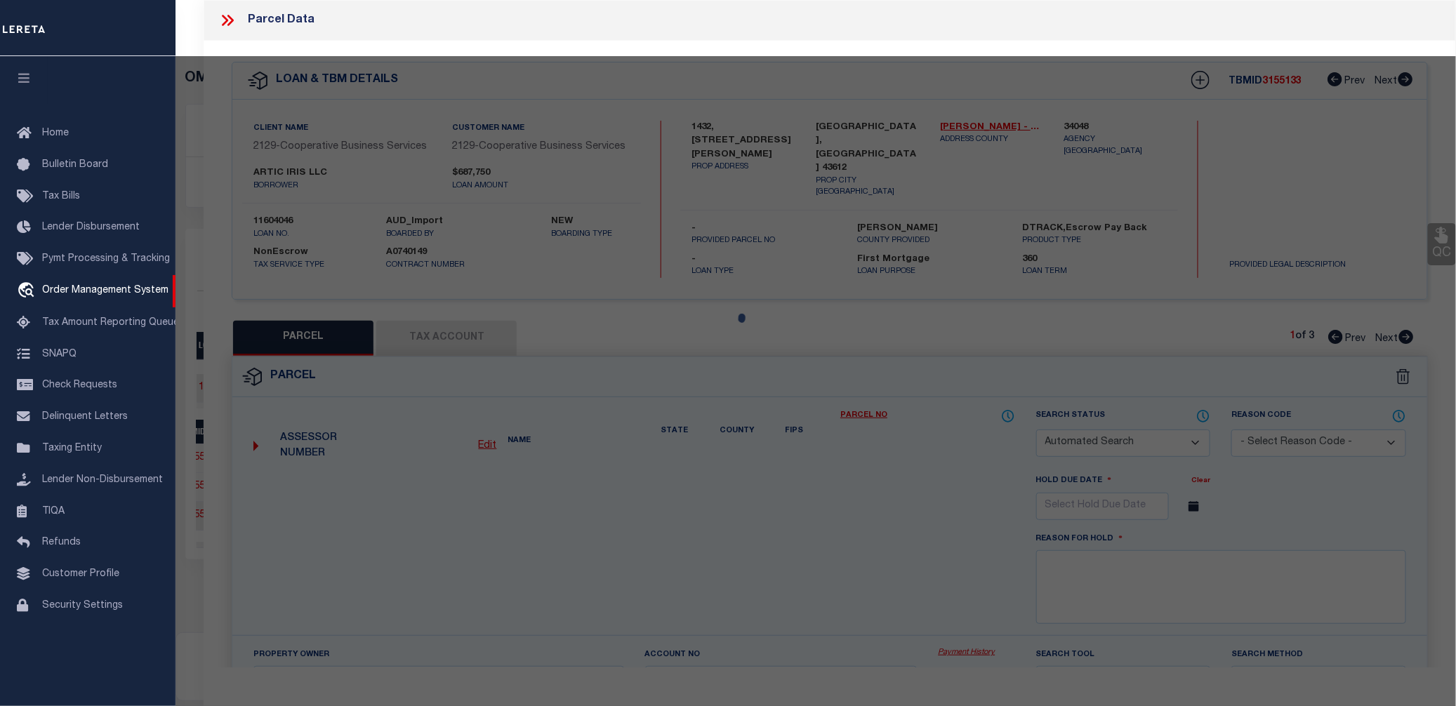
type input "TOLEDO OH 43612"
type textarea "BROOKE PARK PLAT 1 LOT 19"
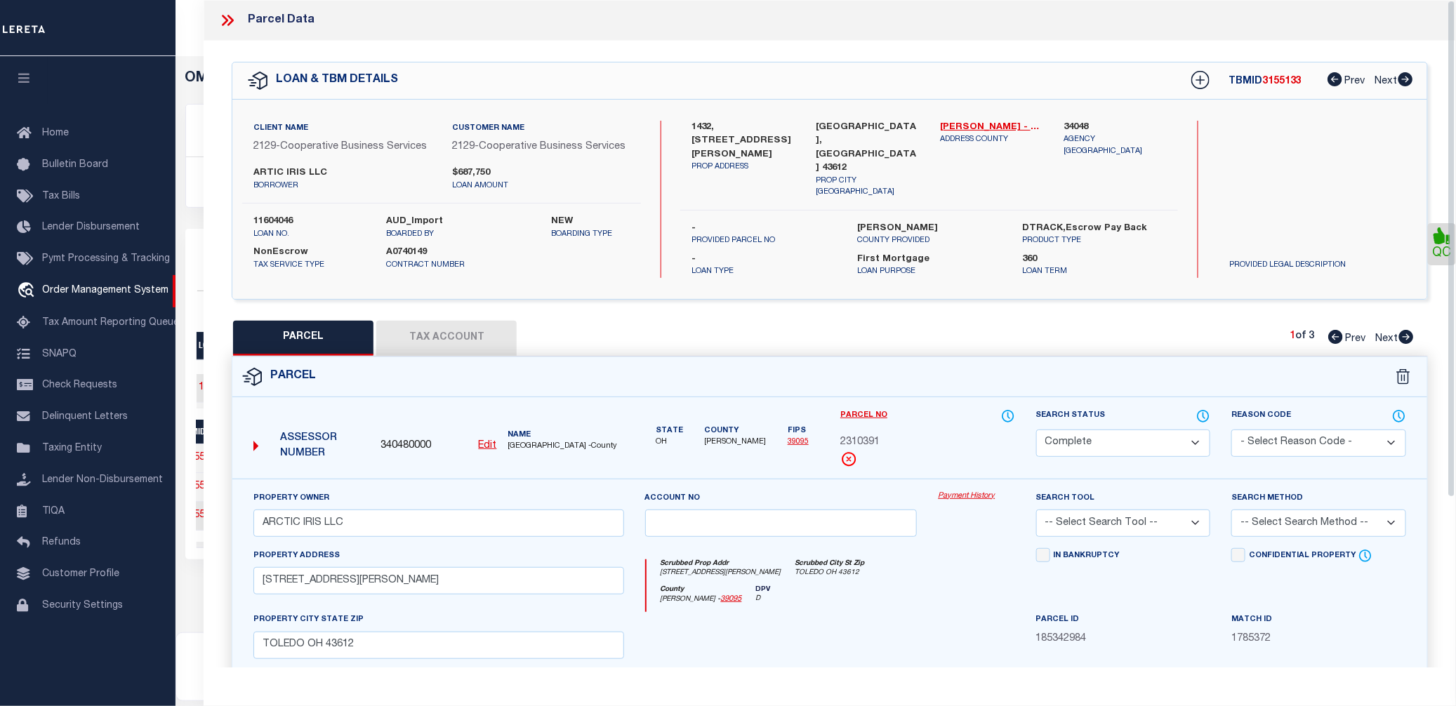
click at [983, 491] on link "Payment History" at bounding box center [976, 497] width 77 height 12
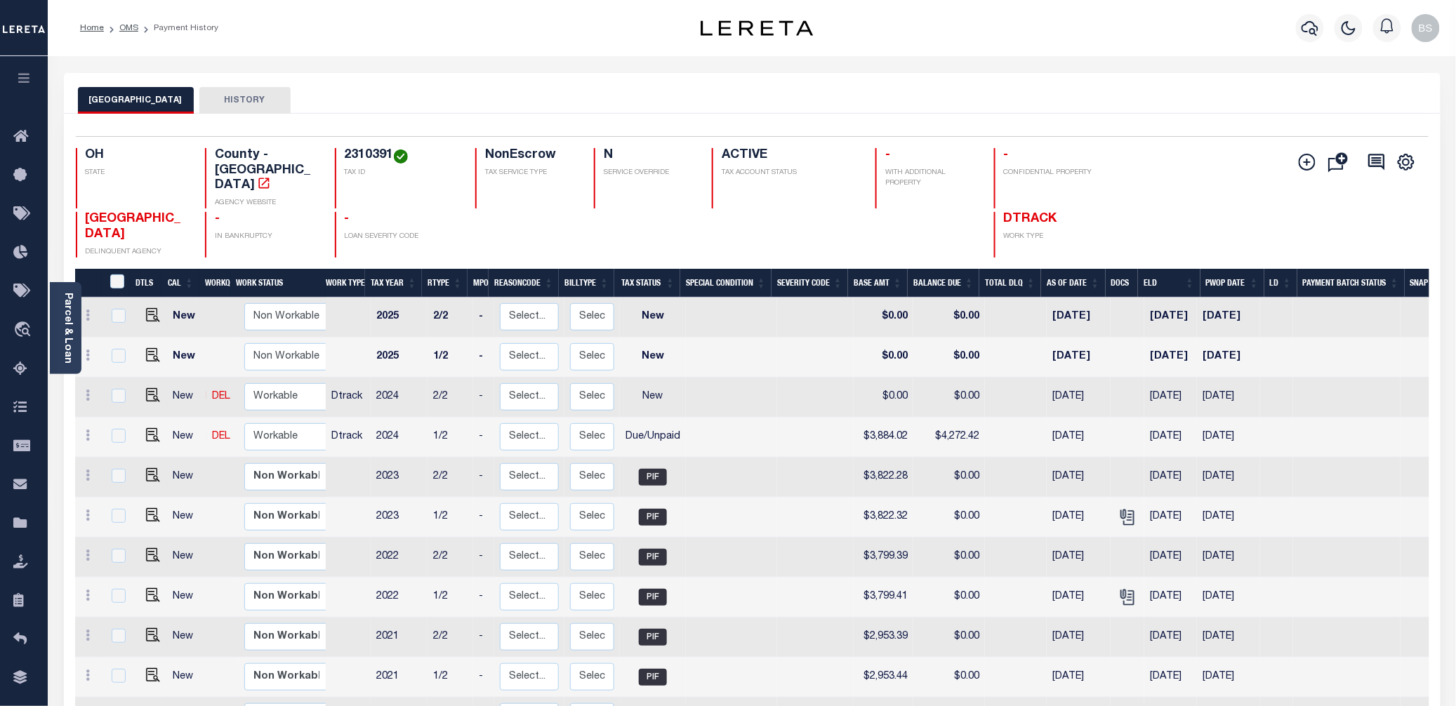
click at [365, 155] on h4 "2310391" at bounding box center [402, 155] width 114 height 15
copy h4 "2310391"
click at [146, 428] on img "" at bounding box center [153, 435] width 14 height 14
checkbox input "true"
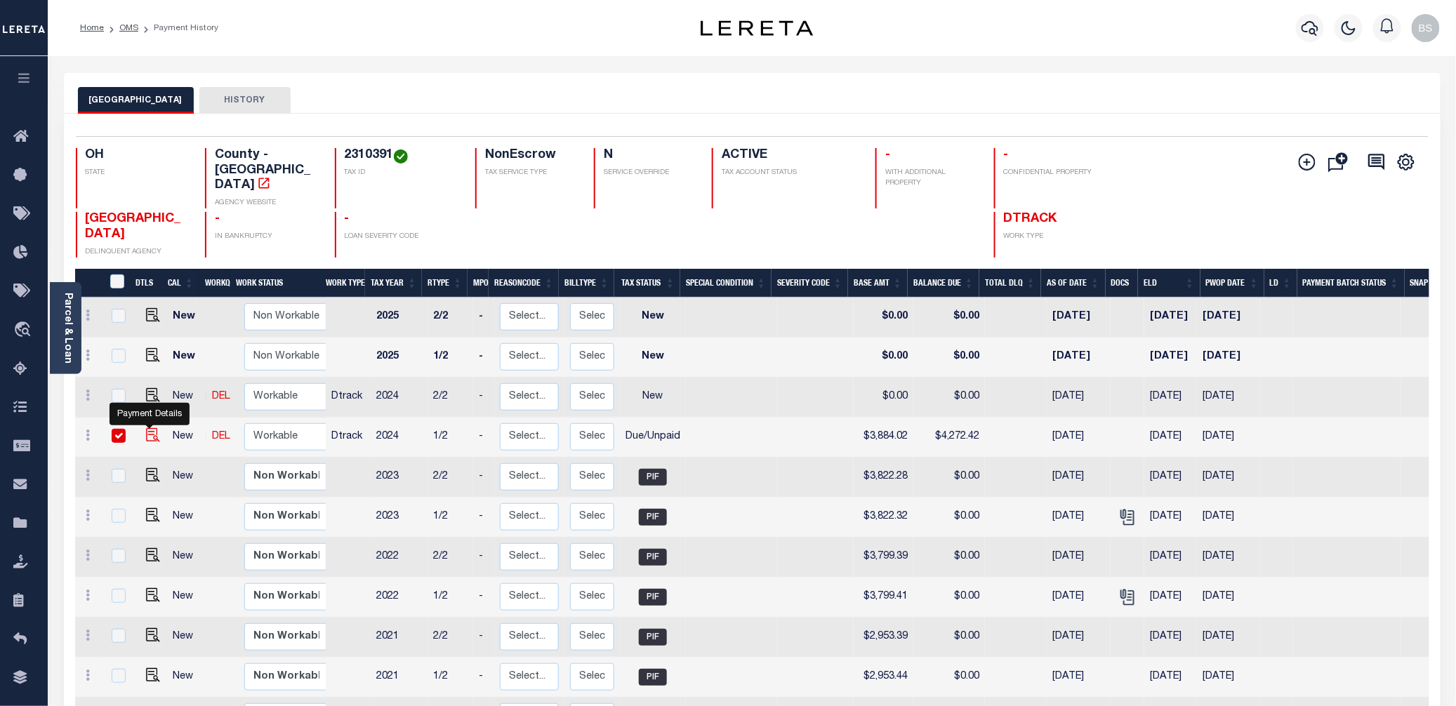
checkbox input "true"
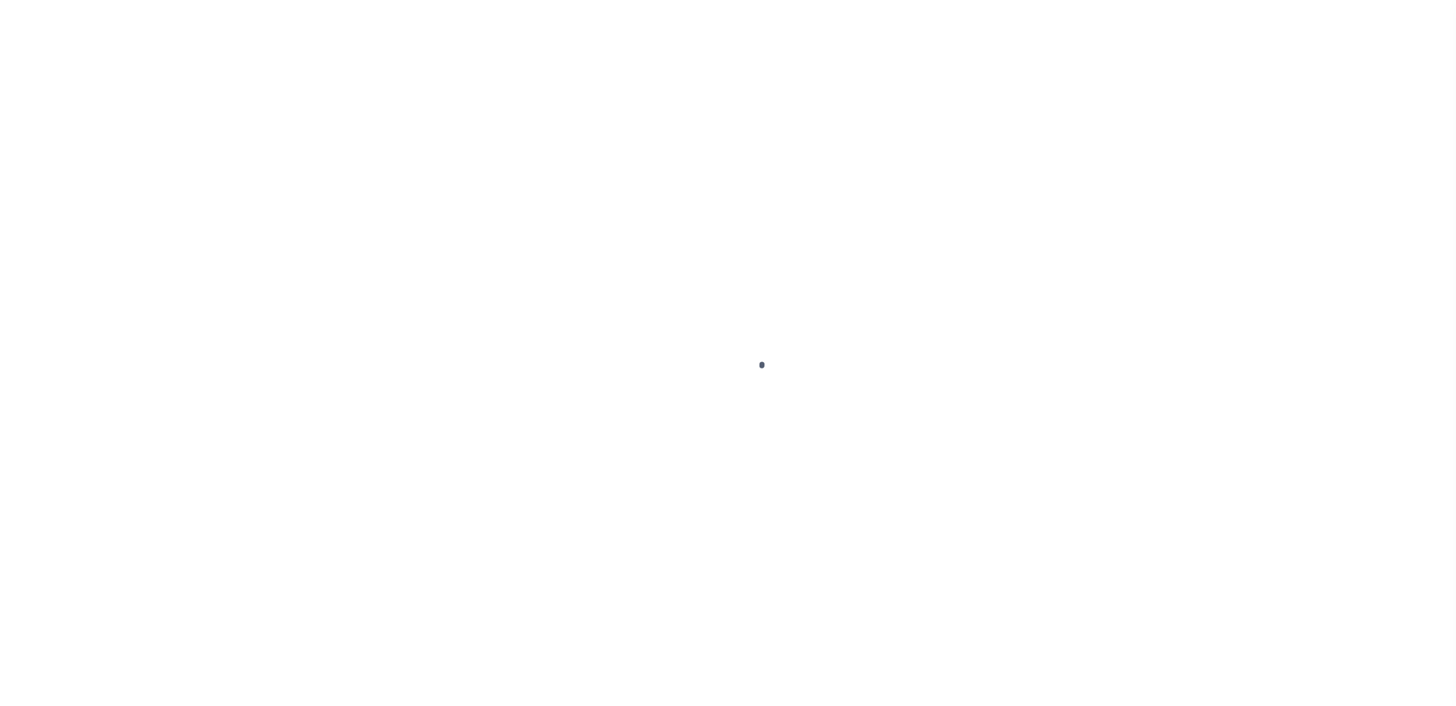
checkbox input "false"
type input "[DATE]"
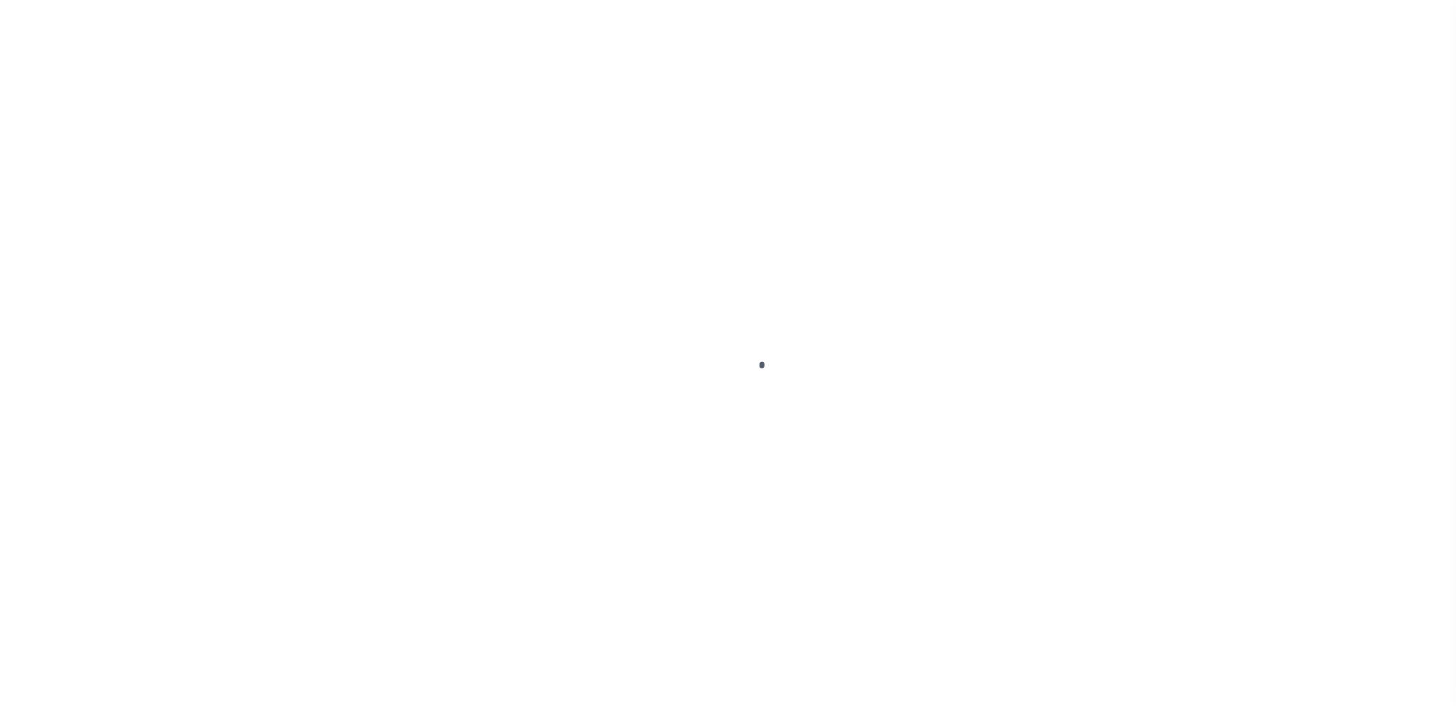
select select "DUE"
type input "$3,884.02"
type input "$388.4"
type input "$4,272.42"
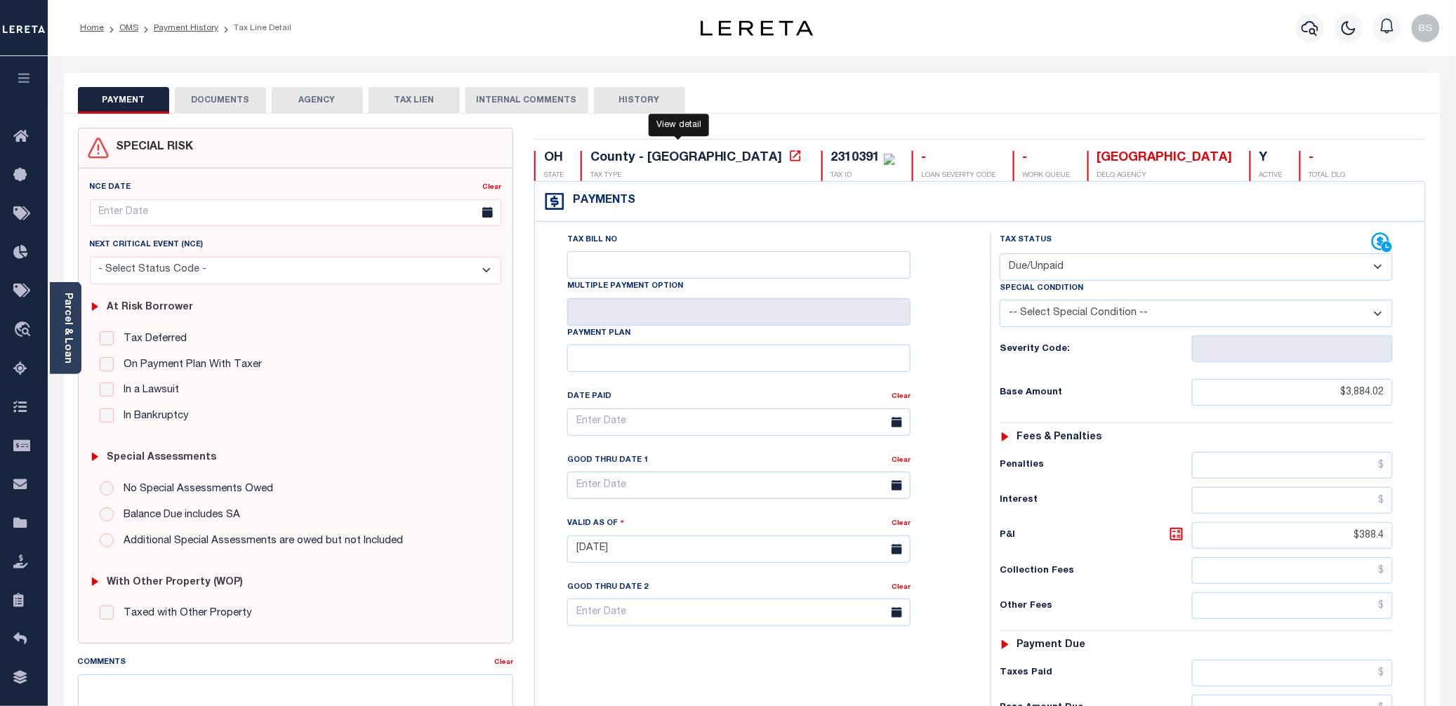
click at [788, 158] on icon at bounding box center [795, 156] width 14 height 14
click at [145, 334] on span "Order Management System" at bounding box center [127, 330] width 171 height 39
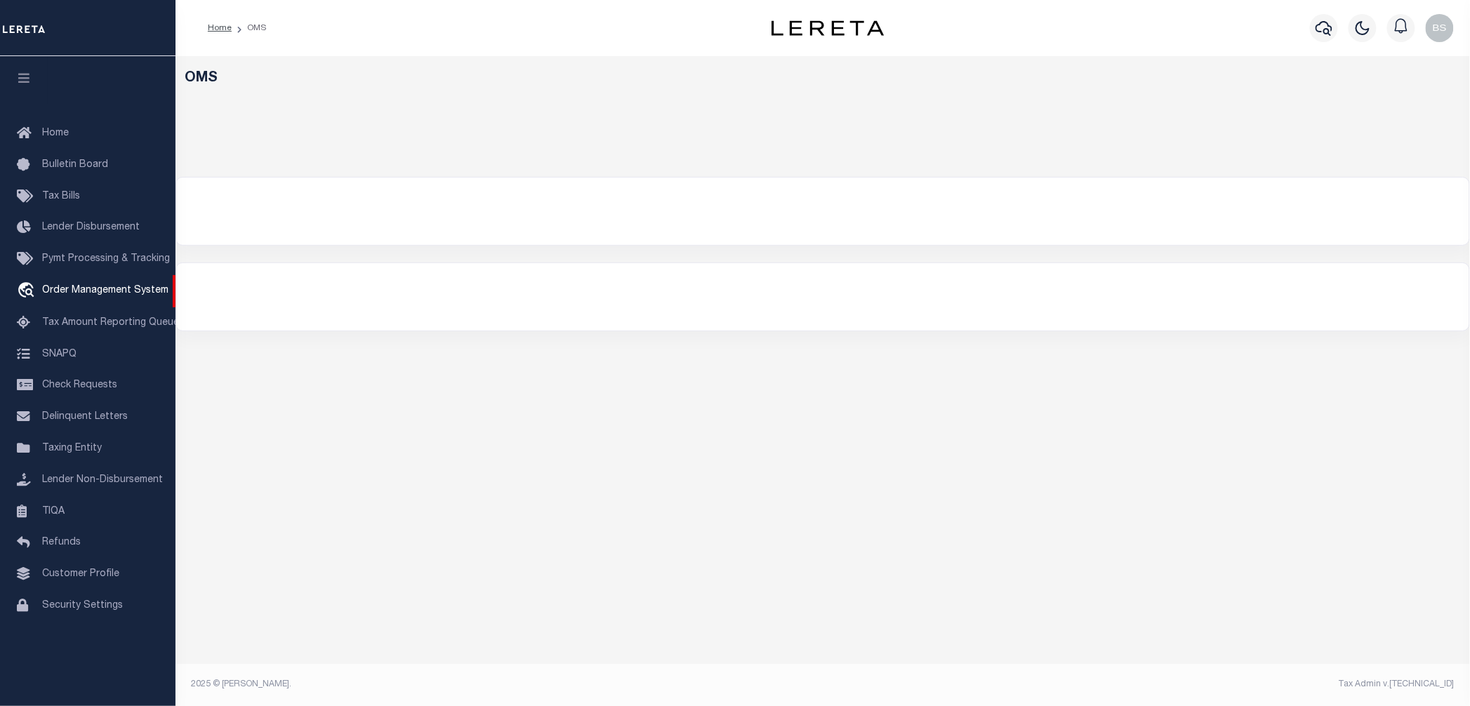
select select "200"
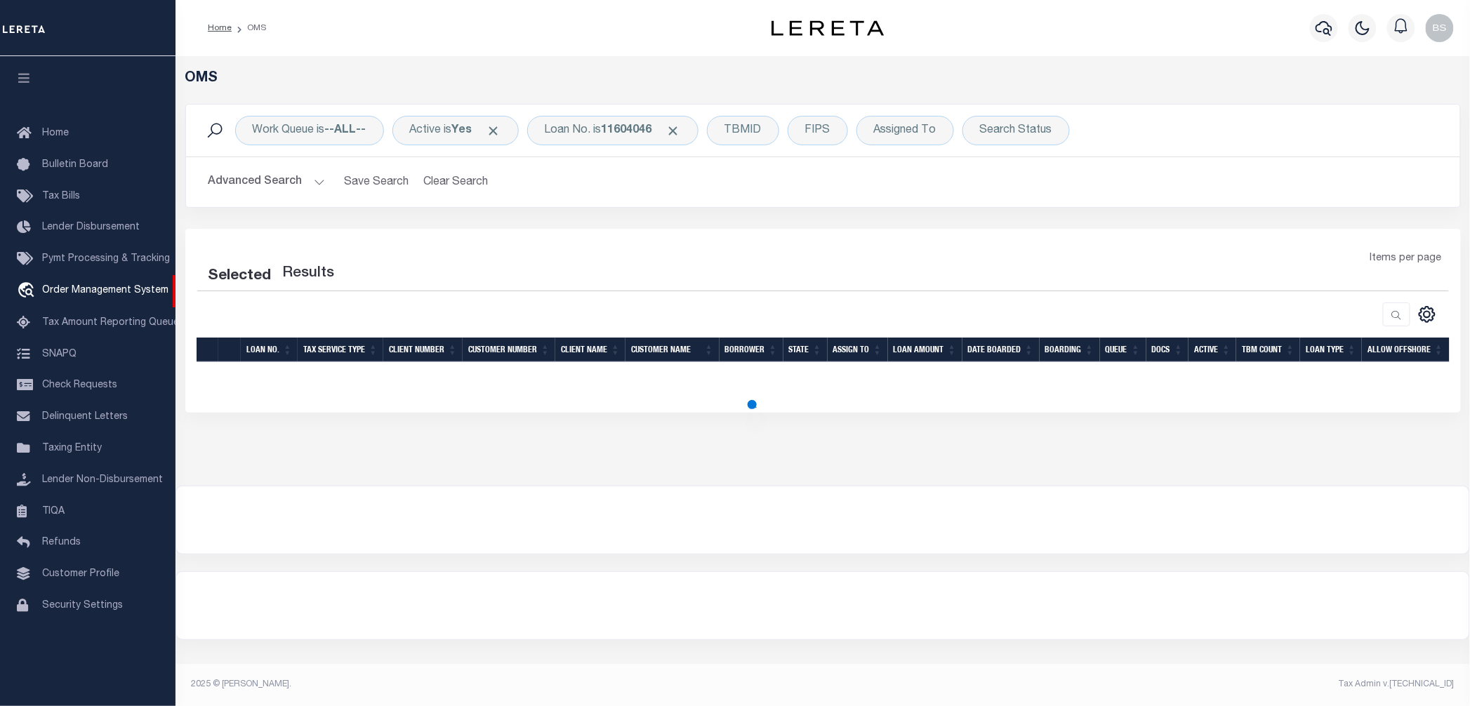
select select "200"
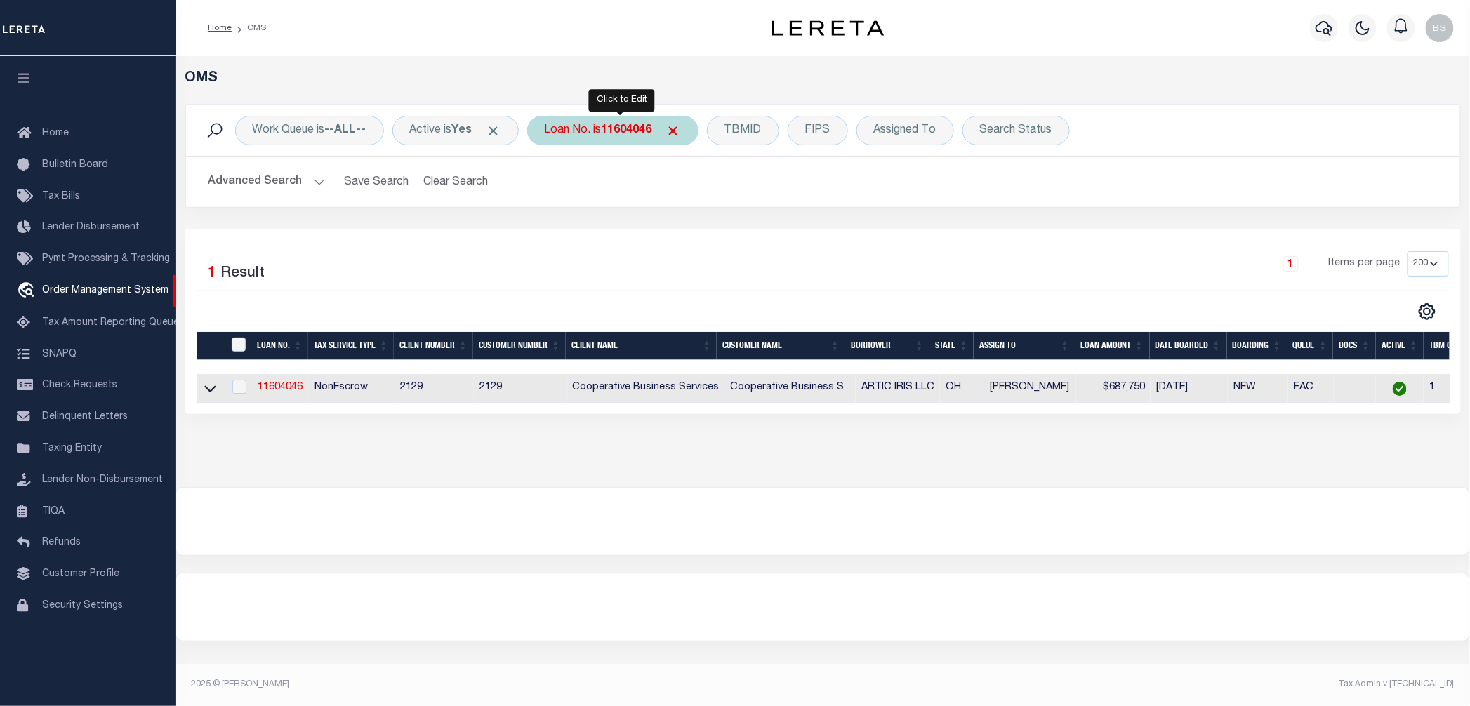
click at [624, 127] on b "11604046" at bounding box center [627, 130] width 51 height 11
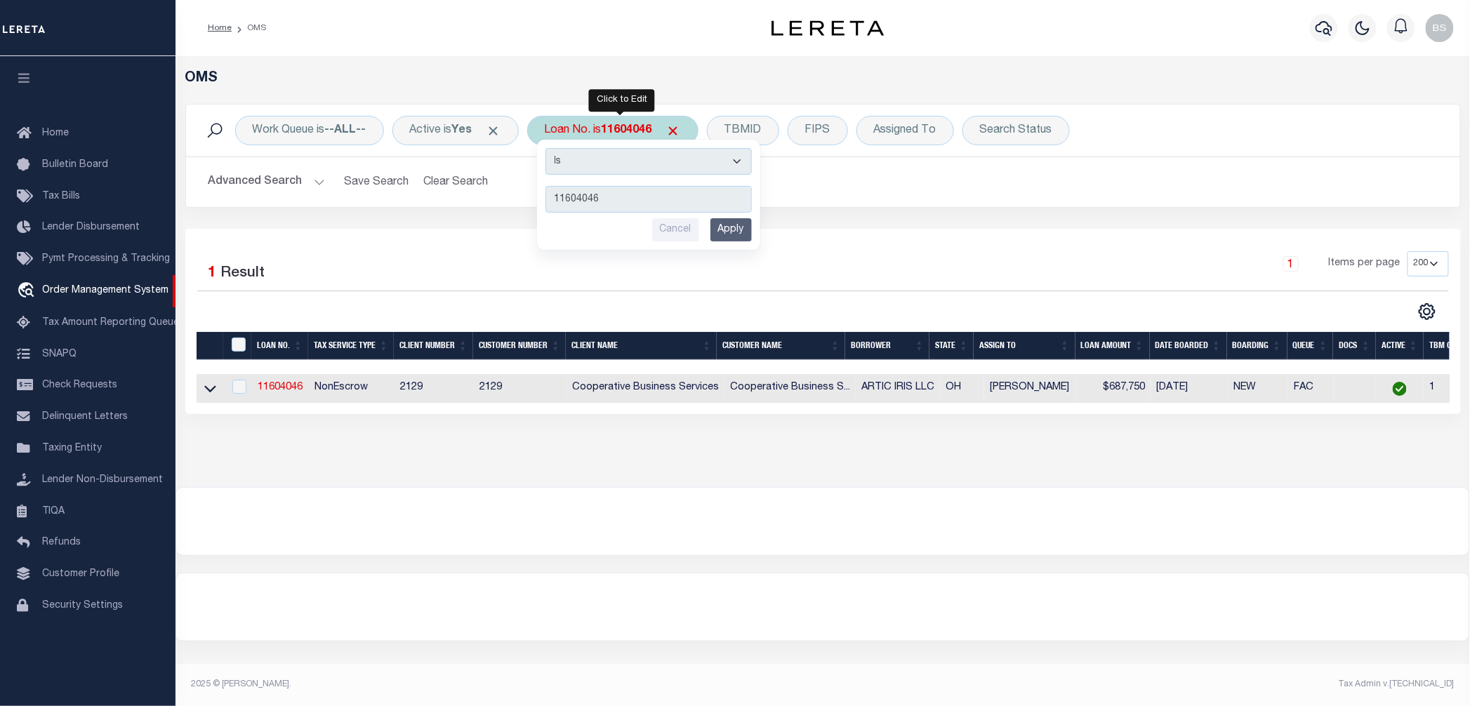
type input "10022343"
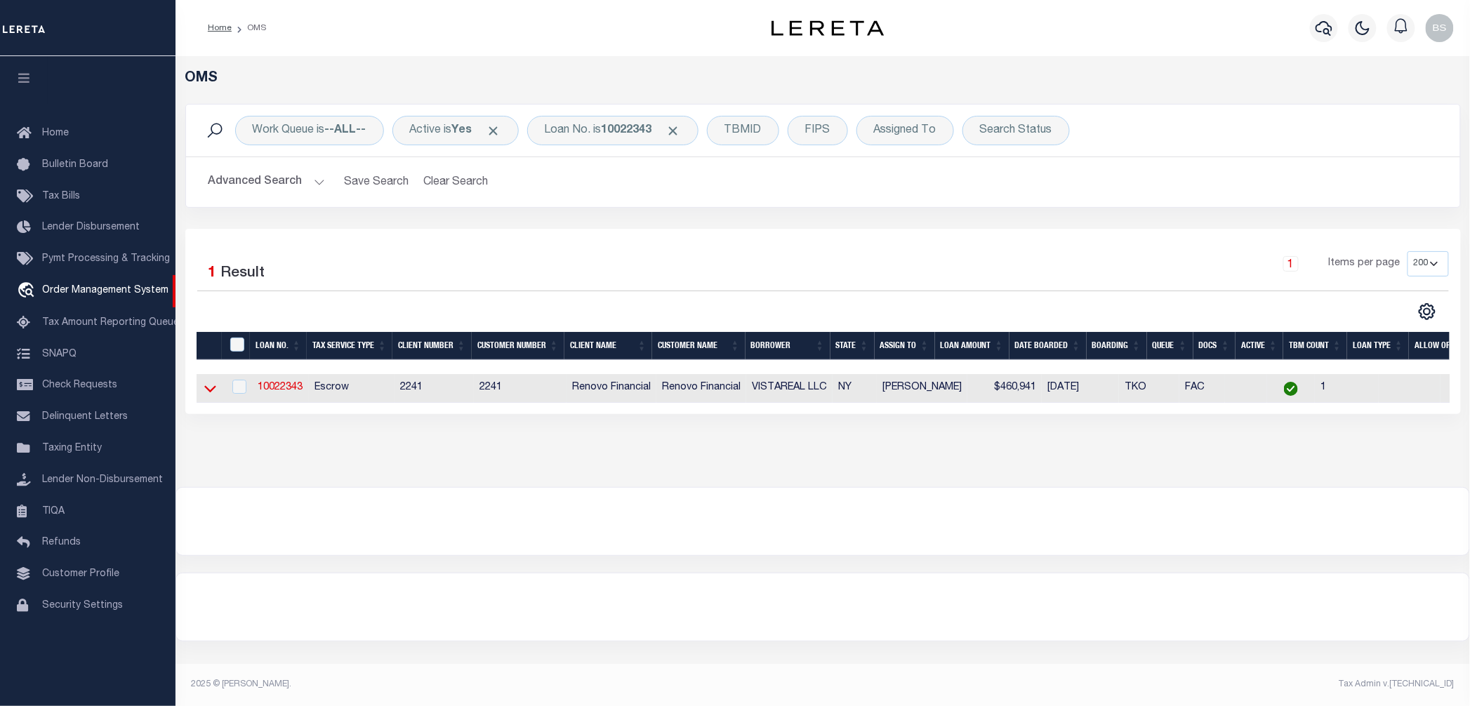
click at [211, 389] on icon at bounding box center [210, 388] width 12 height 15
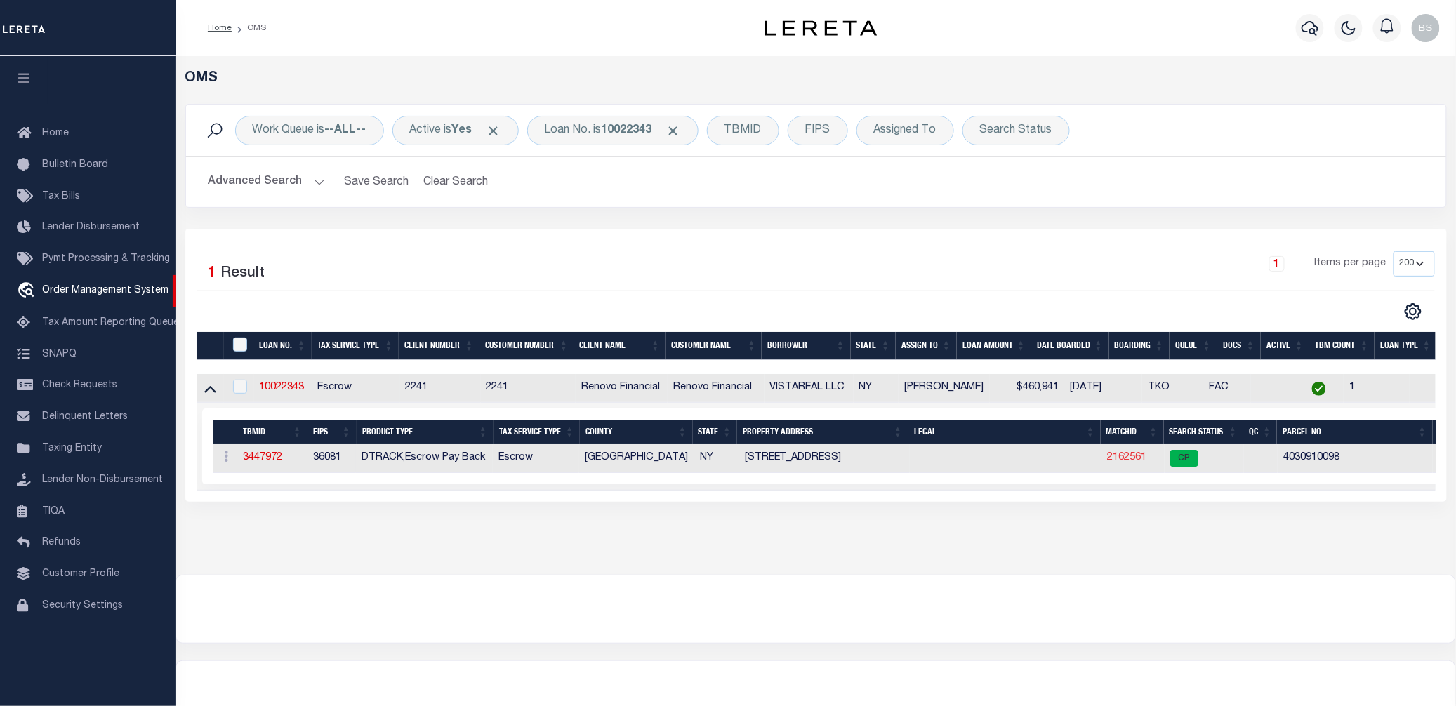
click at [1129, 463] on link "2162561" at bounding box center [1126, 458] width 39 height 10
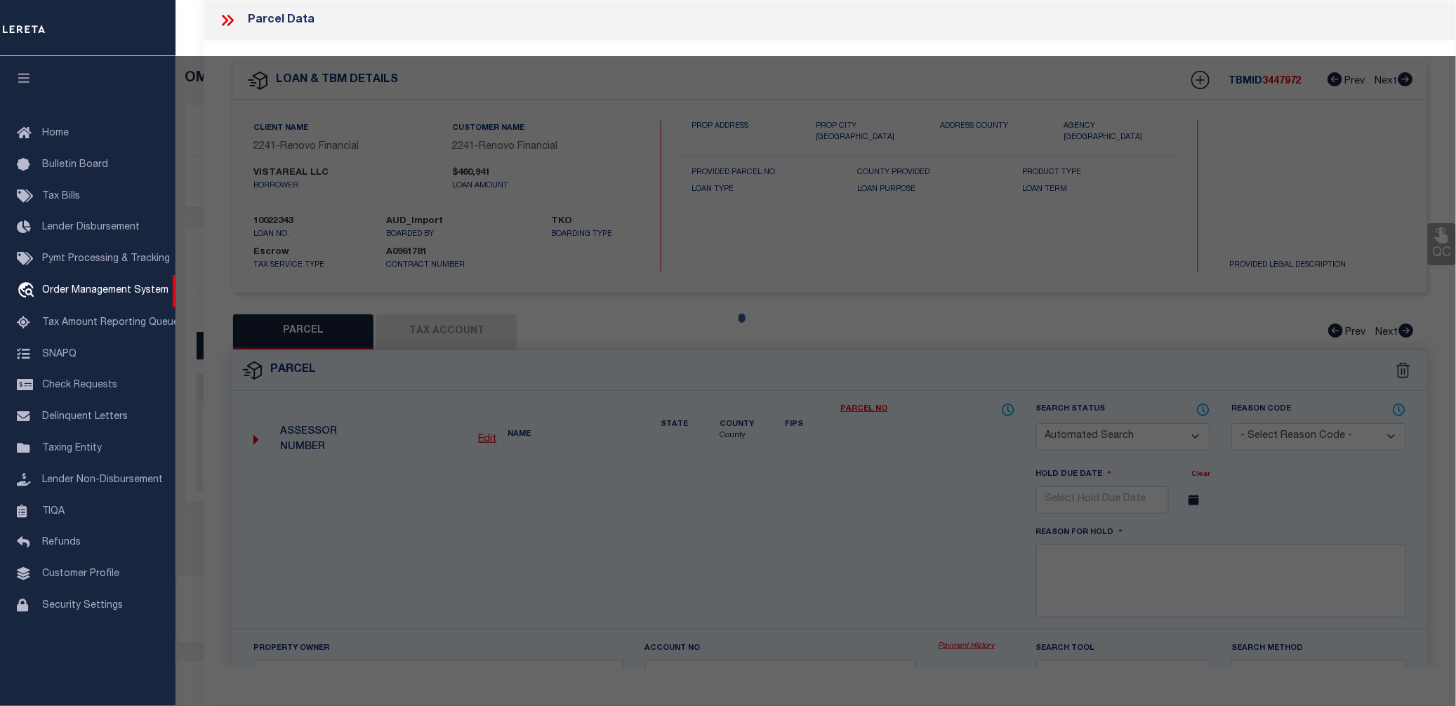
checkbox input "false"
select select "CP"
type input "VISTAREAL LLC"
select select "AGW"
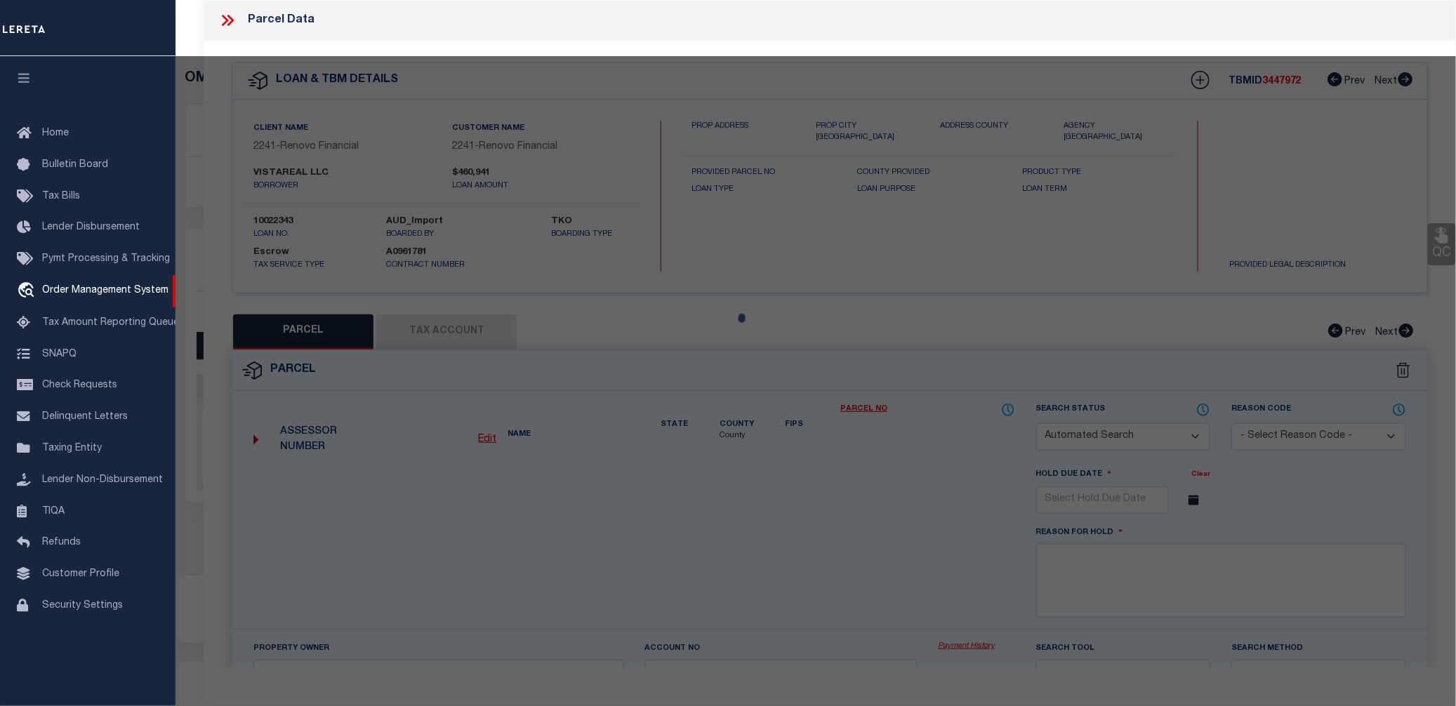
select select "ADD"
type input "62 -77 WETHEROLE STREET"
checkbox input "false"
type input "[PERSON_NAME][GEOGRAPHIC_DATA]"
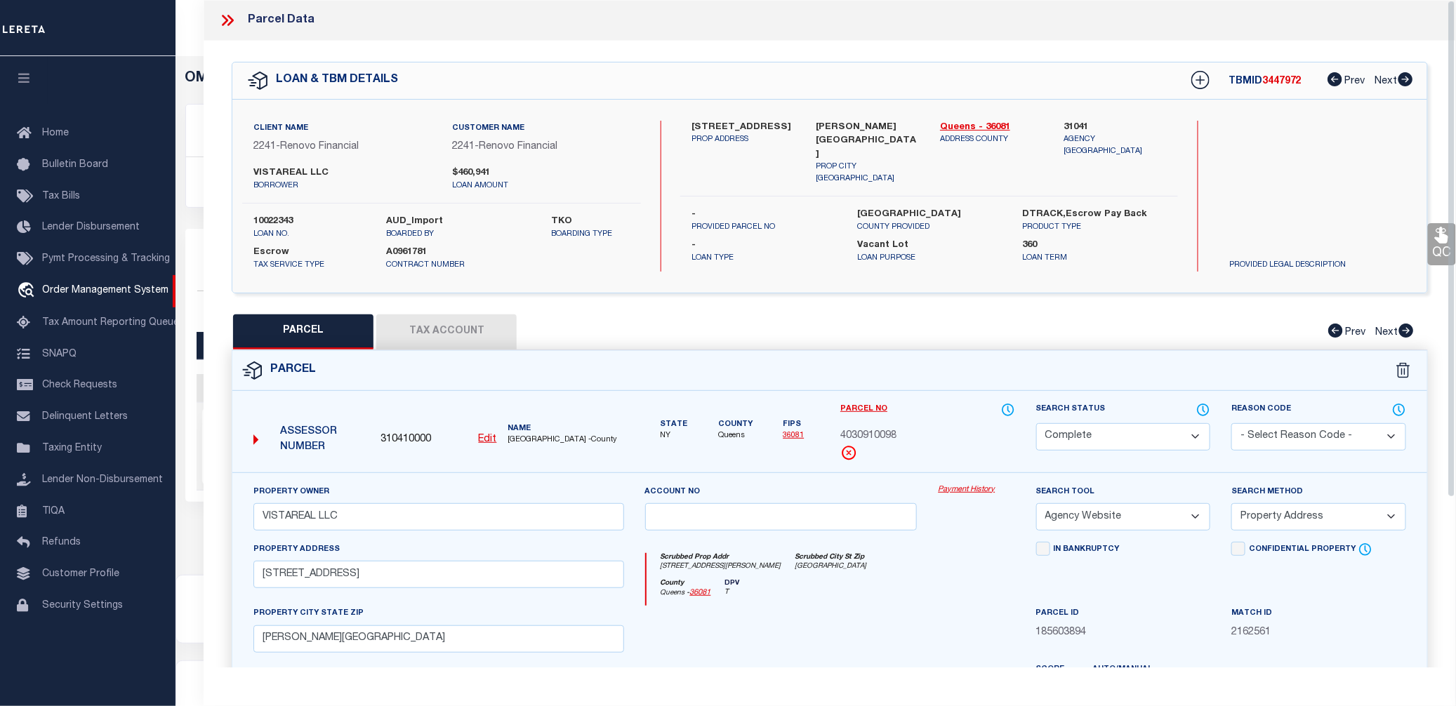
click at [981, 489] on link "Payment History" at bounding box center [976, 490] width 77 height 12
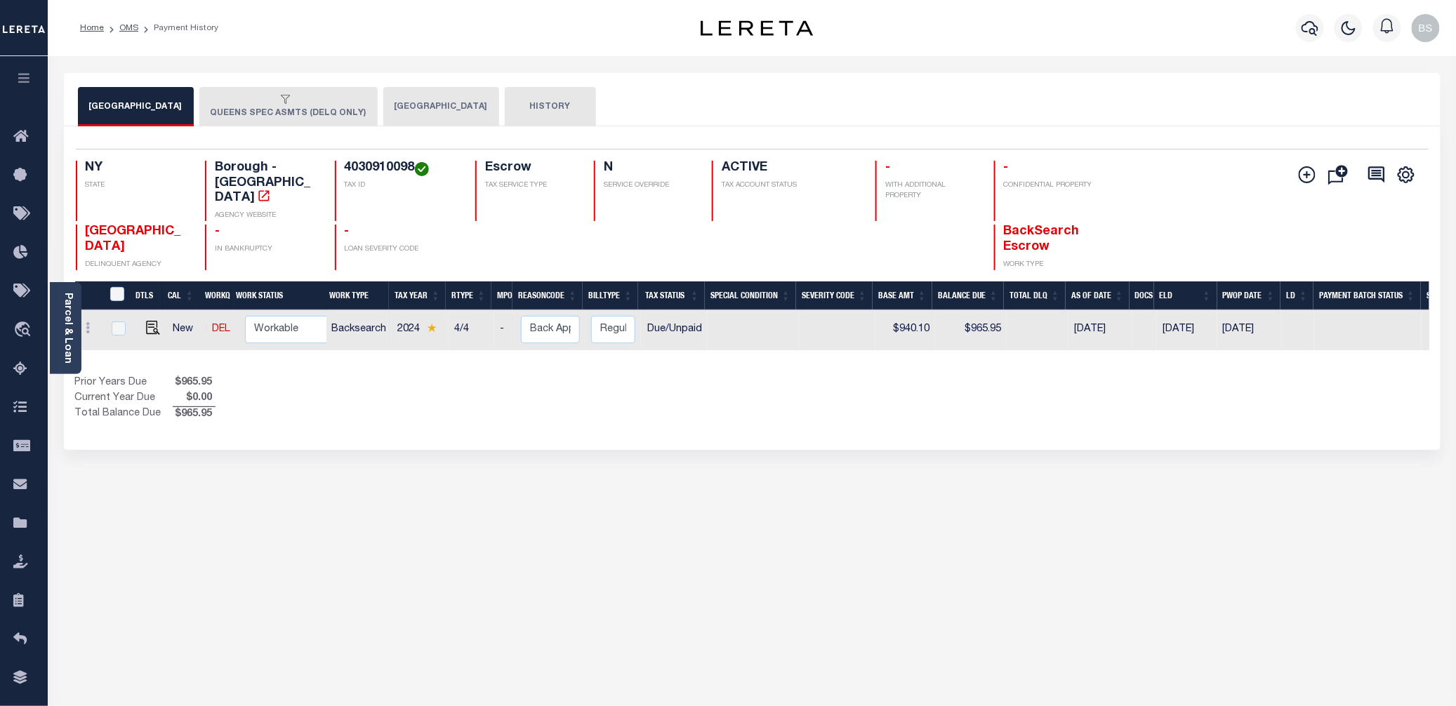
click at [282, 115] on button "QUEENS SPEC ASMTS (DELQ ONLY)" at bounding box center [288, 106] width 178 height 39
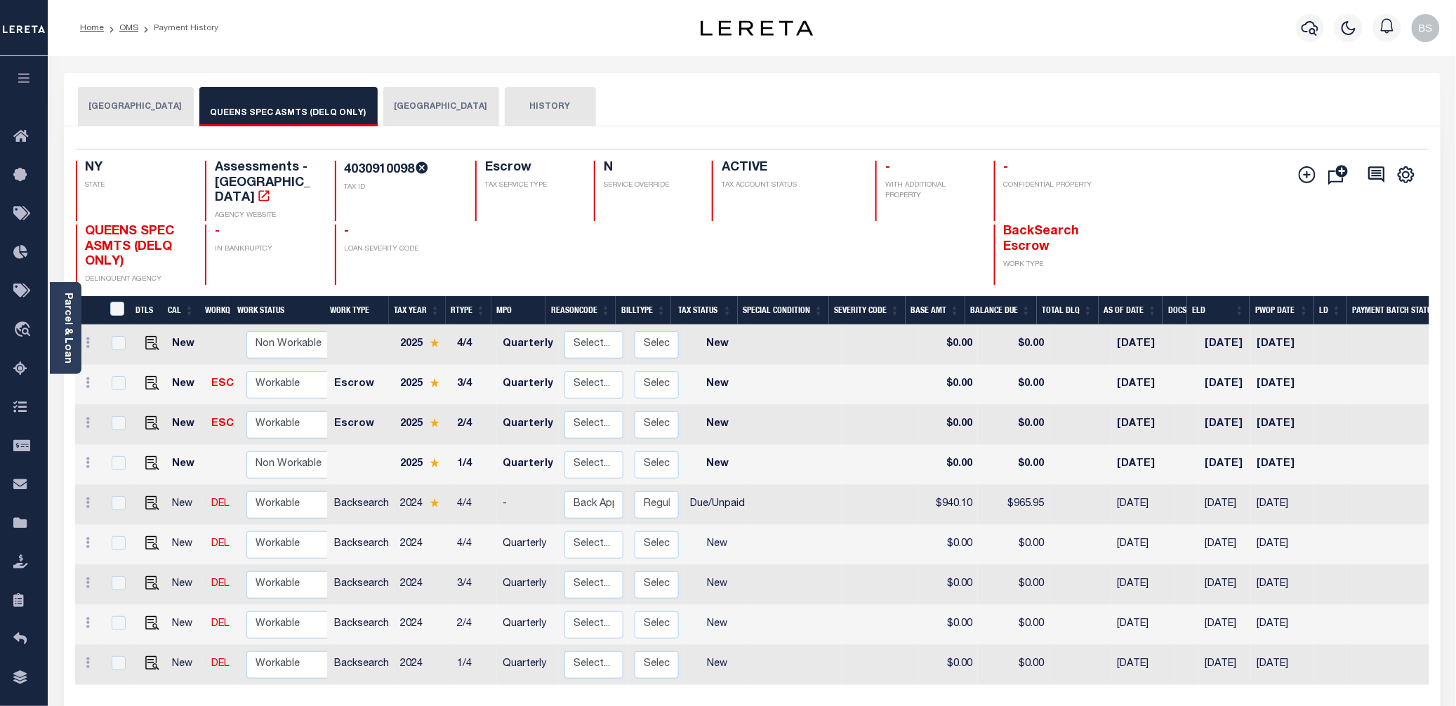
click at [402, 95] on button "[GEOGRAPHIC_DATA]" at bounding box center [441, 106] width 116 height 39
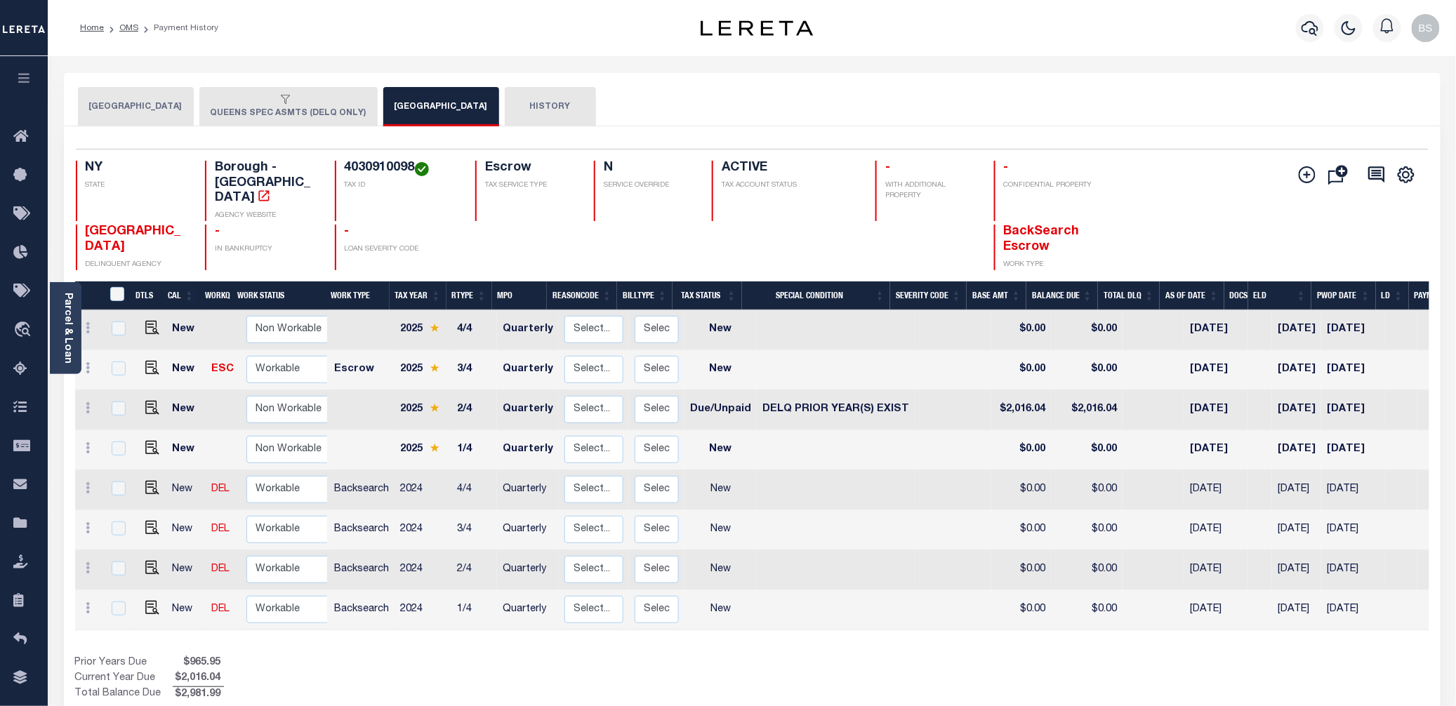
click at [119, 110] on button "[GEOGRAPHIC_DATA]" at bounding box center [136, 106] width 116 height 39
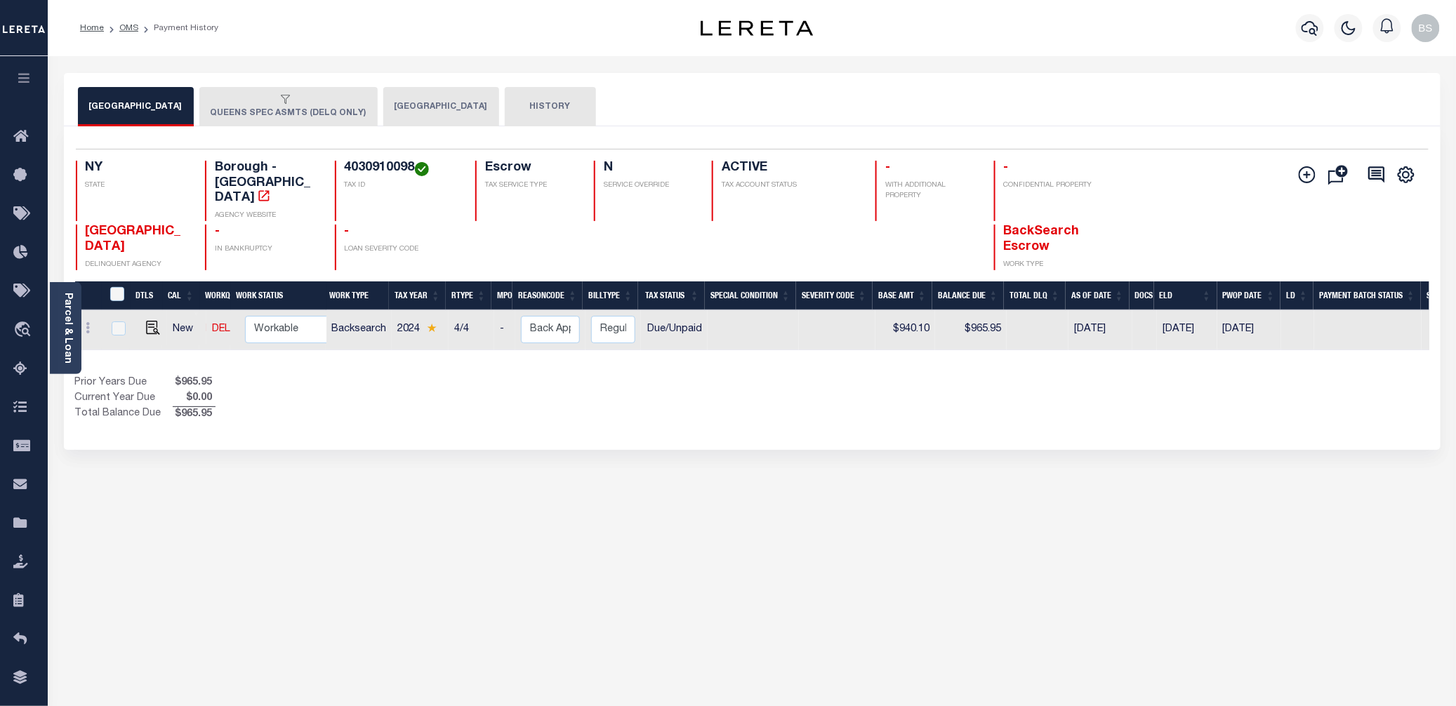
click at [371, 168] on h4 "4030910098" at bounding box center [402, 168] width 114 height 15
copy h4 "4030910098"
click at [152, 321] on img "" at bounding box center [153, 328] width 14 height 14
checkbox input "true"
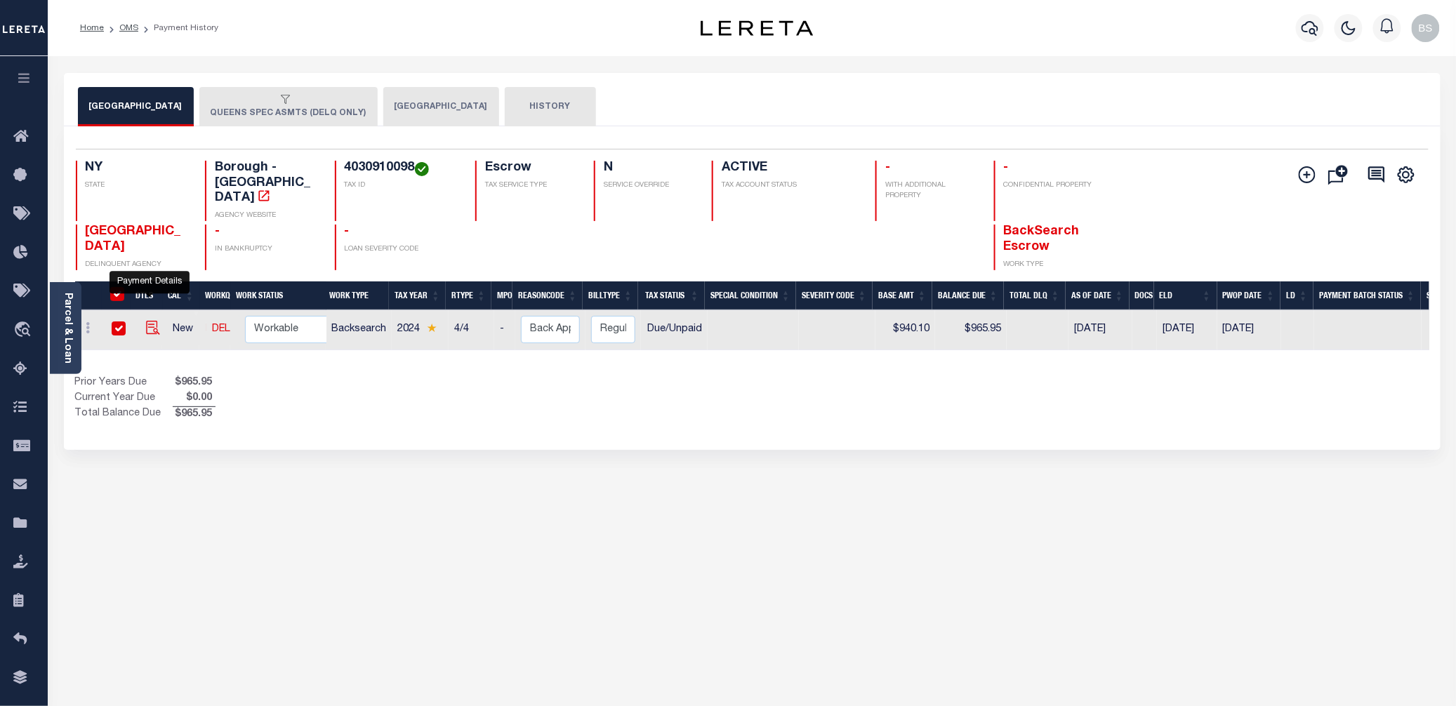
checkbox input "true"
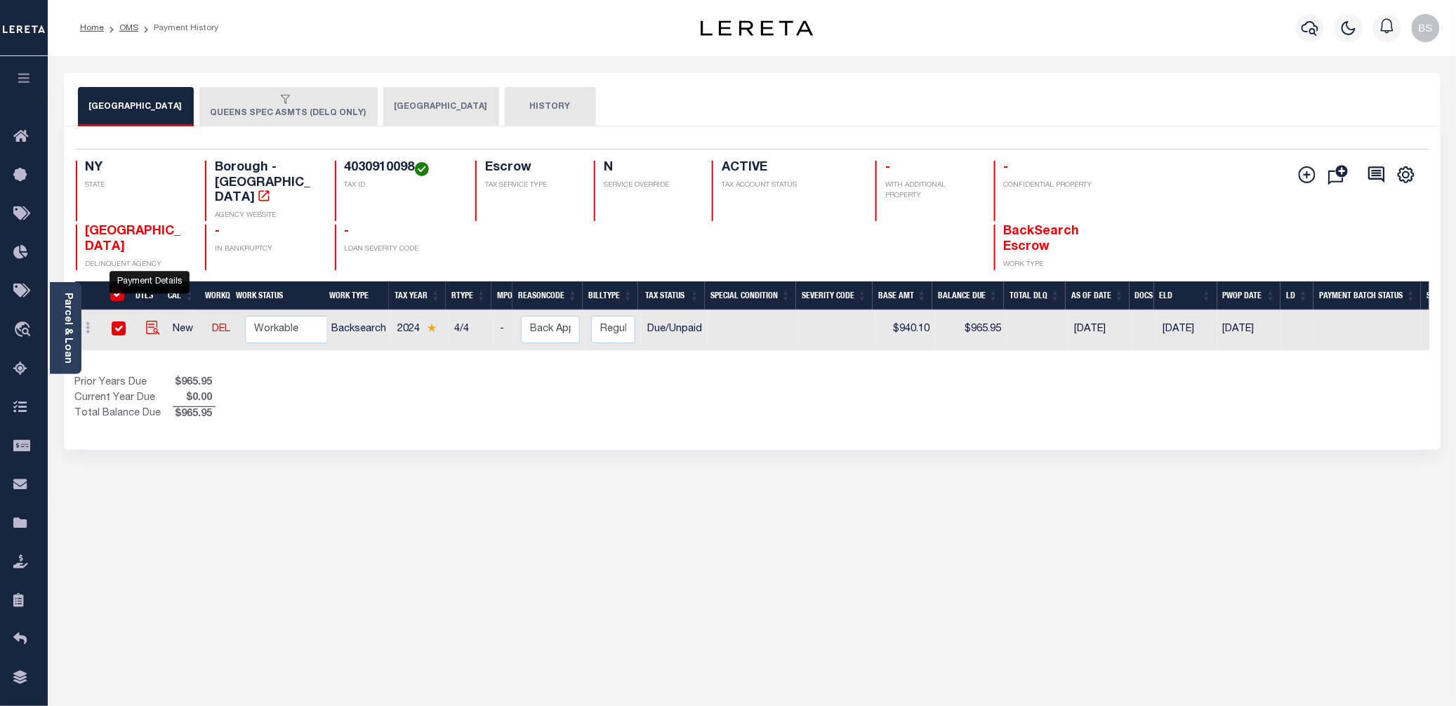
checkbox input "true"
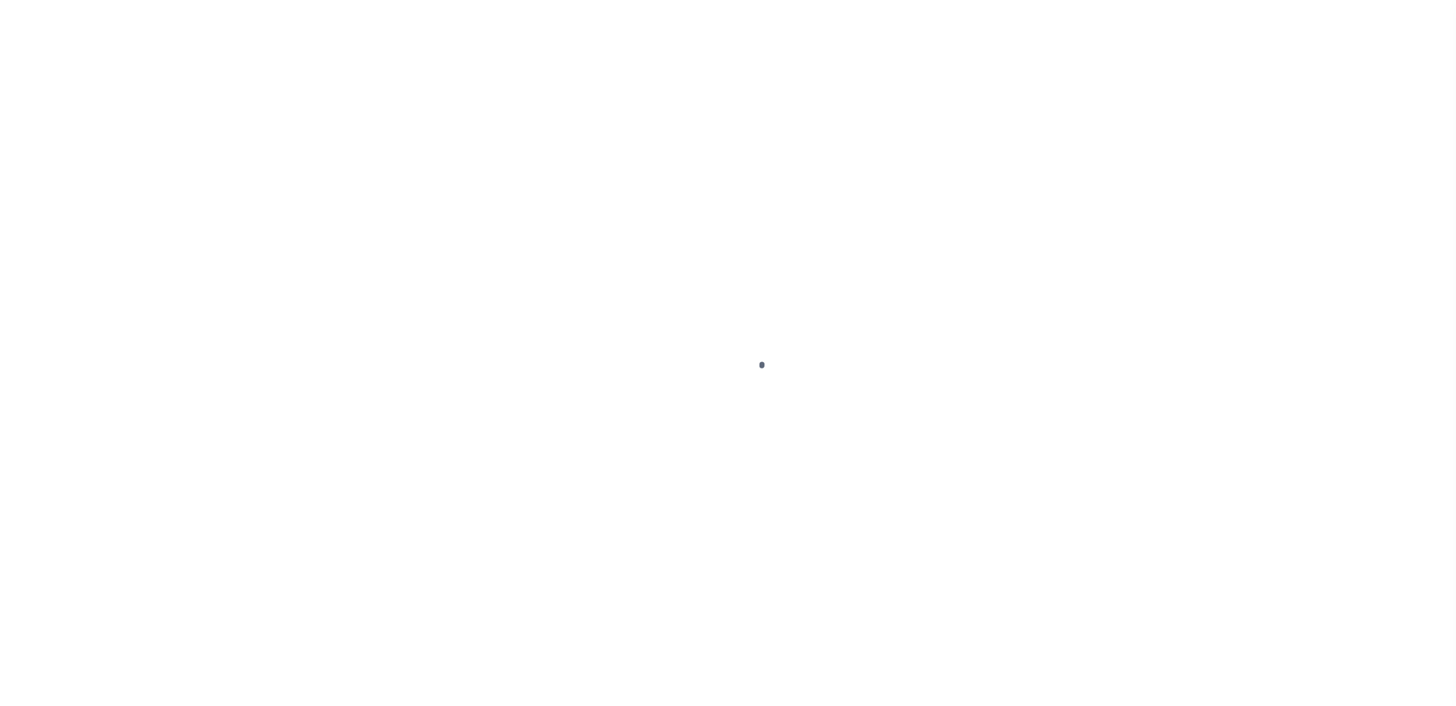
select select "DUE"
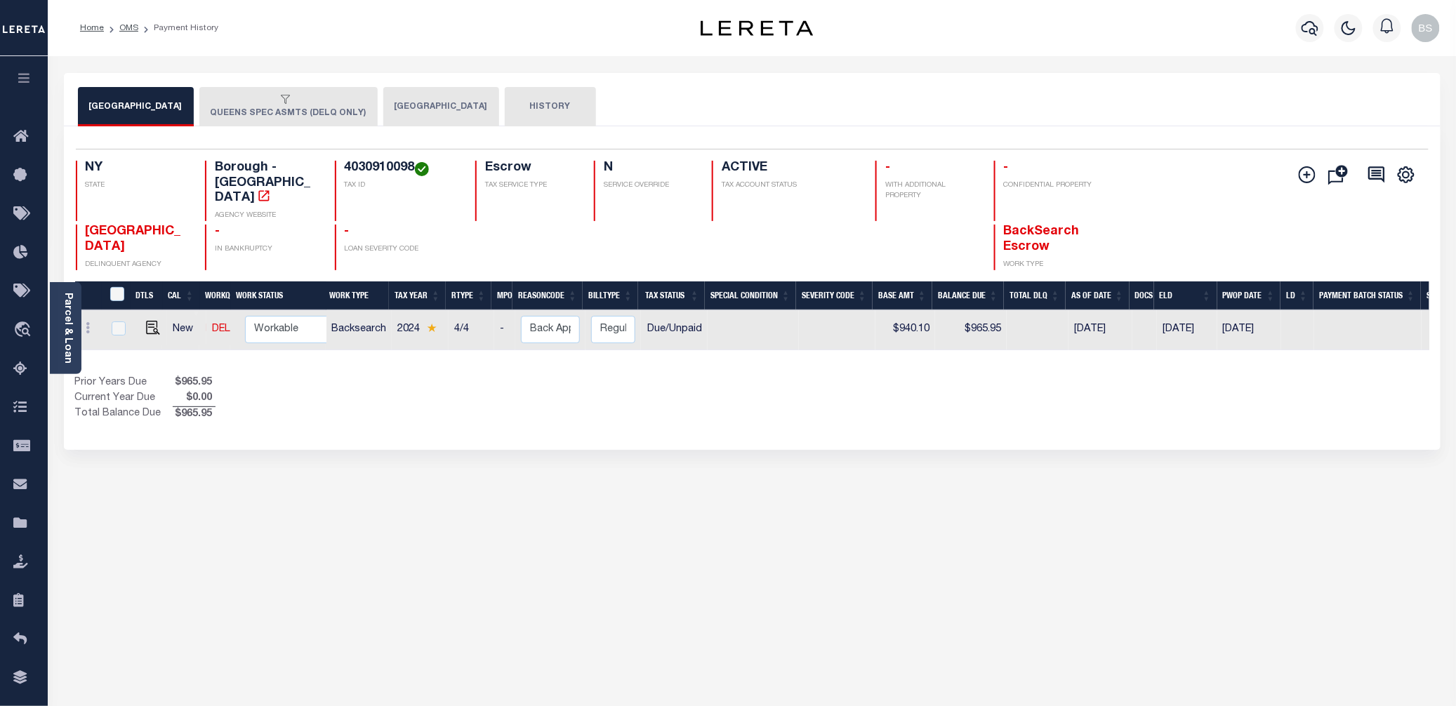
click at [376, 171] on h4 "4030910098" at bounding box center [402, 168] width 114 height 15
copy h4 "4030910098"
click at [150, 321] on img "" at bounding box center [153, 328] width 14 height 14
checkbox input "true"
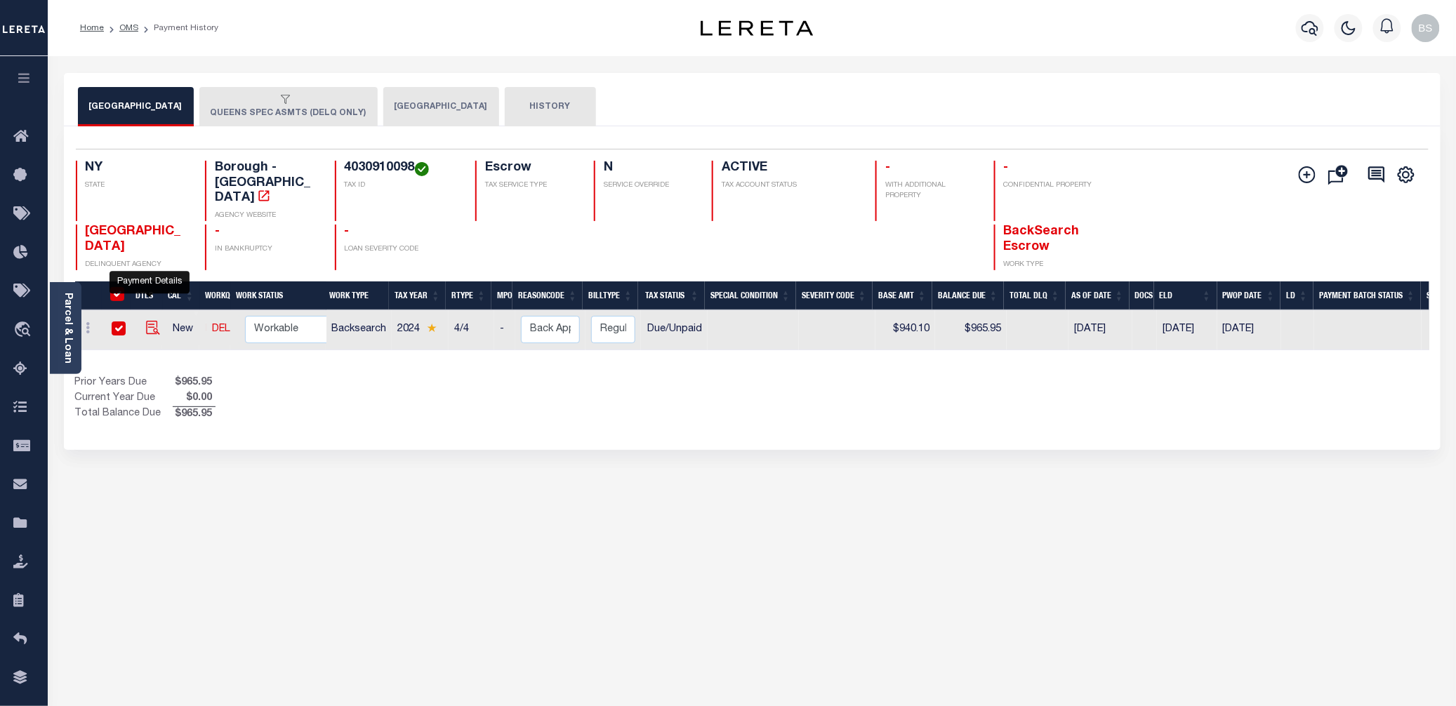
checkbox input "true"
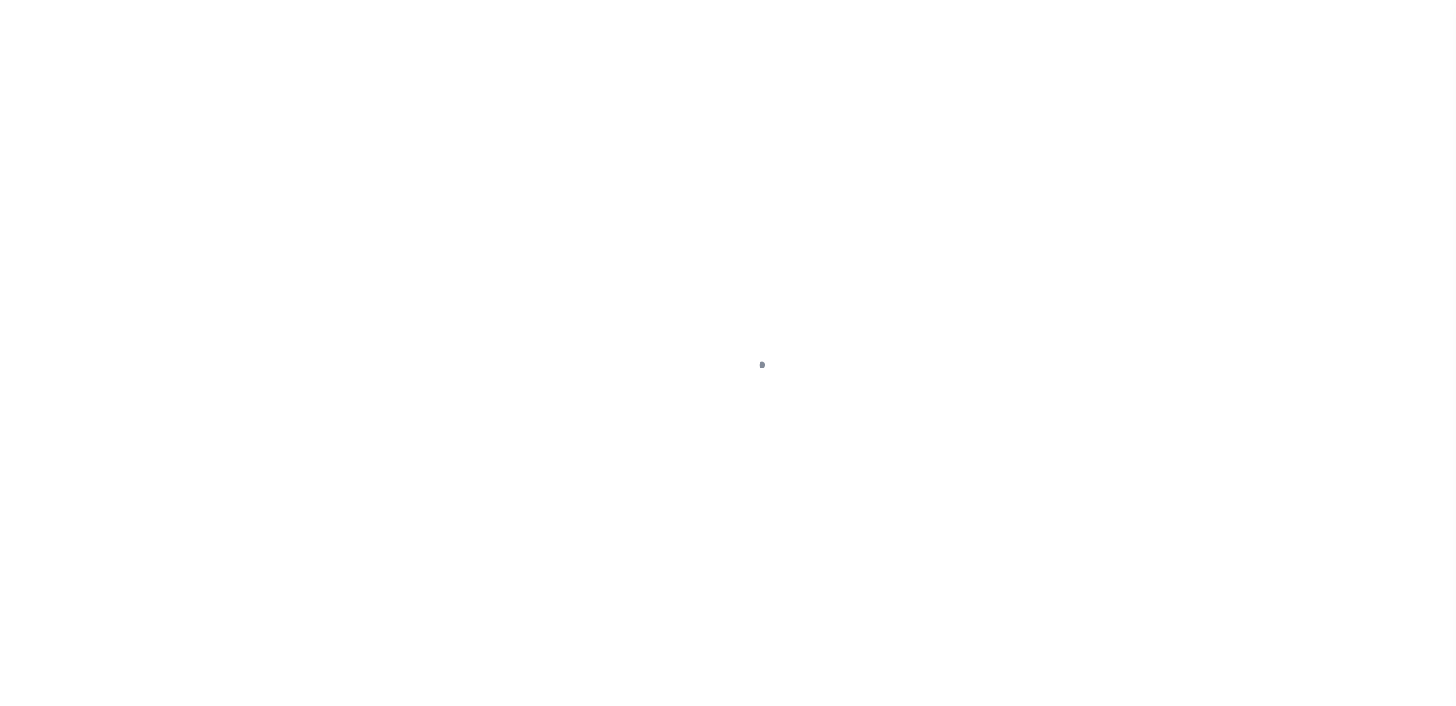
select select "DUE"
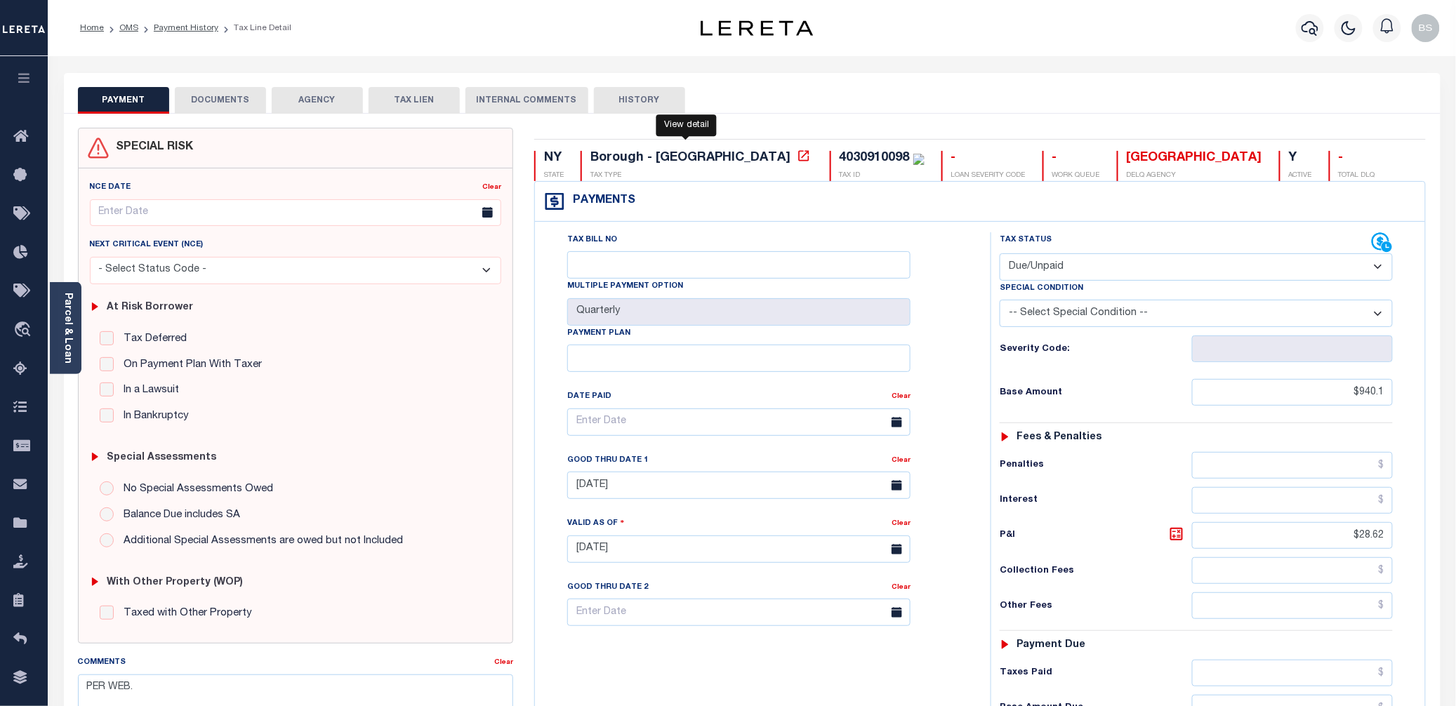
click at [798, 153] on icon at bounding box center [803, 155] width 11 height 11
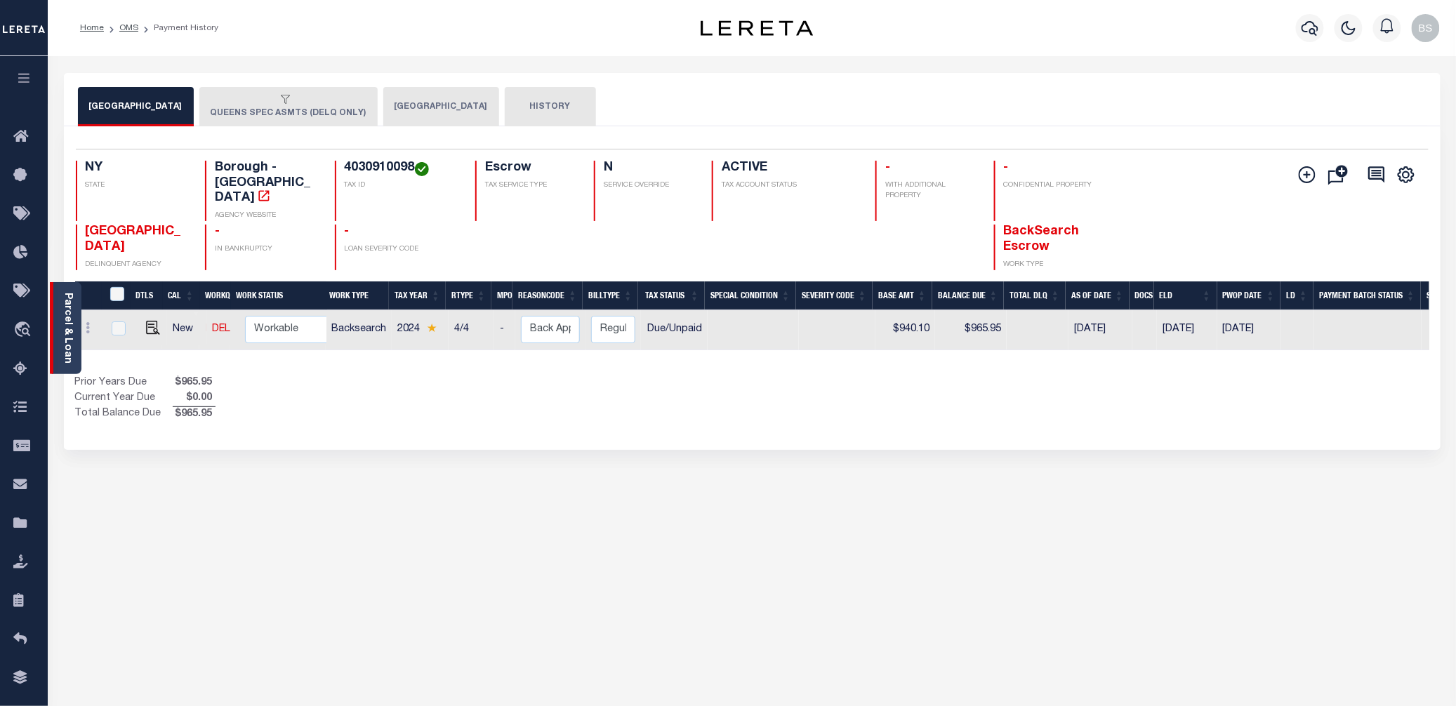
click at [65, 304] on link "Parcel & Loan" at bounding box center [67, 328] width 10 height 71
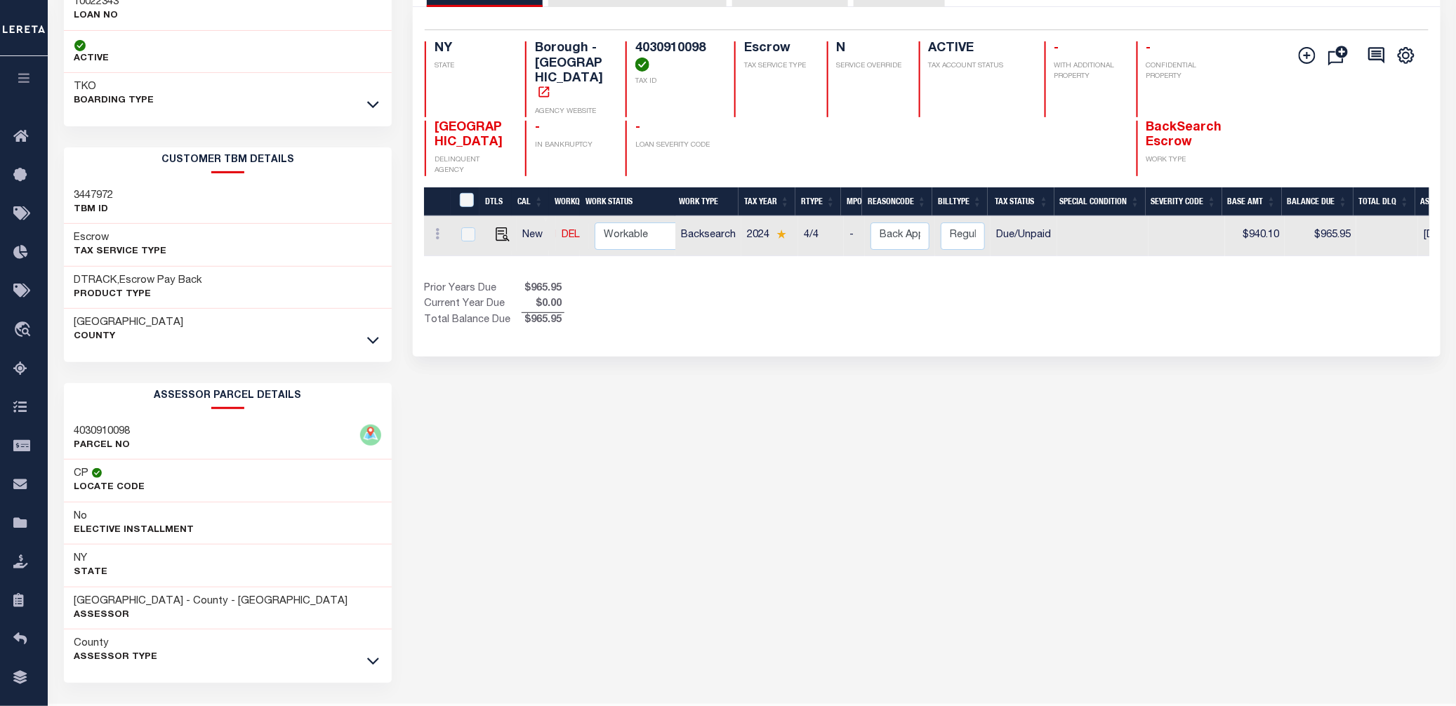
scroll to position [164, 0]
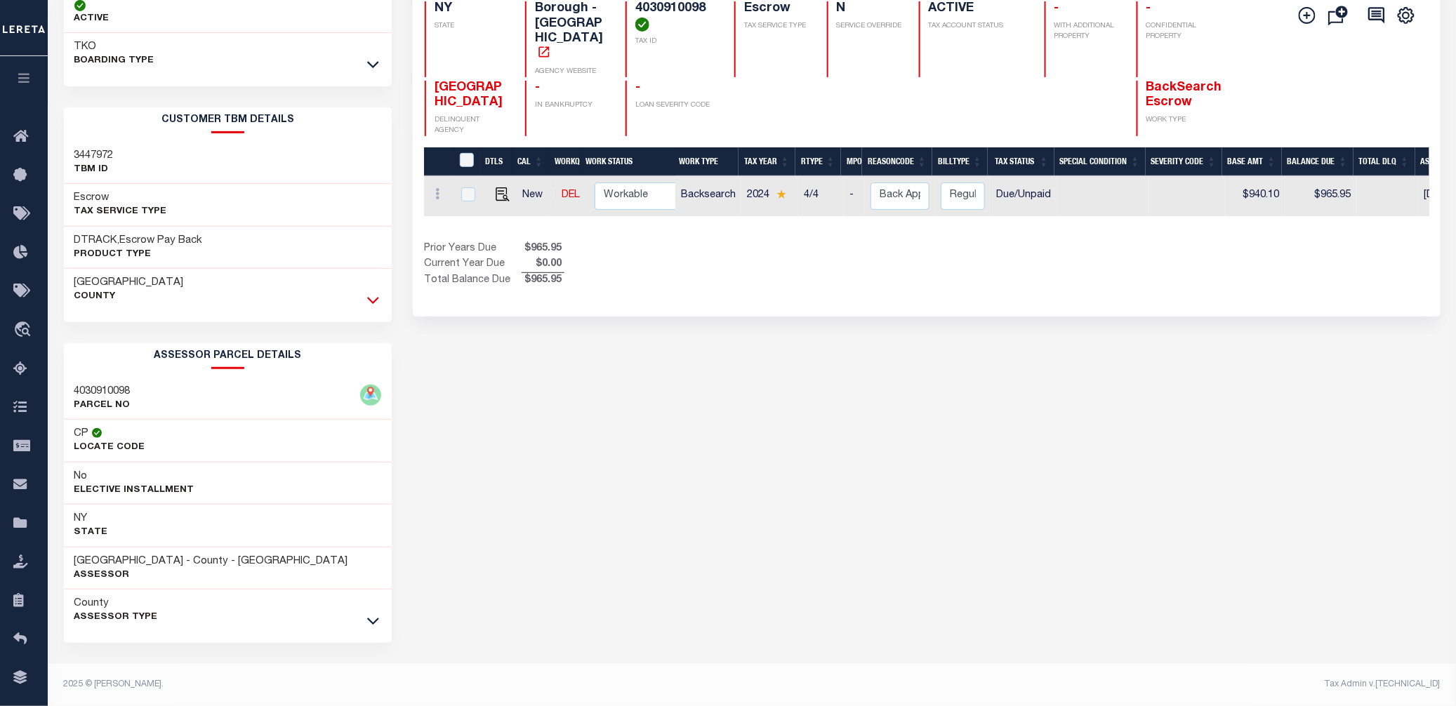
click at [373, 299] on icon at bounding box center [373, 300] width 12 height 15
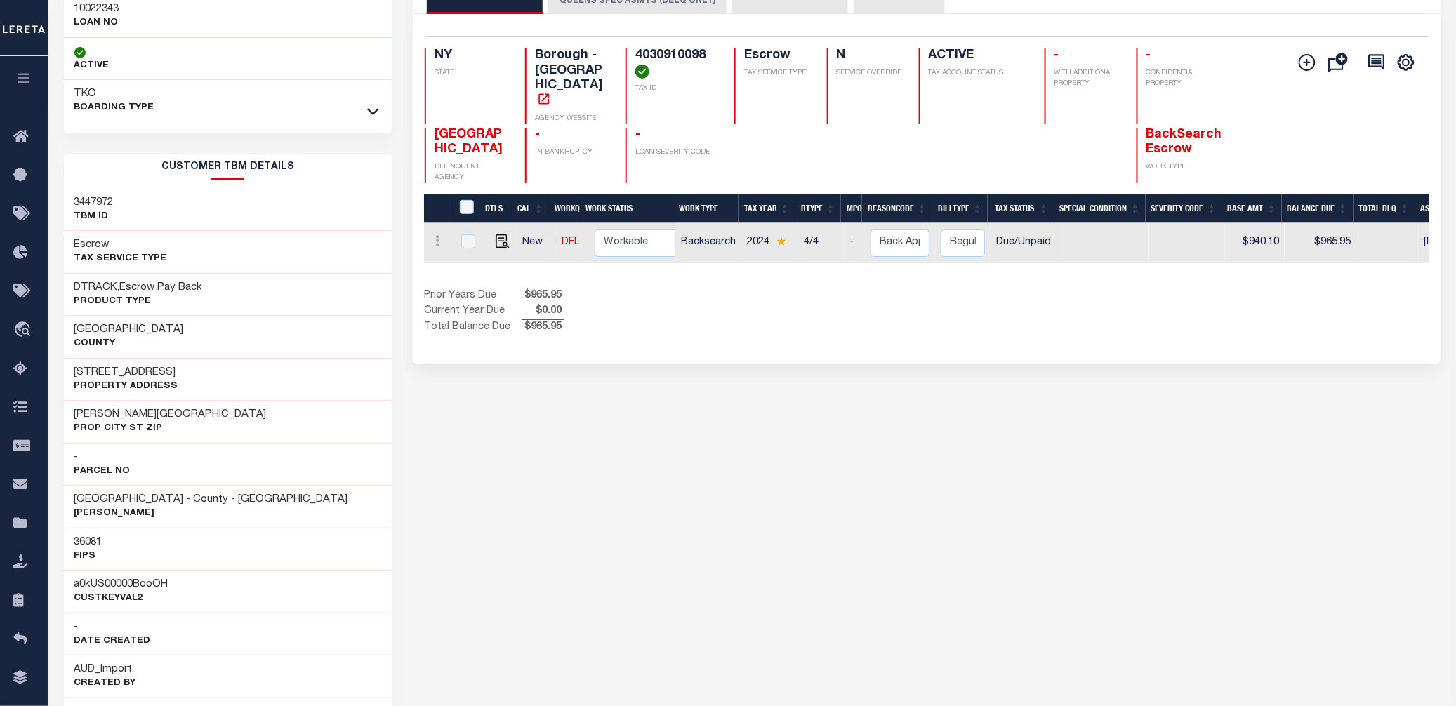
scroll to position [0, 0]
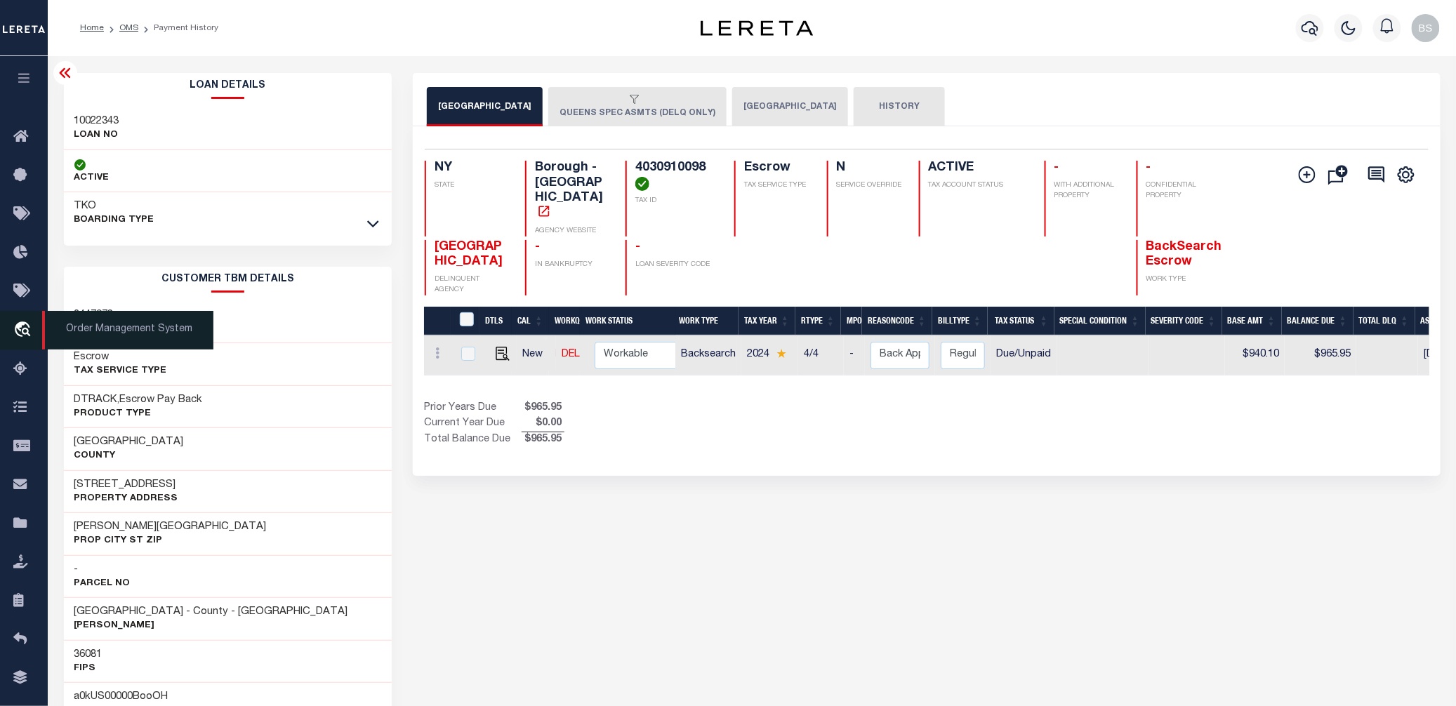
click at [130, 336] on span "Order Management System" at bounding box center [127, 330] width 171 height 39
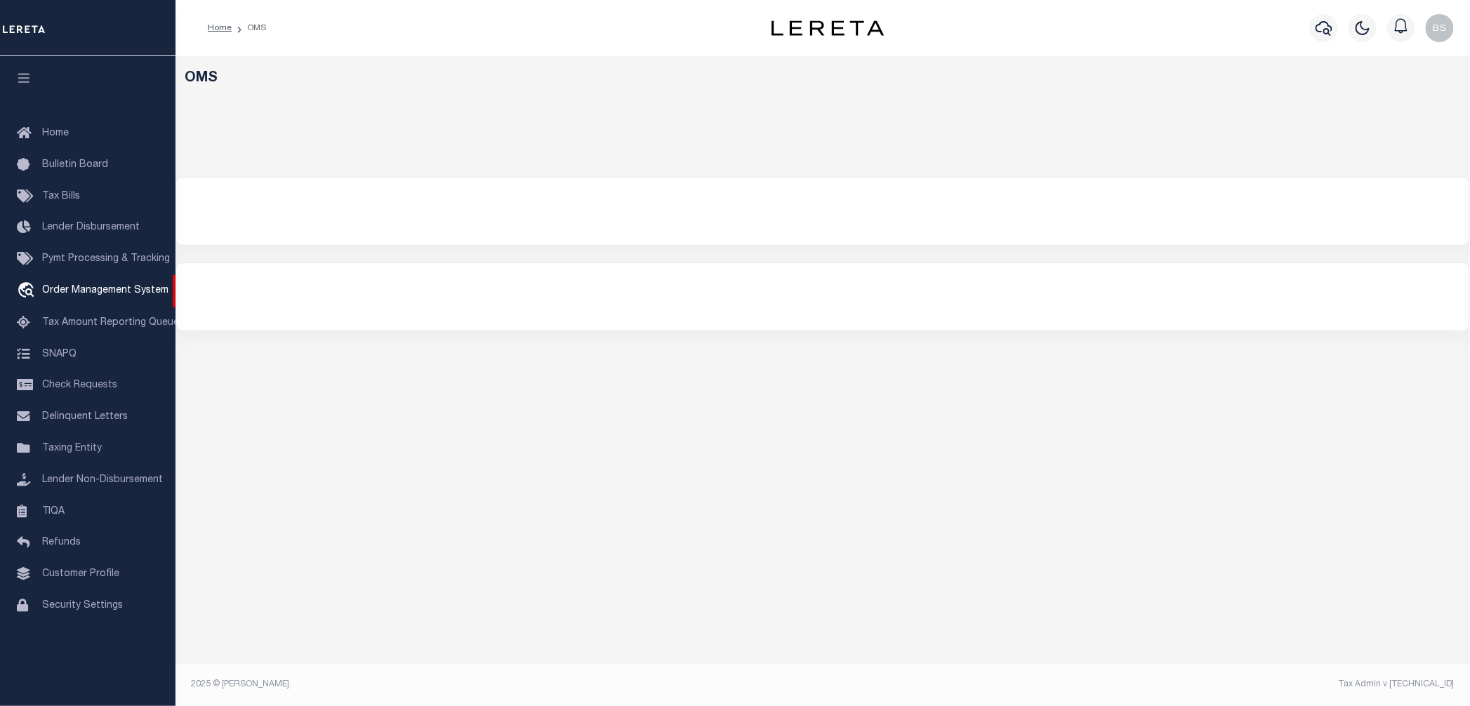
select select "200"
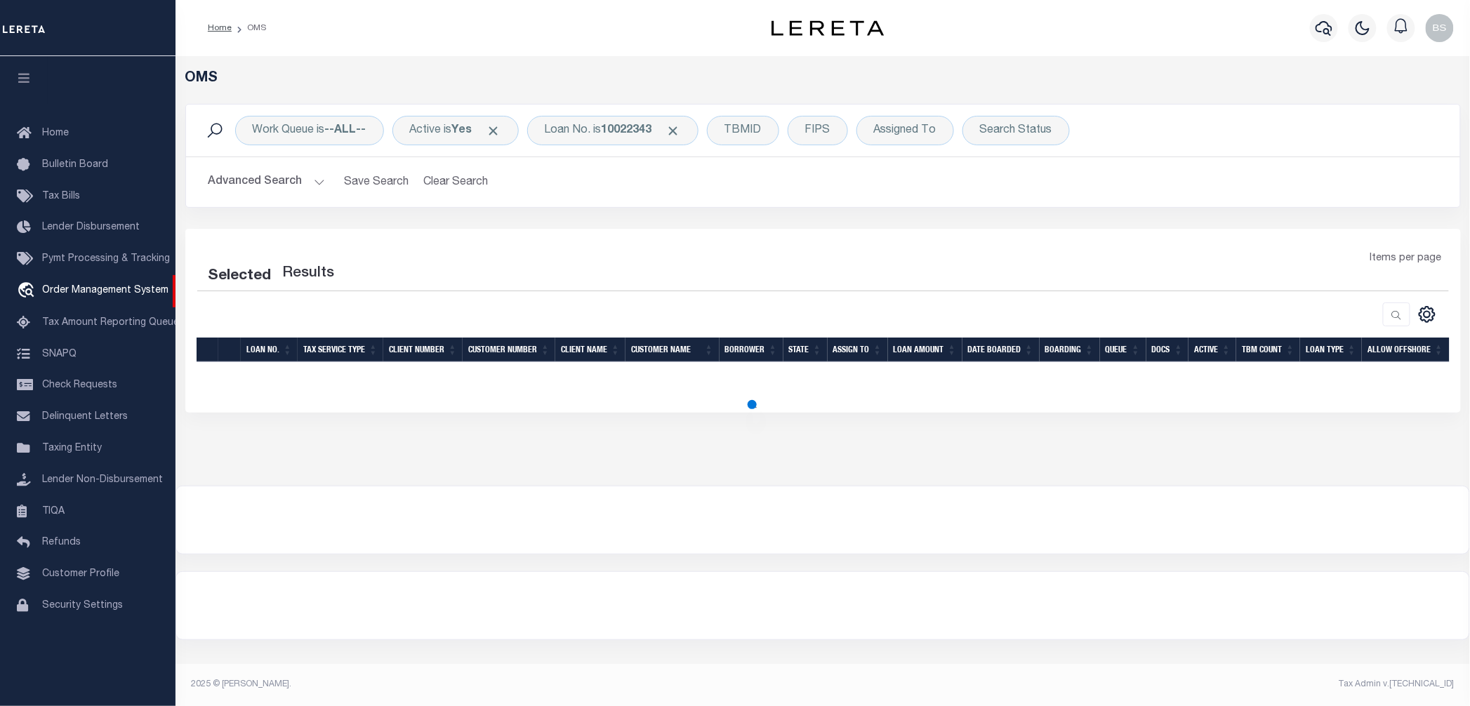
select select "200"
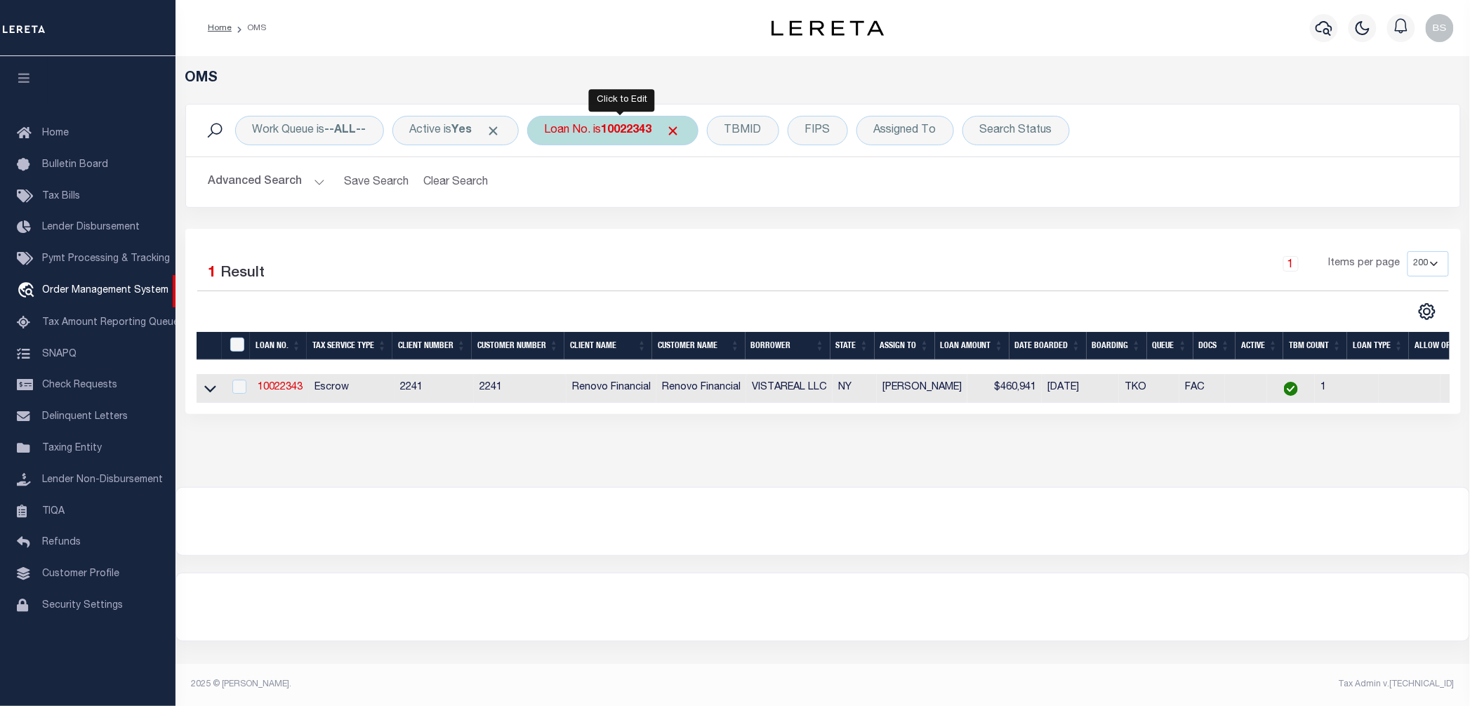
click at [599, 133] on div "Loan No. is 10022343" at bounding box center [612, 130] width 171 height 29
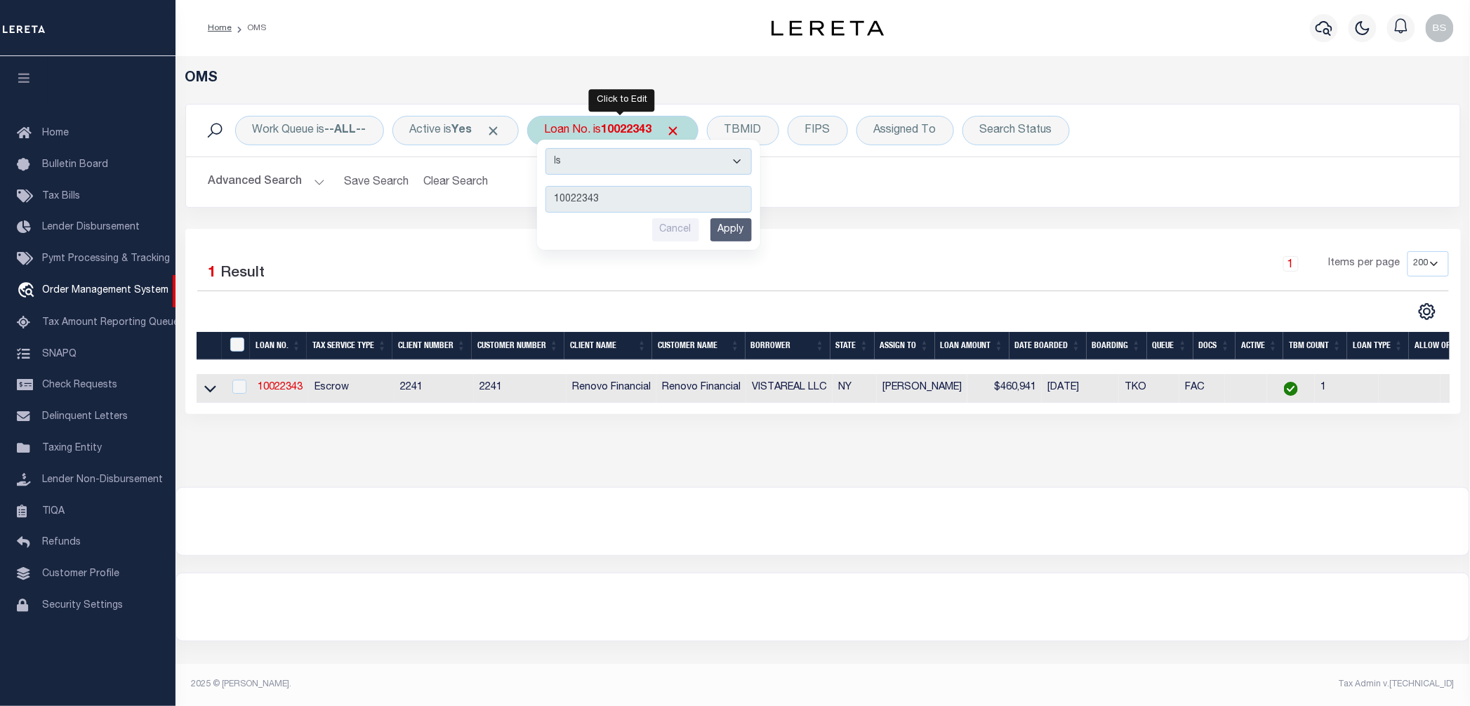
type input "115848"
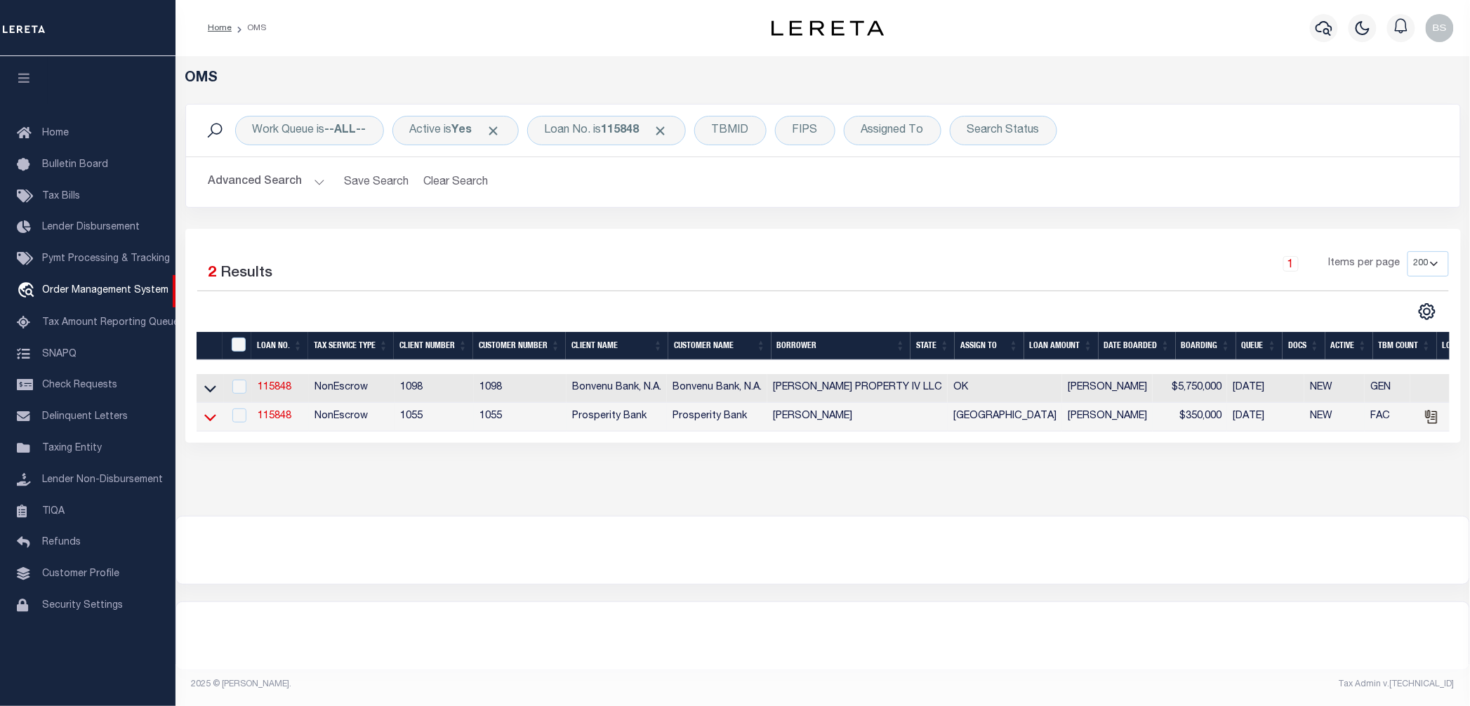
click at [211, 425] on icon at bounding box center [210, 417] width 12 height 15
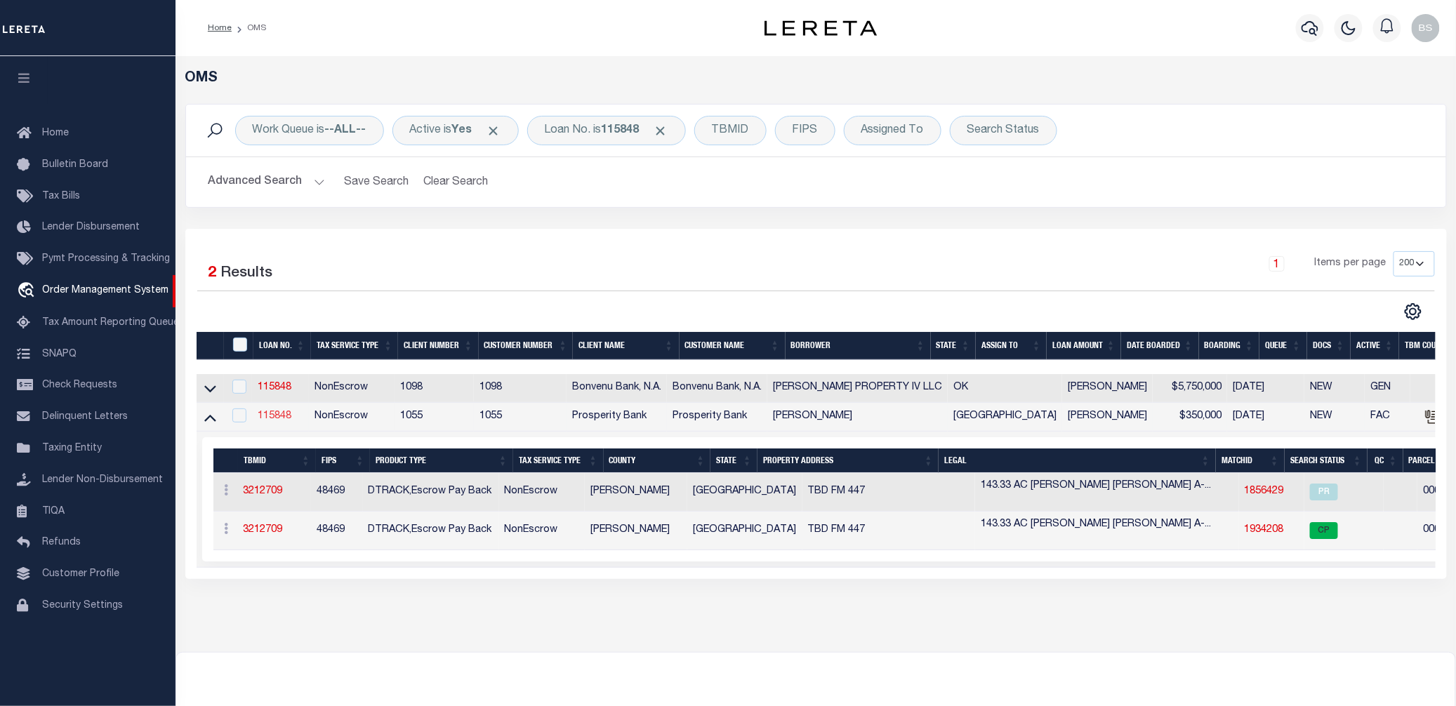
click at [291, 418] on link "115848" at bounding box center [275, 416] width 34 height 10
type input "115848"
type input "JAMES ARTHUR WEARDEN"
select select
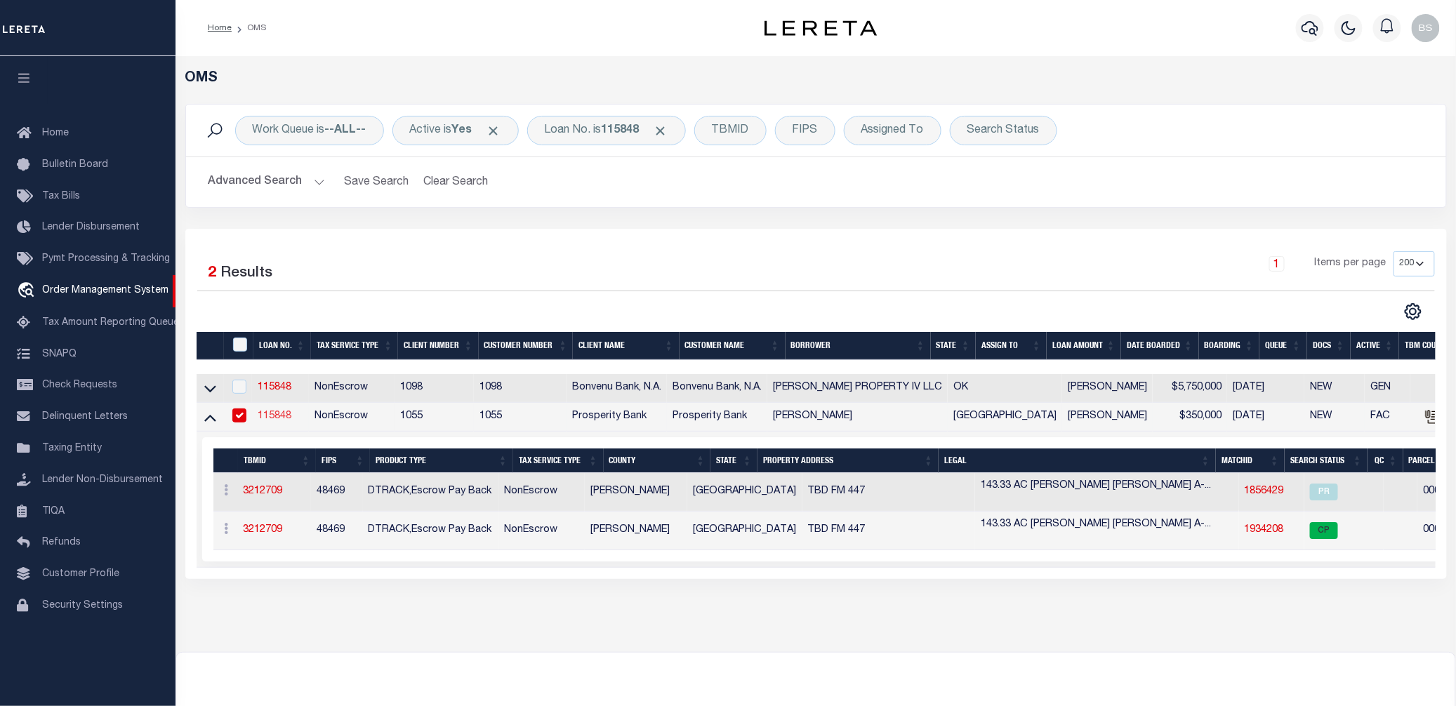
type input "PO BOX 437"
type input "VICTORIA TX 77902-0437"
select select
select select "NonEscrow"
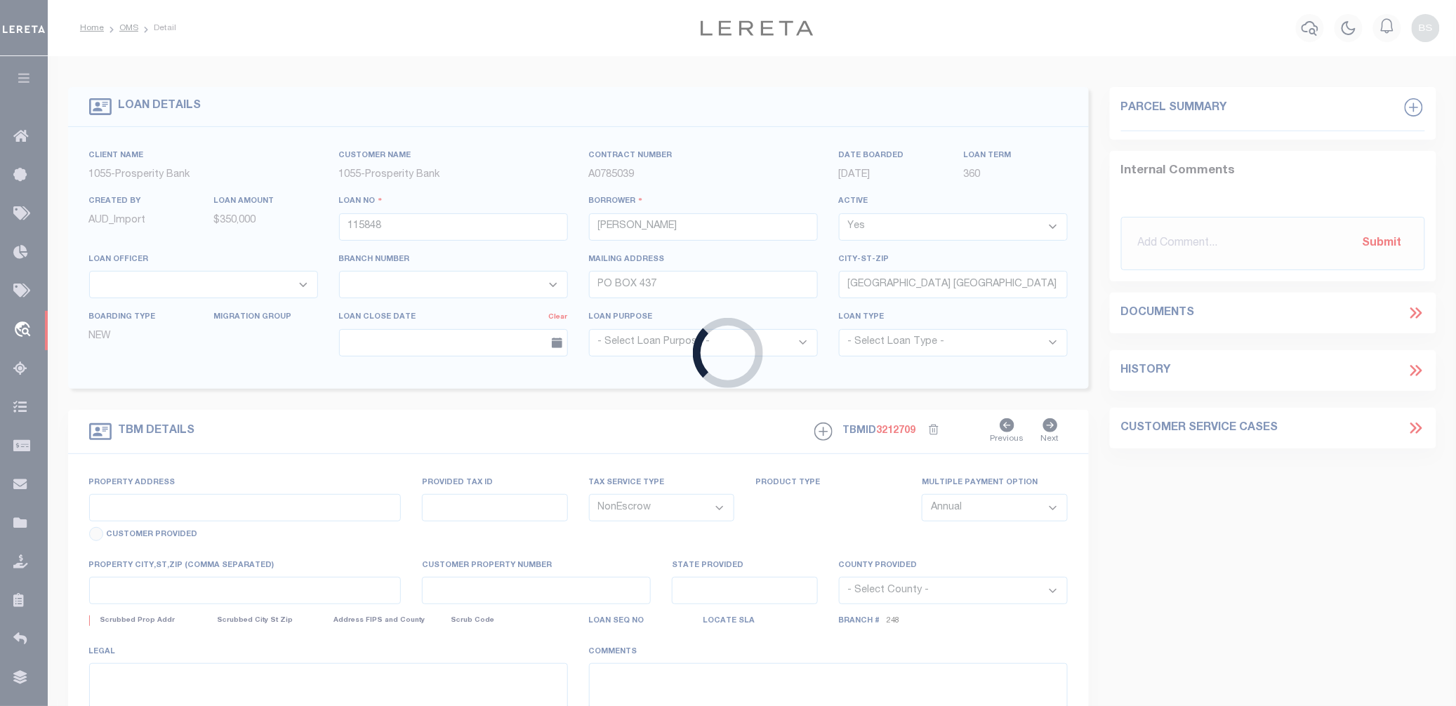
select select "10367"
select select "4039"
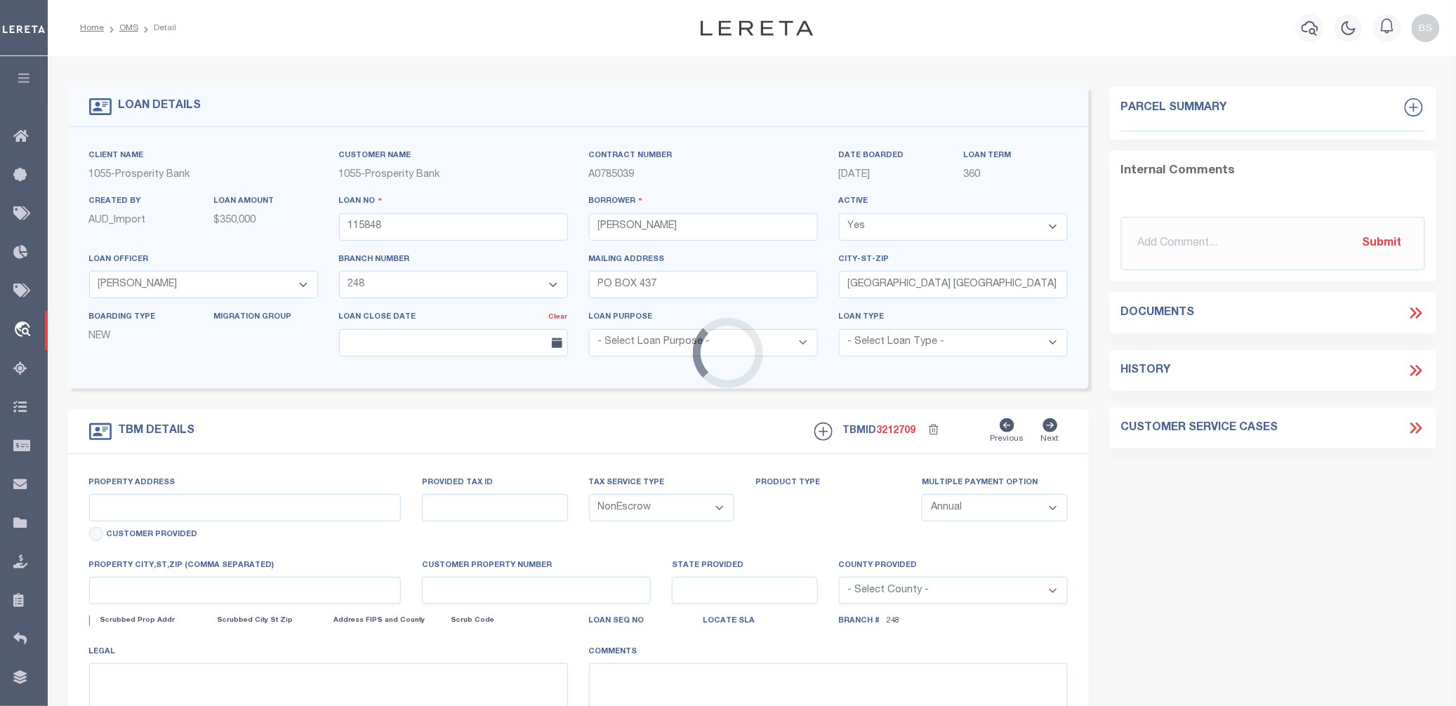
type input "TBD FM 447"
type input "00760-000-62300"
select select
type input "TX"
type textarea "143.33 AC SYLVESTER DELEON GRANT A-76 & 30FT ROW"
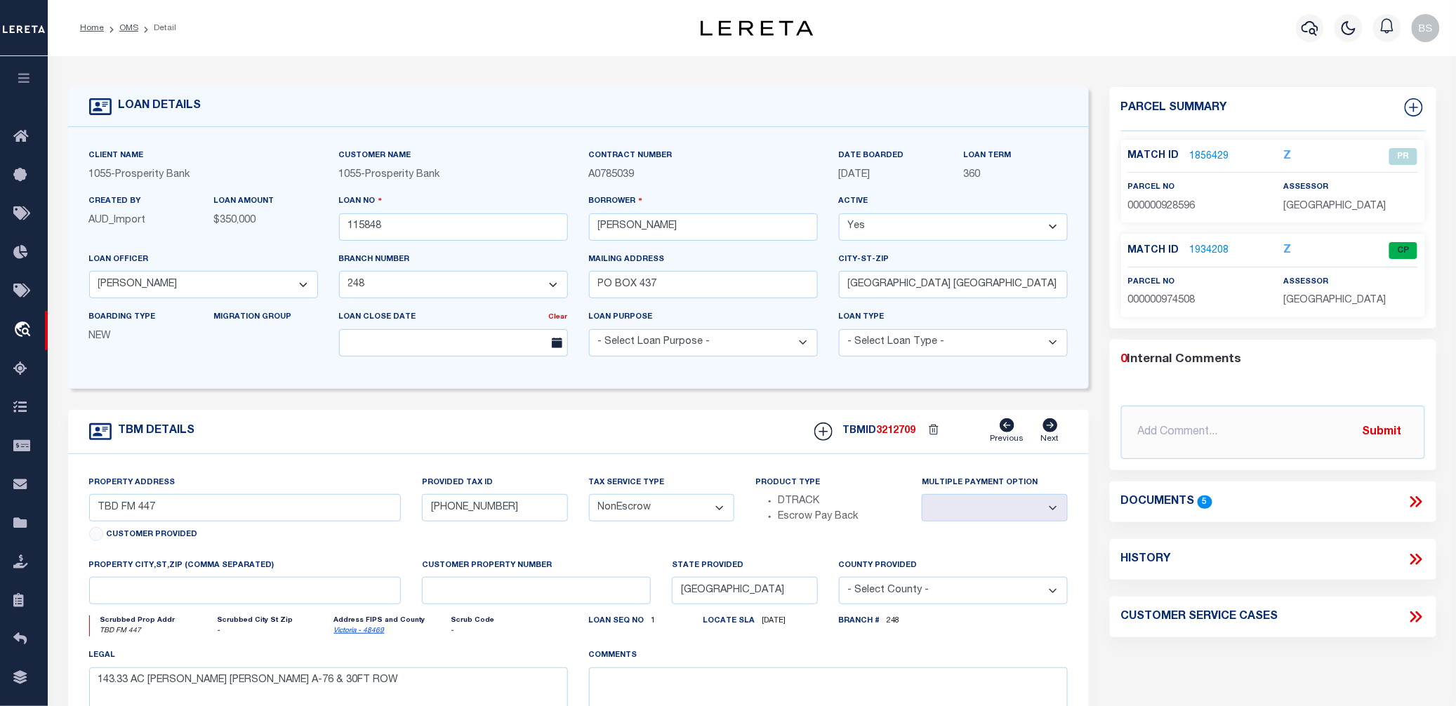
click at [1415, 503] on icon at bounding box center [1413, 502] width 6 height 11
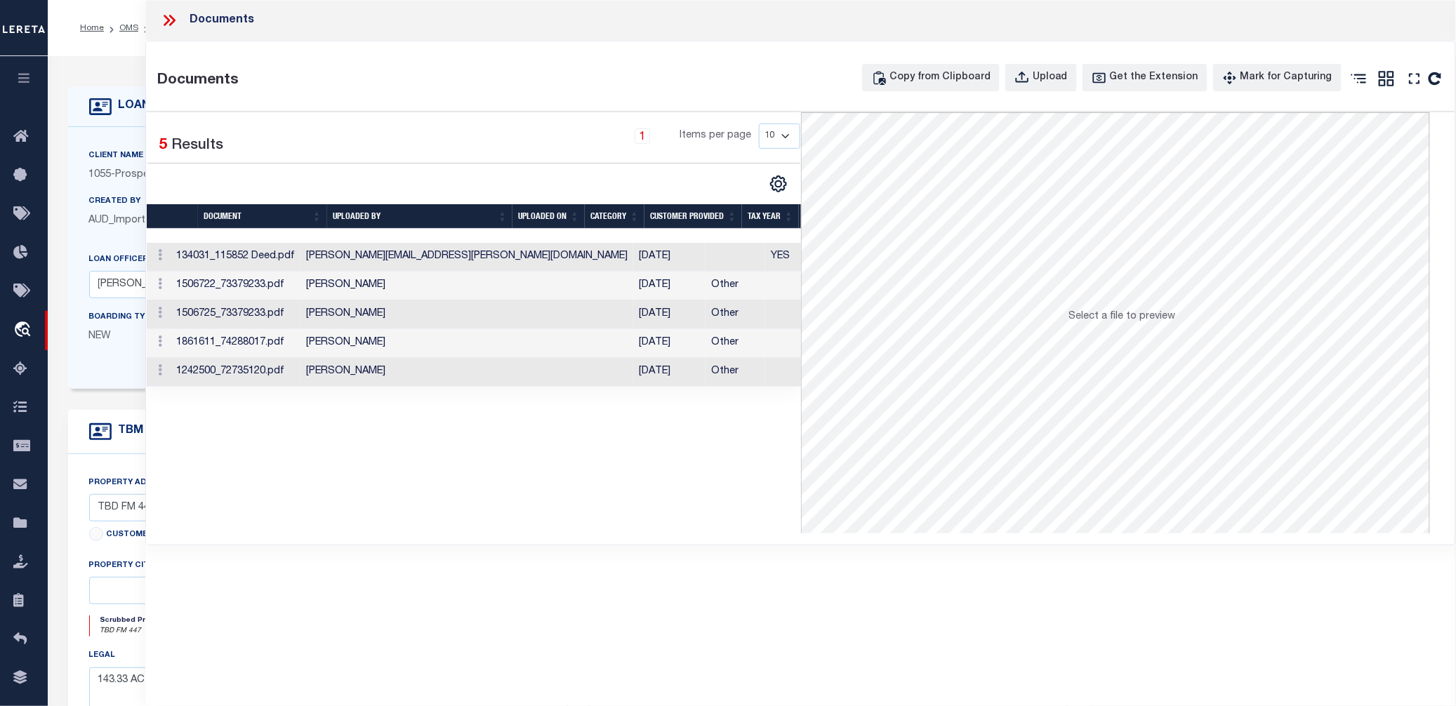
click at [172, 18] on icon at bounding box center [172, 20] width 6 height 11
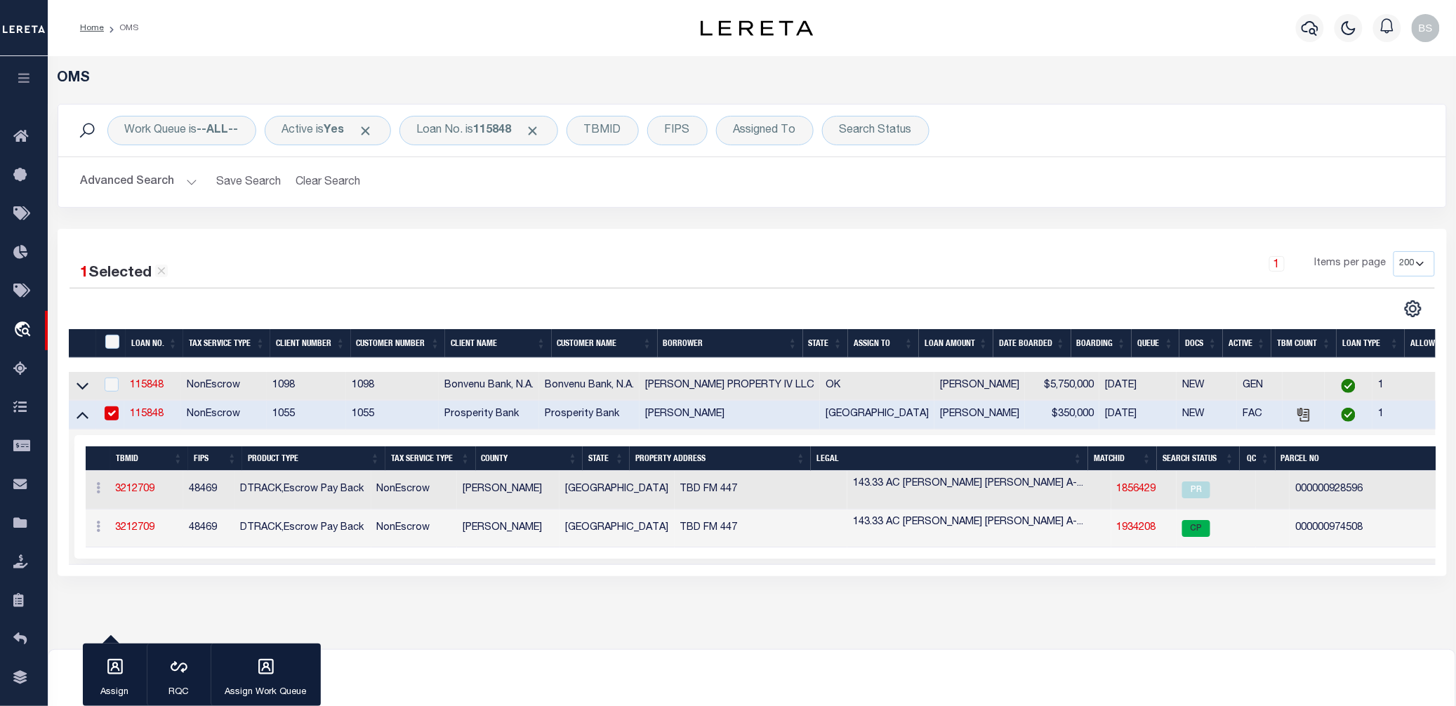
click at [840, 576] on div "1 Selected 2 Results 1 Items per page 10 25 50 100 200" at bounding box center [752, 402] width 1389 height 347
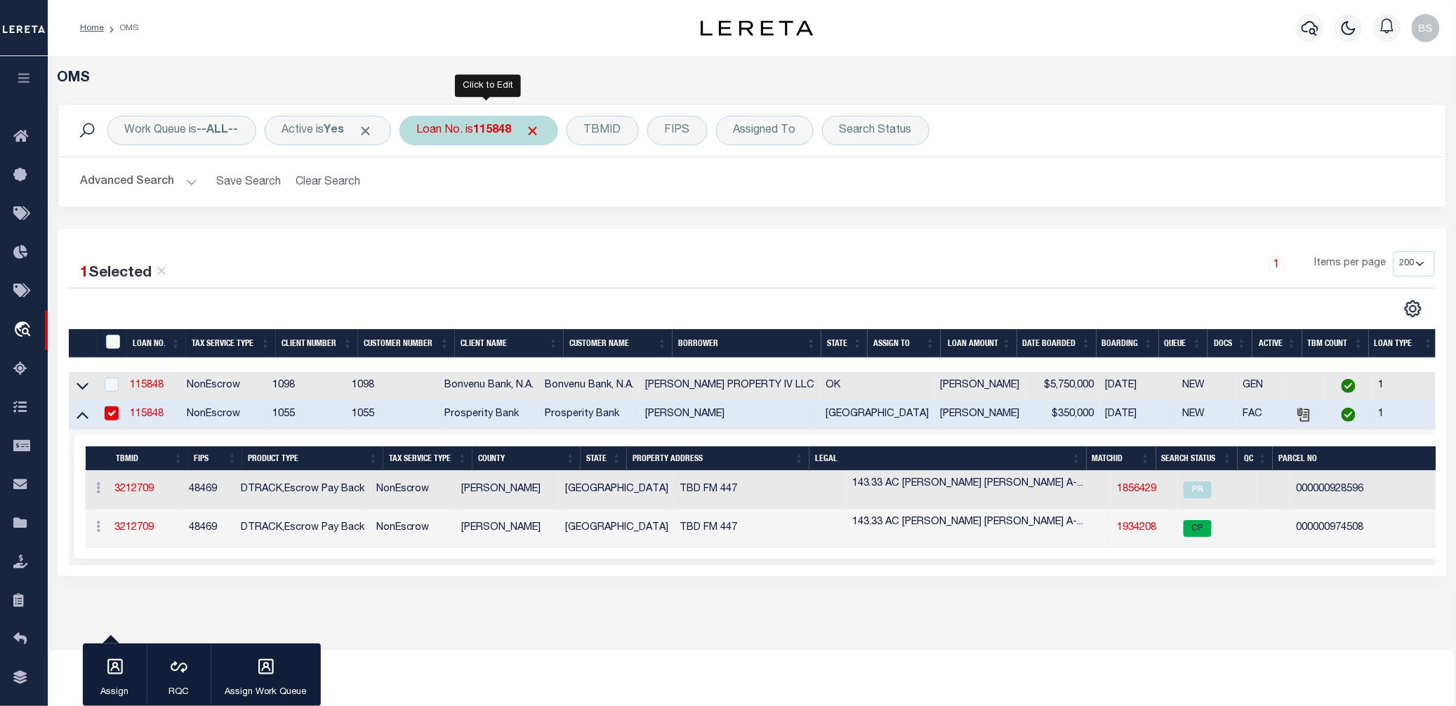
click at [489, 135] on b "115848" at bounding box center [493, 130] width 38 height 11
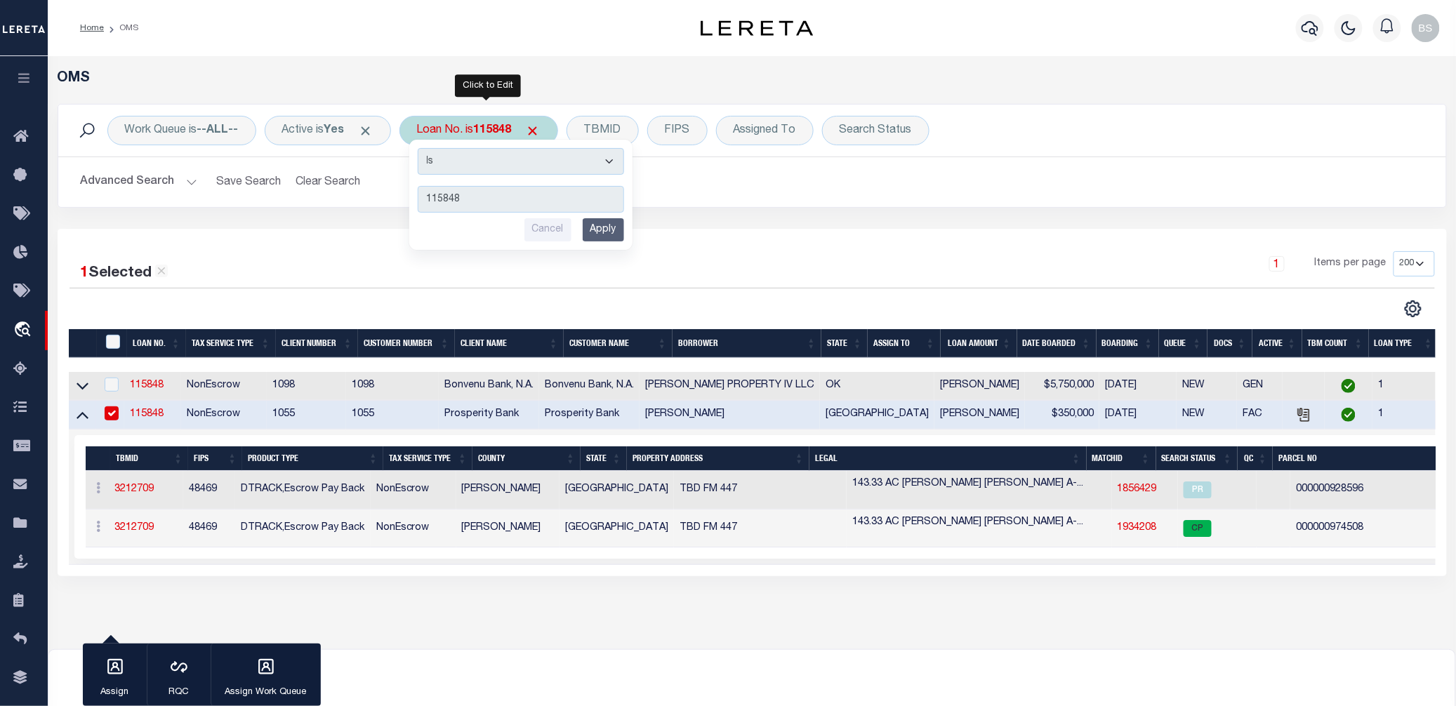
type input "10011345"
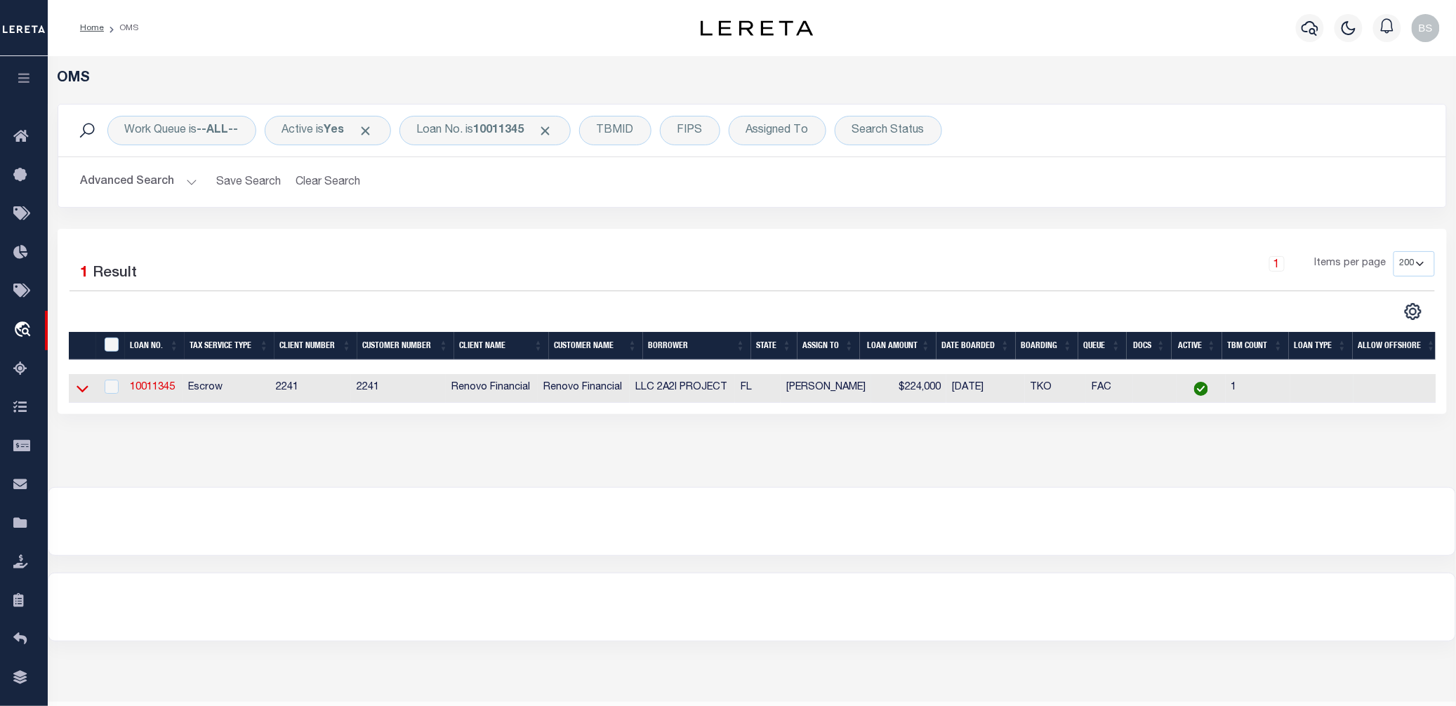
click at [79, 386] on icon at bounding box center [83, 388] width 12 height 15
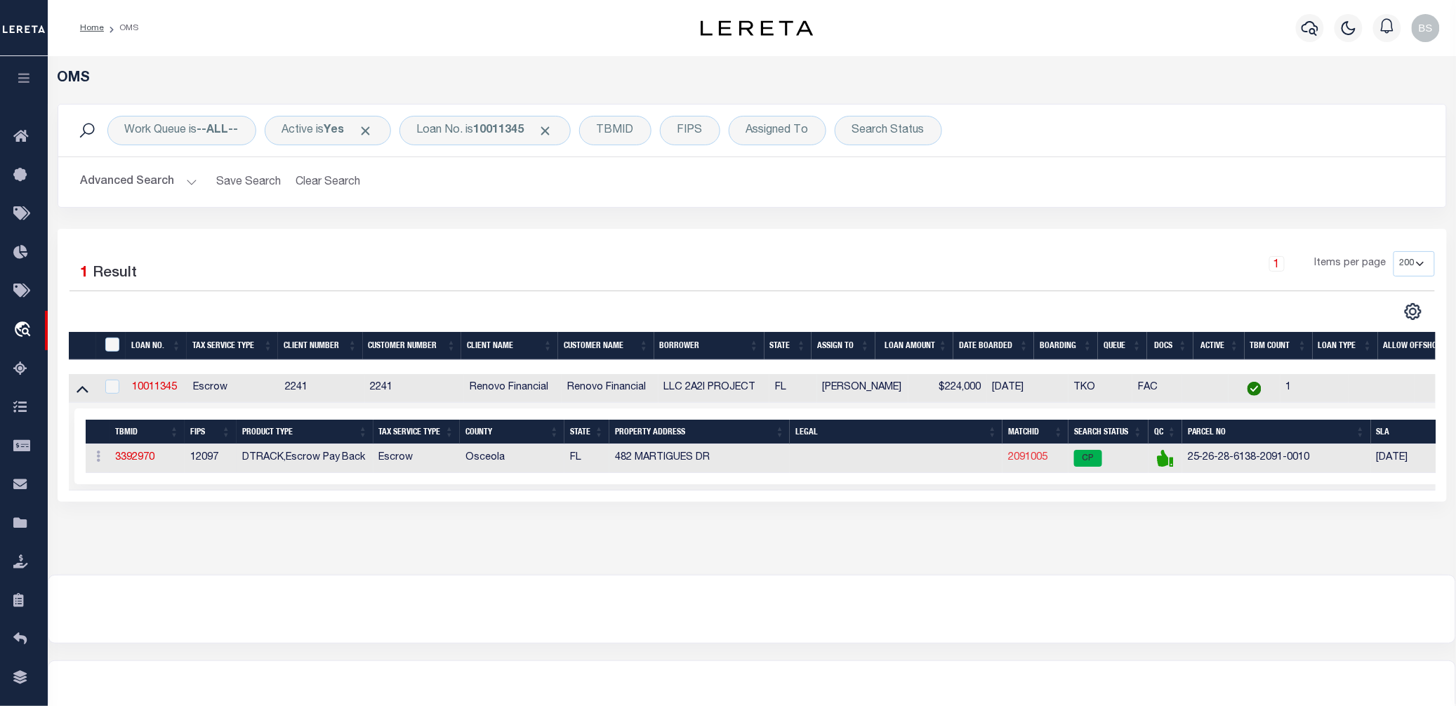
click at [1028, 460] on link "2091005" at bounding box center [1027, 458] width 39 height 10
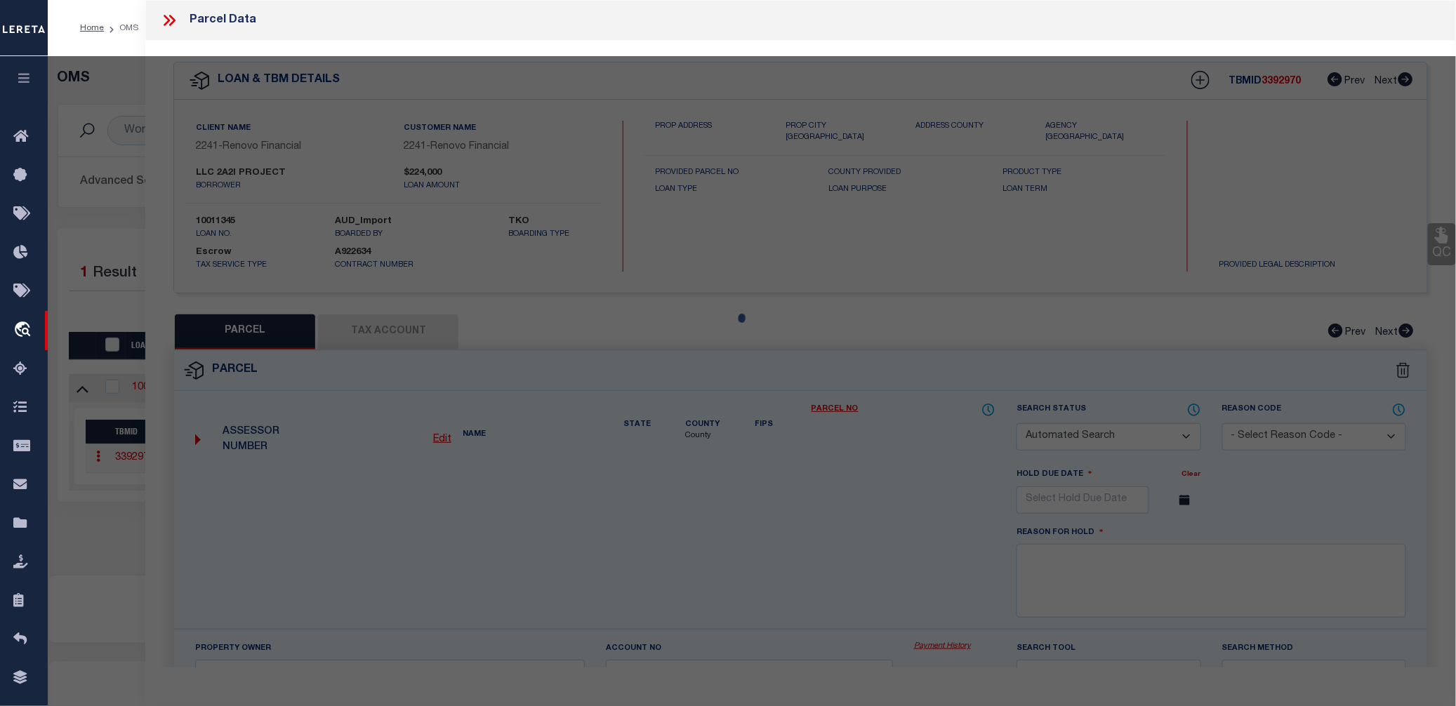
checkbox input "false"
select select "CP"
type input "2 A 2 I PROJECT LLC"
select select "AGW"
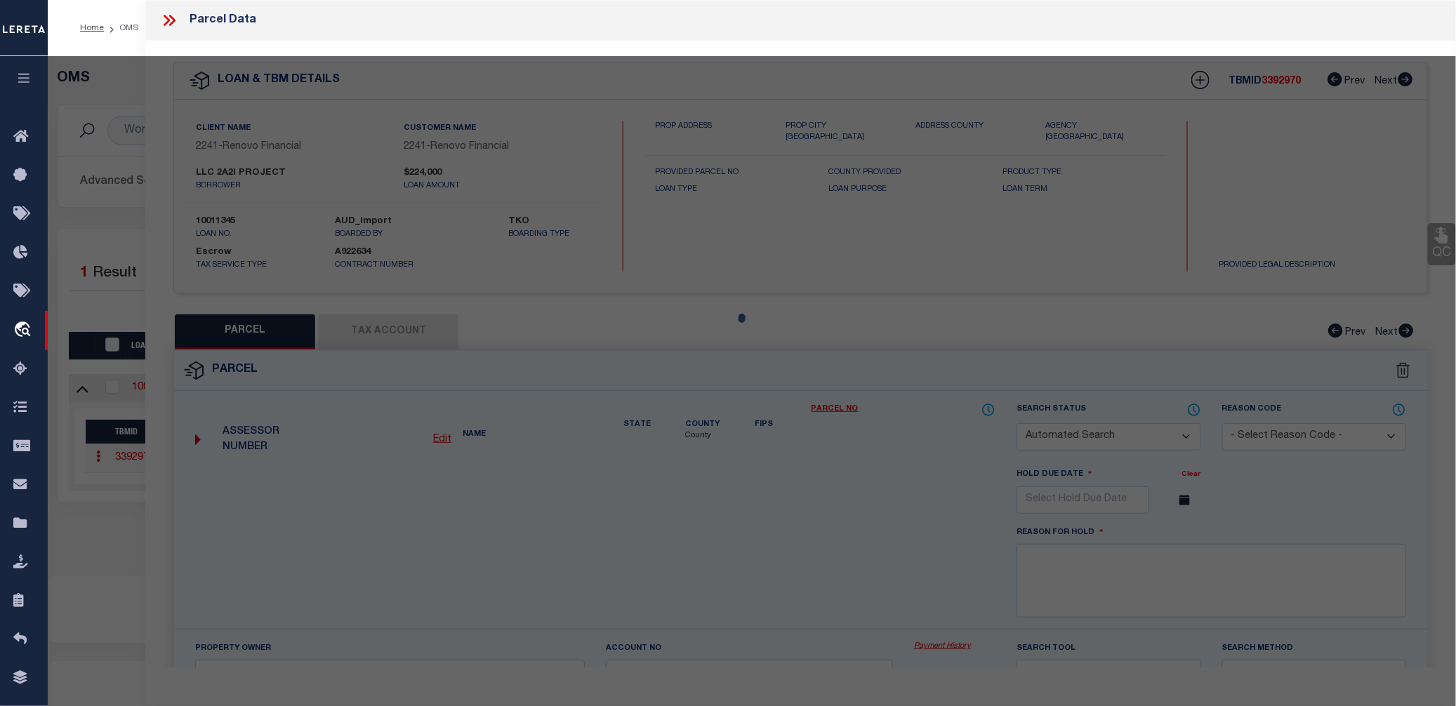
select select "ADD"
type input "482 MARTIGUES DR"
checkbox input "false"
type input "KISSIMMEE FL 34759"
type textarea "POINCIANA V5 NBD 1 PB 3 PG 144 BLK 2091 LOT 1 19/27/29"
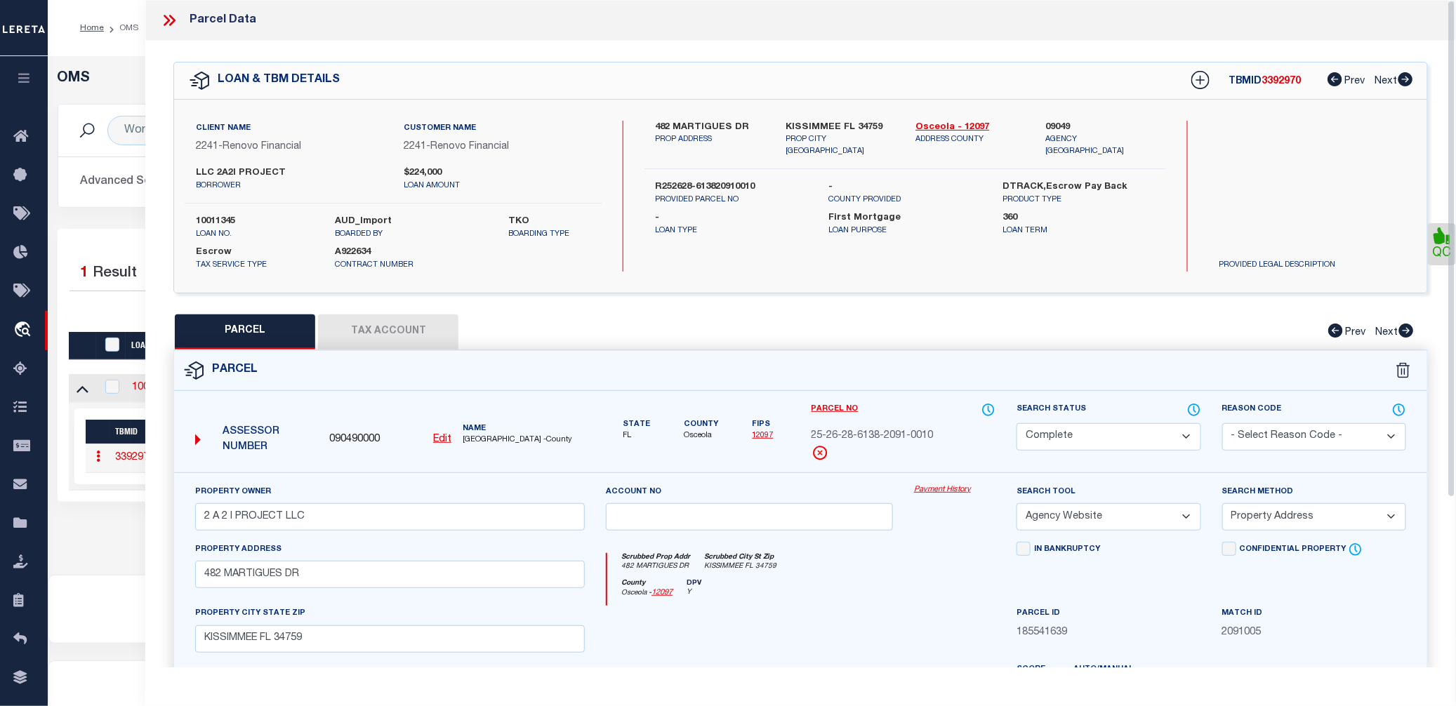
click at [925, 491] on link "Payment History" at bounding box center [954, 490] width 81 height 12
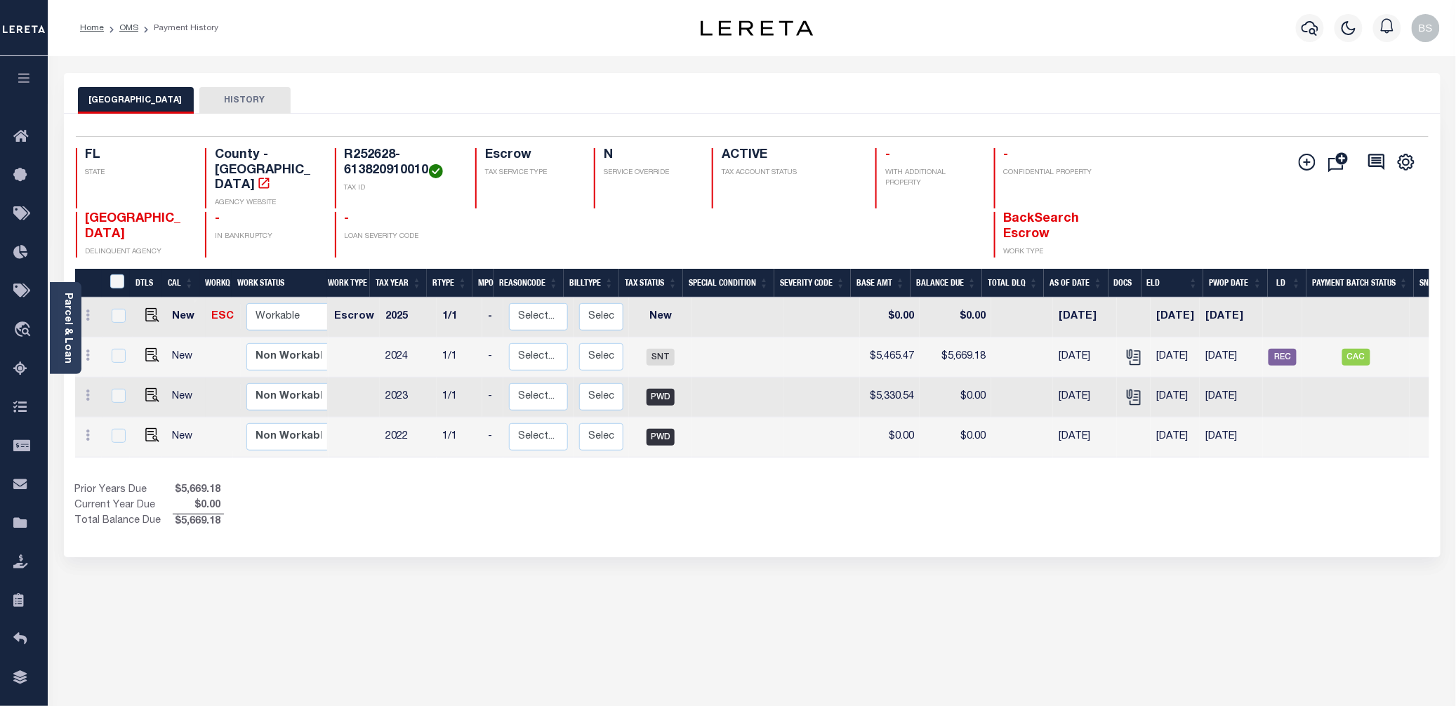
click at [385, 169] on h4 "R252628-613820910010" at bounding box center [402, 163] width 114 height 30
drag, startPoint x: 430, startPoint y: 169, endPoint x: 348, endPoint y: 154, distance: 82.8
click at [348, 154] on h4 "R252628-613820910010" at bounding box center [402, 163] width 114 height 30
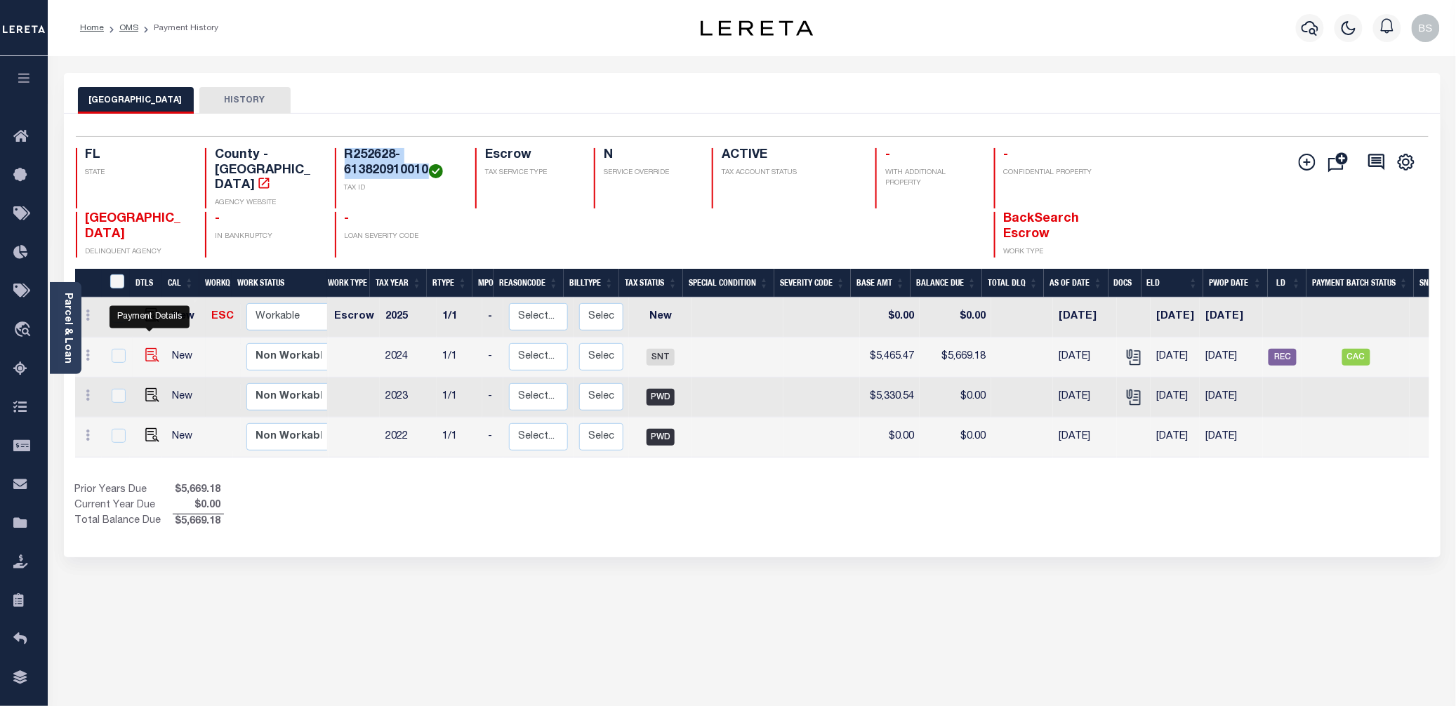
click at [147, 348] on img "" at bounding box center [152, 355] width 14 height 14
checkbox input "true"
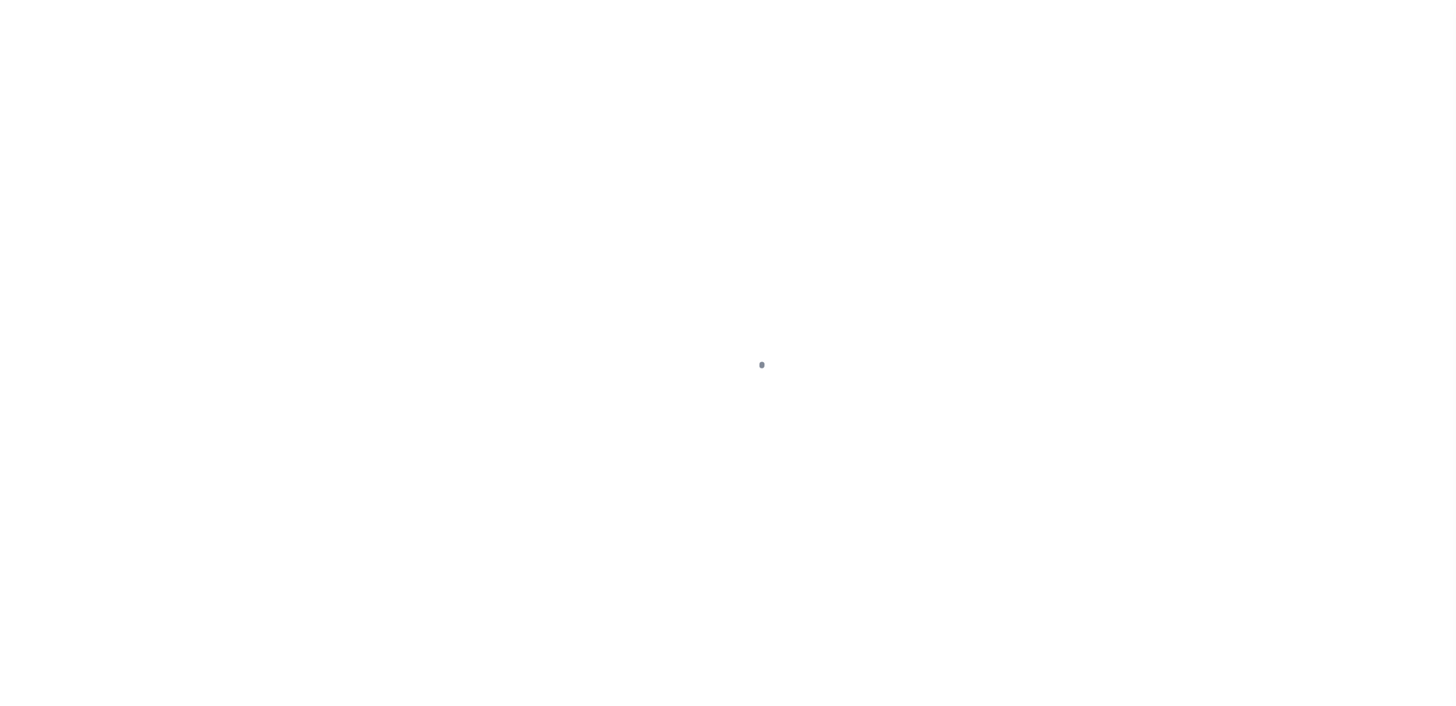
select select "SNT"
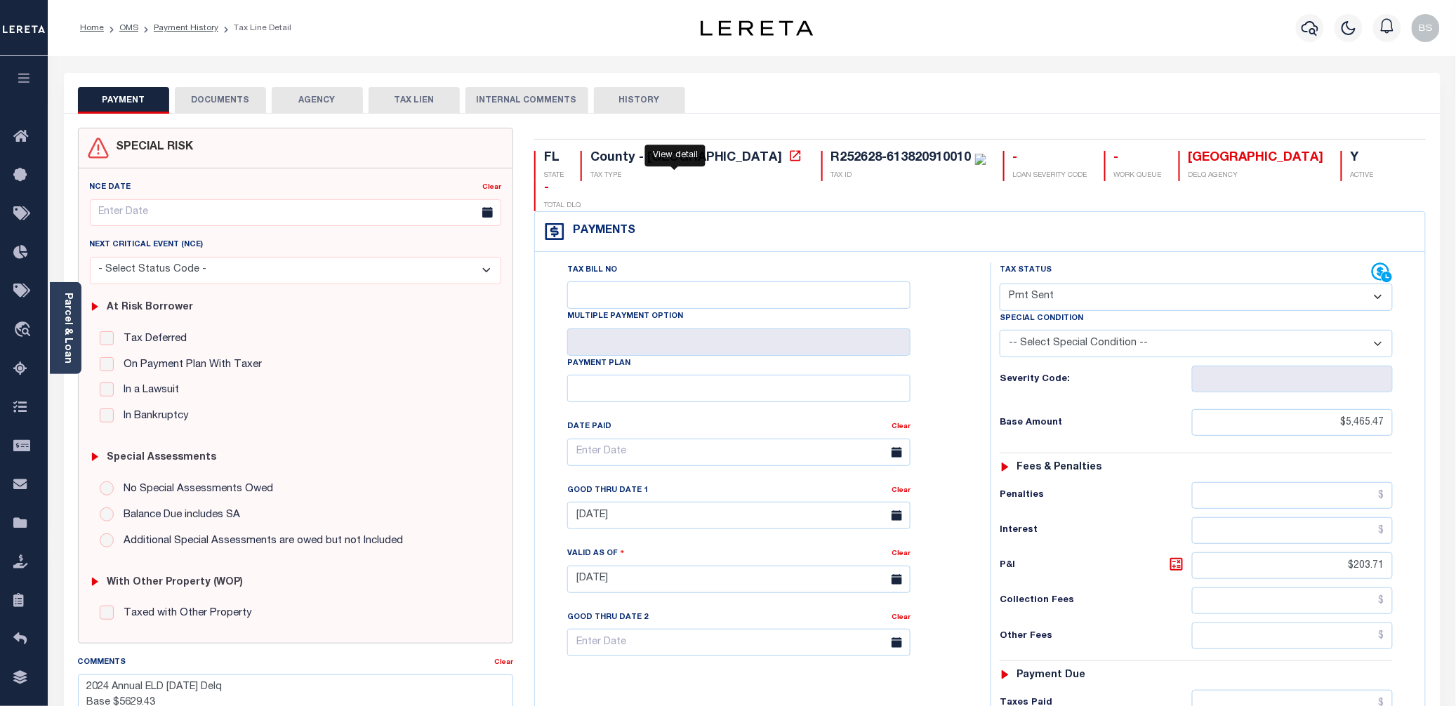
click at [790, 153] on icon at bounding box center [795, 155] width 11 height 11
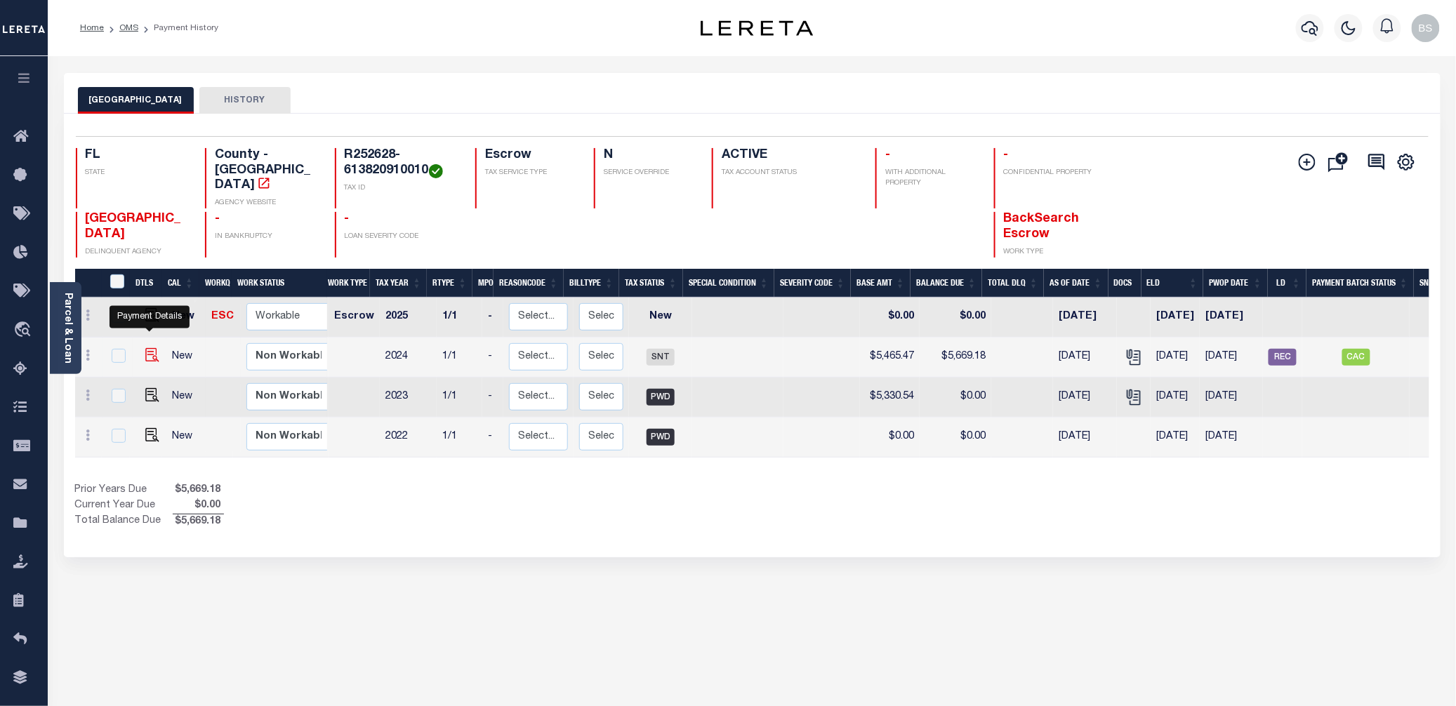
click at [147, 348] on img "" at bounding box center [152, 355] width 14 height 14
checkbox input "true"
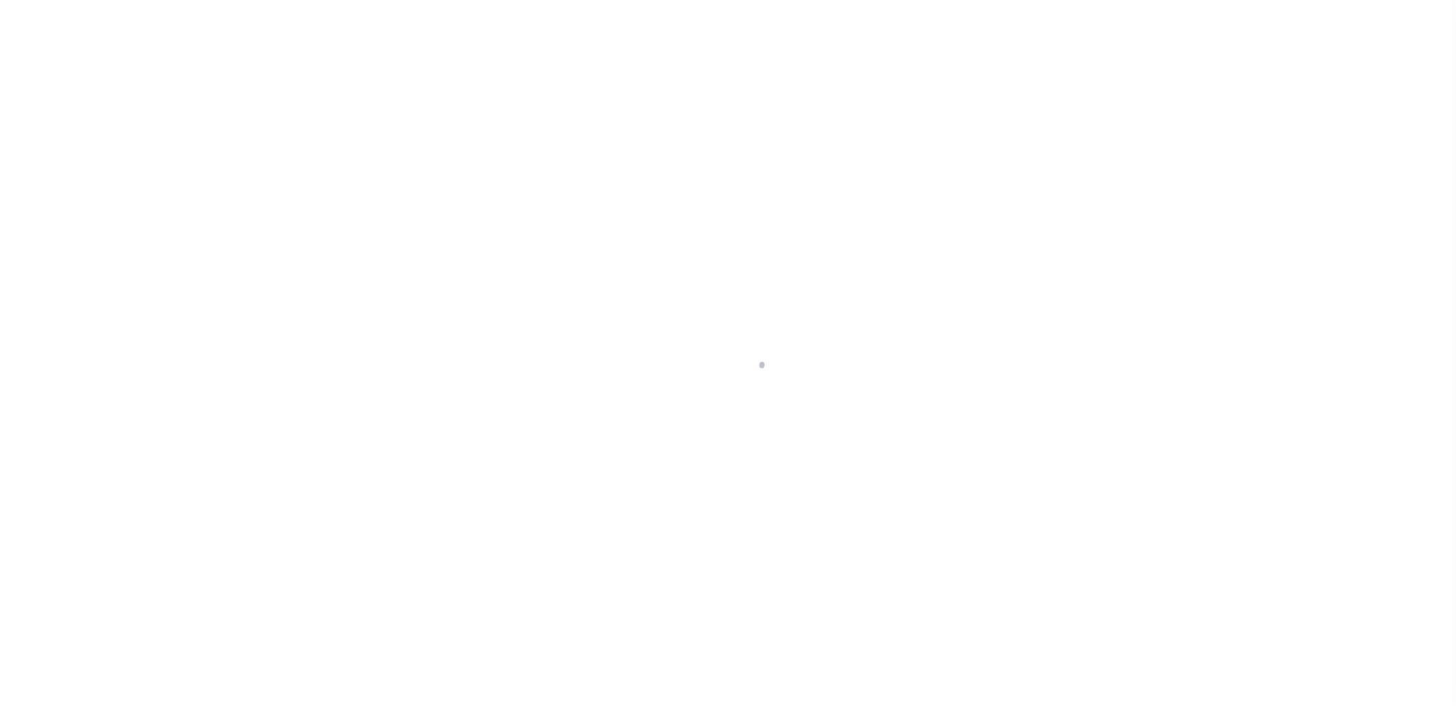
select select "SNT"
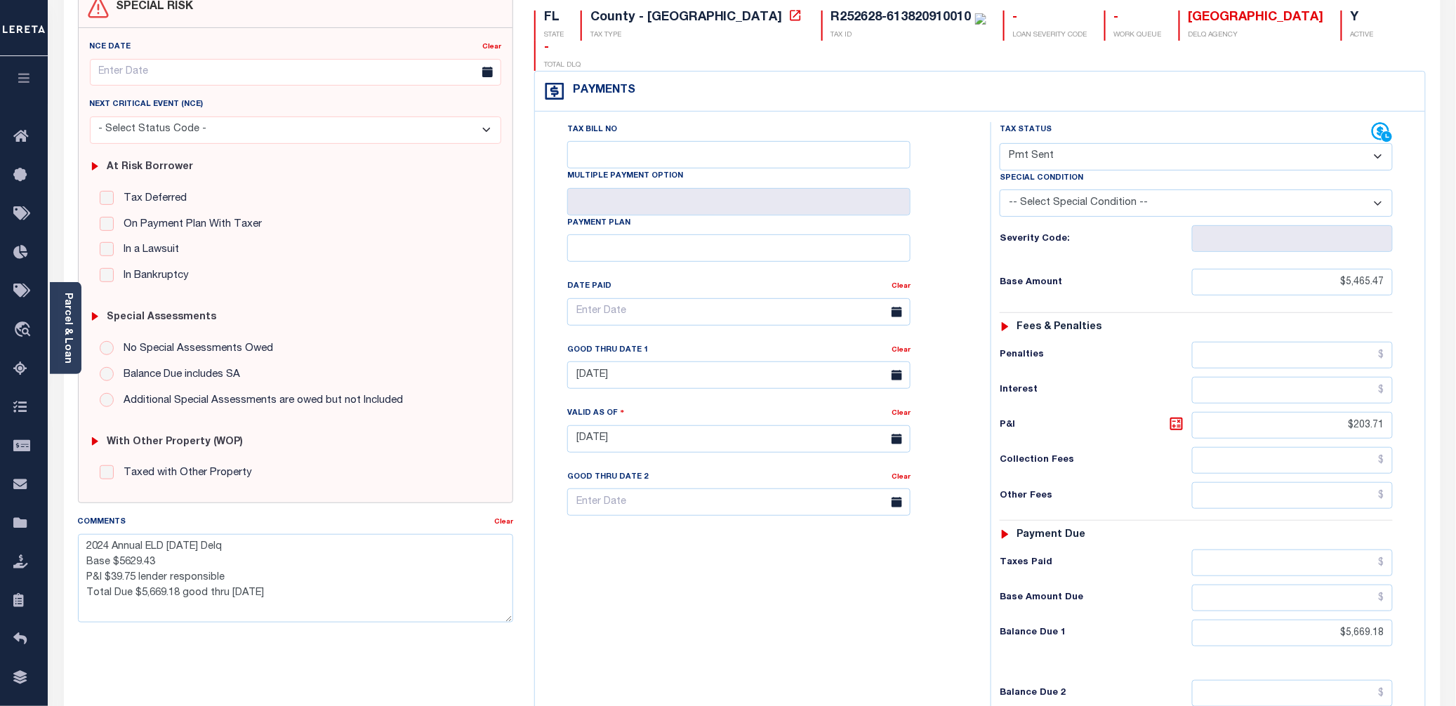
scroll to position [187, 0]
